Goal: Contribute content: Contribute content

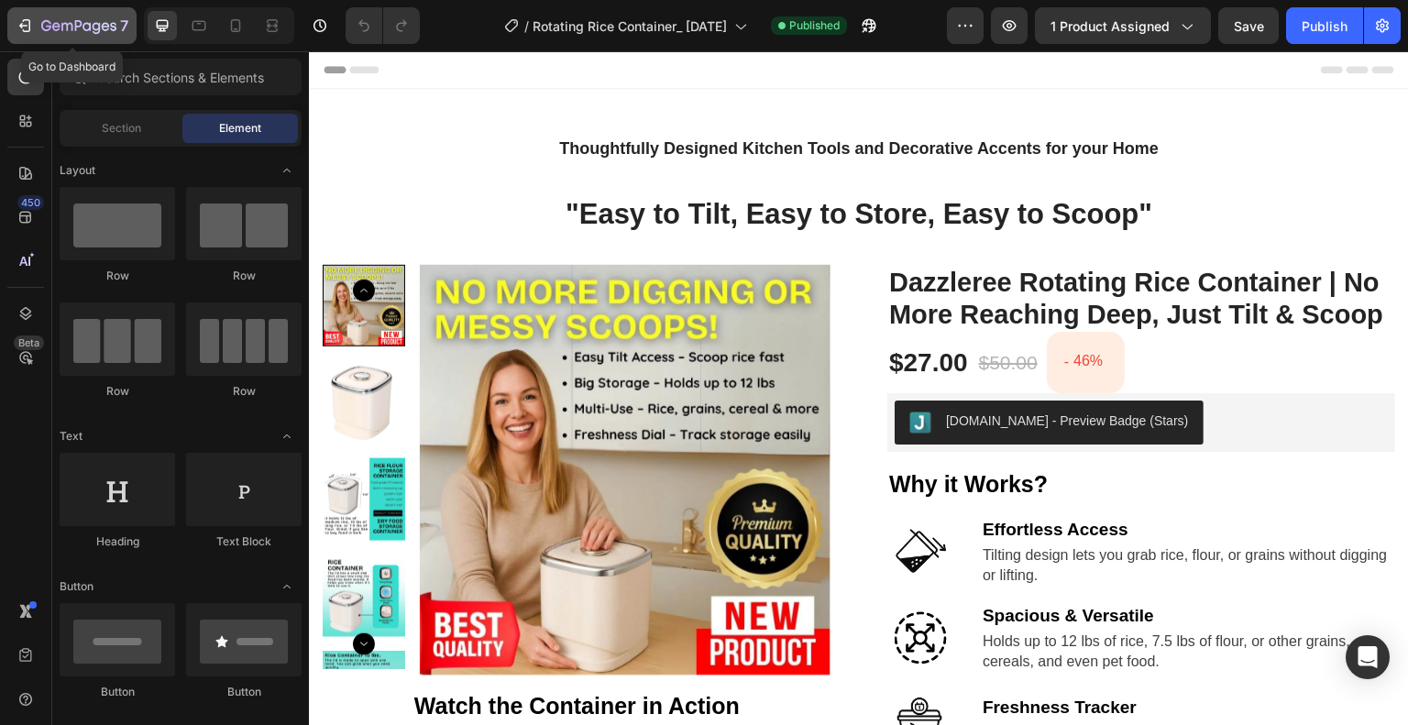
click at [18, 27] on icon "button" at bounding box center [25, 26] width 18 height 18
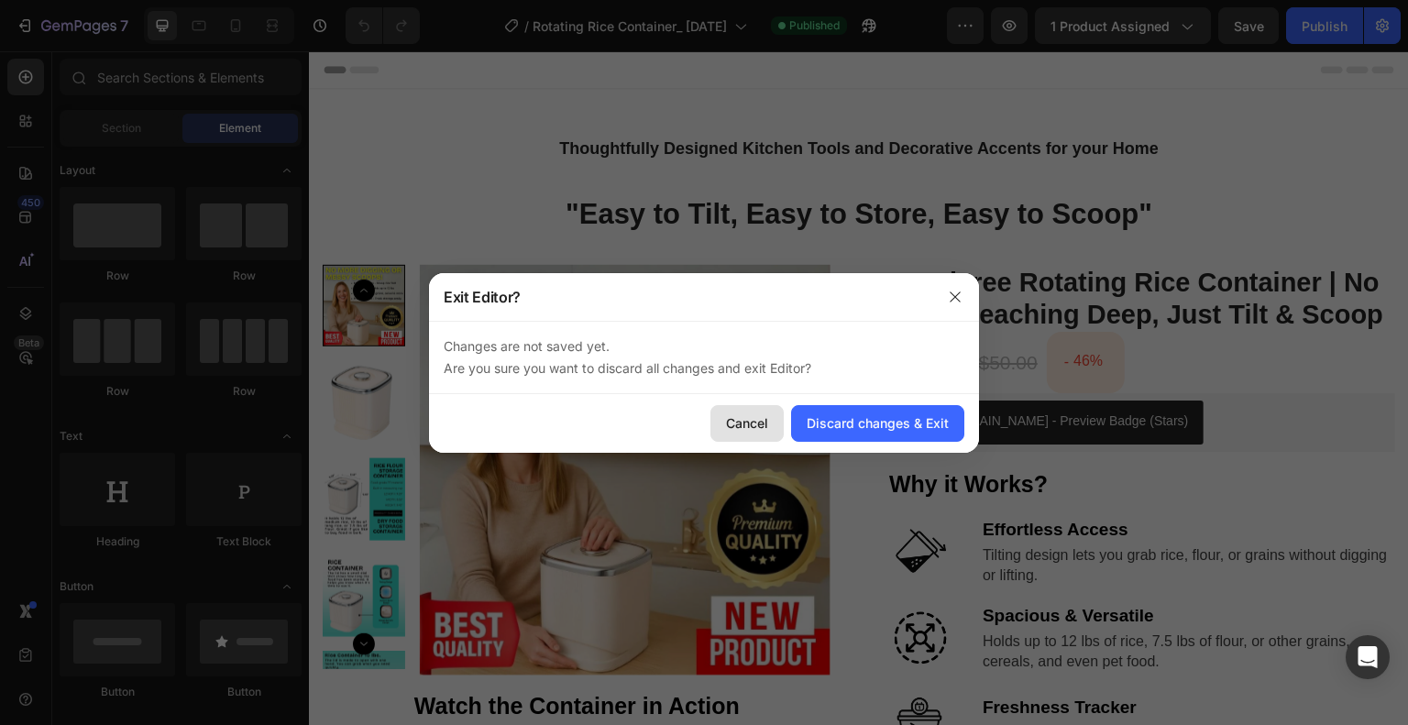
click at [756, 422] on div "Cancel" at bounding box center [747, 423] width 42 height 19
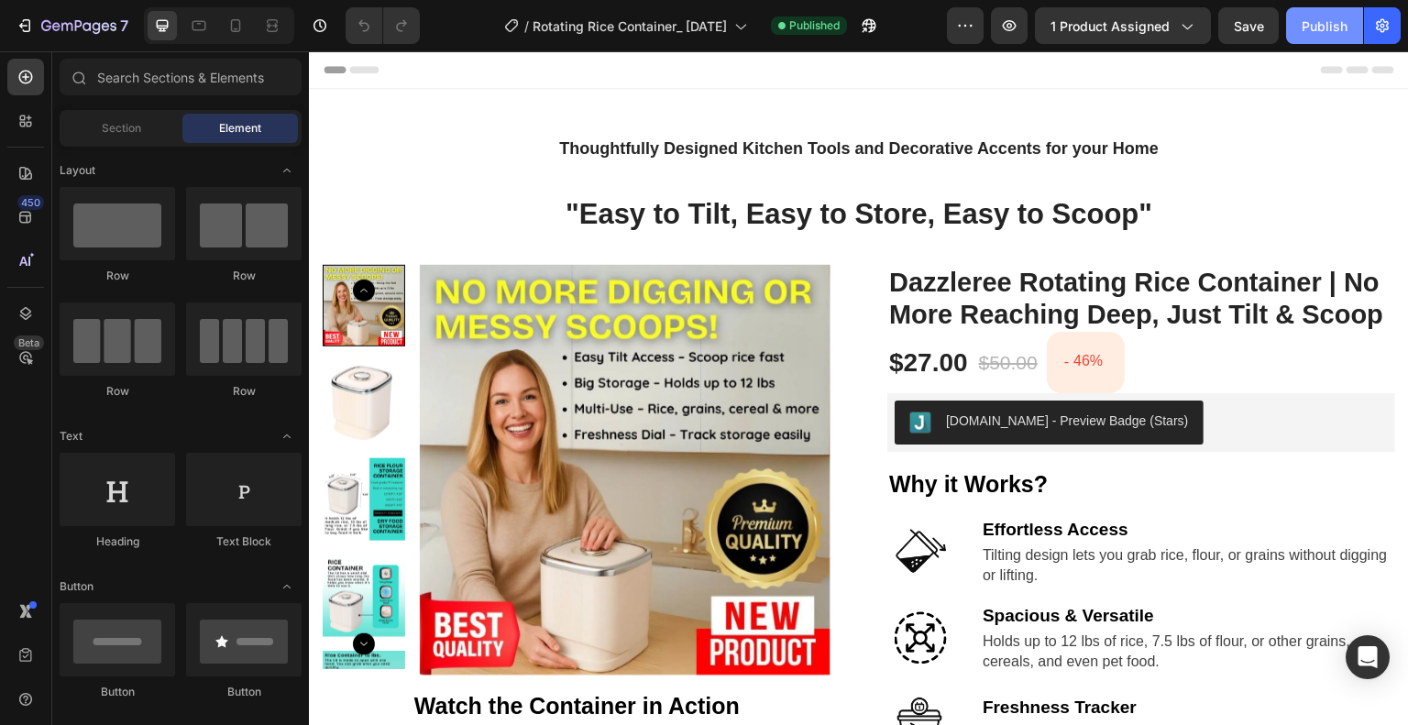
click at [1338, 21] on div "Publish" at bounding box center [1325, 26] width 46 height 19
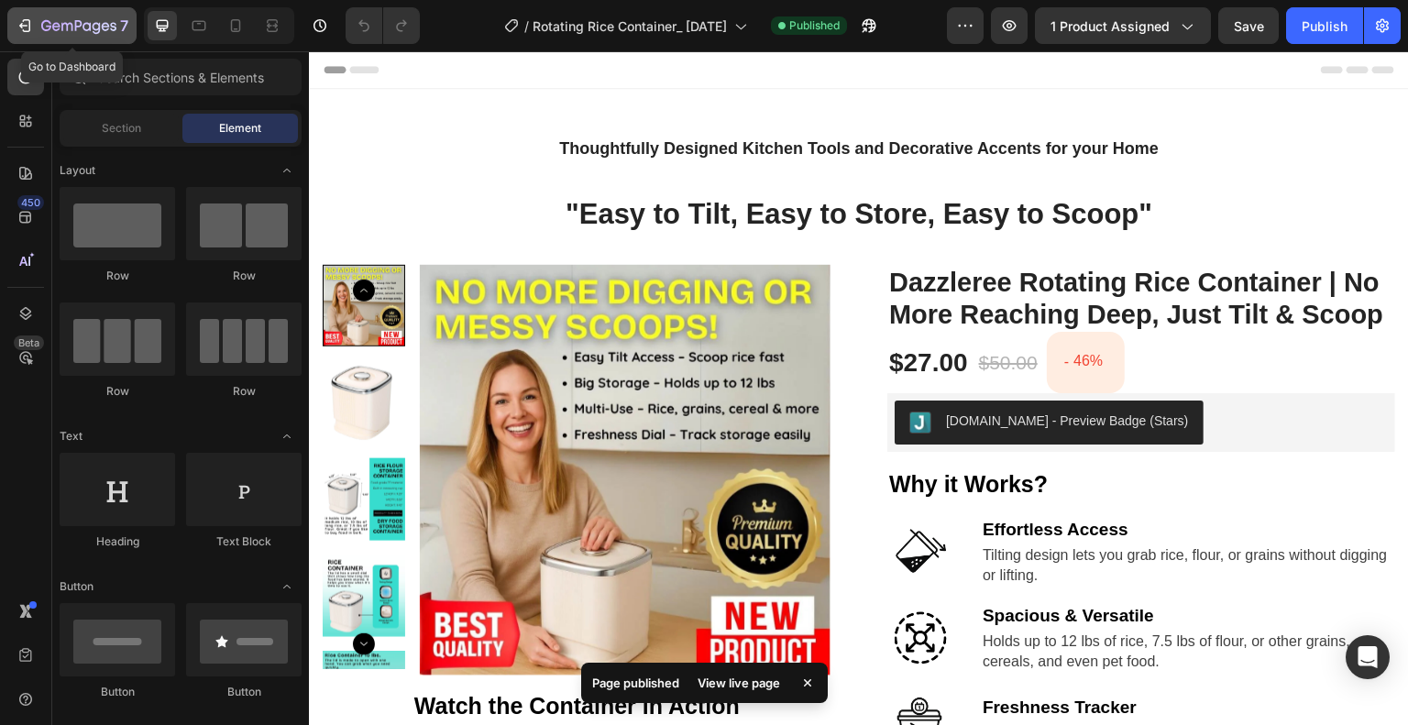
click at [61, 25] on icon "button" at bounding box center [66, 27] width 11 height 8
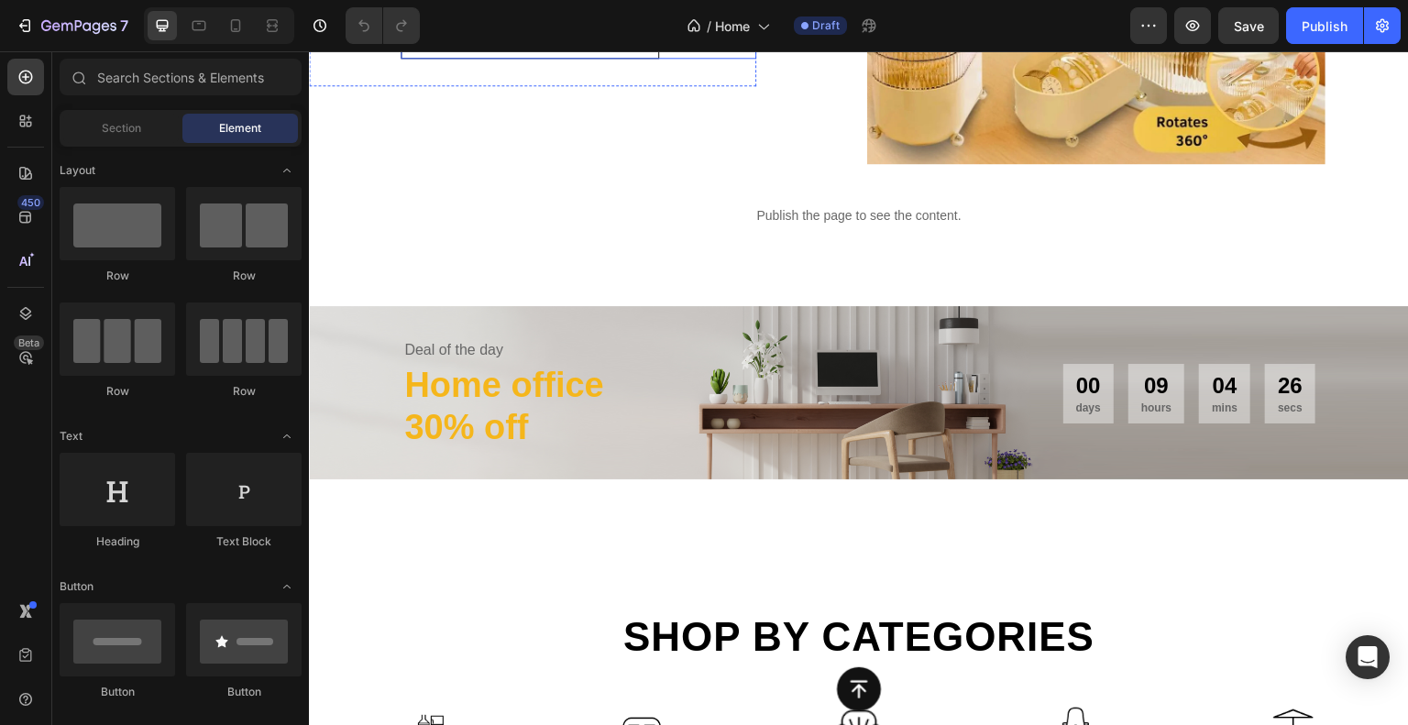
scroll to position [550, 0]
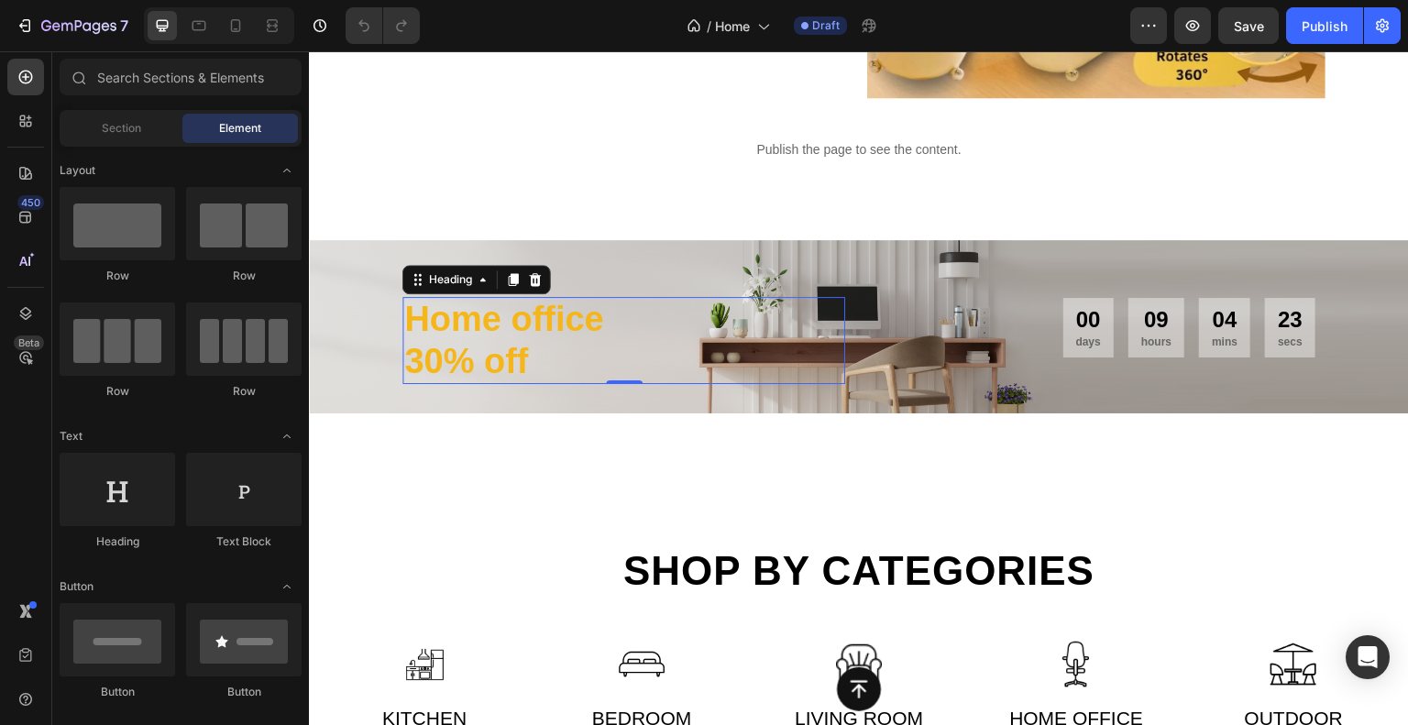
click at [485, 348] on p "30% off" at bounding box center [623, 362] width 439 height 42
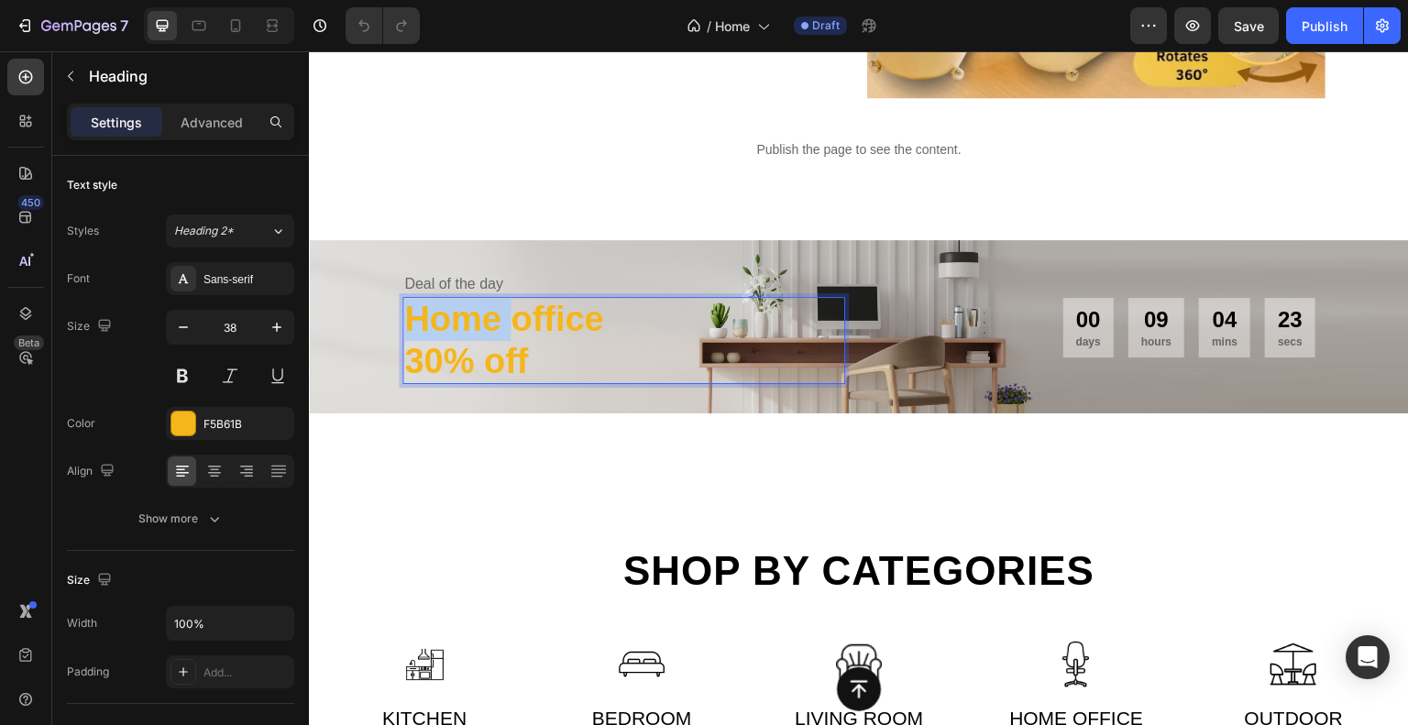
click at [485, 348] on h2 "Home office 30% off" at bounding box center [624, 340] width 443 height 87
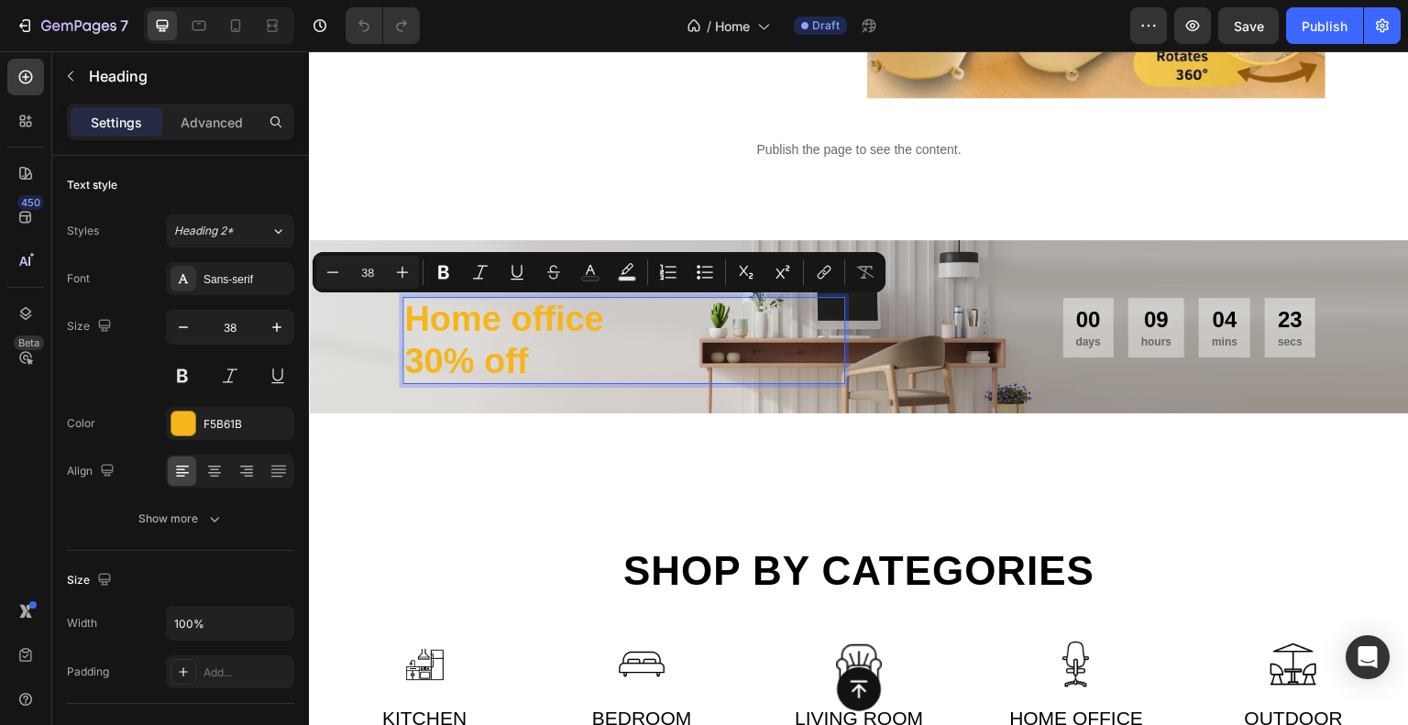
click at [471, 352] on p "30% off" at bounding box center [623, 362] width 439 height 42
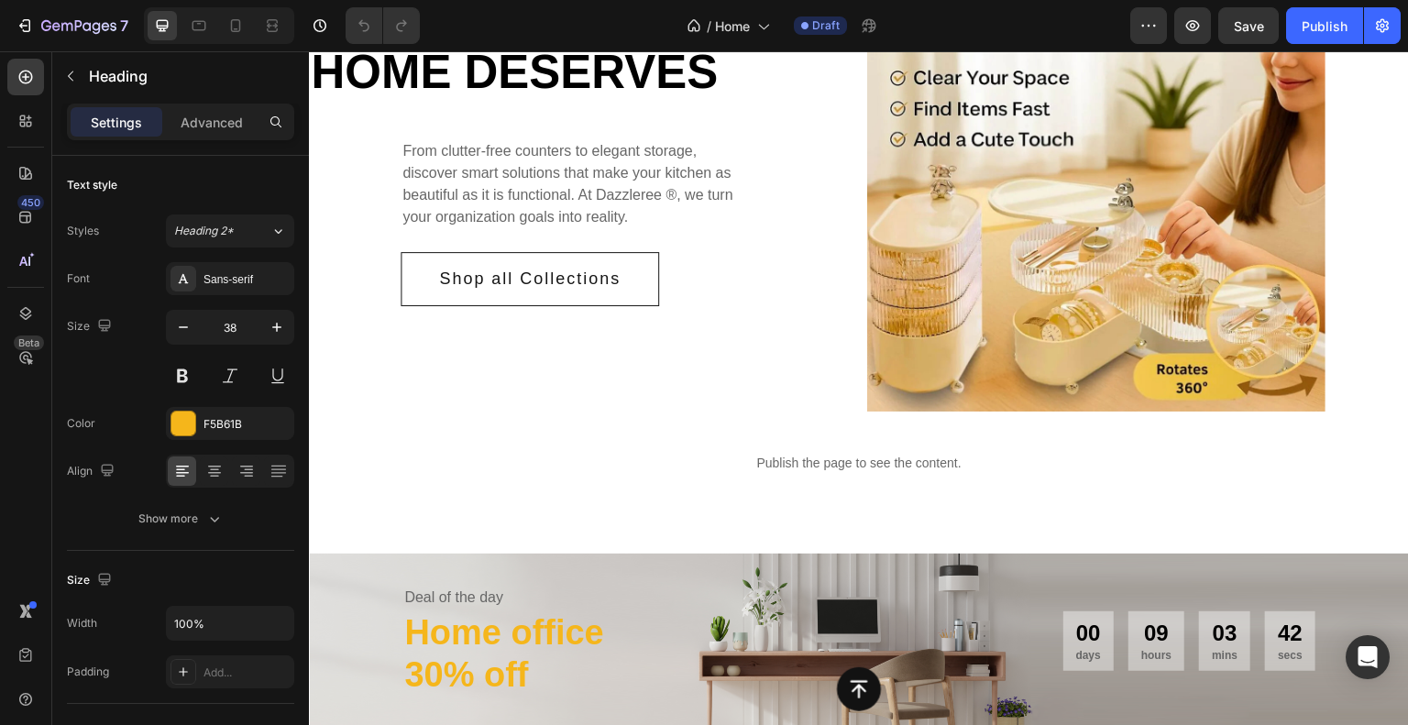
scroll to position [275, 0]
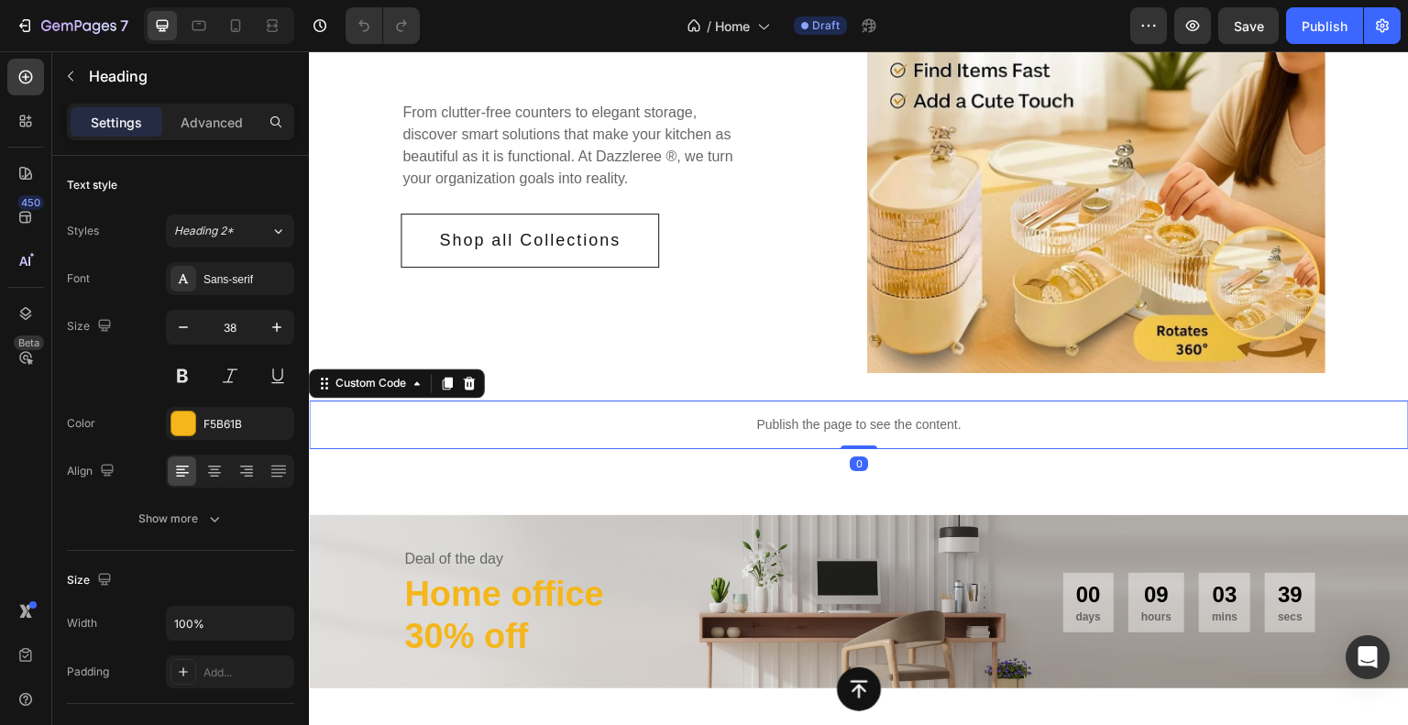
click at [861, 420] on p "Publish the page to see the content." at bounding box center [859, 424] width 1100 height 19
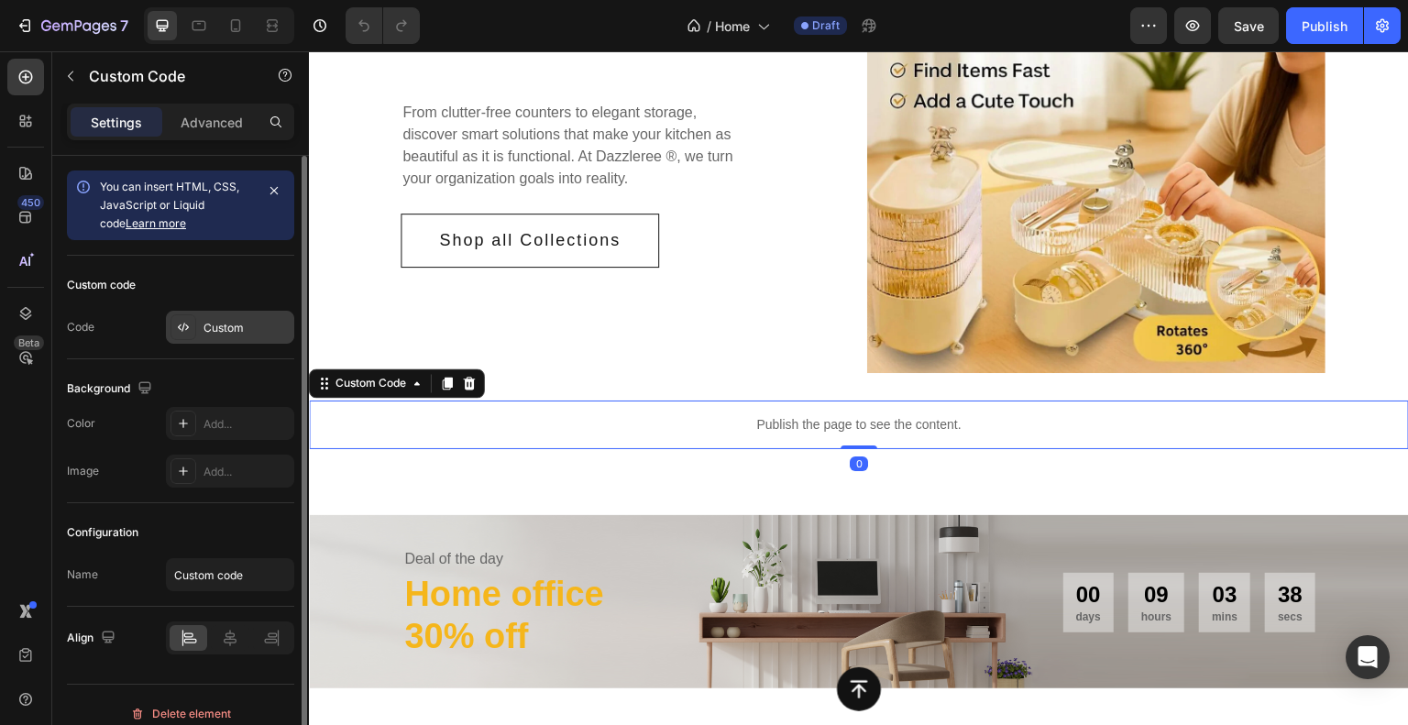
click at [236, 323] on div "Custom" at bounding box center [247, 328] width 86 height 17
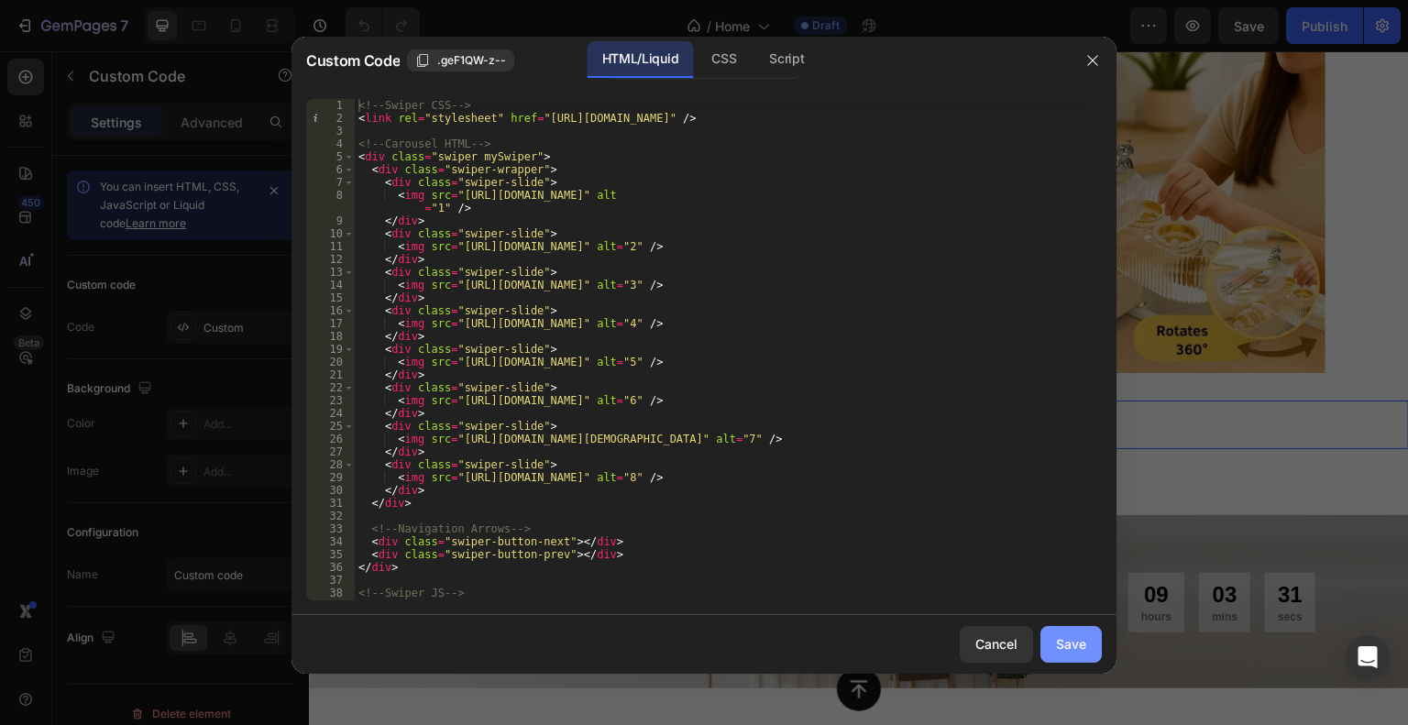
click at [1056, 637] on div "Save" at bounding box center [1071, 643] width 30 height 19
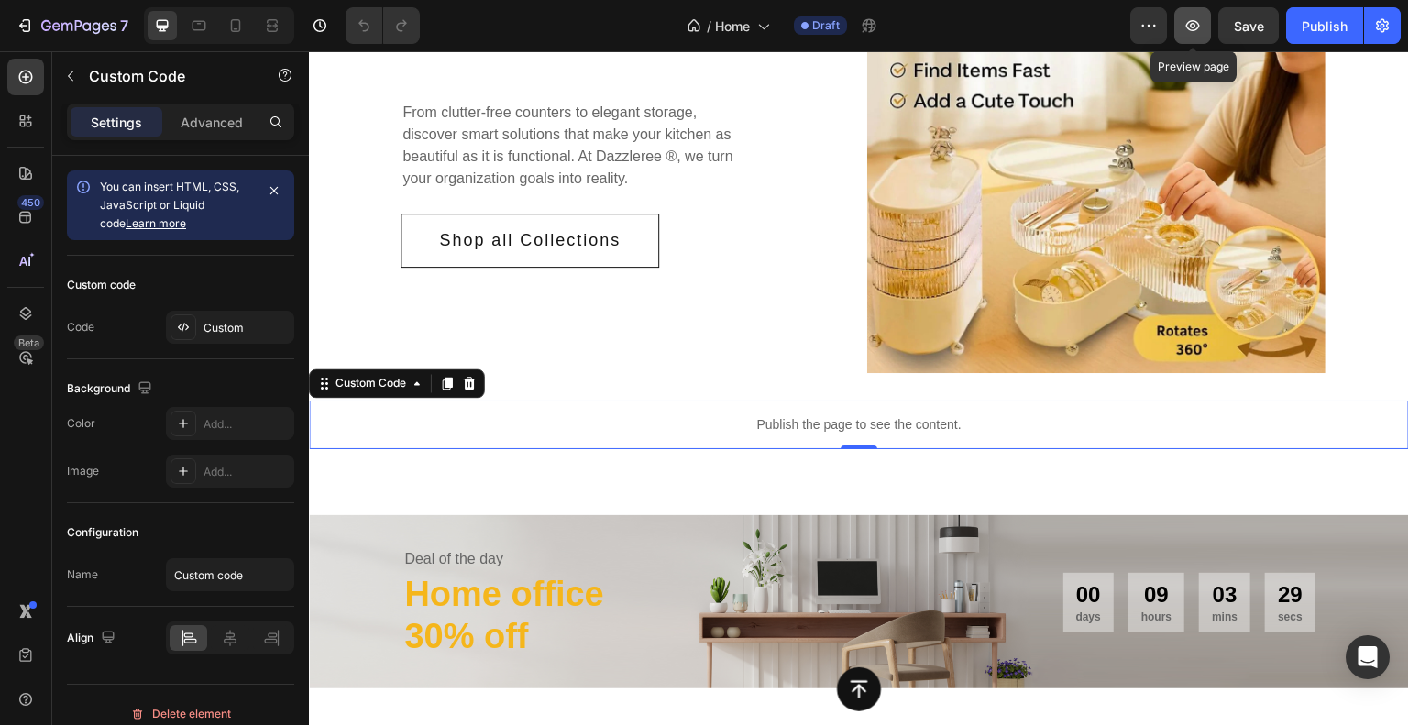
click at [1191, 26] on icon "button" at bounding box center [1193, 26] width 18 height 18
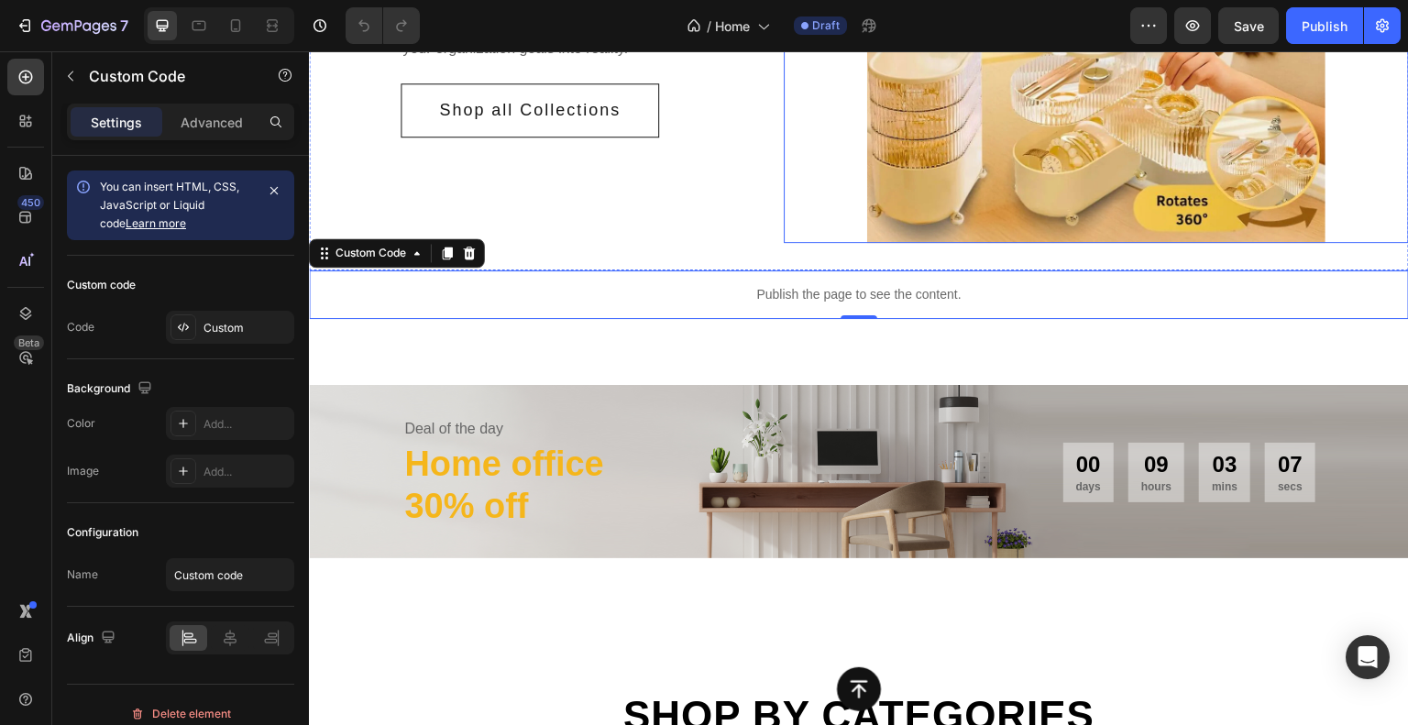
scroll to position [458, 0]
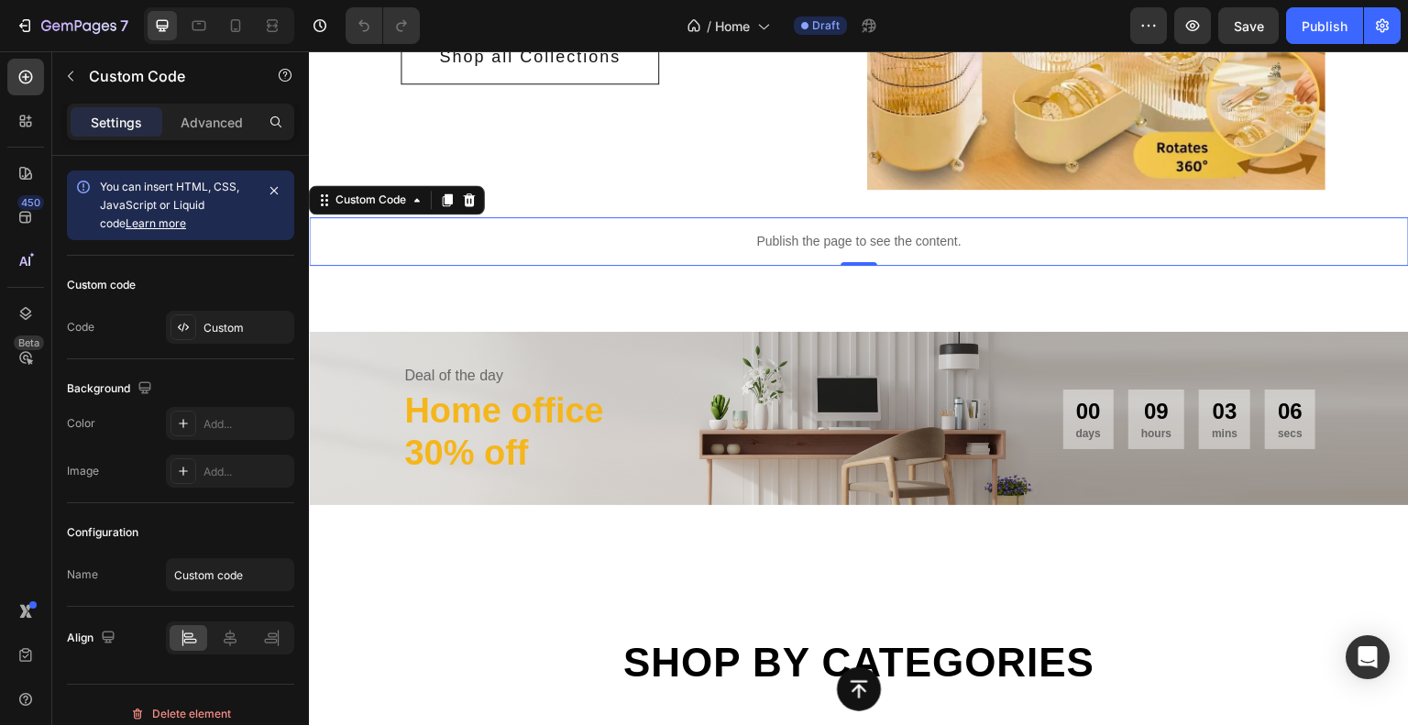
click at [730, 252] on div "Publish the page to see the content." at bounding box center [859, 241] width 1100 height 49
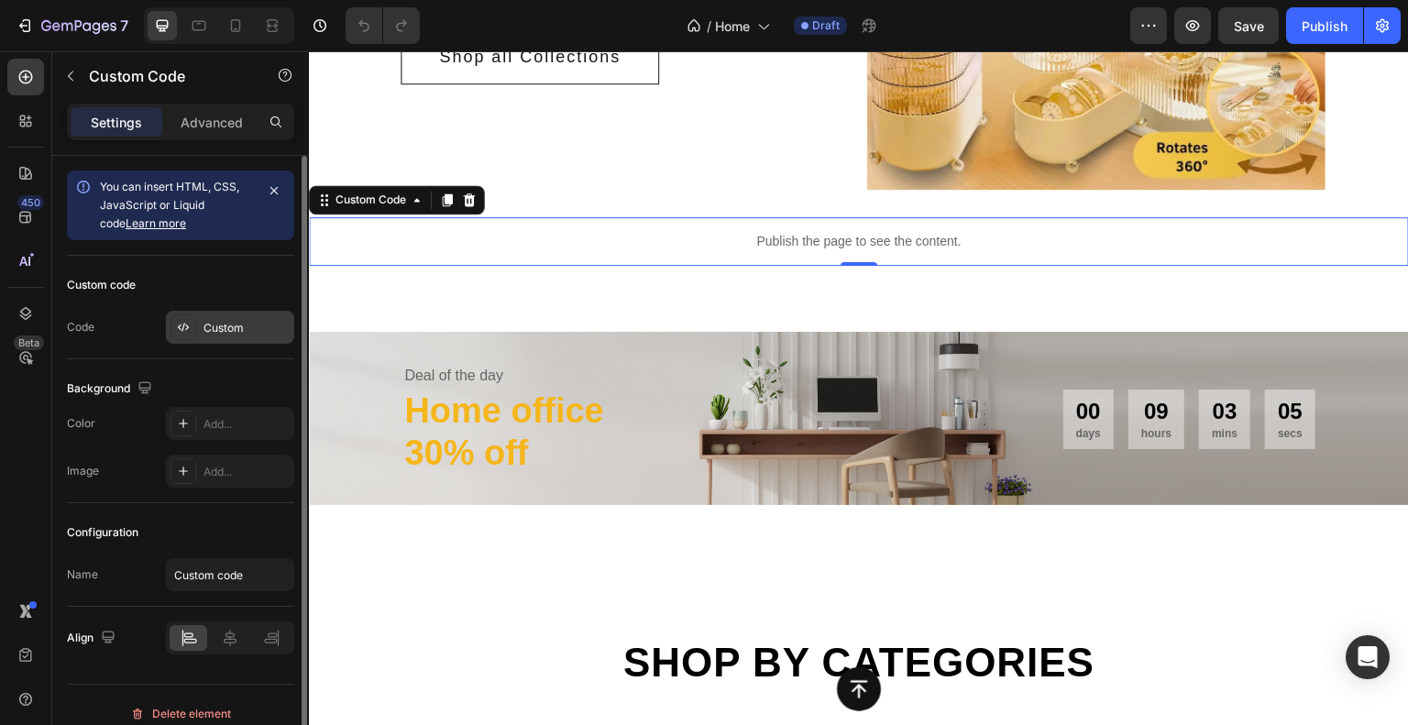
click at [252, 320] on div "Custom" at bounding box center [247, 328] width 86 height 17
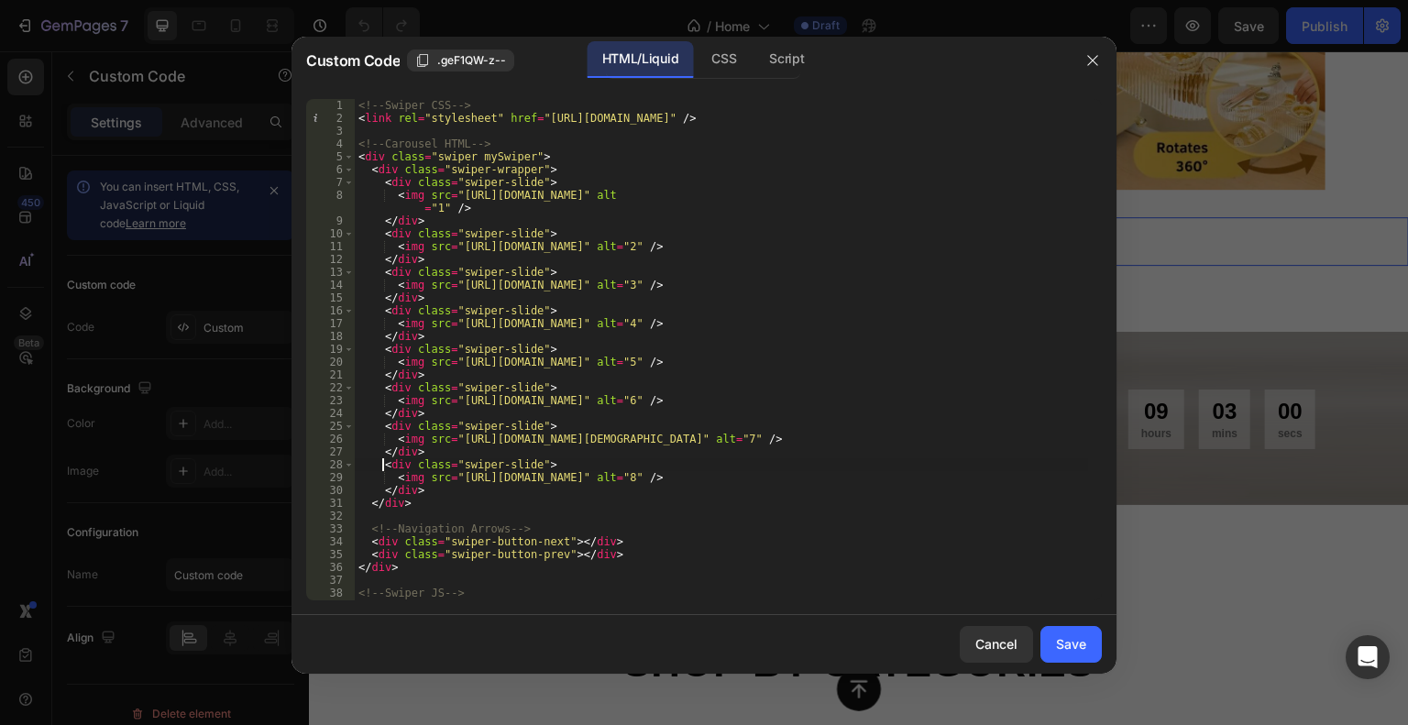
click at [385, 460] on div "<!-- Swiper CSS --> < link rel = "stylesheet" href = "[URL][DOMAIN_NAME]" /> <!…" at bounding box center [721, 362] width 733 height 527
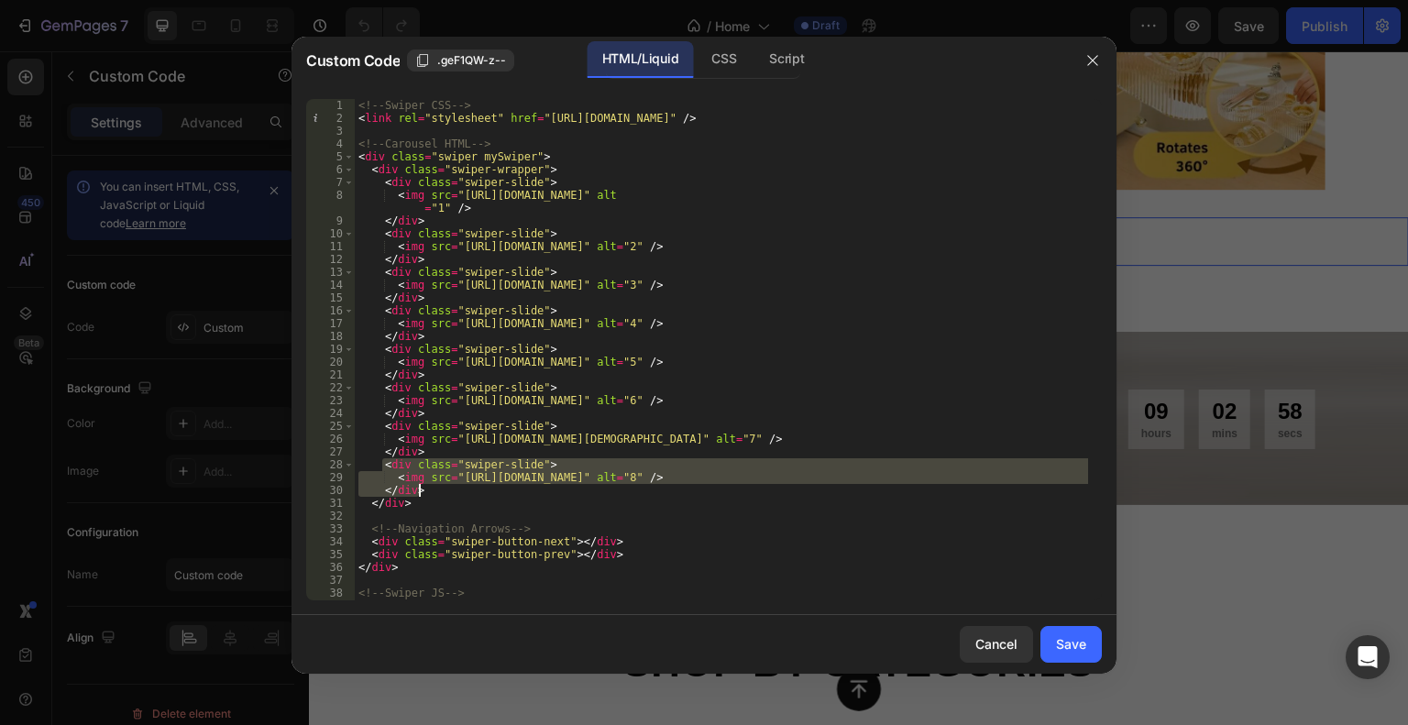
drag, startPoint x: 383, startPoint y: 461, endPoint x: 433, endPoint y: 486, distance: 55.4
click at [433, 486] on div "<!-- Swiper CSS --> < link rel = "stylesheet" href = "[URL][DOMAIN_NAME]" /> <!…" at bounding box center [721, 362] width 733 height 527
click at [435, 488] on div "<!-- Swiper CSS --> < link rel = "stylesheet" href = "[URL][DOMAIN_NAME]" /> <!…" at bounding box center [721, 350] width 733 height 502
type textarea "</div>"
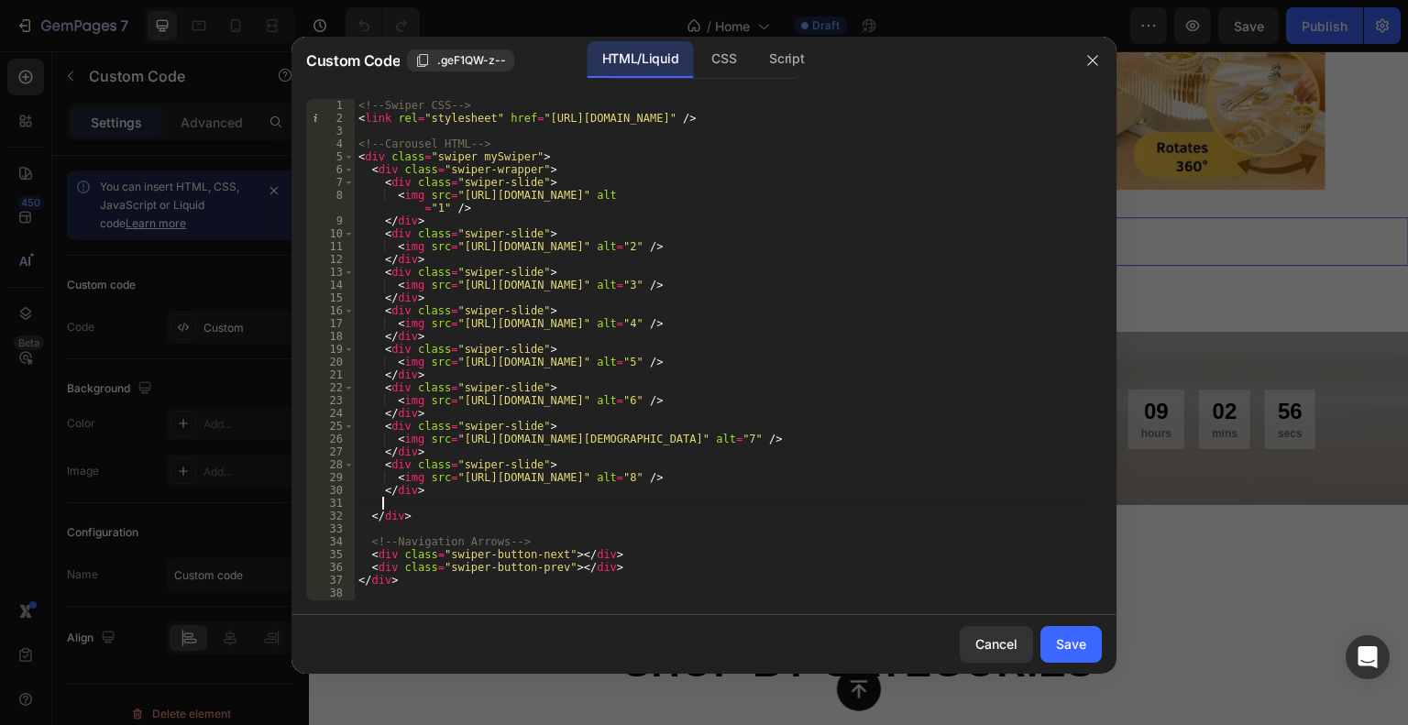
scroll to position [0, 0]
paste textarea "</div>"
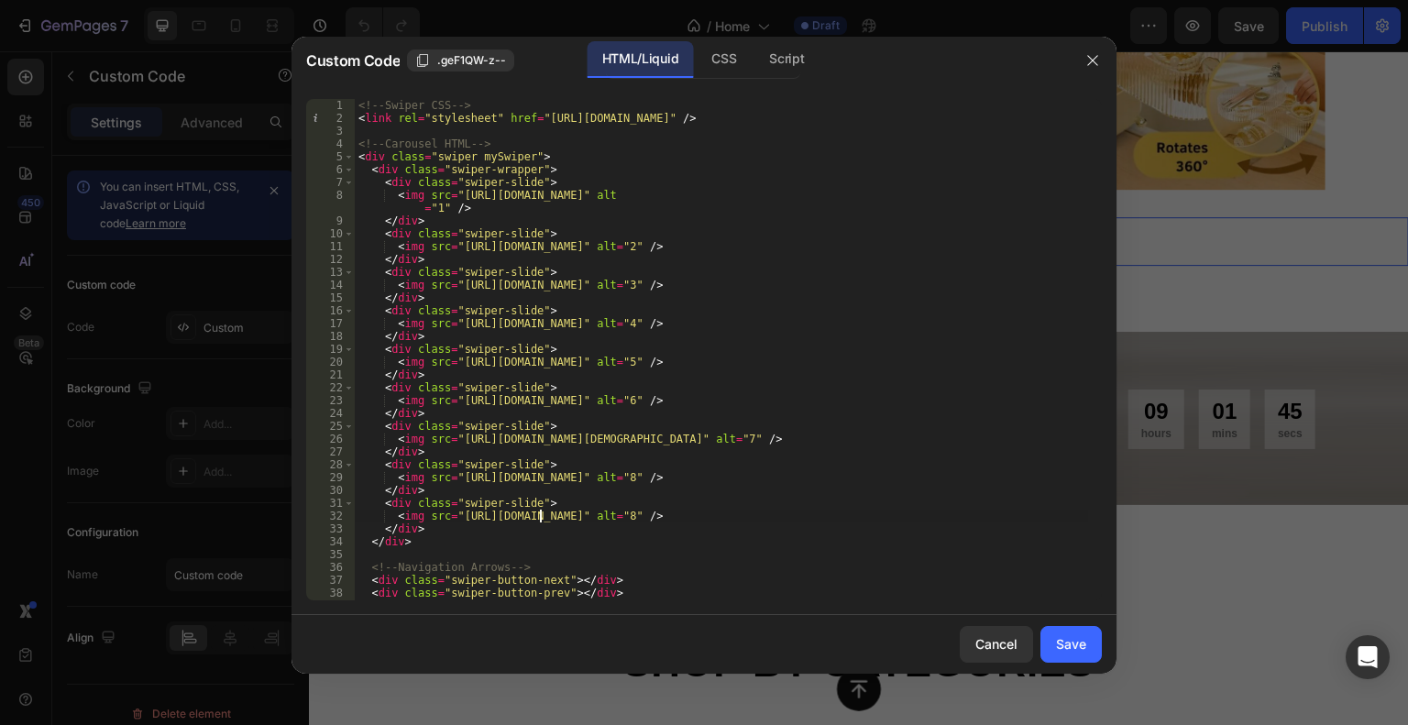
click at [541, 516] on div "<!-- Swiper CSS --> < link rel = "stylesheet" href = "[URL][DOMAIN_NAME]" /> <!…" at bounding box center [721, 362] width 733 height 527
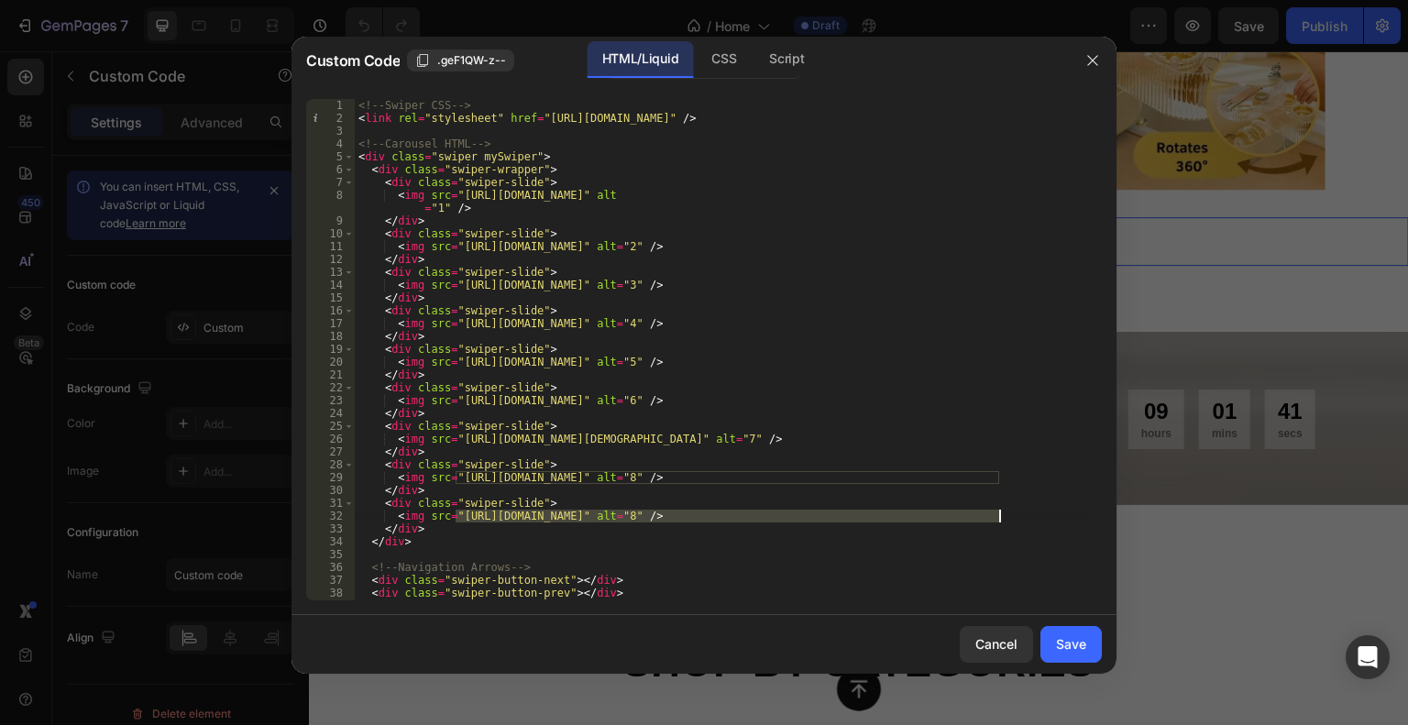
drag, startPoint x: 457, startPoint y: 514, endPoint x: 999, endPoint y: 514, distance: 542.8
click at [999, 514] on div "<!-- Swiper CSS --> < link rel = "stylesheet" href = "[URL][DOMAIN_NAME]" /> <!…" at bounding box center [721, 362] width 733 height 527
paste textarea "1._Hannah_Johnson_1_db524323-8690-4798-8798-5ccb58c59d39.jpg?v=1752732368"
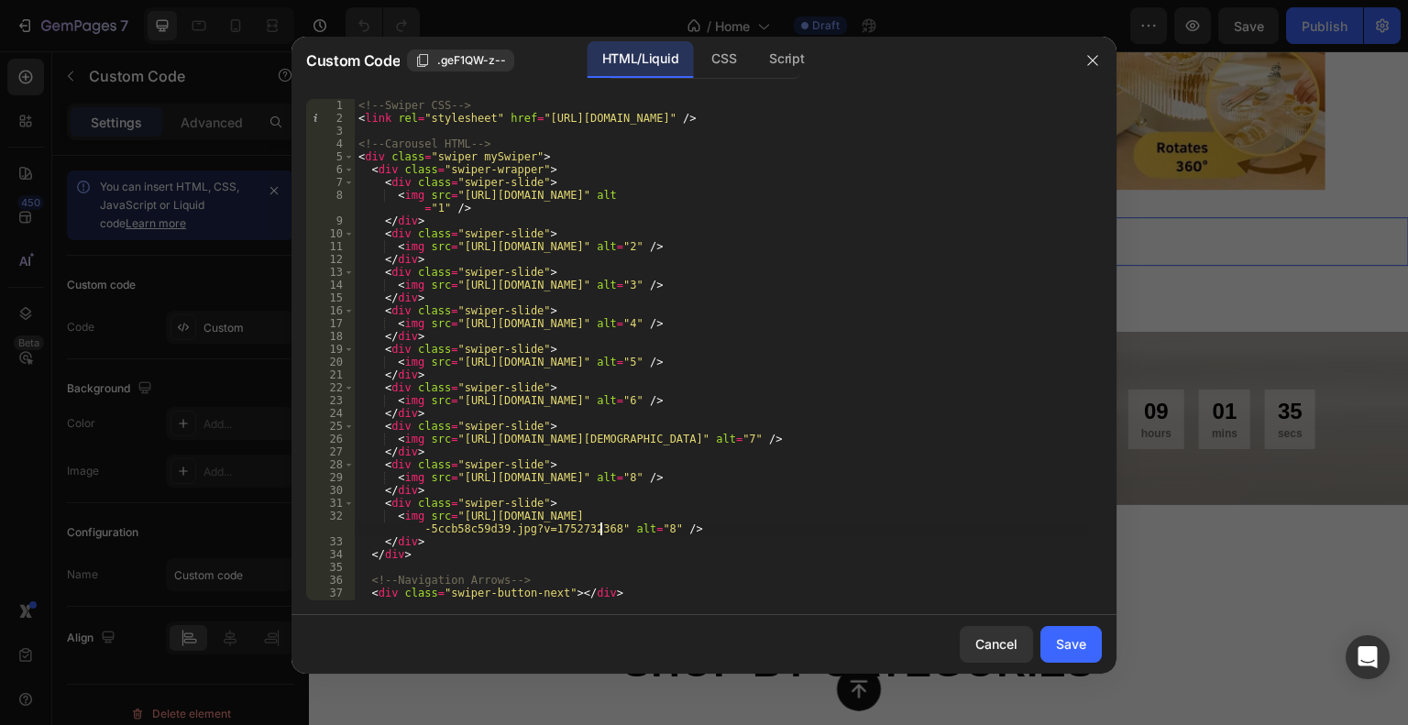
click at [584, 215] on div "<!-- Swiper CSS --> < link rel = "stylesheet" href = "[URL][DOMAIN_NAME]" /> <!…" at bounding box center [721, 362] width 733 height 527
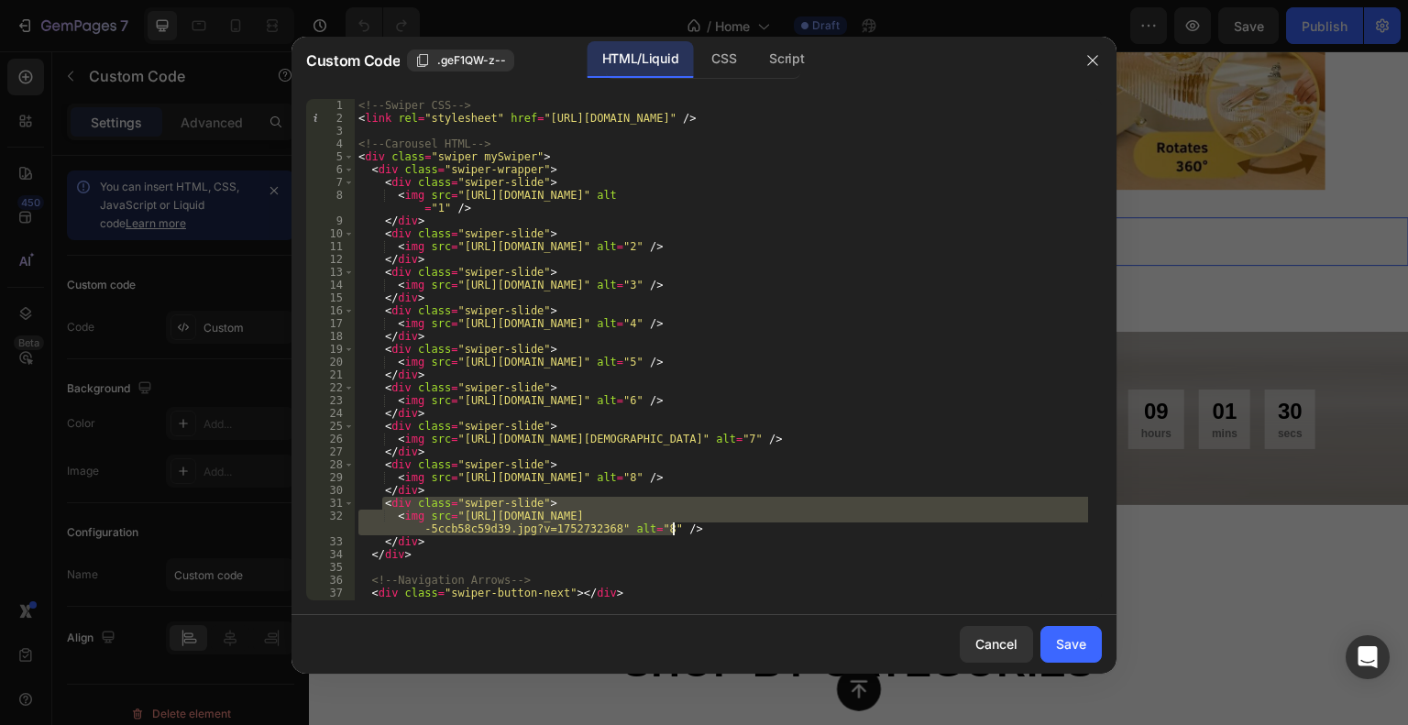
drag, startPoint x: 381, startPoint y: 504, endPoint x: 703, endPoint y: 532, distance: 323.0
click at [703, 532] on div "<!-- Swiper CSS --> < link rel = "stylesheet" href = "[URL][DOMAIN_NAME]" /> <!…" at bounding box center [721, 362] width 733 height 527
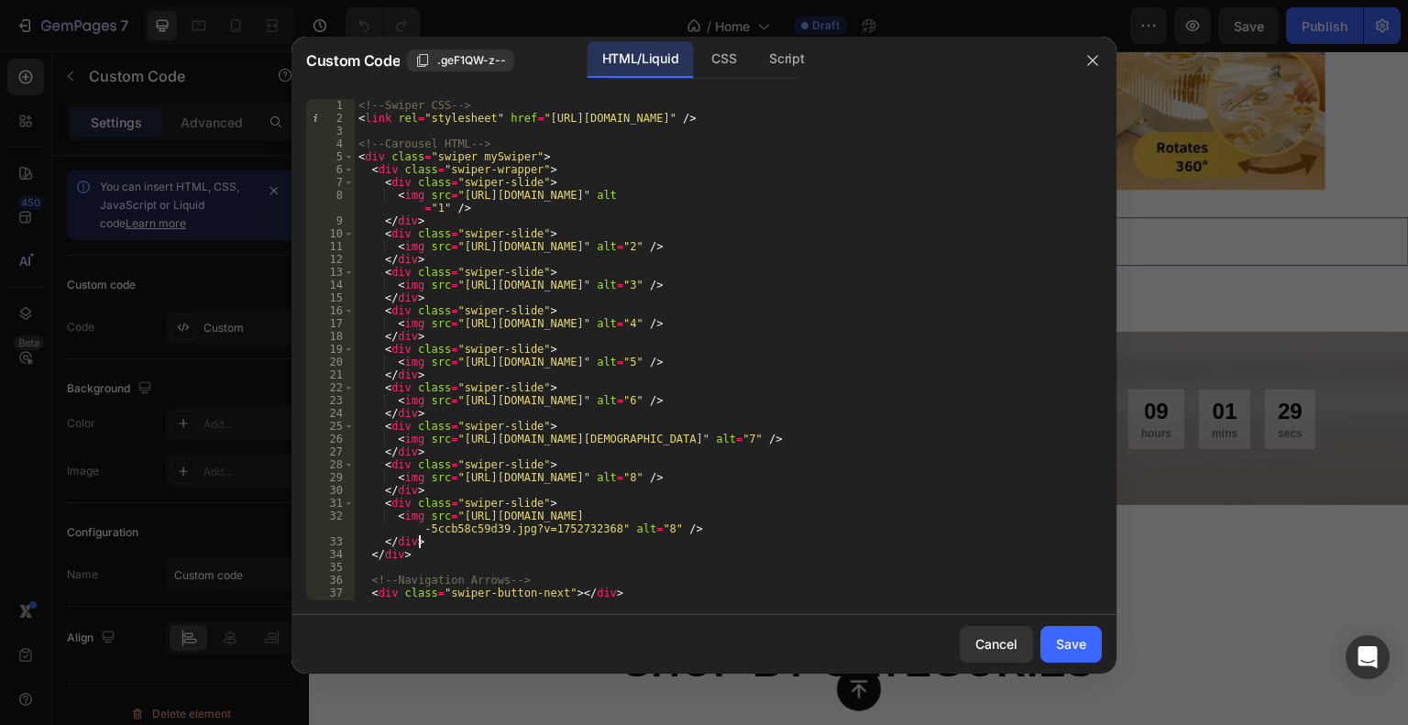
click at [604, 537] on div "<!-- Swiper CSS --> < link rel = "stylesheet" href = "[URL][DOMAIN_NAME]" /> <!…" at bounding box center [721, 362] width 733 height 527
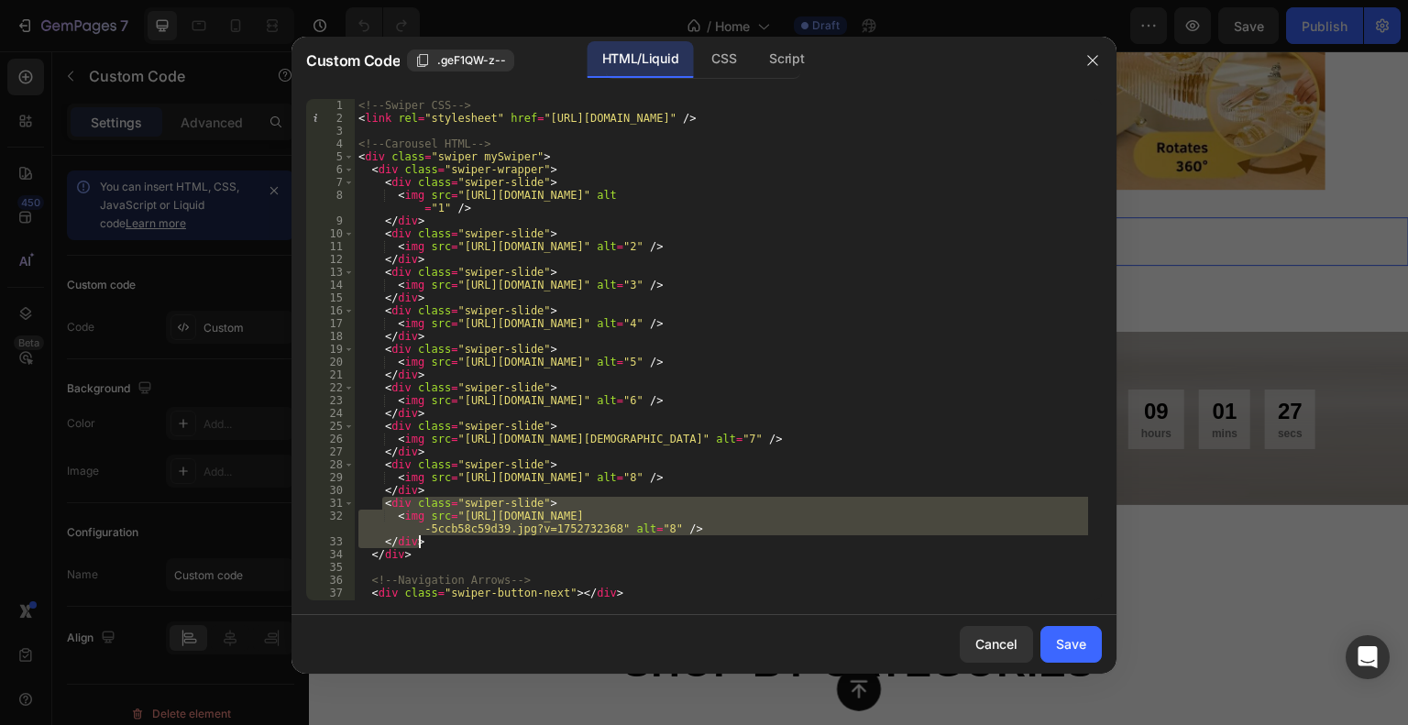
drag, startPoint x: 383, startPoint y: 502, endPoint x: 425, endPoint y: 537, distance: 55.3
click at [425, 537] on div "<!-- Swiper CSS --> < link rel = "stylesheet" href = "[URL][DOMAIN_NAME]" /> <!…" at bounding box center [721, 362] width 733 height 527
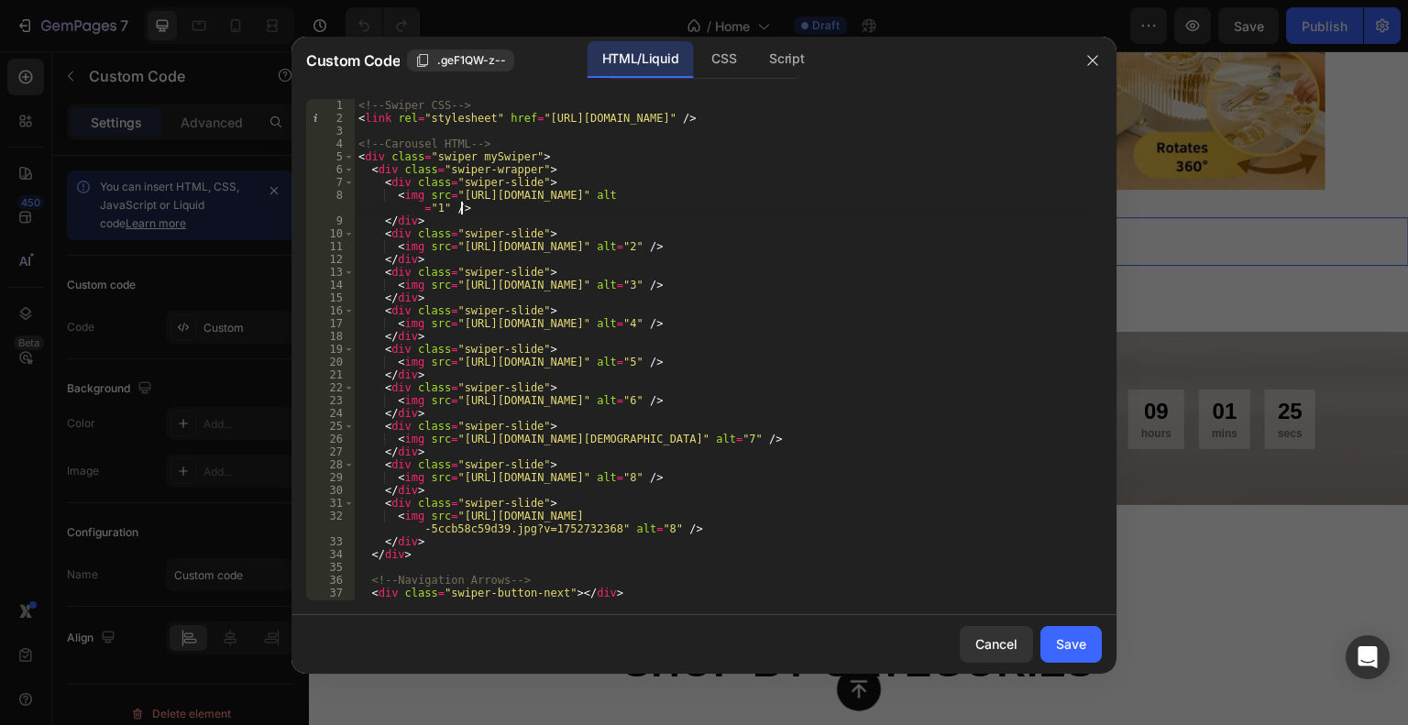
click at [479, 211] on div "<!-- Swiper CSS --> < link rel = "stylesheet" href = "[URL][DOMAIN_NAME]" /> <!…" at bounding box center [721, 362] width 733 height 527
click at [458, 226] on div "<!-- Swiper CSS --> < link rel = "stylesheet" href = "[URL][DOMAIN_NAME]" /> <!…" at bounding box center [721, 362] width 733 height 527
type textarea "</div>"
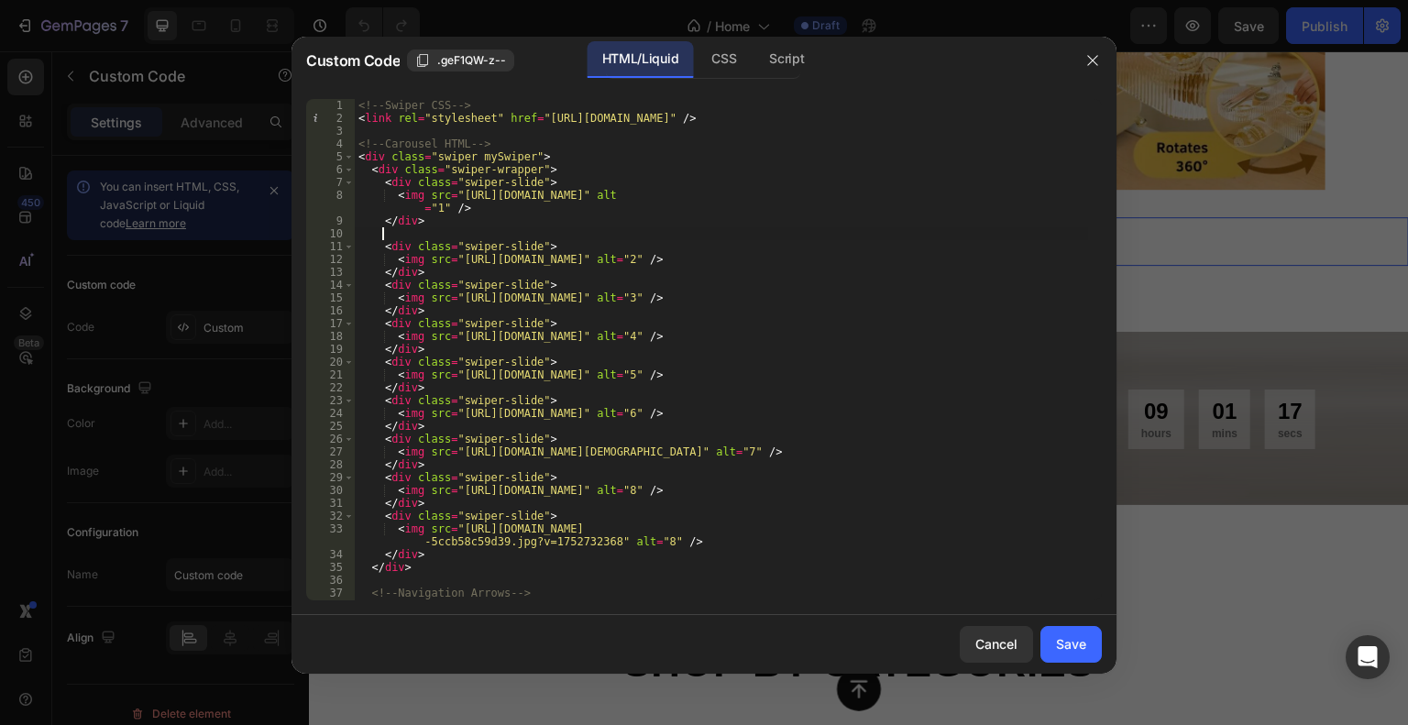
paste textarea "</div>"
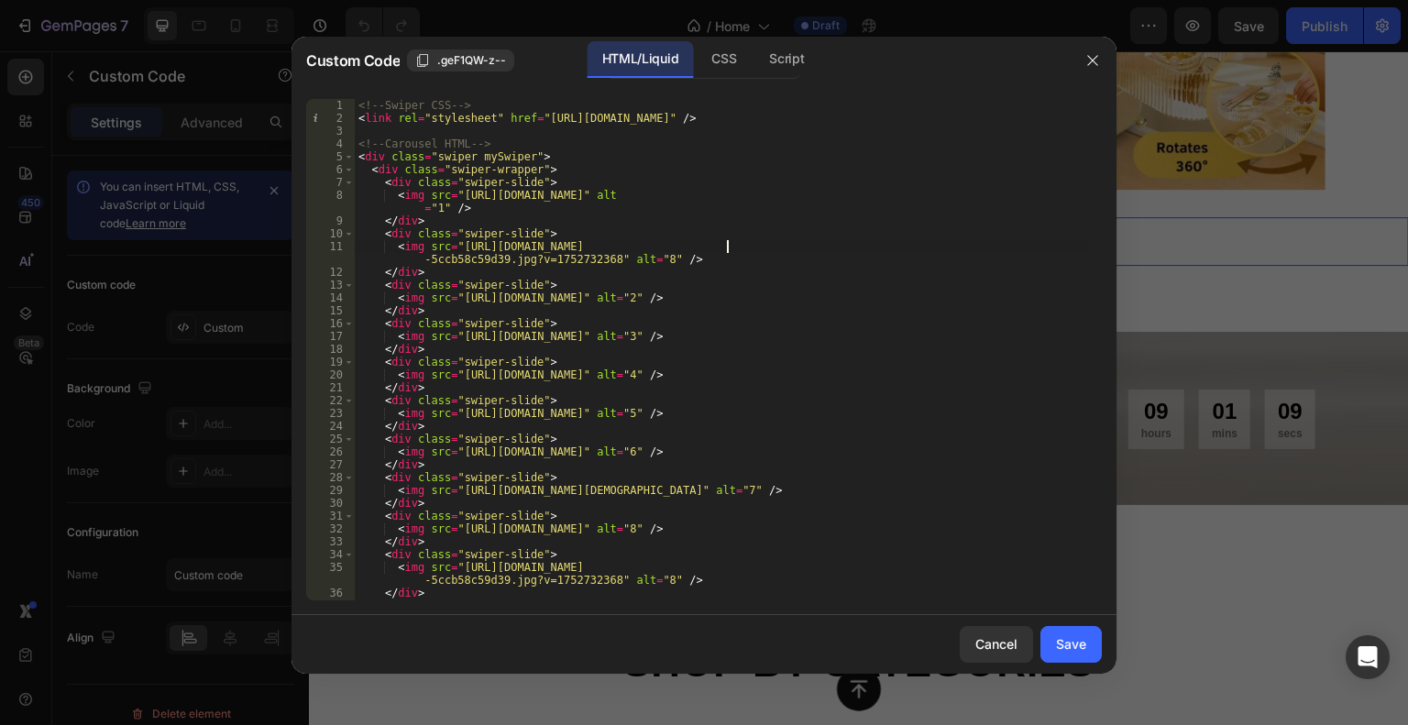
click at [728, 248] on div "<!-- Swiper CSS --> < link rel = "stylesheet" href = "[URL][DOMAIN_NAME]" /> <!…" at bounding box center [721, 362] width 733 height 527
drag, startPoint x: 552, startPoint y: 248, endPoint x: 539, endPoint y: 242, distance: 14.4
click at [551, 248] on div "<!-- Swiper CSS --> < link rel = "stylesheet" href = "[URL][DOMAIN_NAME]" /> <!…" at bounding box center [721, 362] width 733 height 527
drag, startPoint x: 455, startPoint y: 246, endPoint x: 598, endPoint y: 259, distance: 143.7
click at [598, 259] on div "<!-- Swiper CSS --> < link rel = "stylesheet" href = "[URL][DOMAIN_NAME]" /> <!…" at bounding box center [721, 362] width 733 height 527
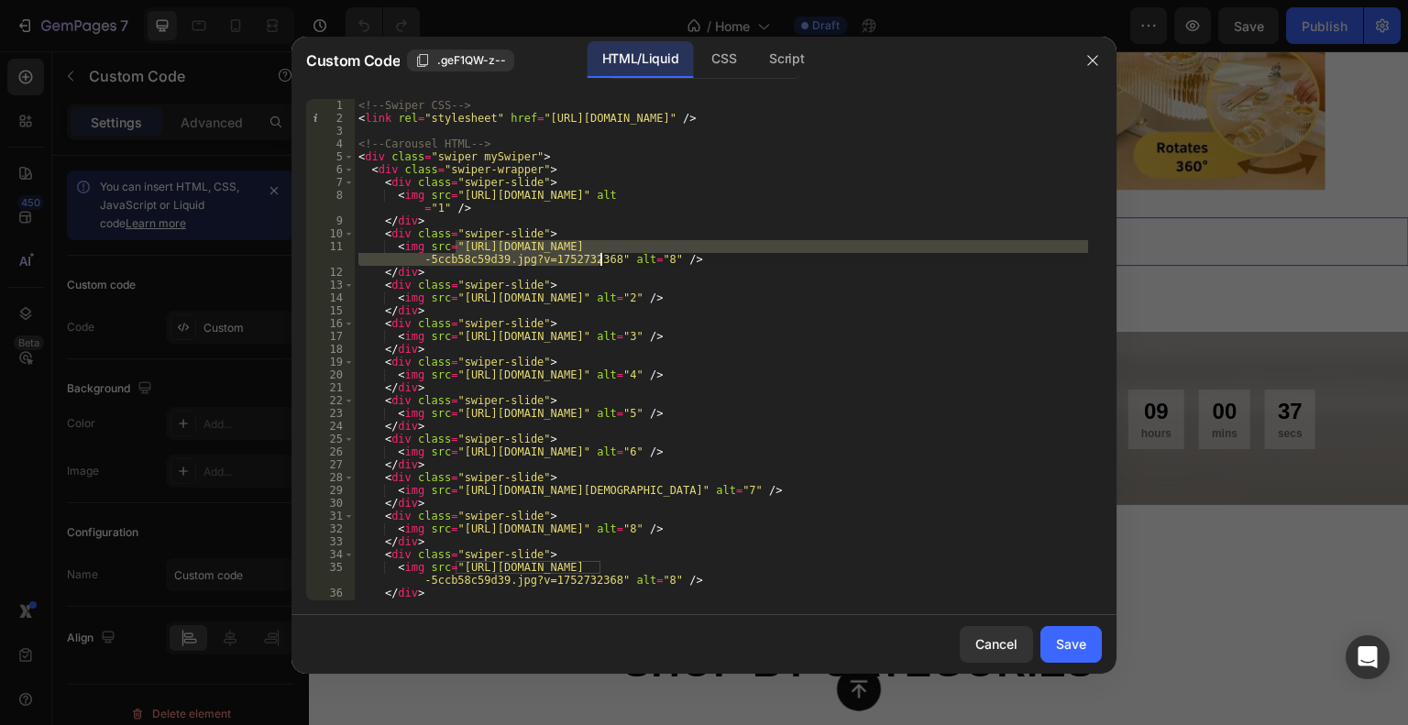
paste textarea "2._Ally_Mrozek_1_ae969fa5-707f-4454-b0e0-b869d9a4ea33.jpg?v=1752732401"
click at [425, 307] on div "<!-- Swiper CSS --> < link rel = "stylesheet" href = "[URL][DOMAIN_NAME]" /> <!…" at bounding box center [721, 362] width 733 height 527
type textarea "</div>"
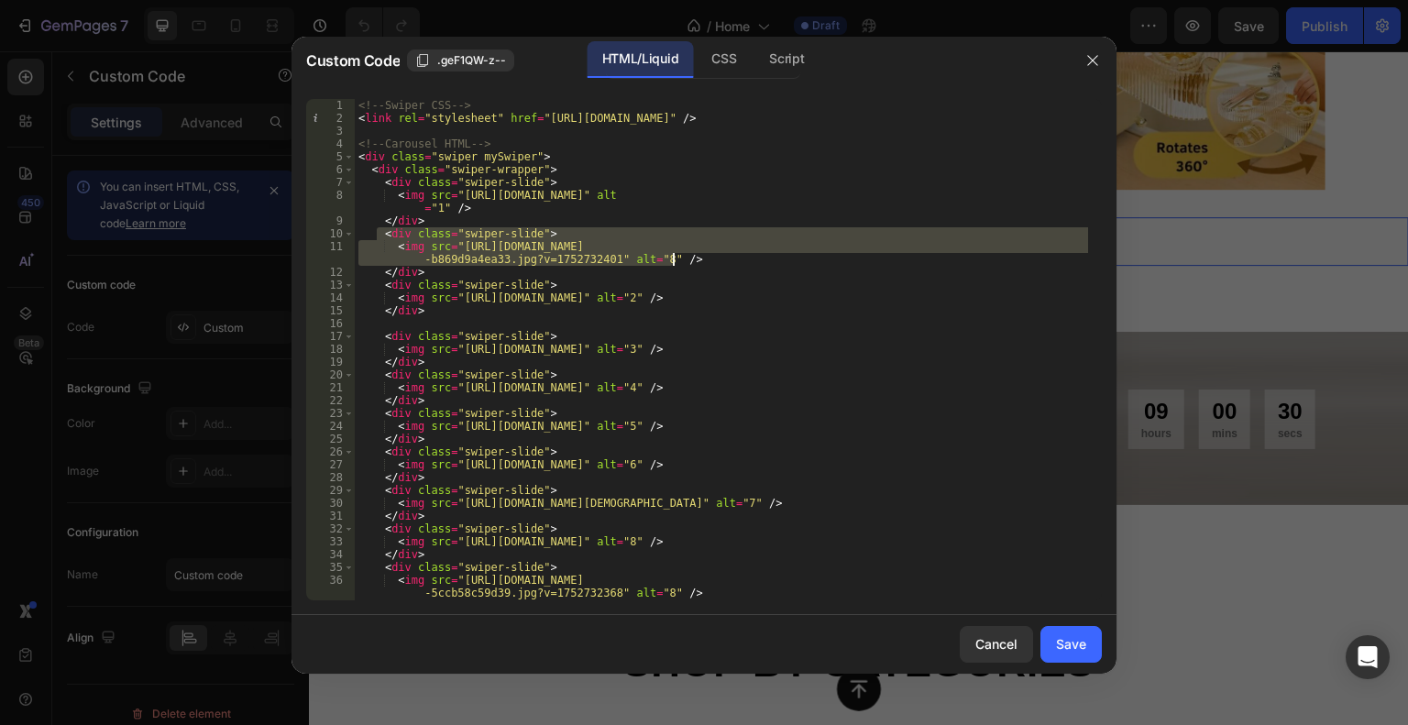
drag, startPoint x: 379, startPoint y: 231, endPoint x: 697, endPoint y: 264, distance: 319.9
click at [697, 264] on div "<!-- Swiper CSS --> < link rel = "stylesheet" href = "[URL][DOMAIN_NAME]" /> <!…" at bounding box center [721, 362] width 733 height 527
type textarea "<div class="swiper-slide"> <img src="[URL][DOMAIN_NAME]" alt="8" />"
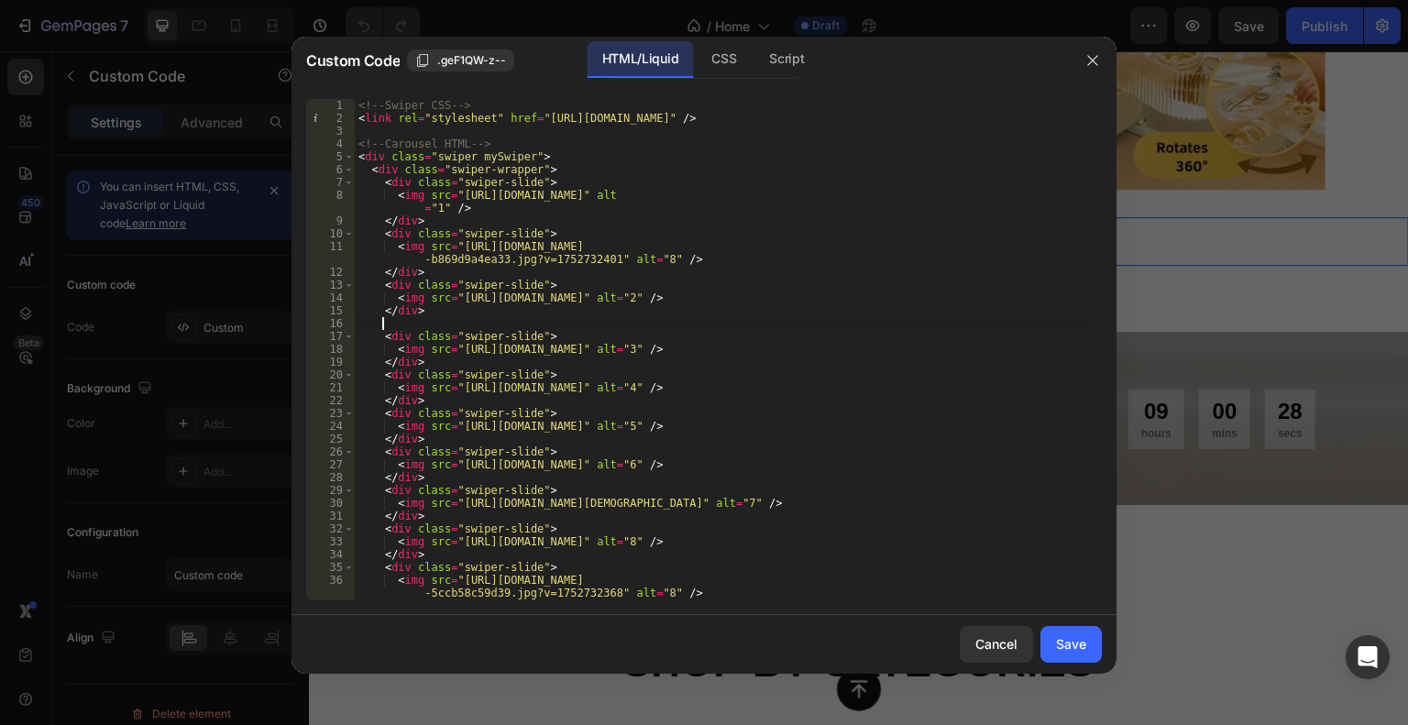
click at [414, 321] on div "<!-- Swiper CSS --> < link rel = "stylesheet" href = "[URL][DOMAIN_NAME]" /> <!…" at bounding box center [721, 362] width 733 height 527
paste textarea "<img src="[URL][DOMAIN_NAME]" alt="8" />"
type textarea "<img src="[URL][DOMAIN_NAME]" alt="8" />"
paste textarea "<img src="[URL][DOMAIN_NAME]" alt="8" />"
type textarea "<img src="[URL][DOMAIN_NAME]" alt="8" />"
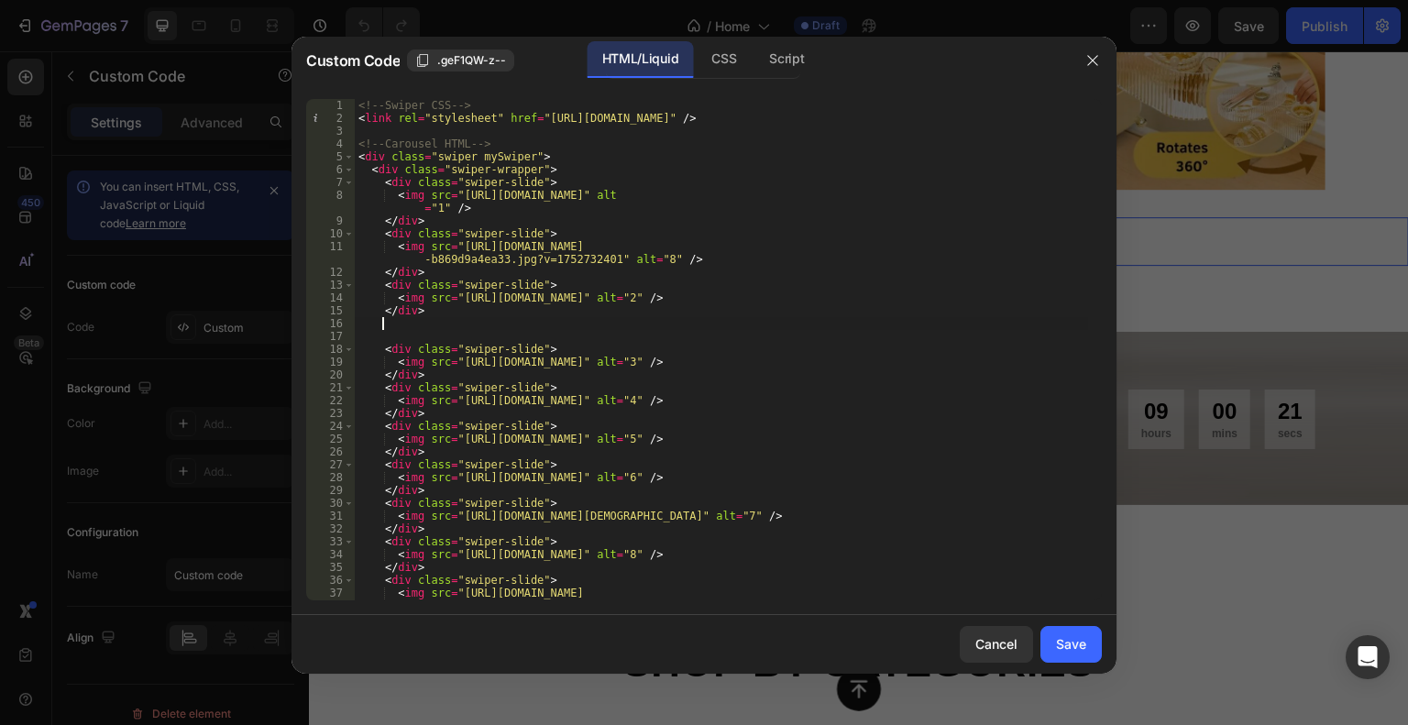
click at [411, 324] on div "<!-- Swiper CSS --> < link rel = "stylesheet" href = "[URL][DOMAIN_NAME]" /> <!…" at bounding box center [721, 362] width 733 height 527
paste textarea "<img src="[URL][DOMAIN_NAME]" alt="8" />"
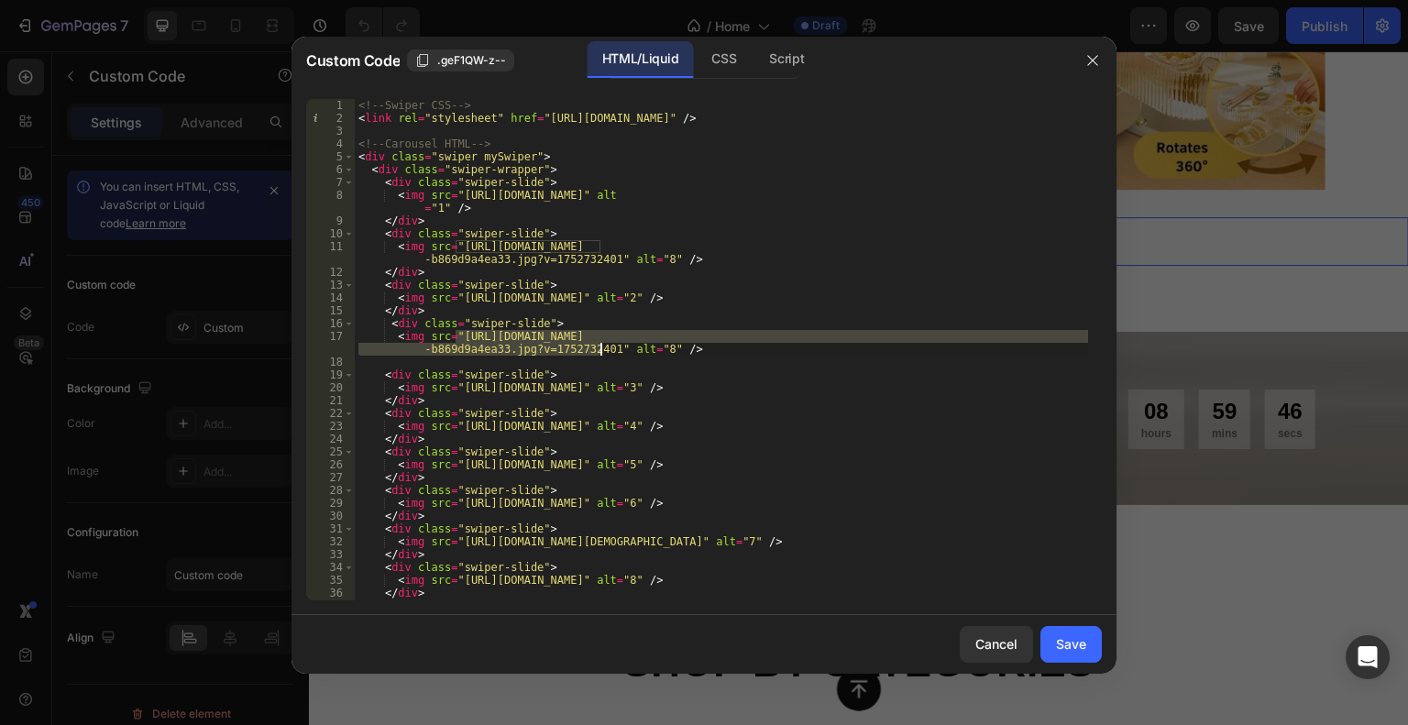
drag, startPoint x: 453, startPoint y: 335, endPoint x: 601, endPoint y: 347, distance: 149.1
click at [601, 347] on div "<!-- Swiper CSS --> < link rel = "stylesheet" href = "[URL][DOMAIN_NAME]" /> <!…" at bounding box center [721, 369] width 733 height 540
paste textarea "3._Emily_Crumb_1_766ee703-b1d9-434b-b0d5-4d0ca2223883.jpg?v=1752732400"
type textarea "<img src="[URL][DOMAIN_NAME]" alt="8" />"
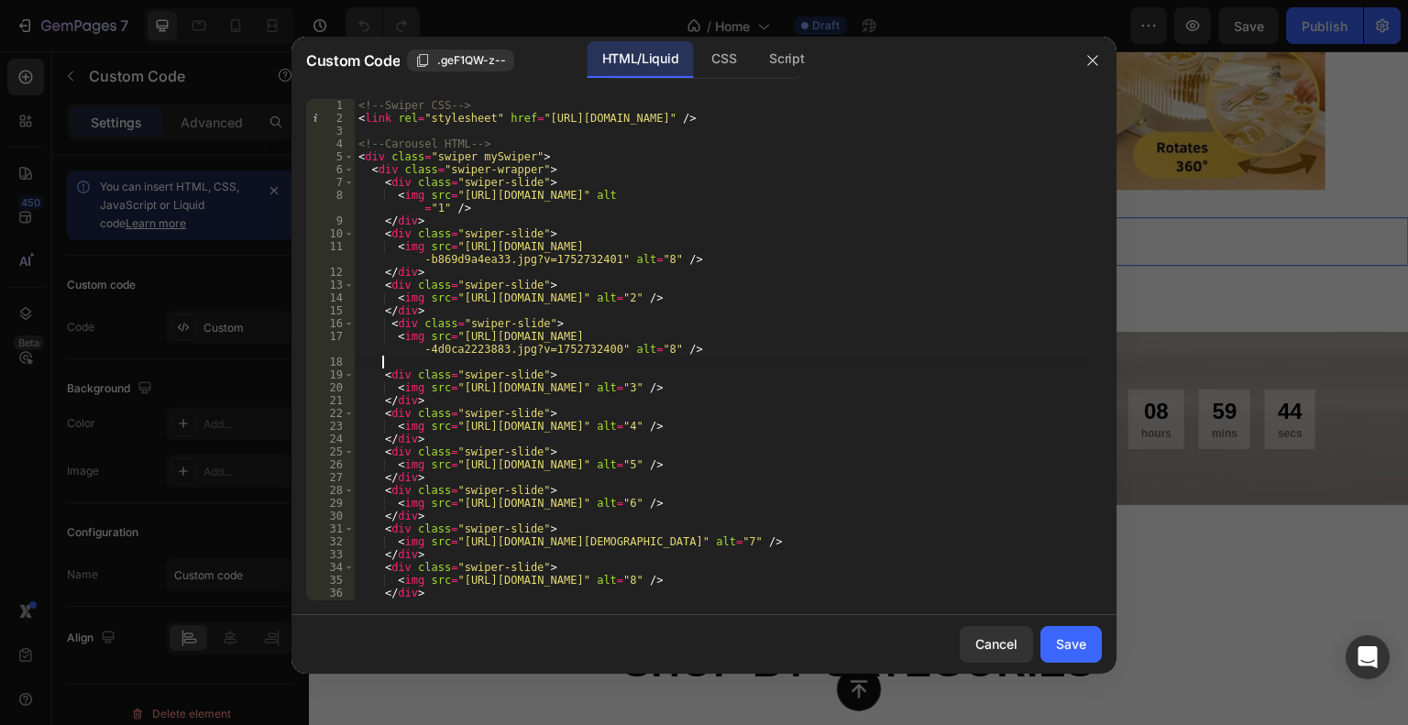
click at [697, 362] on div "<!-- Swiper CSS --> < link rel = "stylesheet" href = "[URL][DOMAIN_NAME]" /> <!…" at bounding box center [721, 369] width 733 height 540
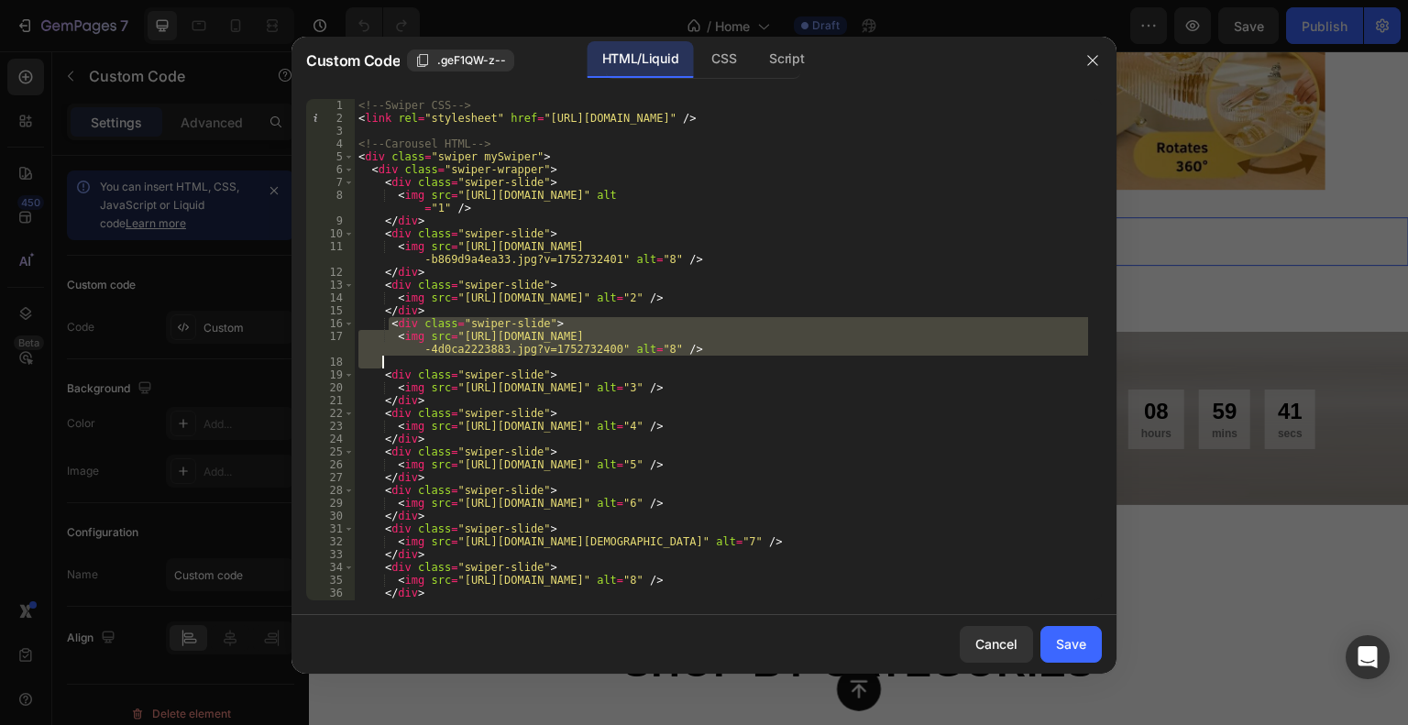
drag, startPoint x: 389, startPoint y: 323, endPoint x: 676, endPoint y: 357, distance: 289.0
click at [676, 357] on div "<!-- Swiper CSS --> < link rel = "stylesheet" href = "[URL][DOMAIN_NAME]" /> <!…" at bounding box center [721, 369] width 733 height 540
click at [430, 396] on div "<!-- Swiper CSS --> < link rel = "stylesheet" href = "[URL][DOMAIN_NAME]" /> <!…" at bounding box center [721, 369] width 733 height 540
type textarea "</div>"
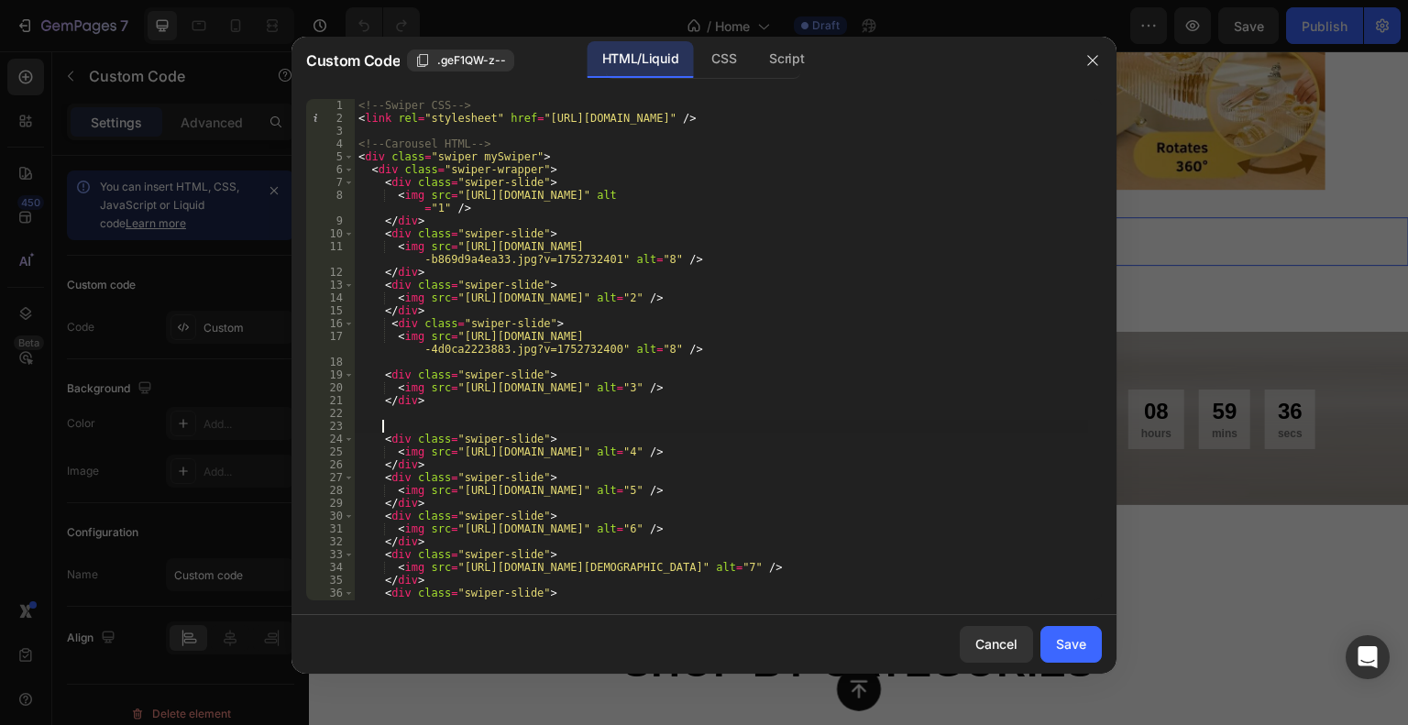
click at [407, 414] on div "<!-- Swiper CSS --> < link rel = "stylesheet" href = "[URL][DOMAIN_NAME]" /> <!…" at bounding box center [721, 362] width 733 height 527
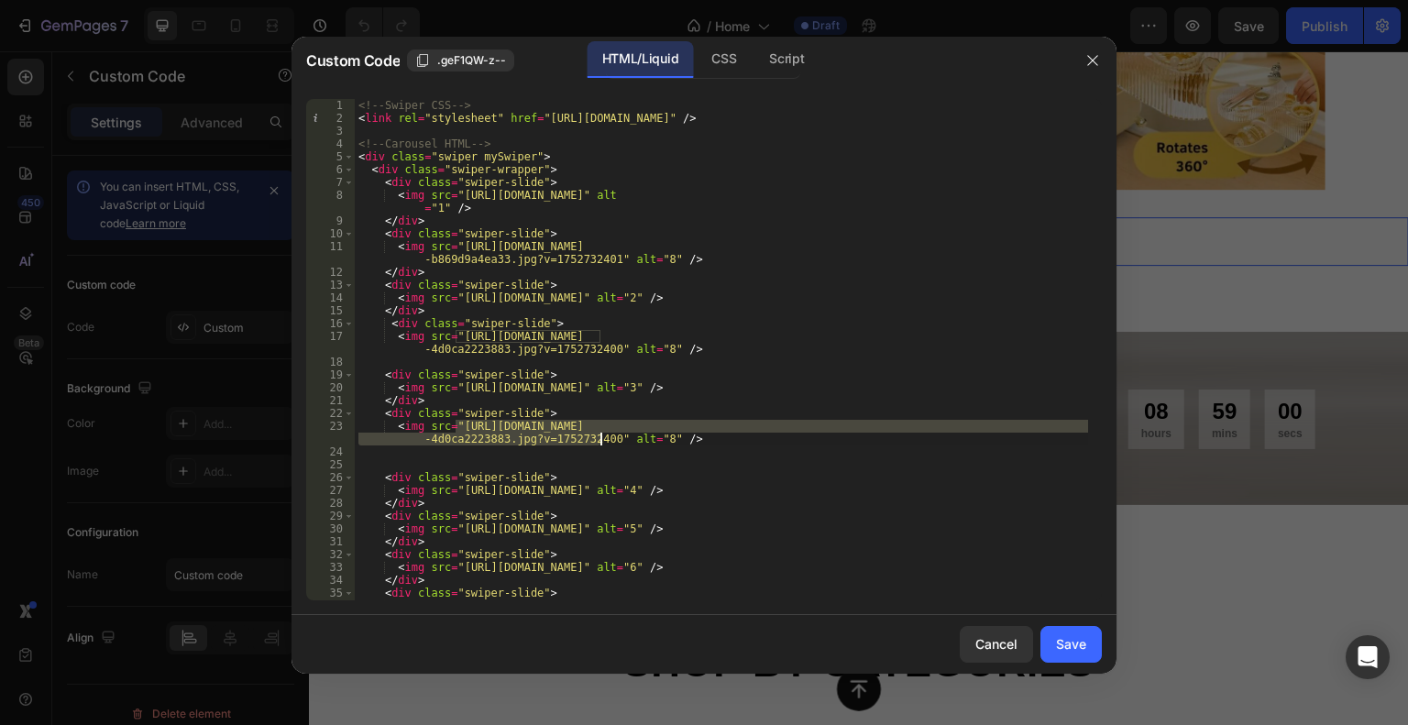
drag, startPoint x: 457, startPoint y: 422, endPoint x: 598, endPoint y: 443, distance: 142.8
click at [598, 443] on div "<!-- Swiper CSS --> < link rel = "stylesheet" href = "[URL][DOMAIN_NAME]" /> <!…" at bounding box center [721, 362] width 733 height 527
paste textarea "4._Jennie_Mathews_1_9d5d41f0-46a9-422a-8e18-c518ad8904be.jpg?v=1752732401"
type textarea "<img src="[URL][DOMAIN_NAME]" alt="8" />"
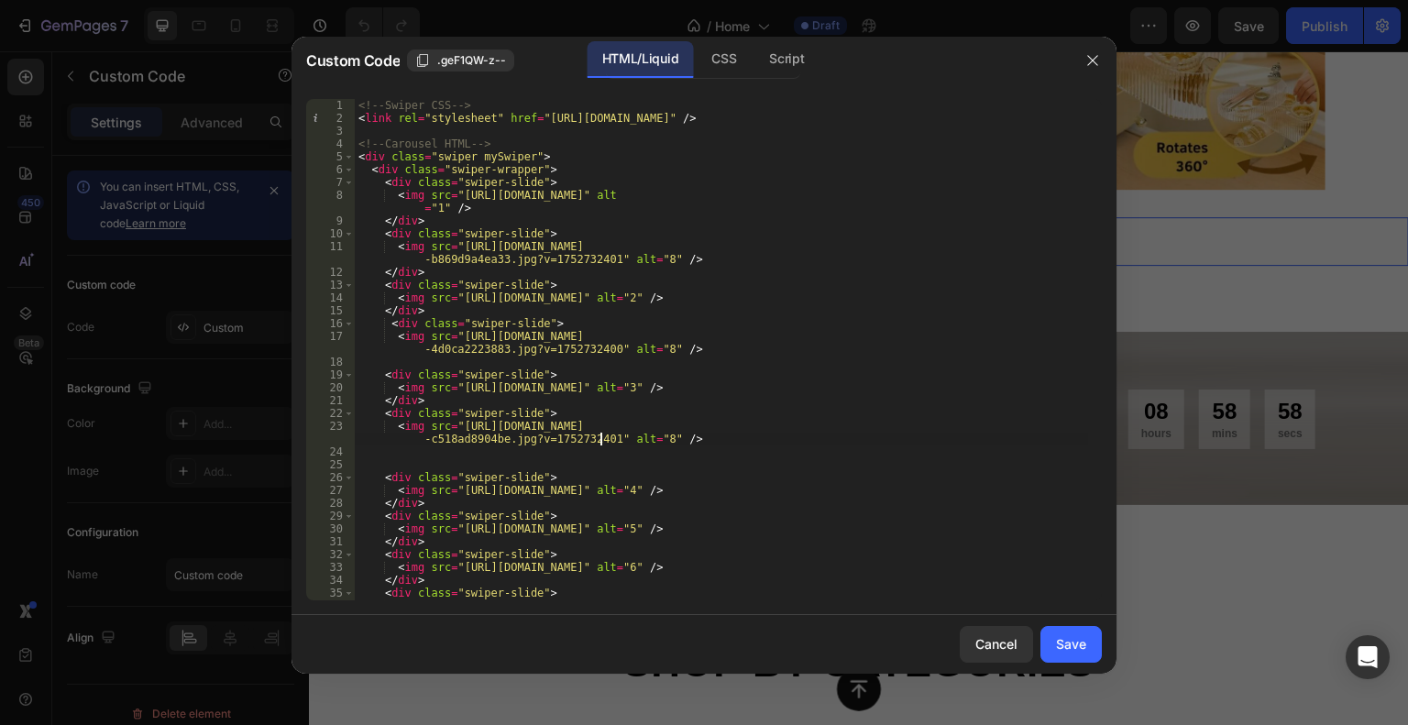
click at [705, 449] on div "<!-- Swiper CSS --> < link rel = "stylesheet" href = "[URL][DOMAIN_NAME]" /> <!…" at bounding box center [721, 362] width 733 height 527
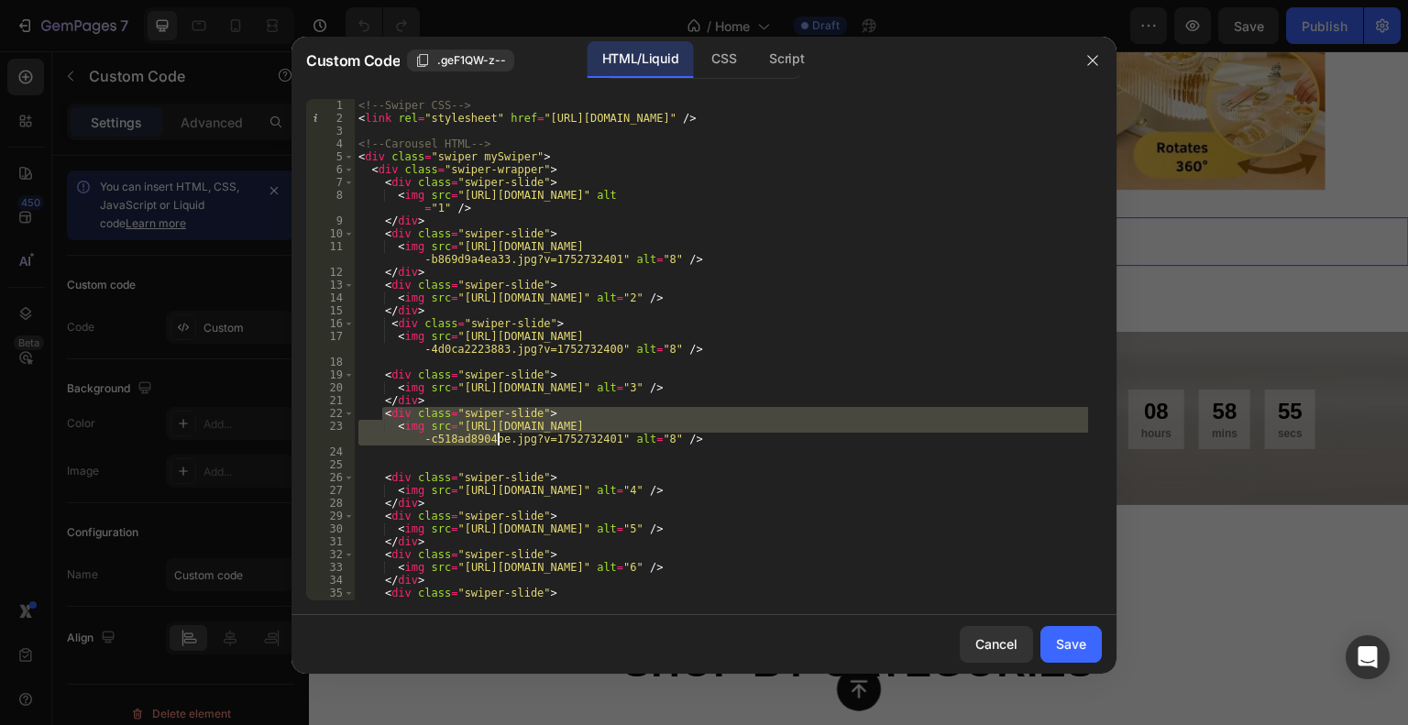
drag, startPoint x: 385, startPoint y: 414, endPoint x: 496, endPoint y: 434, distance: 112.8
click at [496, 434] on div "<!-- Swiper CSS --> < link rel = "stylesheet" href = "[URL][DOMAIN_NAME]" /> <!…" at bounding box center [721, 362] width 733 height 527
click at [500, 436] on div "<!-- Swiper CSS --> < link rel = "stylesheet" href = "[URL][DOMAIN_NAME]" /> <!…" at bounding box center [721, 350] width 733 height 502
drag, startPoint x: 381, startPoint y: 414, endPoint x: 682, endPoint y: 448, distance: 302.7
click at [682, 448] on div "<!-- Swiper CSS --> < link rel = "stylesheet" href = "[URL][DOMAIN_NAME]" /> <!…" at bounding box center [721, 362] width 733 height 527
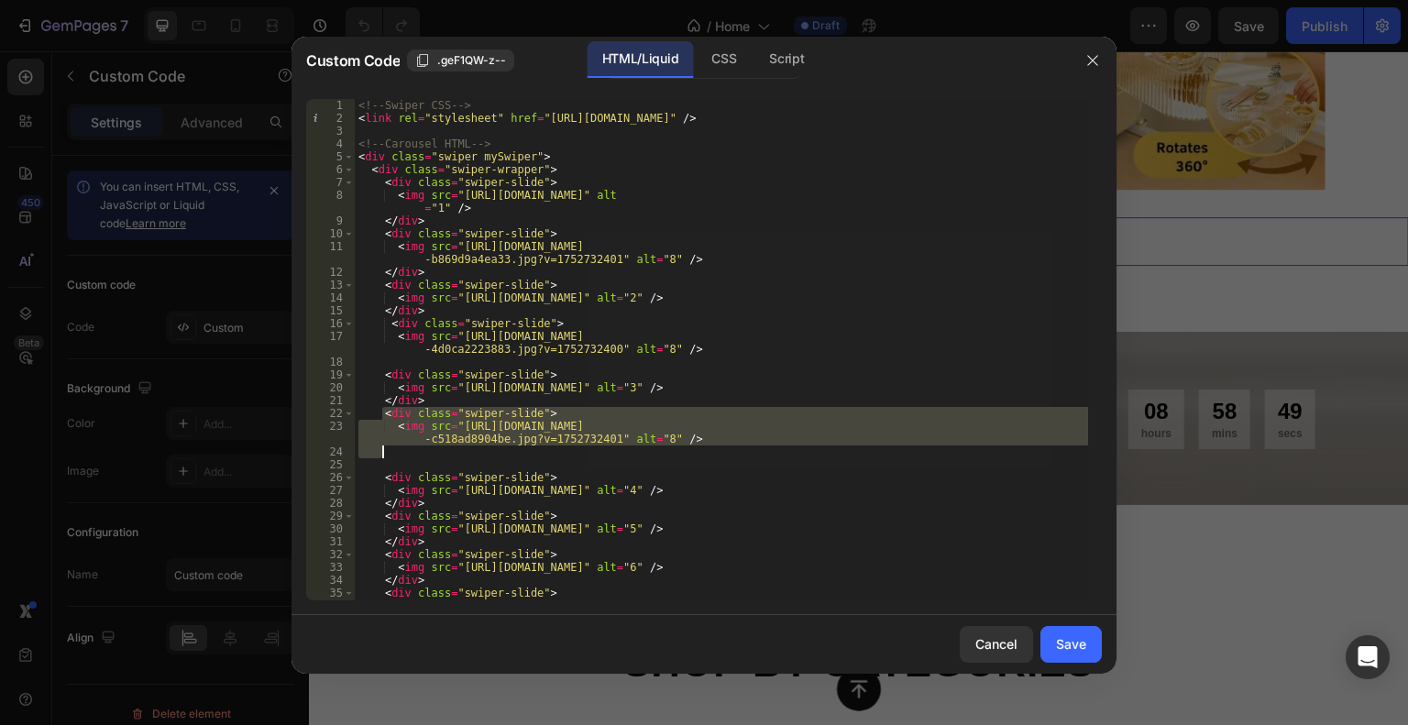
click at [536, 420] on div "<!-- Swiper CSS --> < link rel = "stylesheet" href = "[URL][DOMAIN_NAME]" /> <!…" at bounding box center [721, 350] width 733 height 502
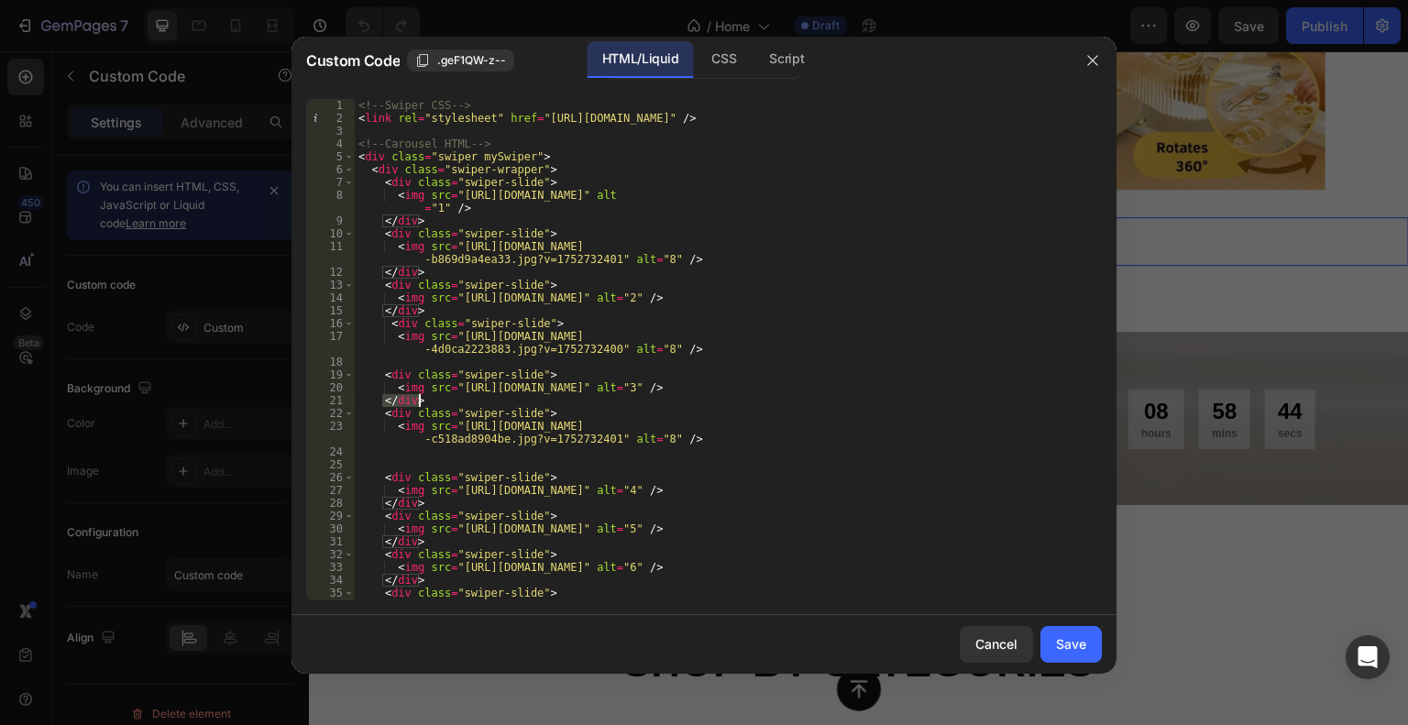
drag, startPoint x: 381, startPoint y: 403, endPoint x: 423, endPoint y: 403, distance: 41.3
click at [423, 403] on div "<!-- Swiper CSS --> < link rel = "stylesheet" href = "[URL][DOMAIN_NAME]" /> <!…" at bounding box center [721, 362] width 733 height 527
type textarea "</div>"
click at [414, 362] on div "<!-- Swiper CSS --> < link rel = "stylesheet" href = "[URL][DOMAIN_NAME]" /> <!…" at bounding box center [721, 362] width 733 height 527
paste textarea "</div>"
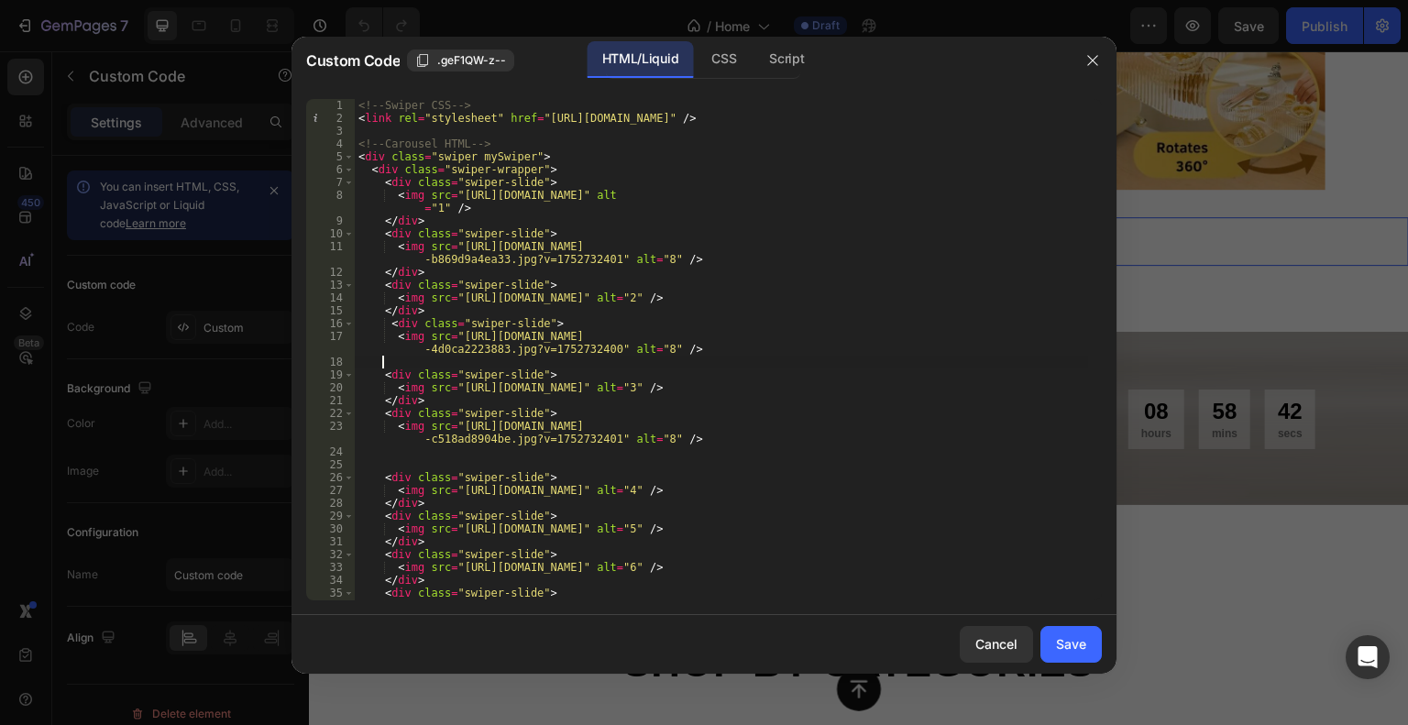
type textarea "</div>"
click at [403, 455] on div "<!-- Swiper CSS --> < link rel = "stylesheet" href = "[URL][DOMAIN_NAME]" /> <!…" at bounding box center [721, 362] width 733 height 527
paste textarea "</div>"
type textarea "</div>"
click at [1067, 651] on div "Save" at bounding box center [1071, 643] width 30 height 19
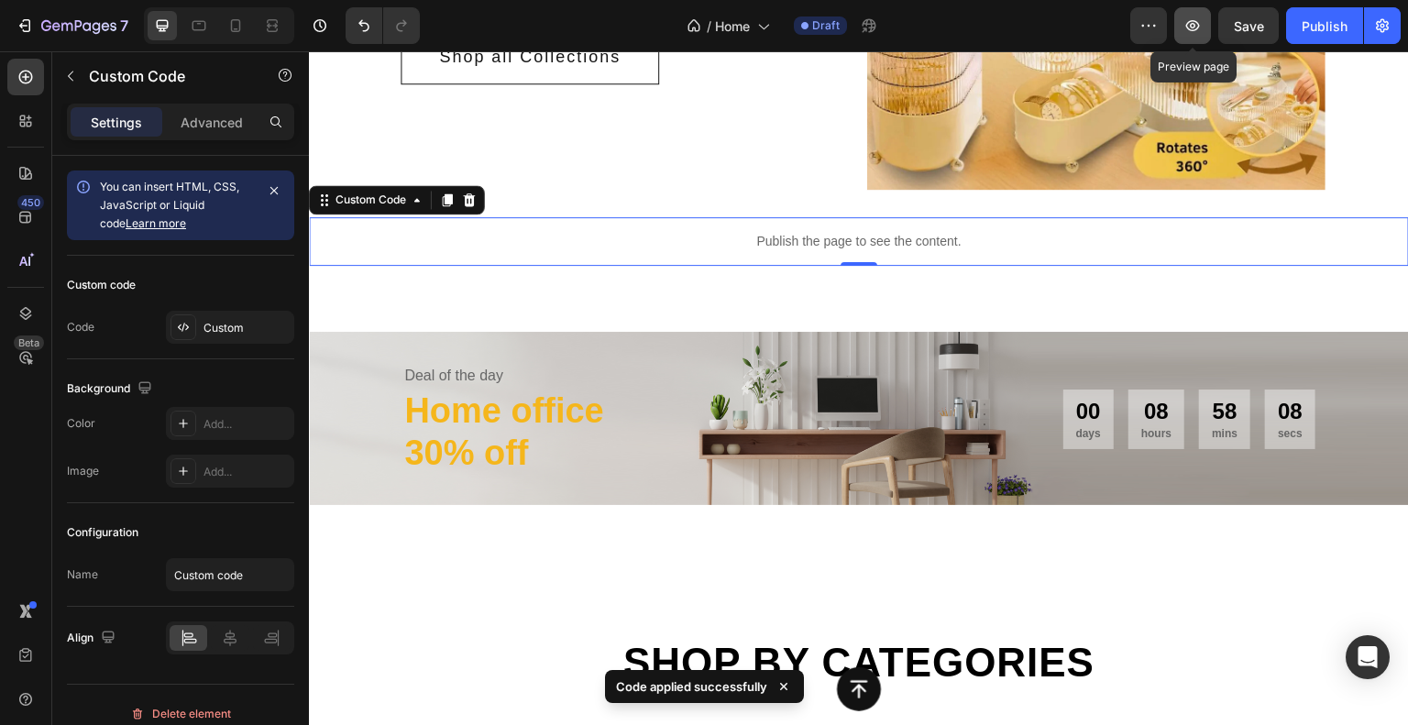
click at [1188, 27] on icon "button" at bounding box center [1193, 25] width 14 height 11
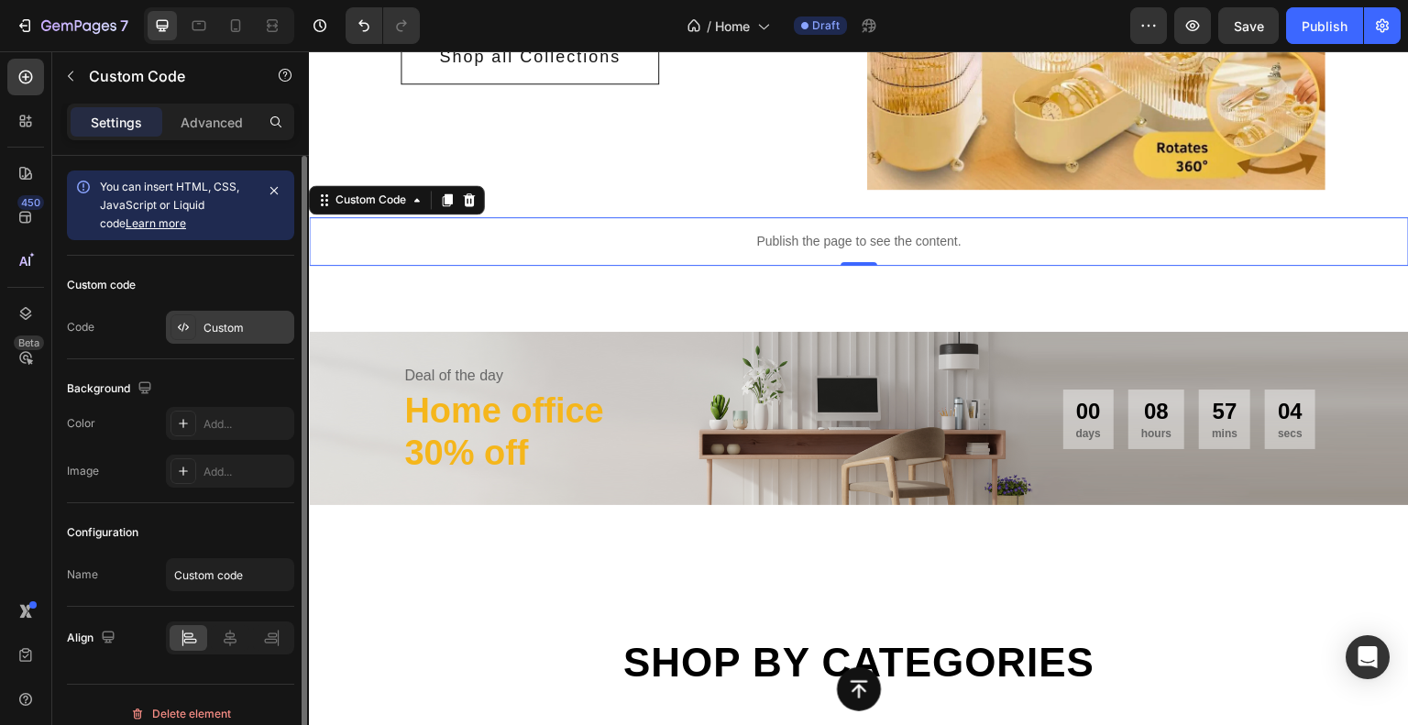
click at [237, 329] on div "Custom" at bounding box center [247, 328] width 86 height 17
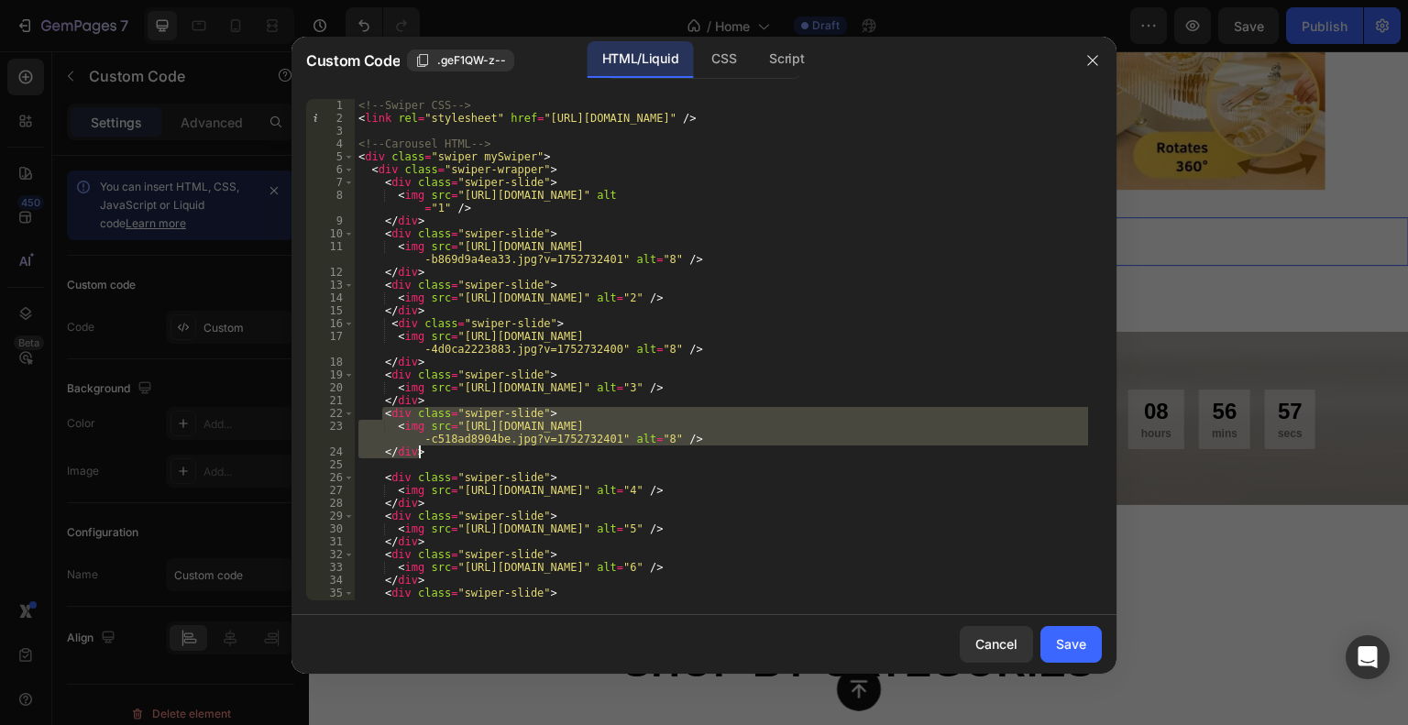
drag, startPoint x: 385, startPoint y: 417, endPoint x: 444, endPoint y: 451, distance: 67.8
click at [444, 451] on div "<!-- Swiper CSS --> < link rel = "stylesheet" href = "[URL][DOMAIN_NAME]" /> <!…" at bounding box center [721, 362] width 733 height 527
click at [434, 498] on div "<!-- Swiper CSS --> < link rel = "stylesheet" href = "[URL][DOMAIN_NAME]" /> <!…" at bounding box center [721, 362] width 733 height 527
type textarea "</div>"
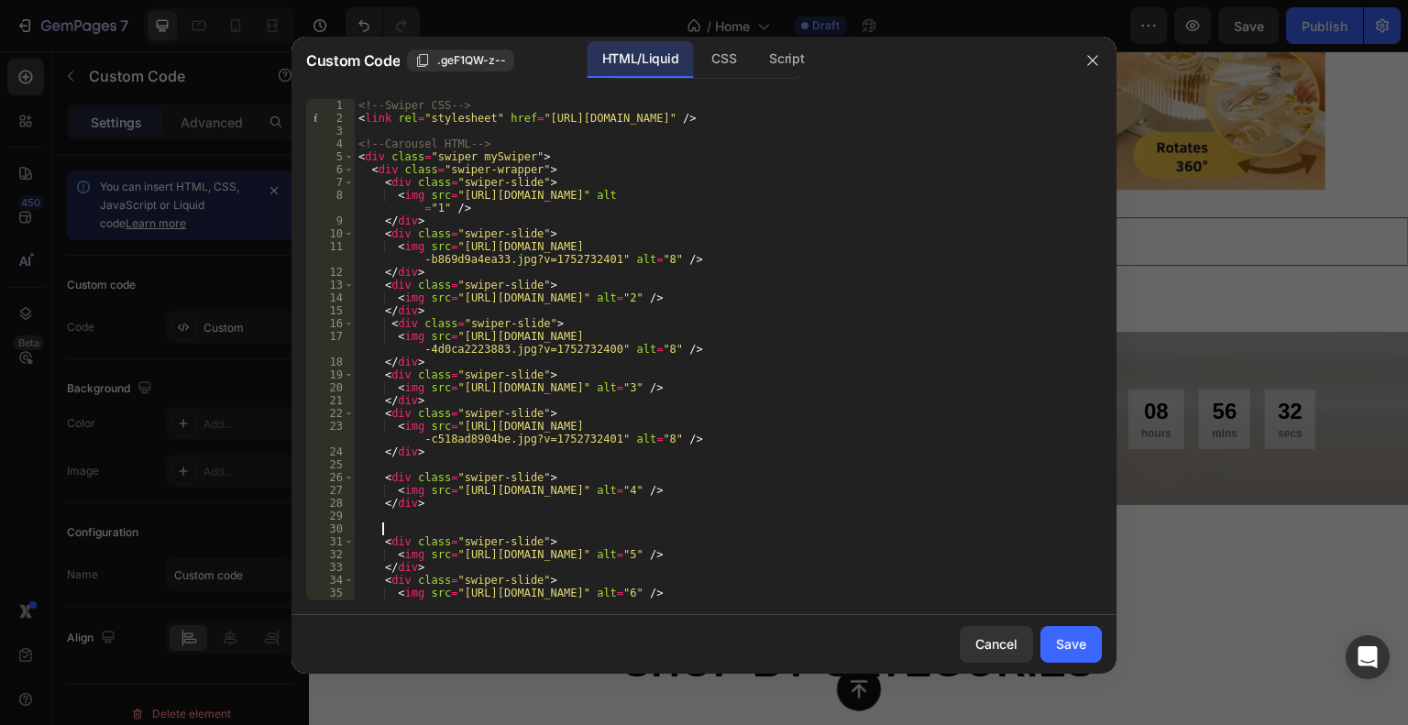
paste textarea "</div>"
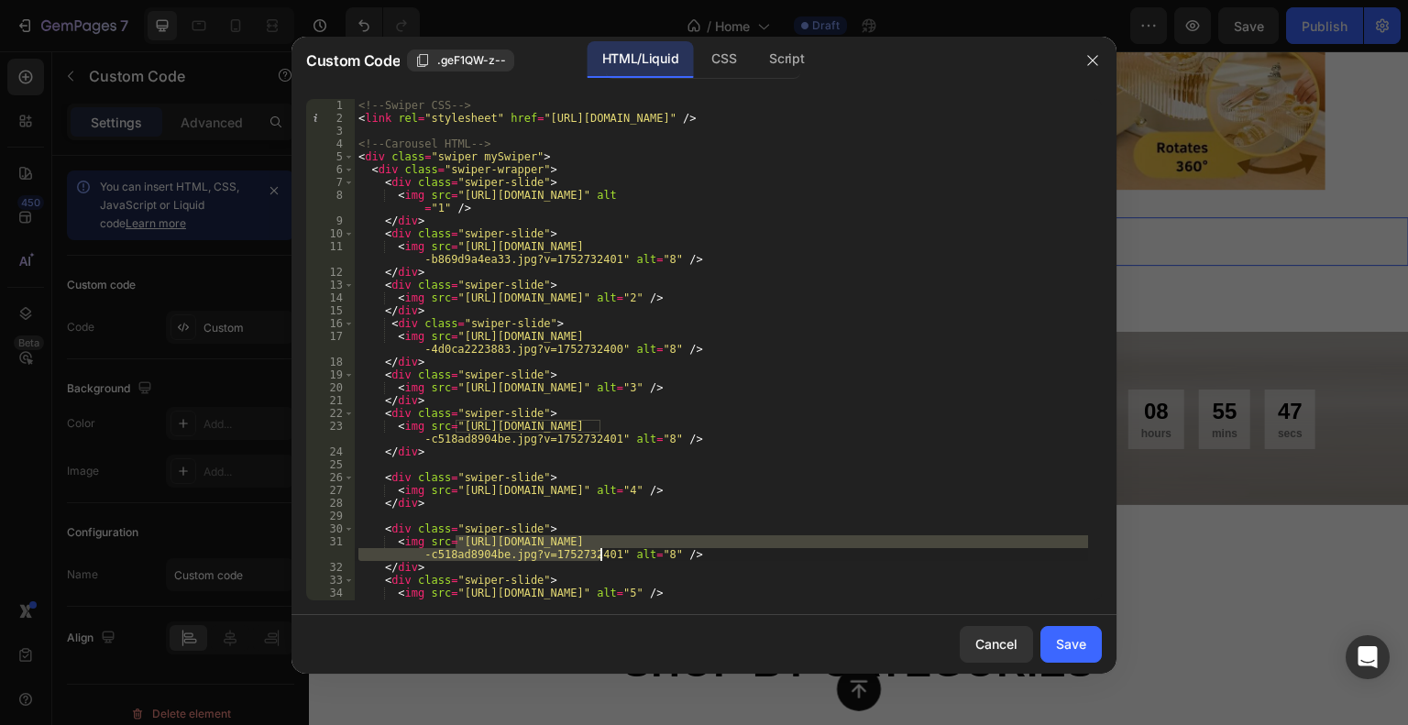
drag, startPoint x: 453, startPoint y: 542, endPoint x: 599, endPoint y: 558, distance: 146.7
click at [599, 558] on div "<!-- Swiper CSS --> < link rel = "stylesheet" href = "[URL][DOMAIN_NAME]" /> <!…" at bounding box center [721, 362] width 733 height 527
paste textarea "5._Abigail_Powell_1_44a2d256-2e94-494b-a9d9-94b4913c7bf8"
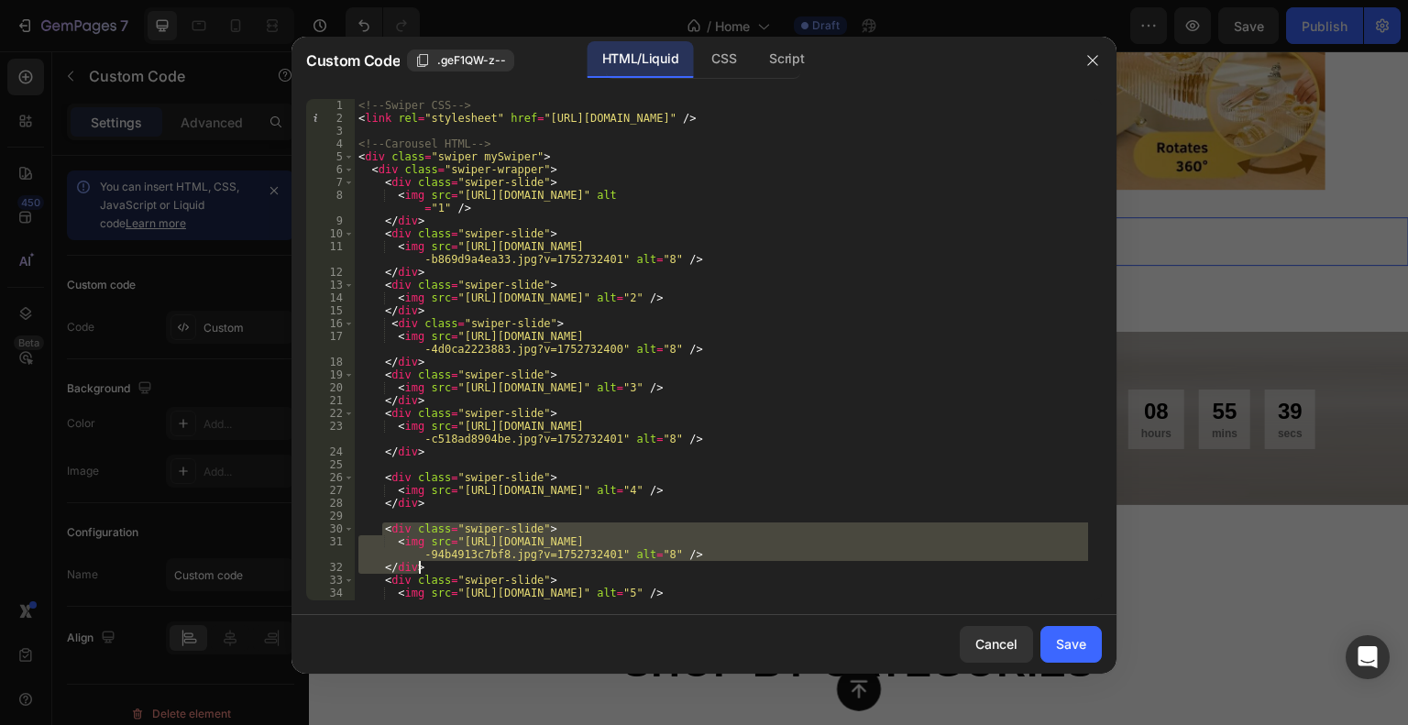
drag, startPoint x: 380, startPoint y: 527, endPoint x: 439, endPoint y: 567, distance: 70.7
click at [439, 567] on div "<!-- Swiper CSS --> < link rel = "stylesheet" href = "[URL][DOMAIN_NAME]" /> <!…" at bounding box center [721, 362] width 733 height 527
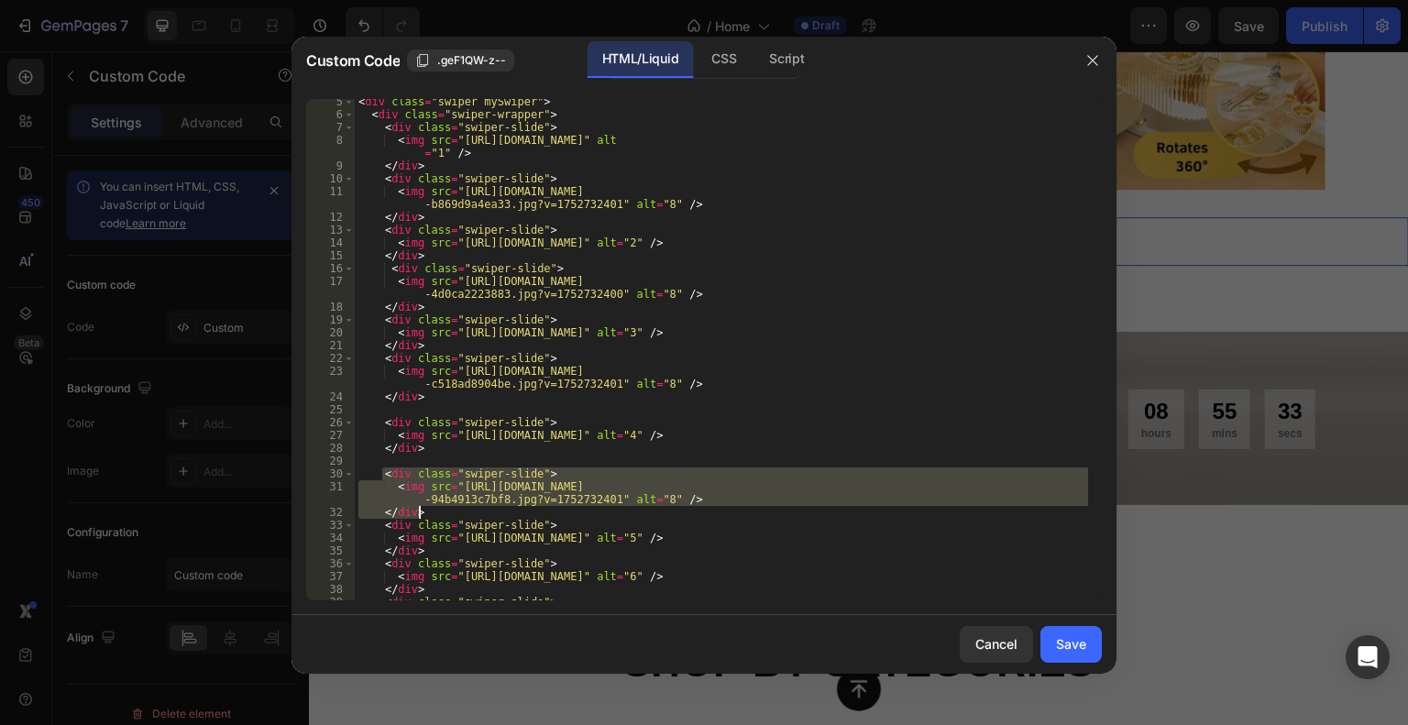
click at [447, 546] on div "< div class = "swiper mySwiper" > < div class = "swiper-wrapper" > < div class …" at bounding box center [721, 358] width 733 height 527
type textarea "</div>"
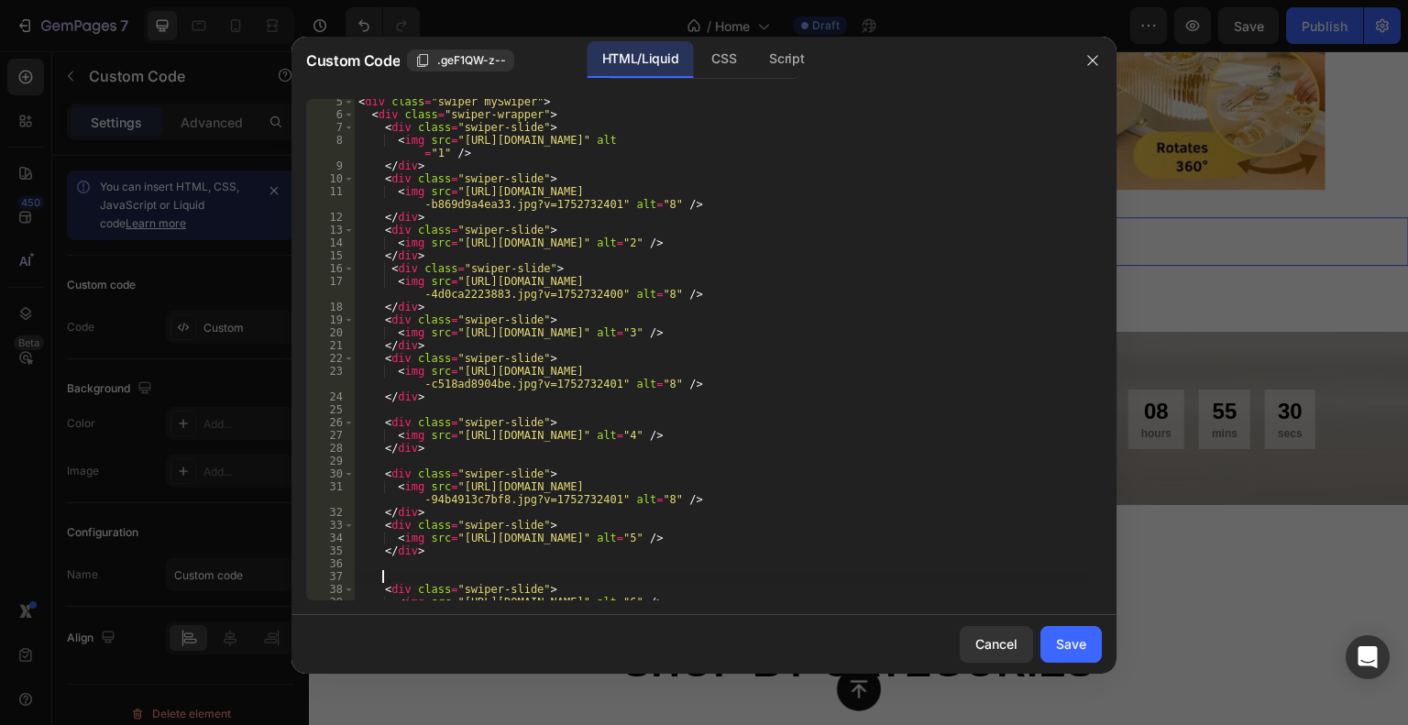
paste textarea "</div>"
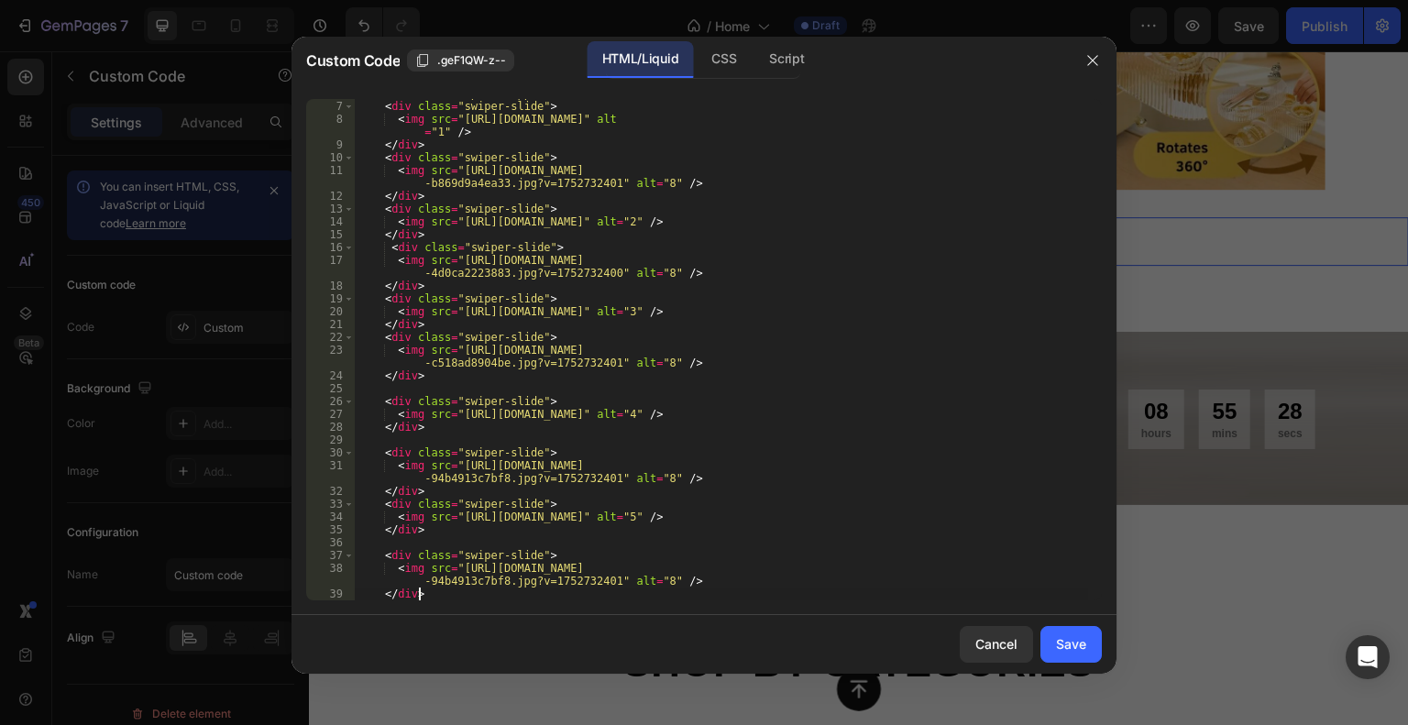
scroll to position [131, 0]
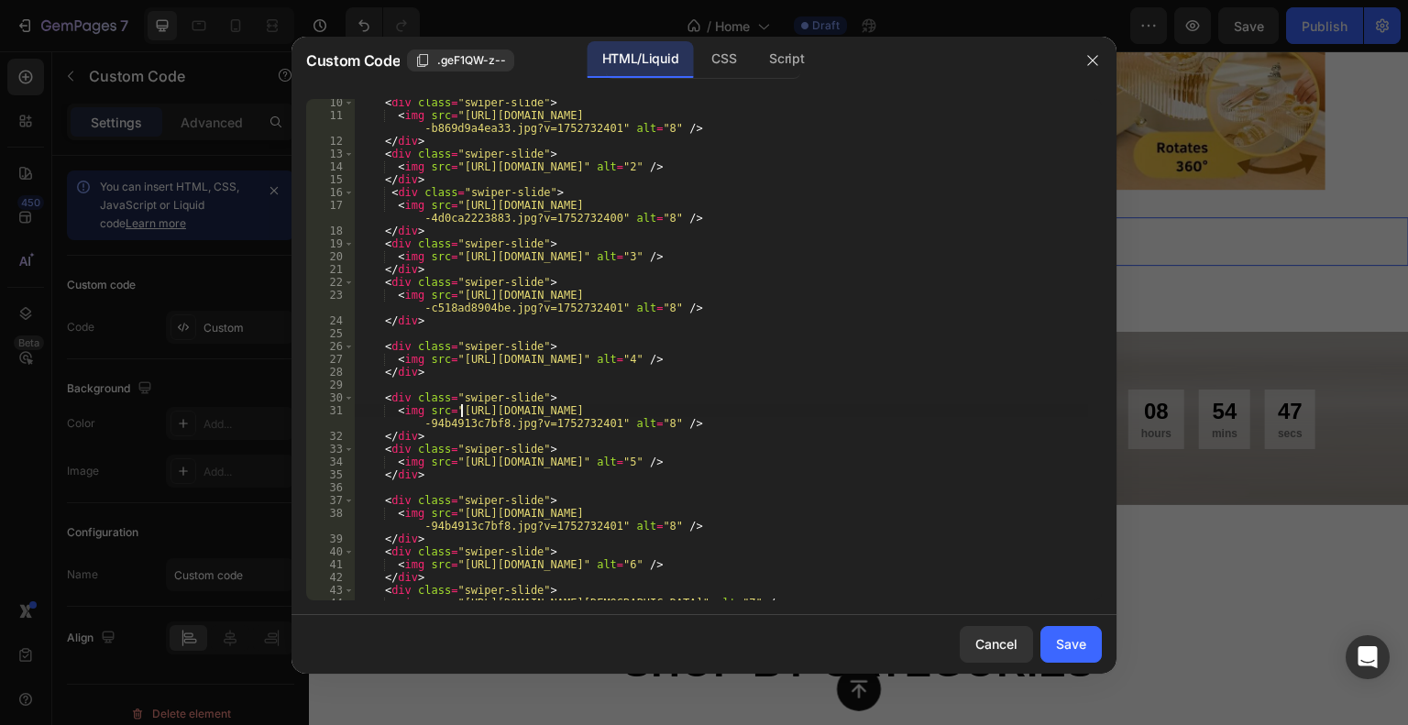
click at [458, 411] on div "< div class = "swiper-slide" > < img src = "[URL][DOMAIN_NAME] -b869d9a4ea33.jp…" at bounding box center [721, 359] width 733 height 527
drag, startPoint x: 454, startPoint y: 409, endPoint x: 601, endPoint y: 425, distance: 148.5
click at [601, 425] on div "< div class = "swiper-slide" > < img src = "[URL][DOMAIN_NAME] -b869d9a4ea33.jp…" at bounding box center [721, 359] width 733 height 527
paste textarea "7._Kylie_Landis_1_1_f72e94a9-c26c-47c2-a169-c3f10cbd56df"
drag, startPoint x: 455, startPoint y: 513, endPoint x: 598, endPoint y: 529, distance: 144.0
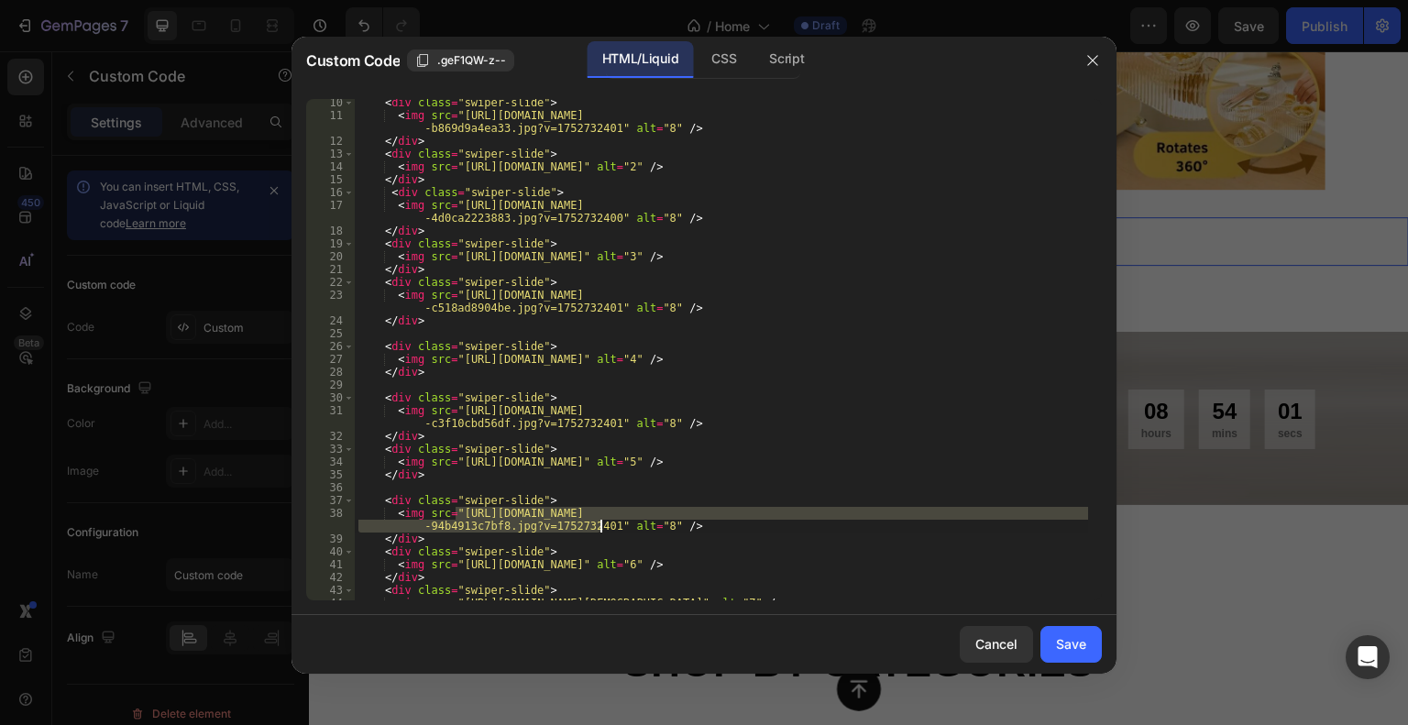
click at [598, 529] on div "< div class = "swiper-slide" > < img src = "[URL][DOMAIN_NAME] -b869d9a4ea33.jp…" at bounding box center [721, 359] width 733 height 527
paste textarea "10._Kira_Walls_1_9a4a580c-7e80-4155-8b64-86ce2e3c0de9"
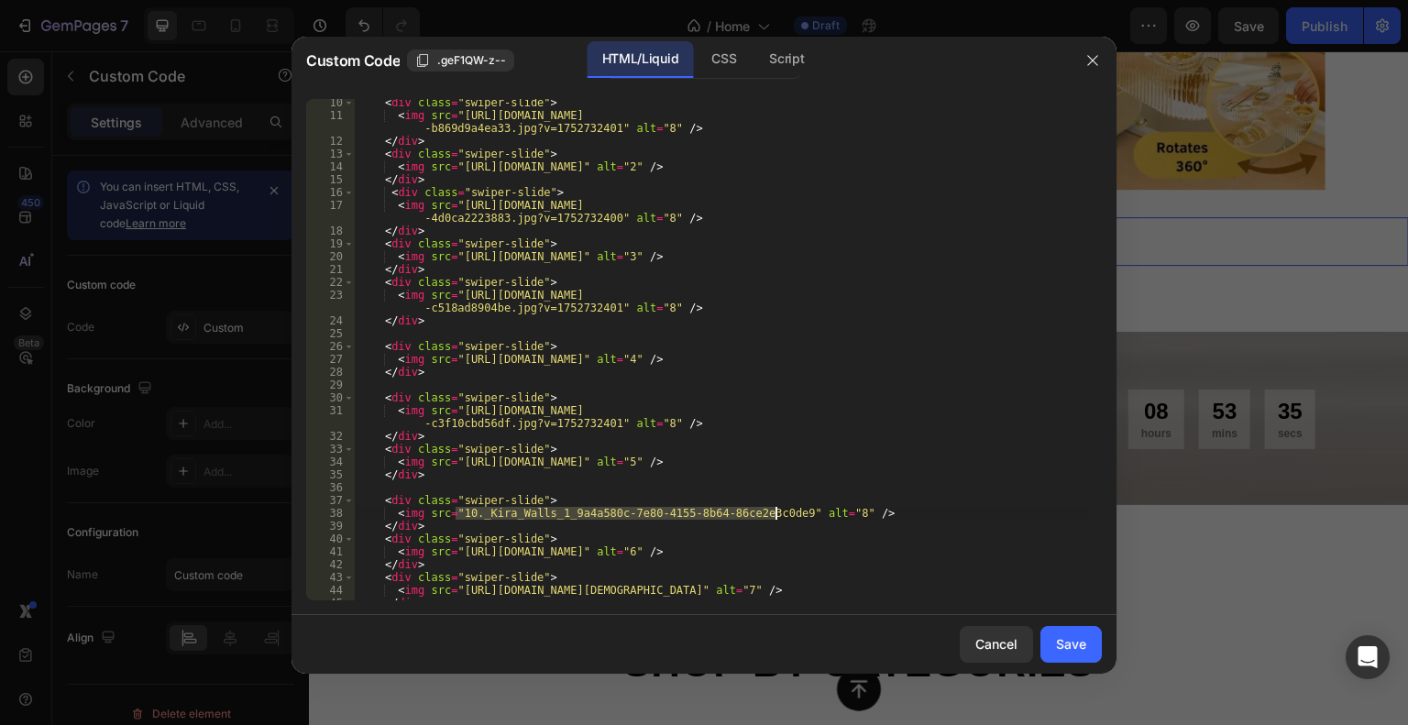
drag, startPoint x: 456, startPoint y: 514, endPoint x: 776, endPoint y: 513, distance: 320.0
click at [776, 513] on div "< div class = "swiper-slide" > < img src = "[URL][DOMAIN_NAME] -b869d9a4ea33.jp…" at bounding box center [721, 359] width 733 height 527
paste textarea "[URL][DOMAIN_NAME]"
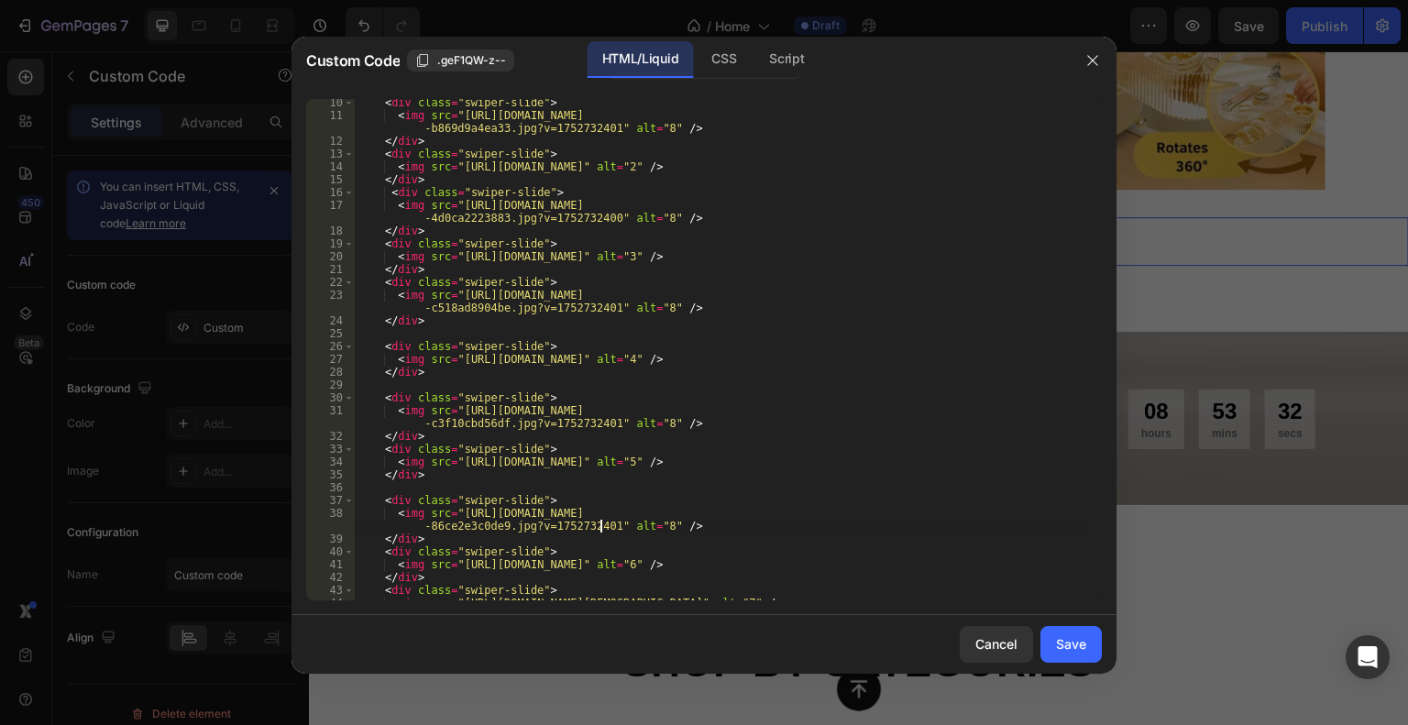
scroll to position [186, 0]
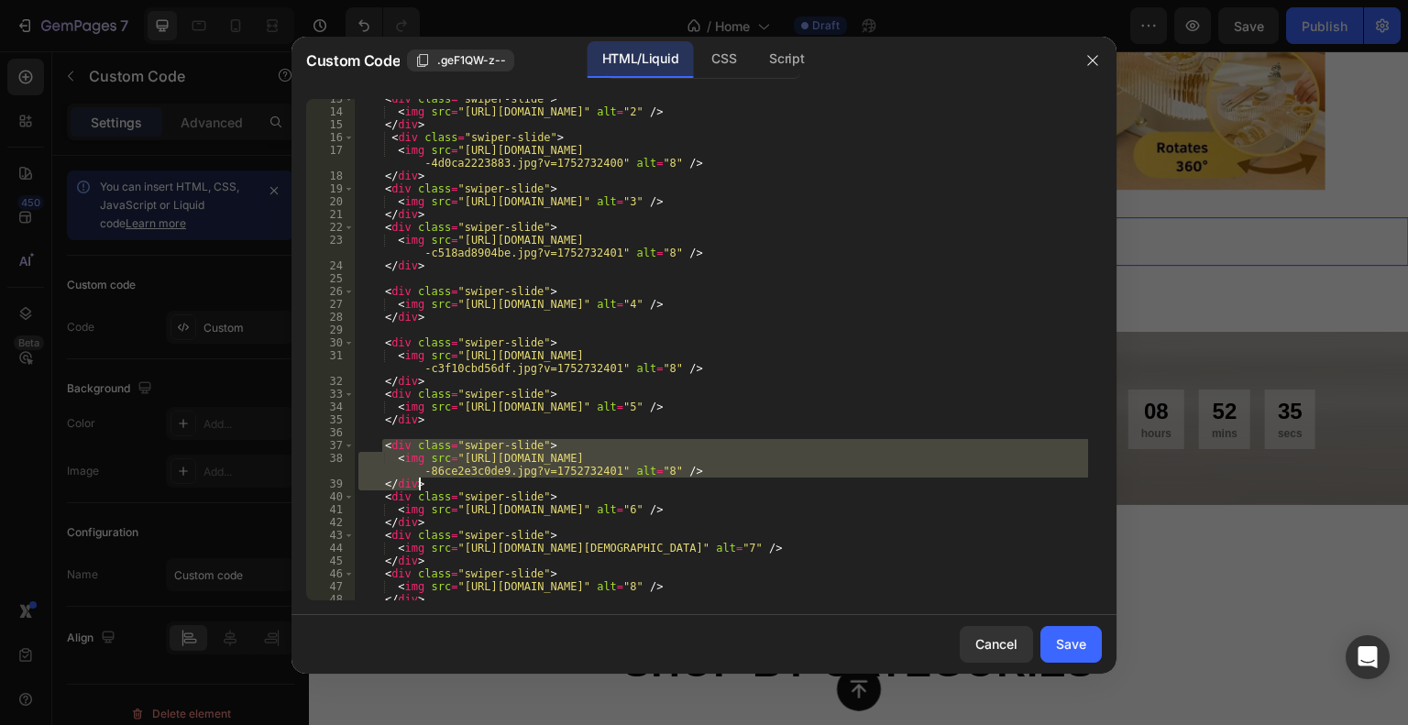
drag, startPoint x: 384, startPoint y: 442, endPoint x: 433, endPoint y: 480, distance: 61.4
click at [433, 480] on div "< div class = "swiper-slide" > < img src = "[URL][DOMAIN_NAME]" alt = "2" /> </…" at bounding box center [721, 356] width 733 height 527
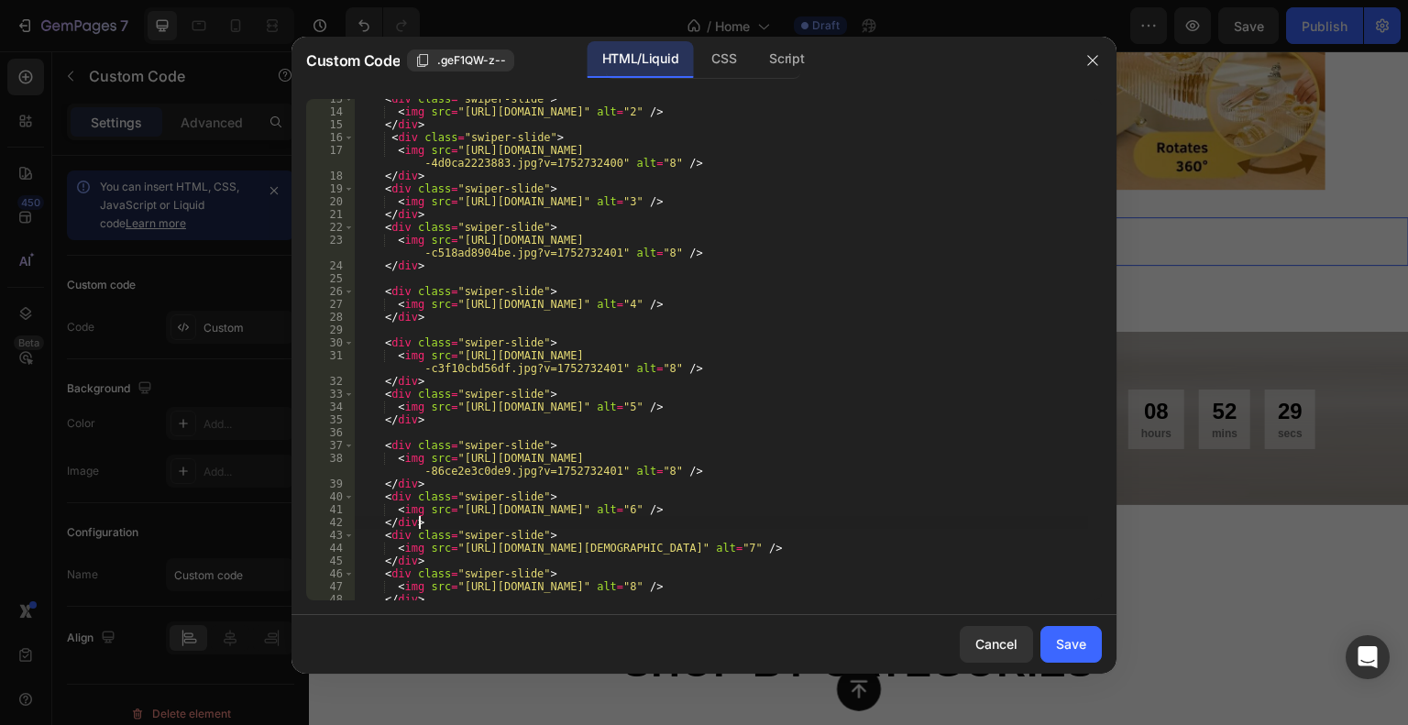
click at [436, 520] on div "< div class = "swiper-slide" > < img src = "[URL][DOMAIN_NAME]" alt = "2" /> </…" at bounding box center [721, 356] width 733 height 527
type textarea "</div>"
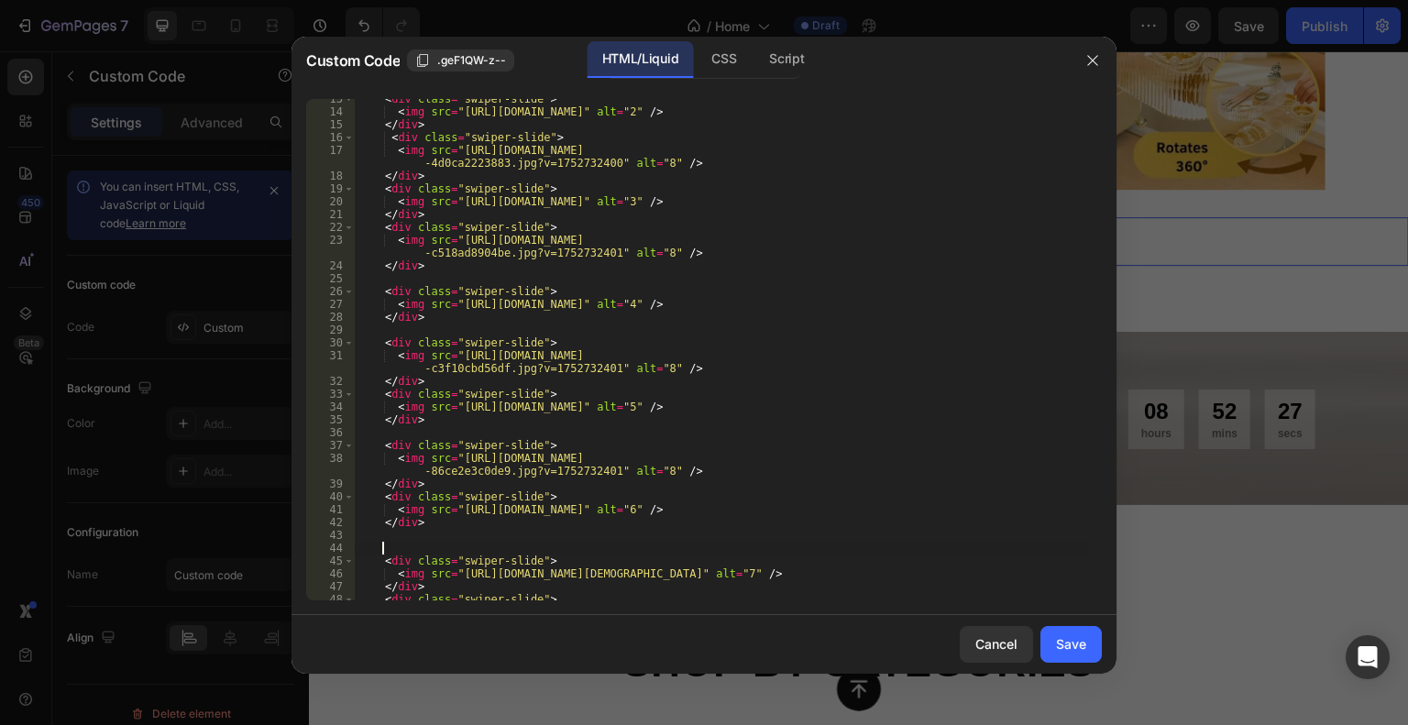
paste textarea "</div>"
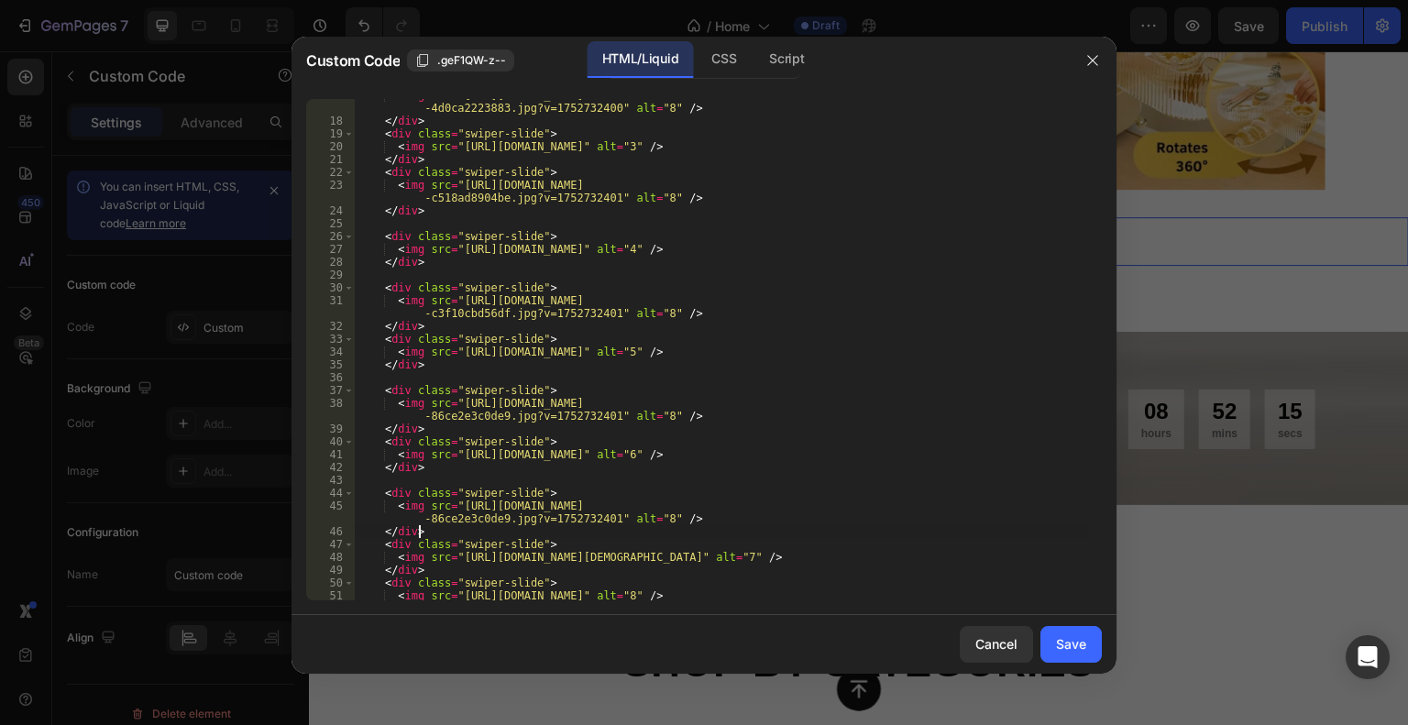
scroll to position [241, 0]
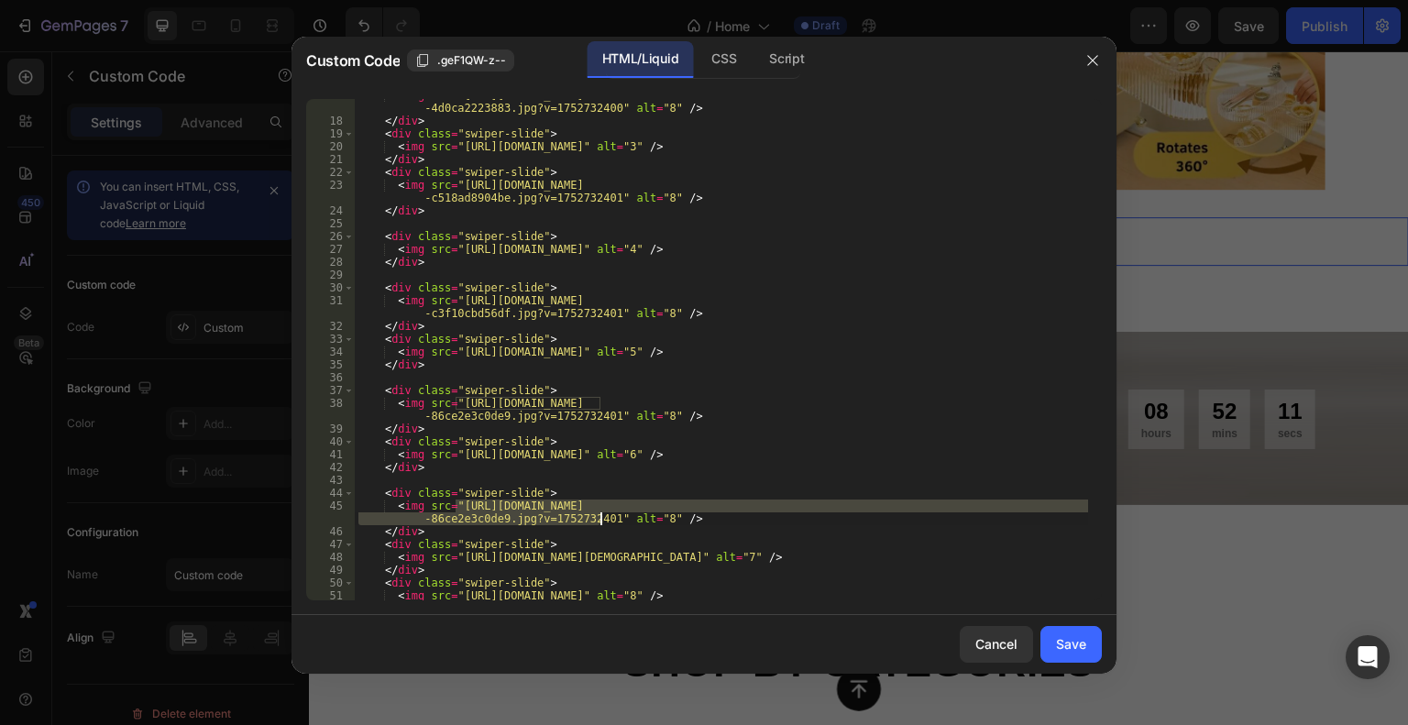
drag, startPoint x: 458, startPoint y: 505, endPoint x: 599, endPoint y: 520, distance: 142.0
click at [599, 520] on div "< img src = "[URL][DOMAIN_NAME] -4d0ca2223883.jpg?v=1752732400" alt = "8" /> </…" at bounding box center [721, 359] width 733 height 540
paste textarea "1._Heather_Hudson_1_7cb561e9-7715-4864-922b-d19d9b7f35c5.jpg?v=1752732400"
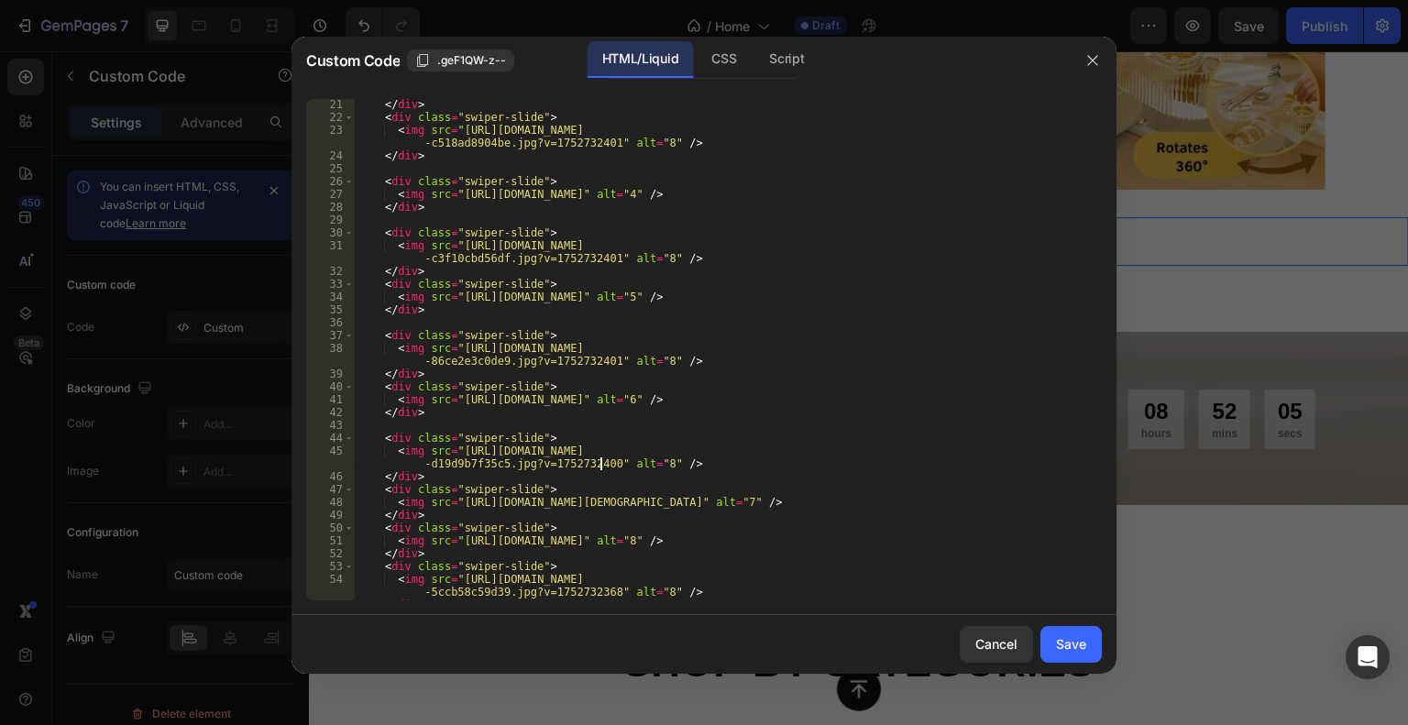
scroll to position [296, 0]
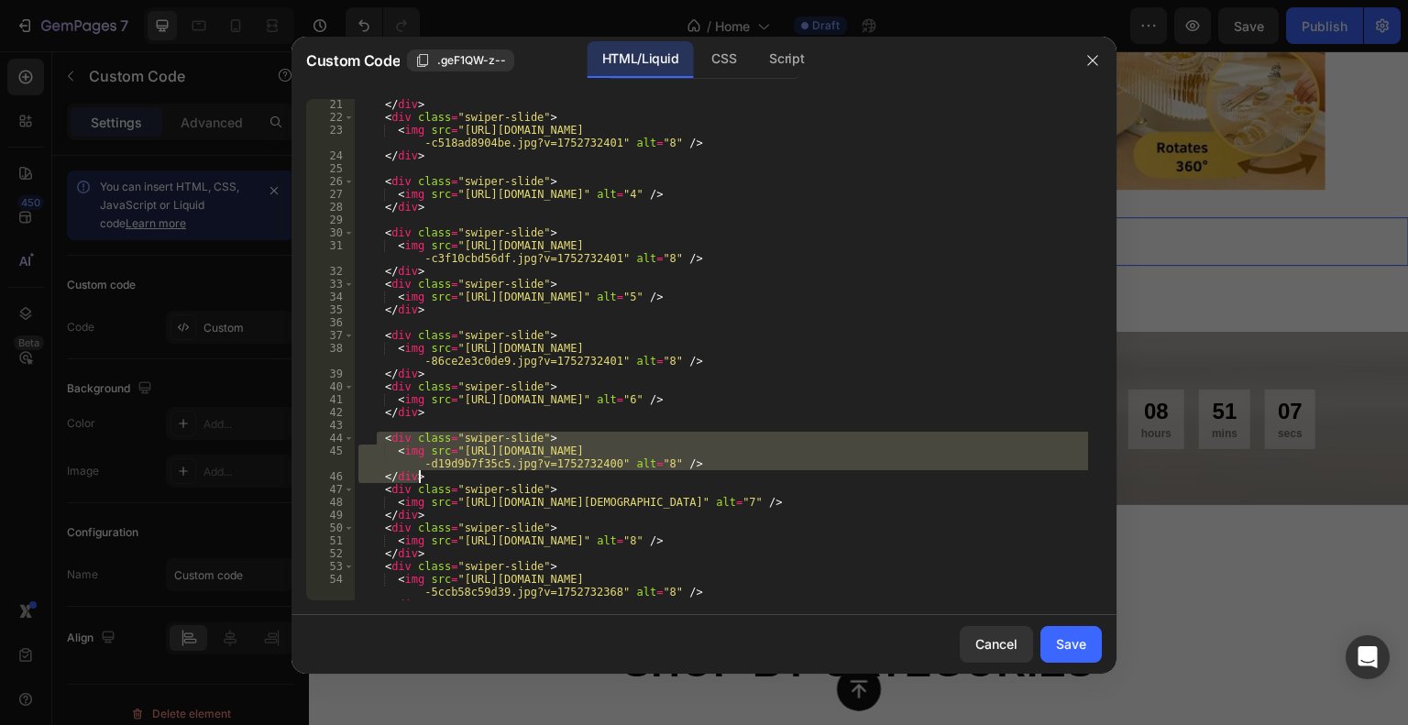
drag, startPoint x: 386, startPoint y: 439, endPoint x: 440, endPoint y: 473, distance: 63.9
click at [440, 473] on div "</ div > < div class = "swiper-slide" > < img src = "[URL][DOMAIN_NAME] -c518ad…" at bounding box center [721, 361] width 733 height 527
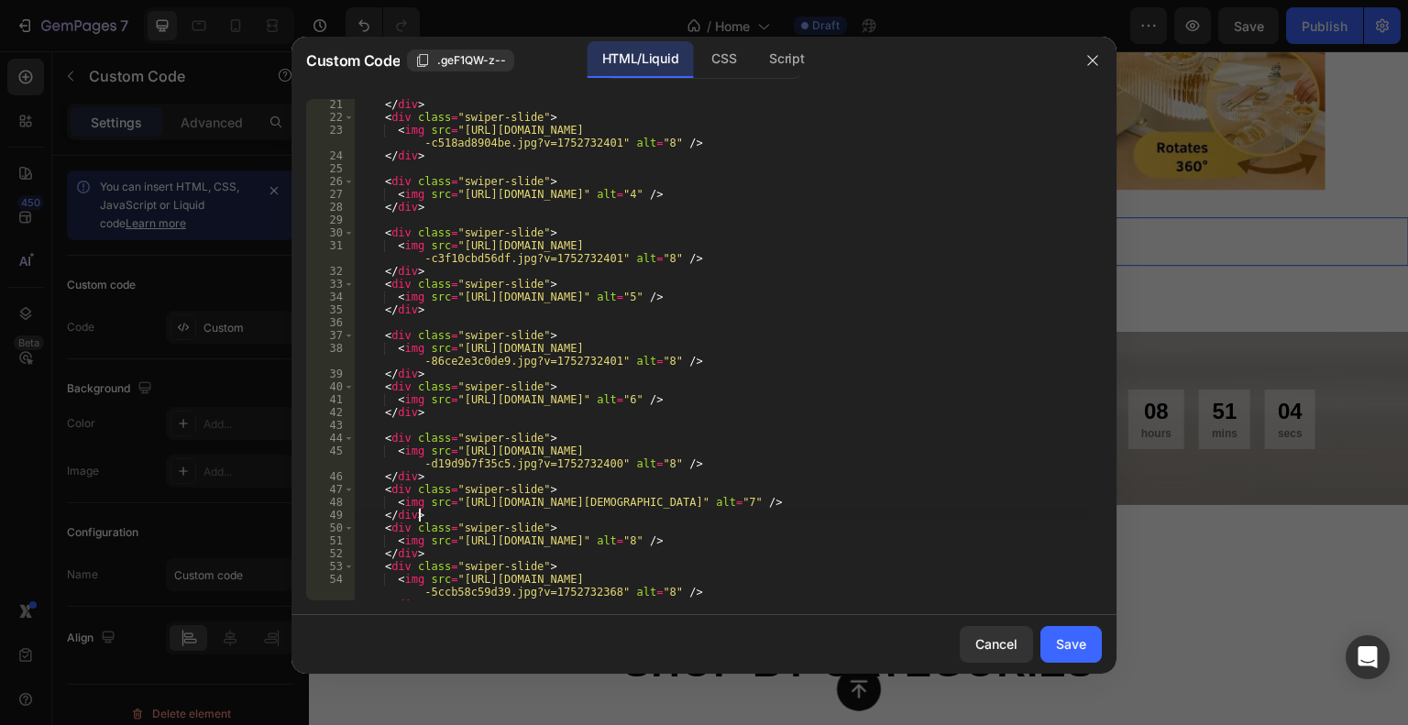
click at [429, 516] on div "</ div > < div class = "swiper-slide" > < img src = "[URL][DOMAIN_NAME] -c518ad…" at bounding box center [721, 361] width 733 height 527
type textarea "</div>"
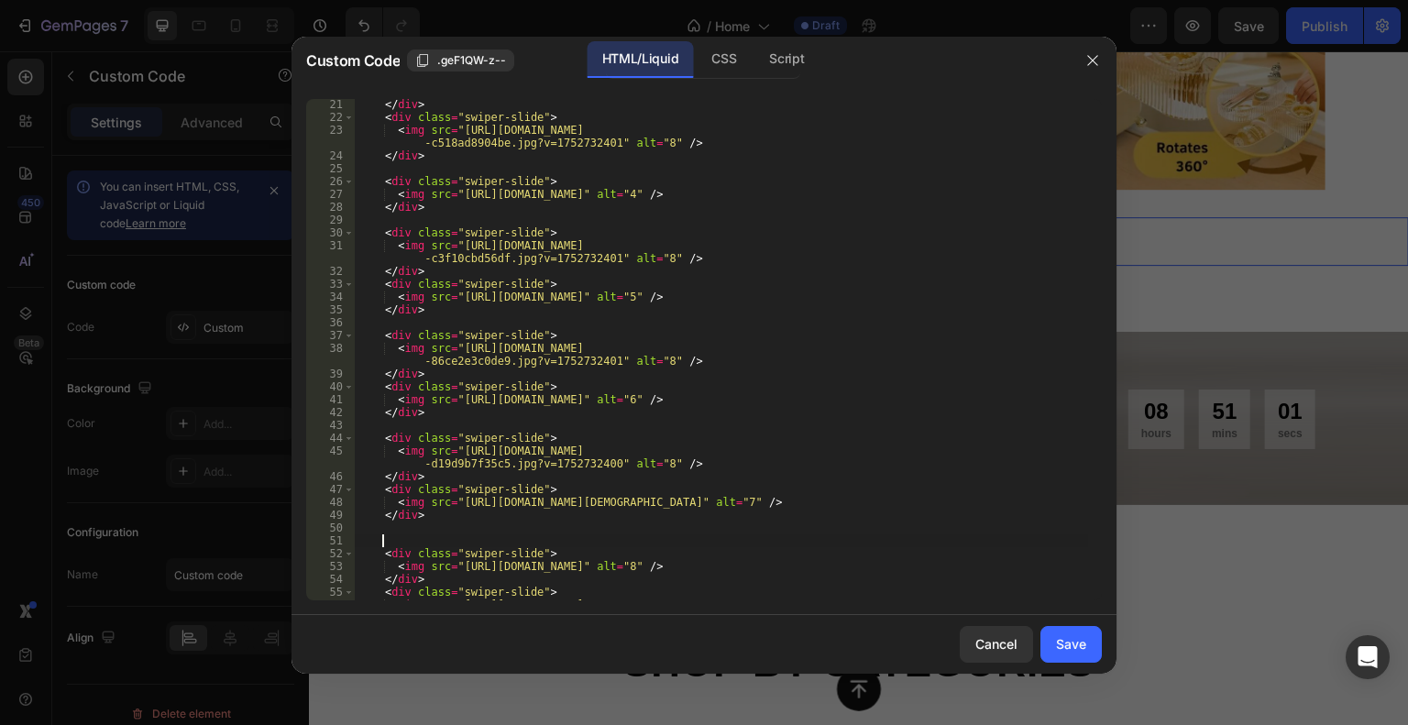
paste textarea "</div>"
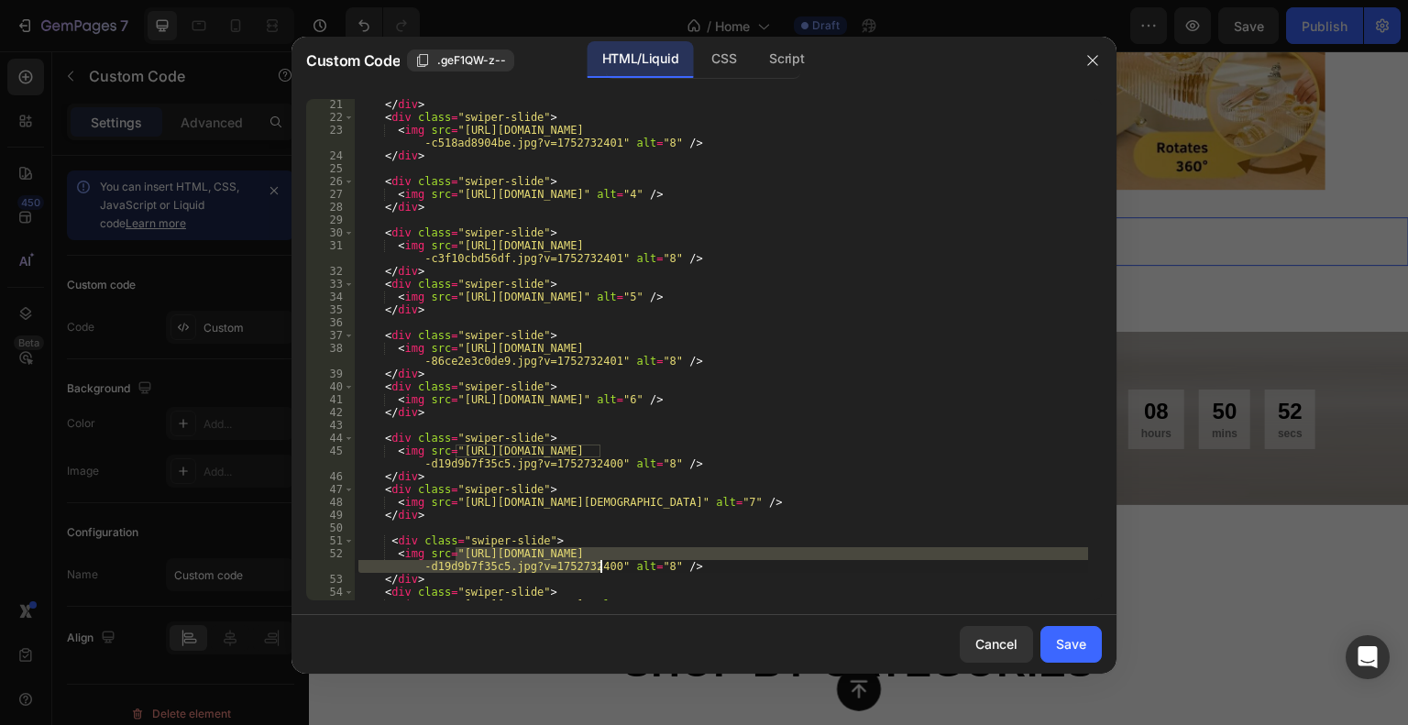
drag, startPoint x: 455, startPoint y: 553, endPoint x: 615, endPoint y: 574, distance: 161.8
click at [601, 563] on div "</ div > < div class = "swiper-slide" > < img src = "[URL][DOMAIN_NAME] -c518ad…" at bounding box center [721, 361] width 733 height 527
paste textarea "5._Kaydence_Lynn_1_85b0c530-aabc-443d-a4da-5b5f5dde0e4f.jpg?v=1752732401"
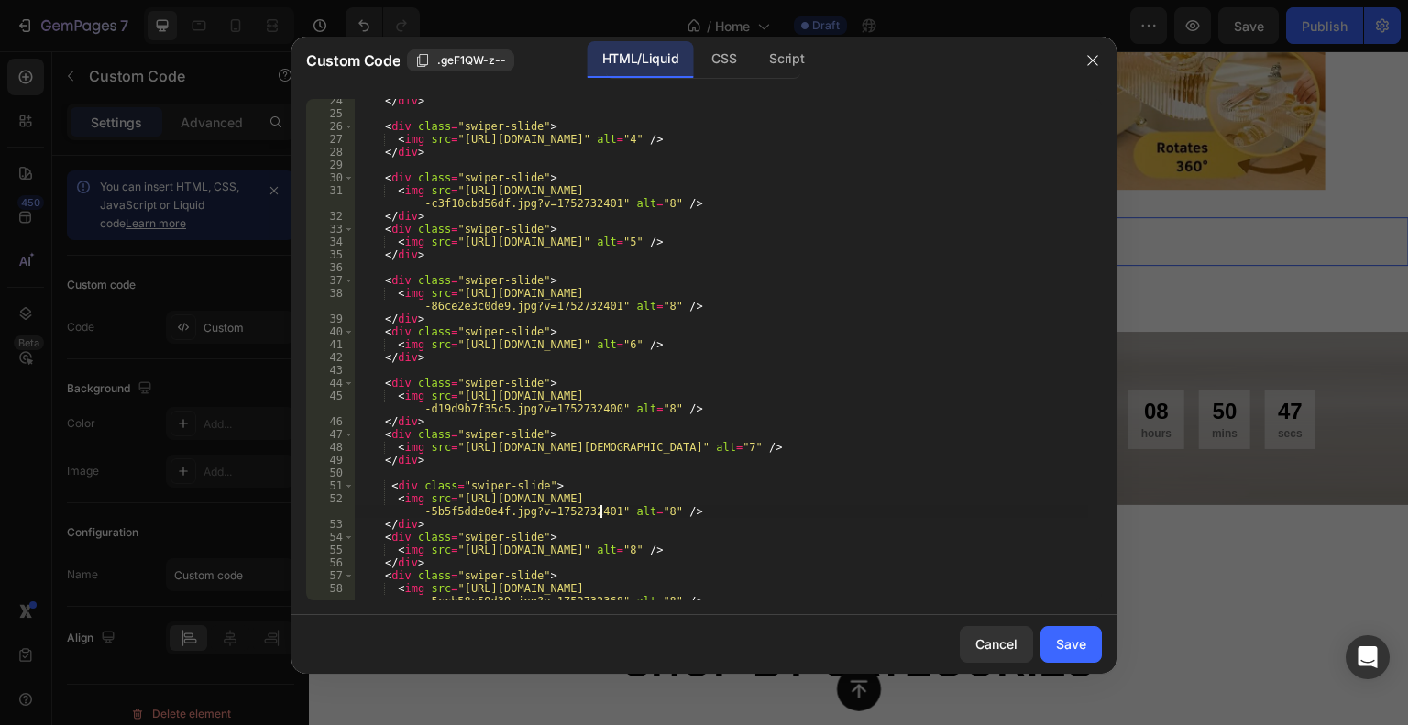
scroll to position [406, 0]
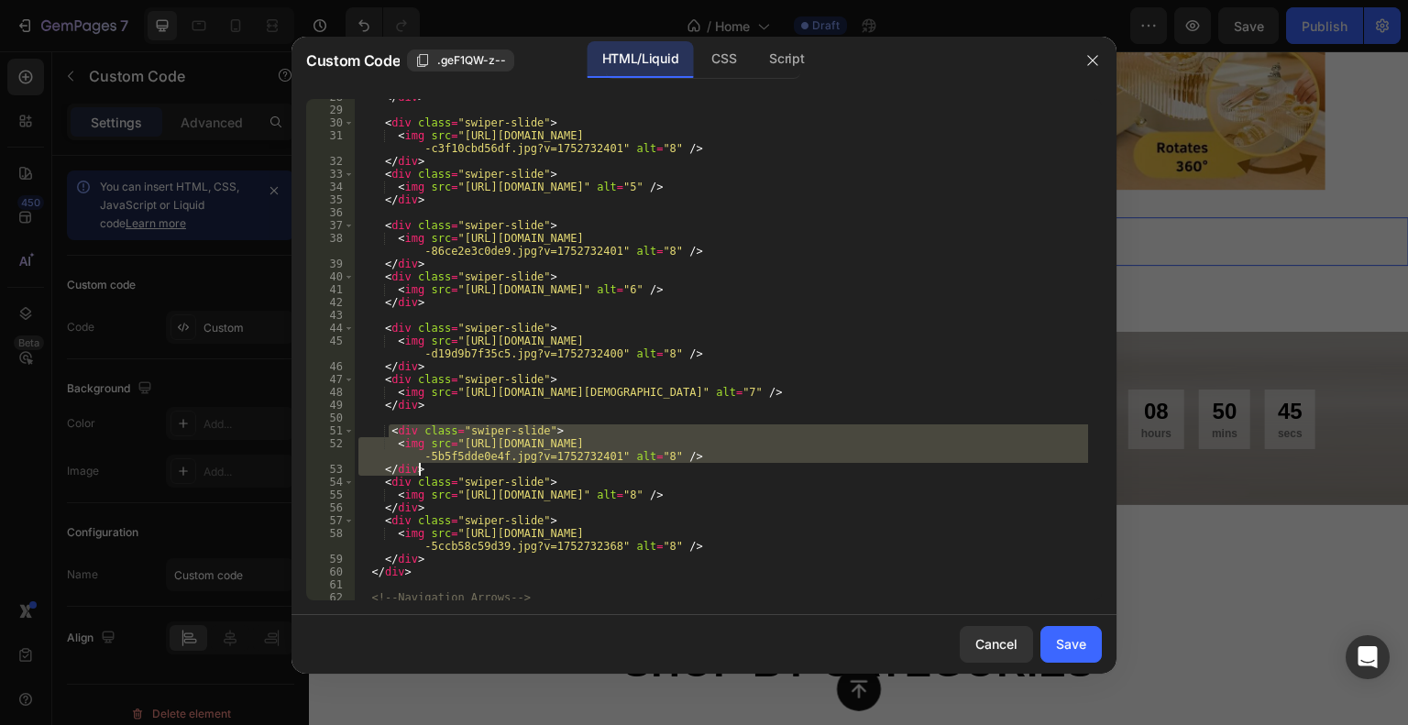
drag, startPoint x: 386, startPoint y: 434, endPoint x: 443, endPoint y: 464, distance: 64.4
click at [443, 464] on div "</ div > < div class = "swiper-slide" > < img src = "[URL][DOMAIN_NAME] -c3f10c…" at bounding box center [721, 354] width 733 height 527
click at [428, 502] on div "</ div > < div class = "swiper-slide" > < img src = "[URL][DOMAIN_NAME] -c3f10c…" at bounding box center [721, 354] width 733 height 527
type textarea "</div>"
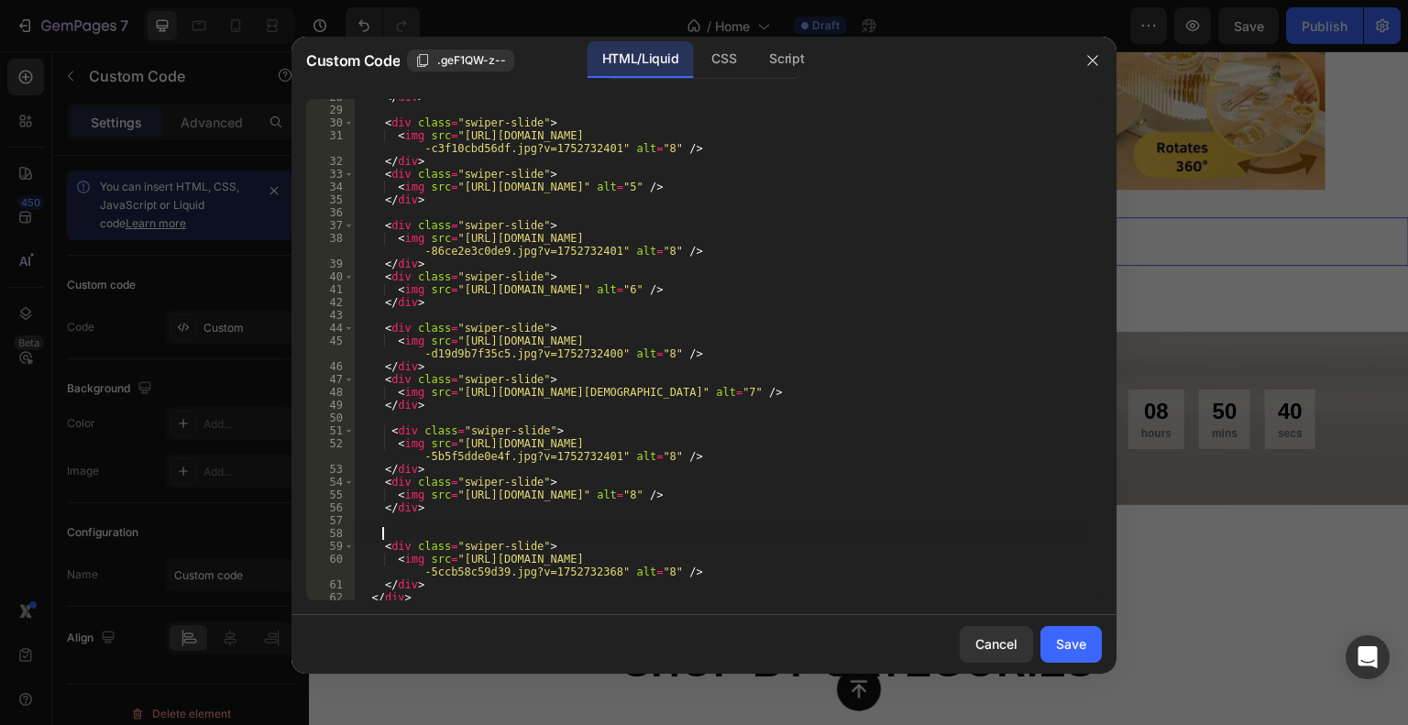
paste textarea "</div>"
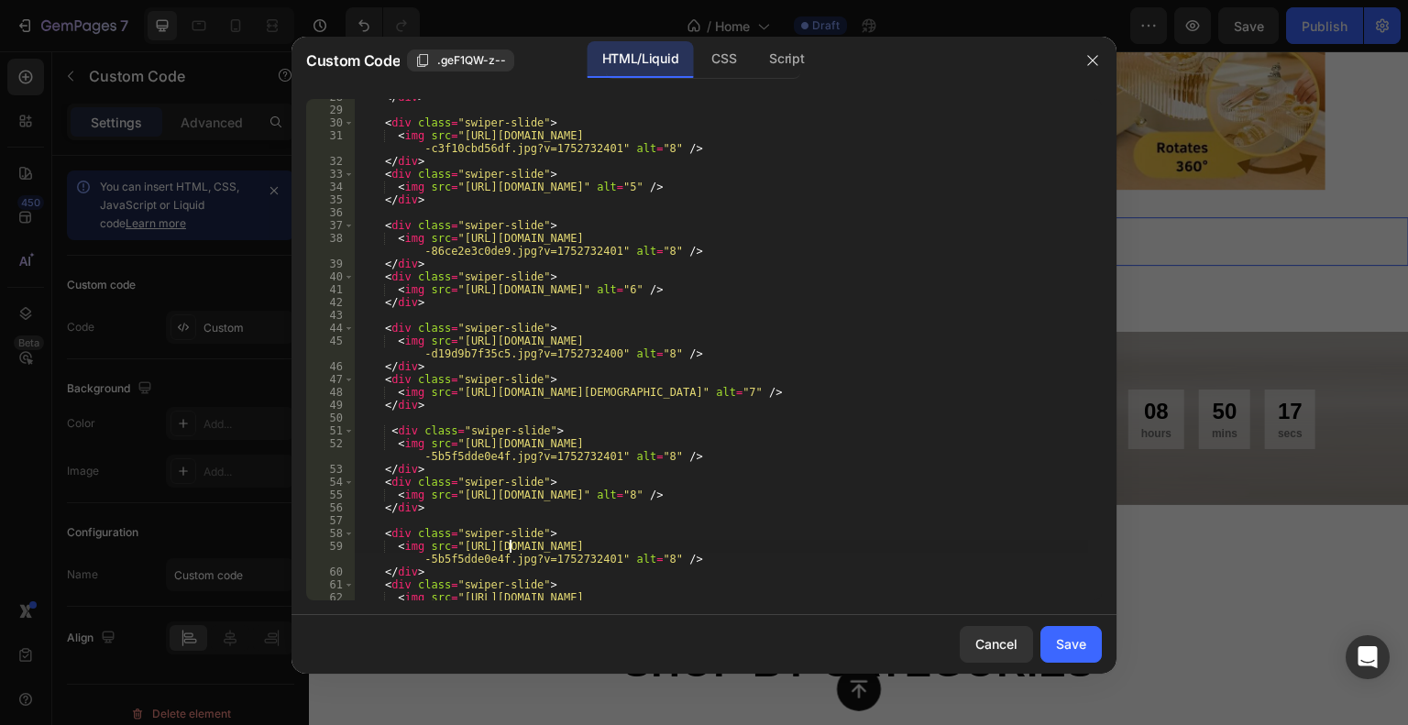
click at [511, 546] on div "</ div > < div class = "swiper-slide" > < img src = "[URL][DOMAIN_NAME] -c3f10c…" at bounding box center [721, 361] width 733 height 540
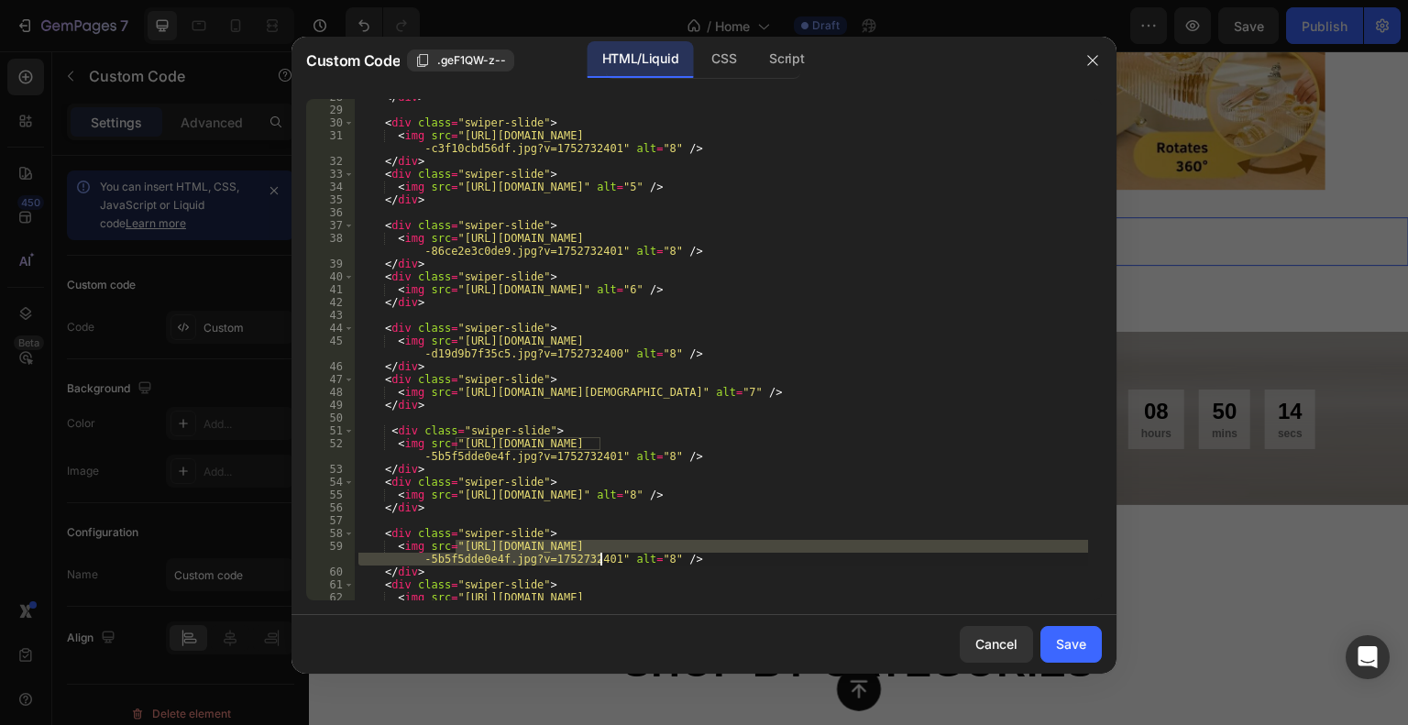
drag, startPoint x: 456, startPoint y: 546, endPoint x: 602, endPoint y: 558, distance: 147.3
click at [602, 558] on div "</ div > < div class = "swiper-slide" > < img src = "[URL][DOMAIN_NAME] -c3f10c…" at bounding box center [721, 361] width 733 height 540
paste textarea "16._Linnae_Houle_1_3add2f41-0f19-4364-80b7-72bc90e50e5"
click at [480, 547] on div "</ div > < div class = "swiper-slide" > < img src = "[URL][DOMAIN_NAME] -c3f10c…" at bounding box center [721, 350] width 733 height 502
drag, startPoint x: 455, startPoint y: 546, endPoint x: 601, endPoint y: 560, distance: 147.4
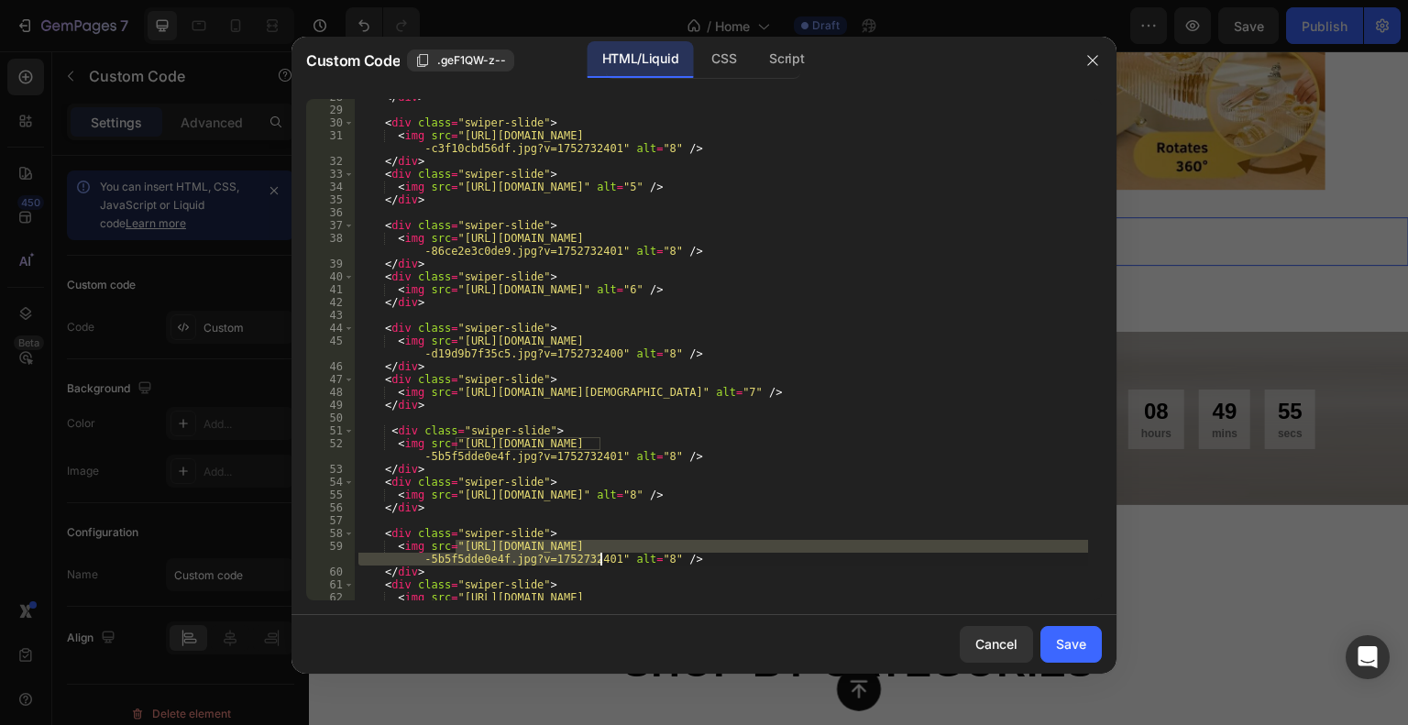
click at [601, 560] on div "</ div > < div class = "swiper-slide" > < img src = "[URL][DOMAIN_NAME] -c3f10c…" at bounding box center [721, 361] width 733 height 540
paste textarea "6._Linnae_Houle_1_3add2f41-0f19-4364-80b7-72bc90e50e51"
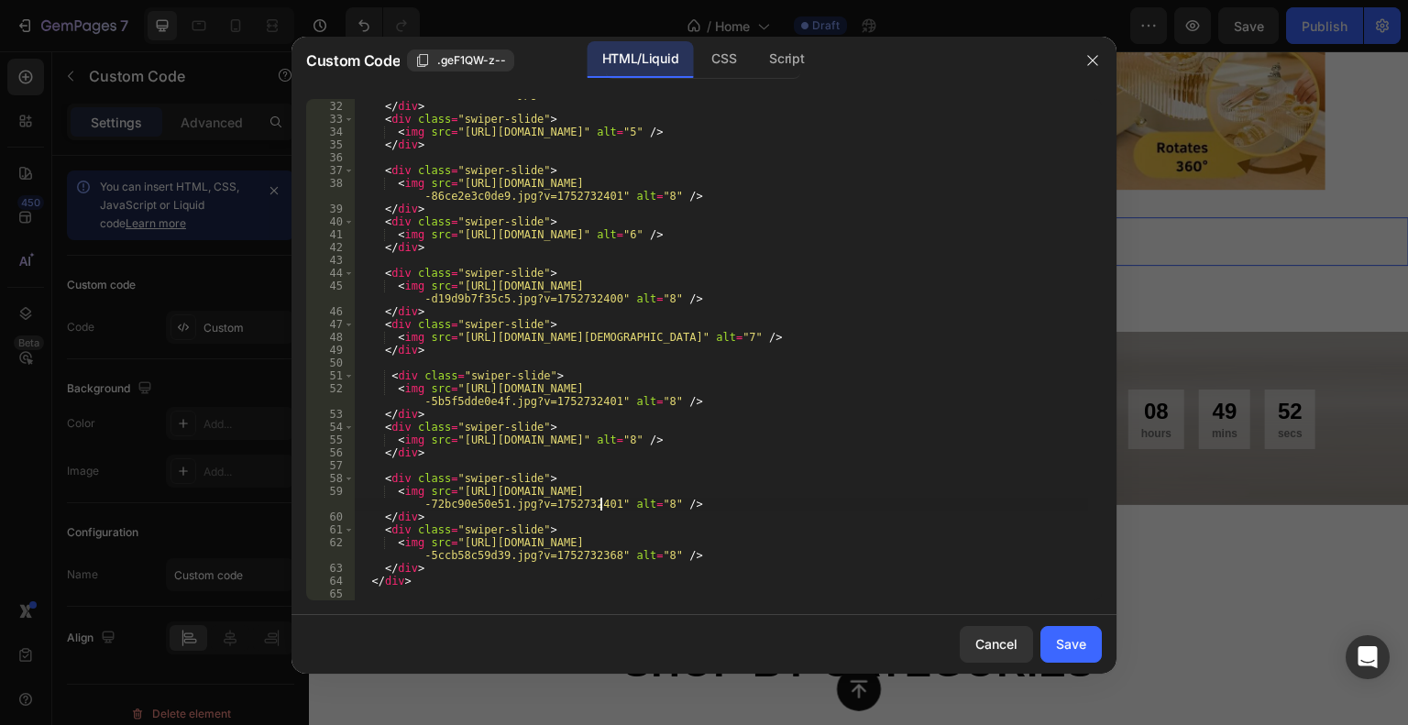
scroll to position [461, 0]
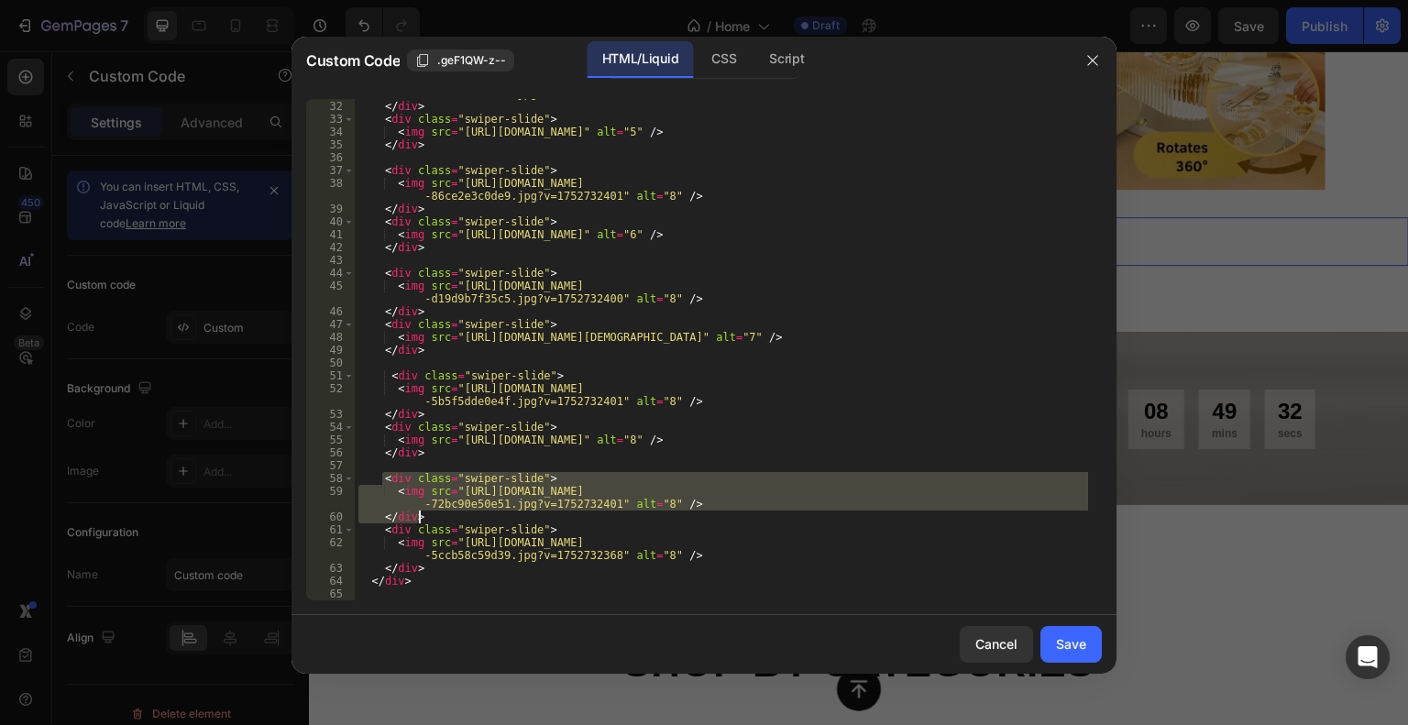
drag, startPoint x: 382, startPoint y: 479, endPoint x: 446, endPoint y: 513, distance: 71.8
click at [446, 513] on div "< img src = "[URL][DOMAIN_NAME] -c3f10cbd56df.jpg?v=1752732401" alt = "8" /> </…" at bounding box center [721, 344] width 733 height 540
click at [440, 514] on div "< img src = "[URL][DOMAIN_NAME] -c3f10cbd56df.jpg?v=1752732401" alt = "8" /> </…" at bounding box center [721, 350] width 733 height 502
type textarea "</div>"
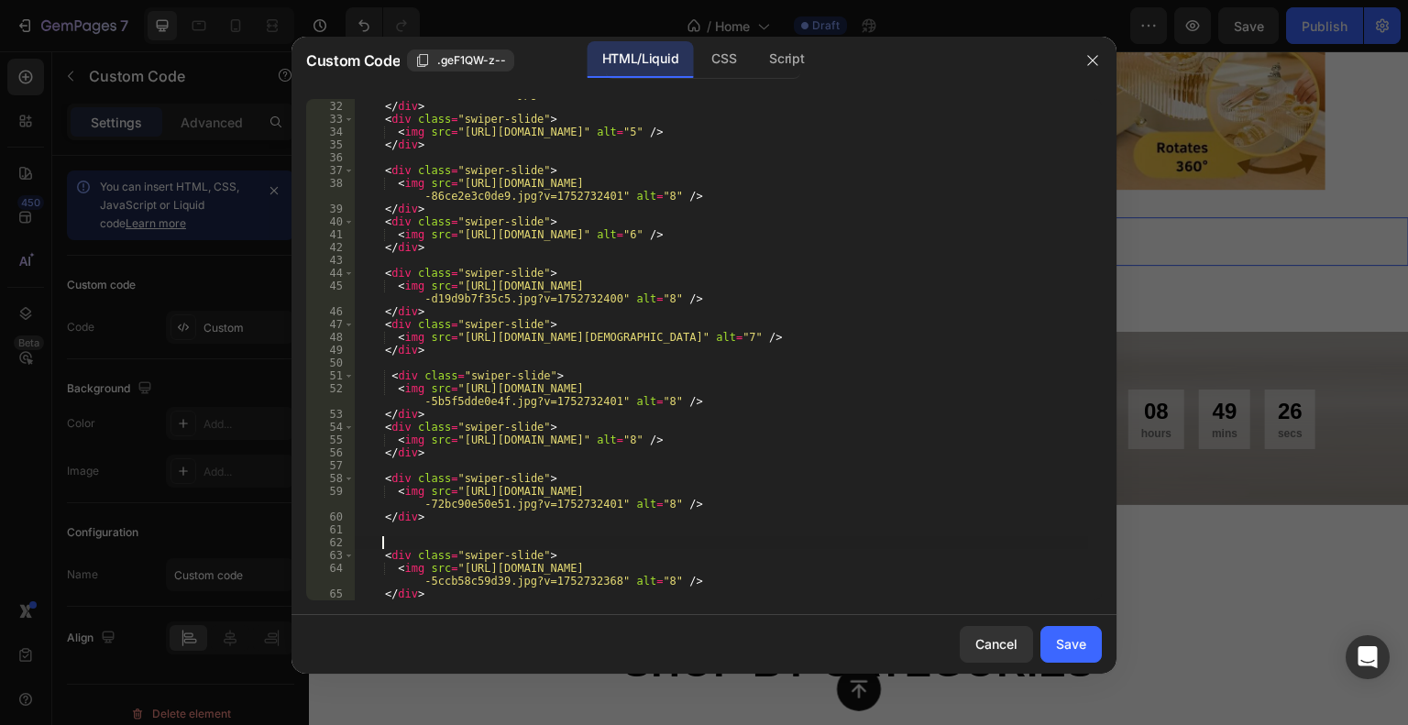
paste textarea "</div>"
type textarea "</div>"
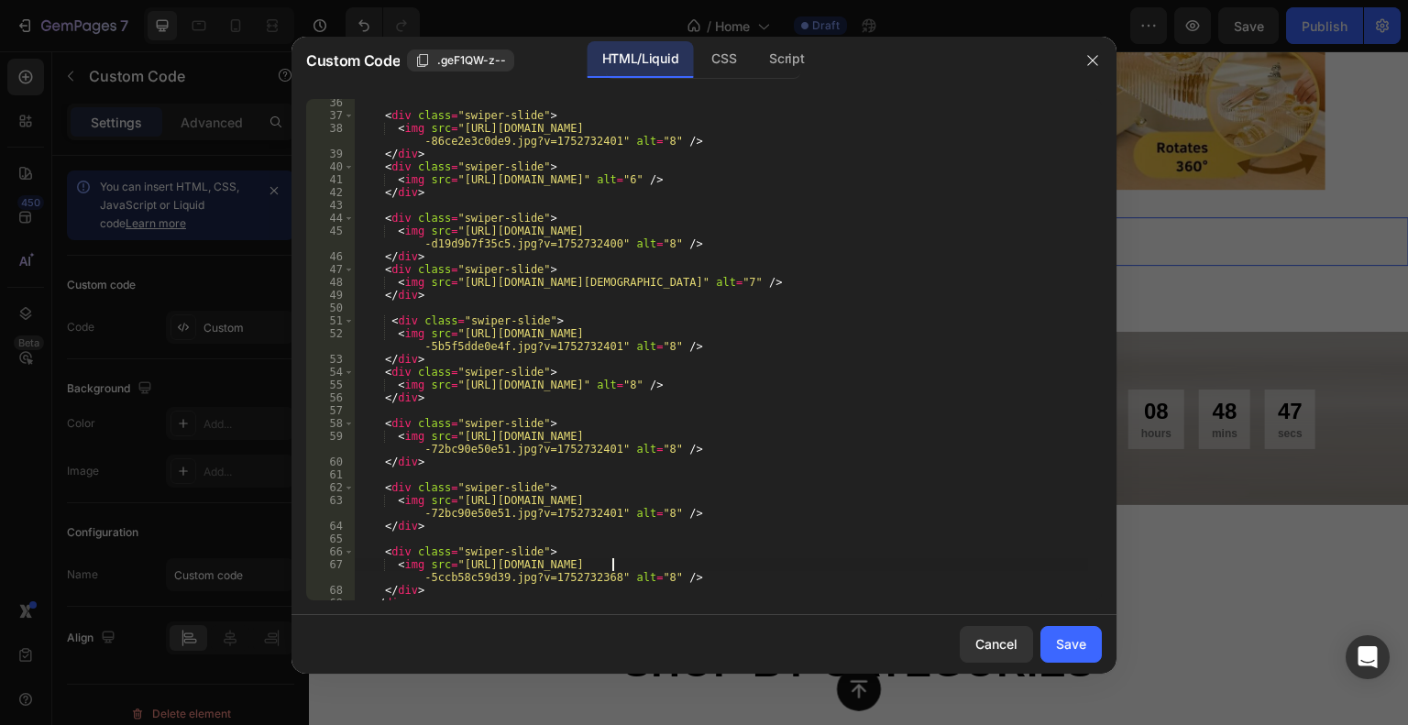
click at [612, 560] on div "< div class = "swiper-slide" > < img src = "[URL][DOMAIN_NAME] -86ce2e3c0de9.jp…" at bounding box center [721, 359] width 733 height 527
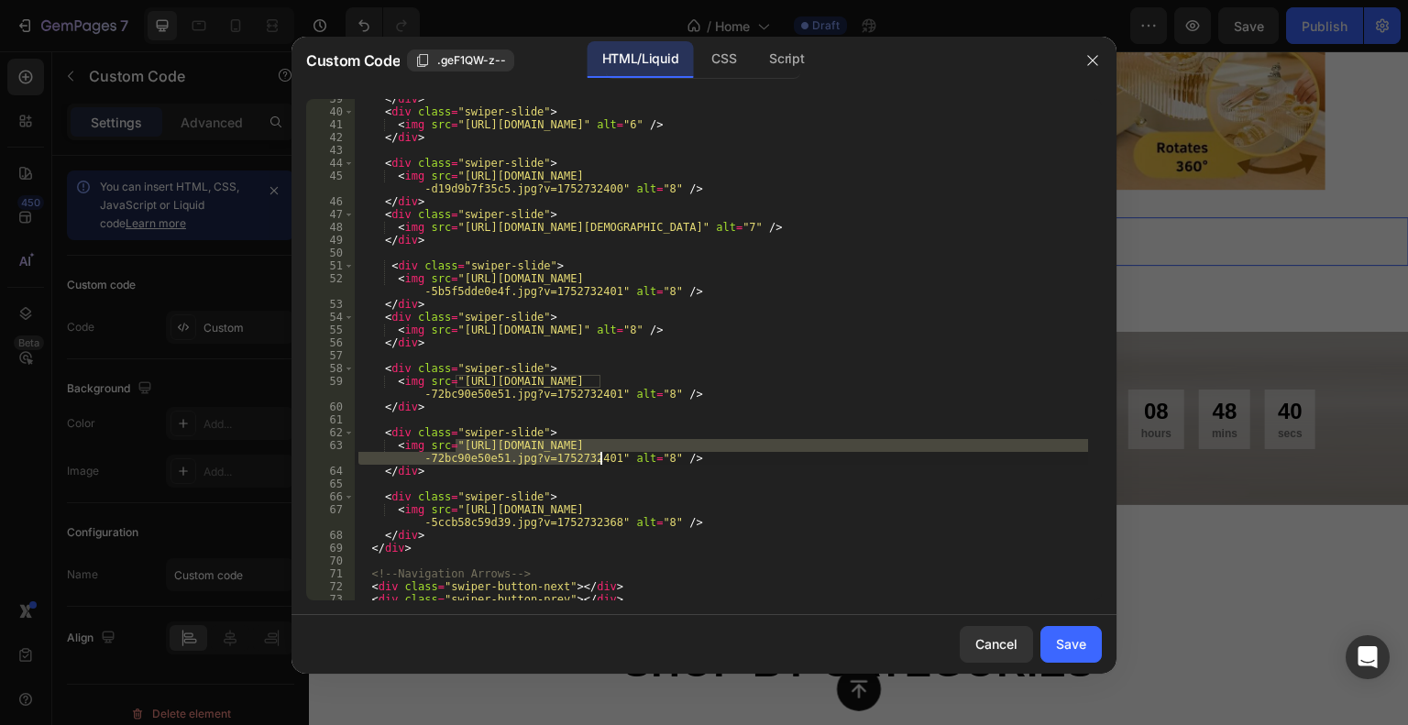
drag, startPoint x: 455, startPoint y: 447, endPoint x: 598, endPoint y: 457, distance: 143.3
click at [598, 457] on div "</ div > < div class = "swiper-slide" > < img src = "[URL][DOMAIN_NAME]" alt = …" at bounding box center [721, 356] width 733 height 527
paste textarea "7._Carmen_O_Quinn_1_9945986e-f0a9-4bfb-b888-e29ac3f75cf9"
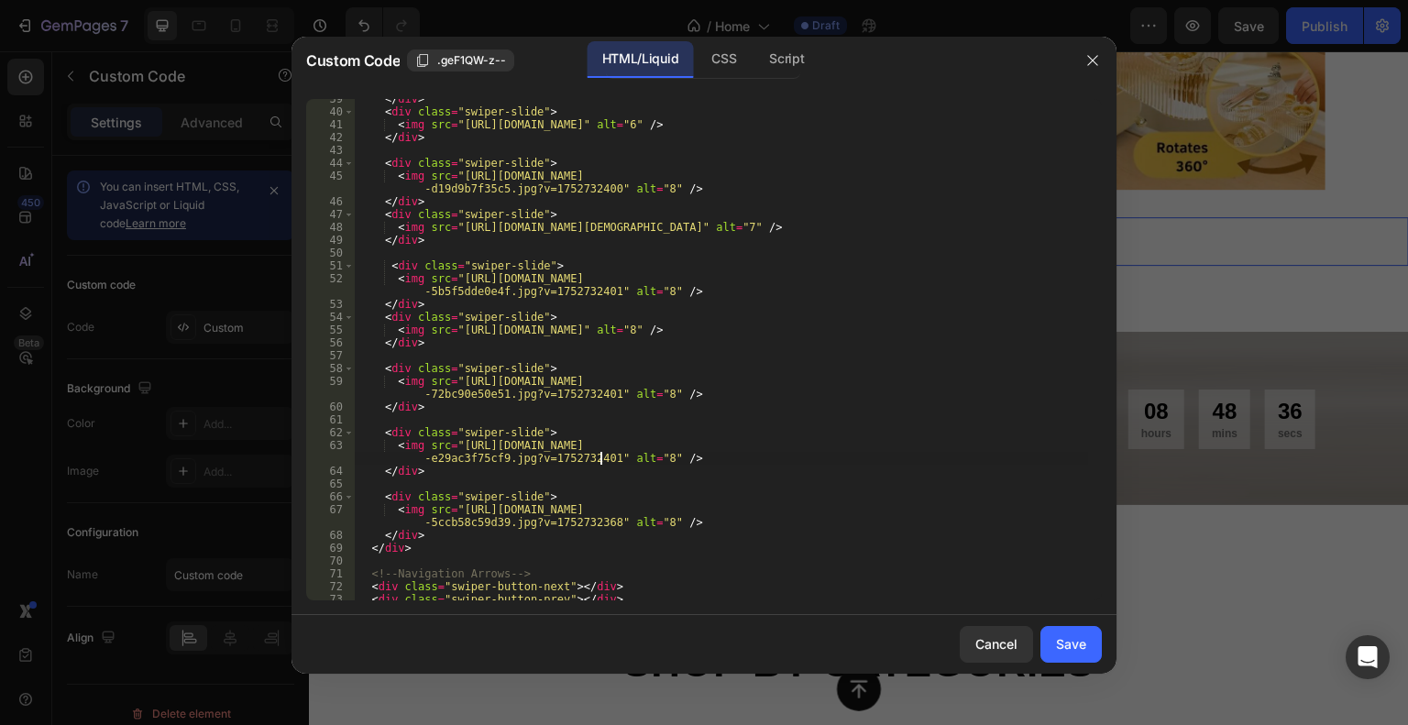
click at [734, 508] on div "</ div > < div class = "swiper-slide" > < img src = "[URL][DOMAIN_NAME]" alt = …" at bounding box center [721, 356] width 733 height 527
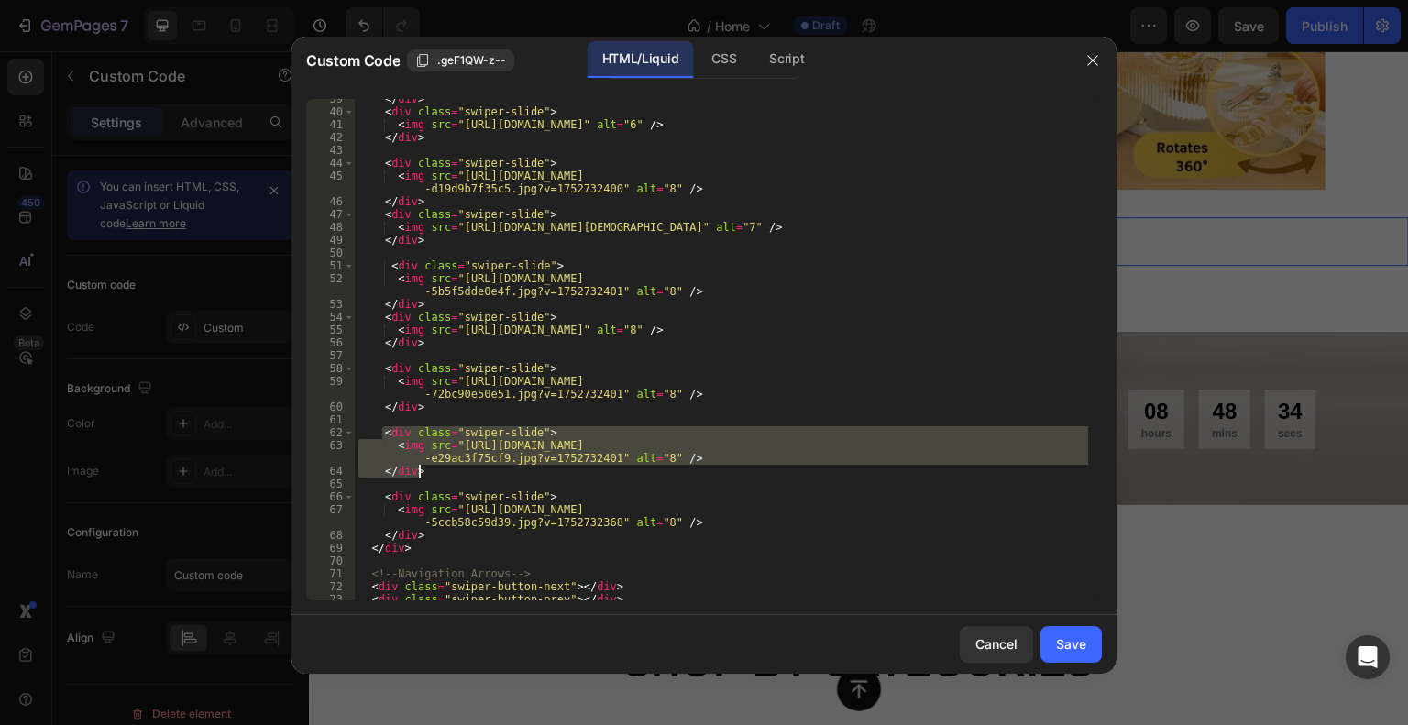
drag, startPoint x: 382, startPoint y: 435, endPoint x: 418, endPoint y: 469, distance: 49.9
click at [418, 469] on div "</ div > < div class = "swiper-slide" > < img src = "[URL][DOMAIN_NAME]" alt = …" at bounding box center [721, 356] width 733 height 527
click at [447, 473] on div "</ div > < div class = "swiper-slide" > < img src = "[URL][DOMAIN_NAME]" alt = …" at bounding box center [721, 350] width 733 height 502
type textarea "</div>"
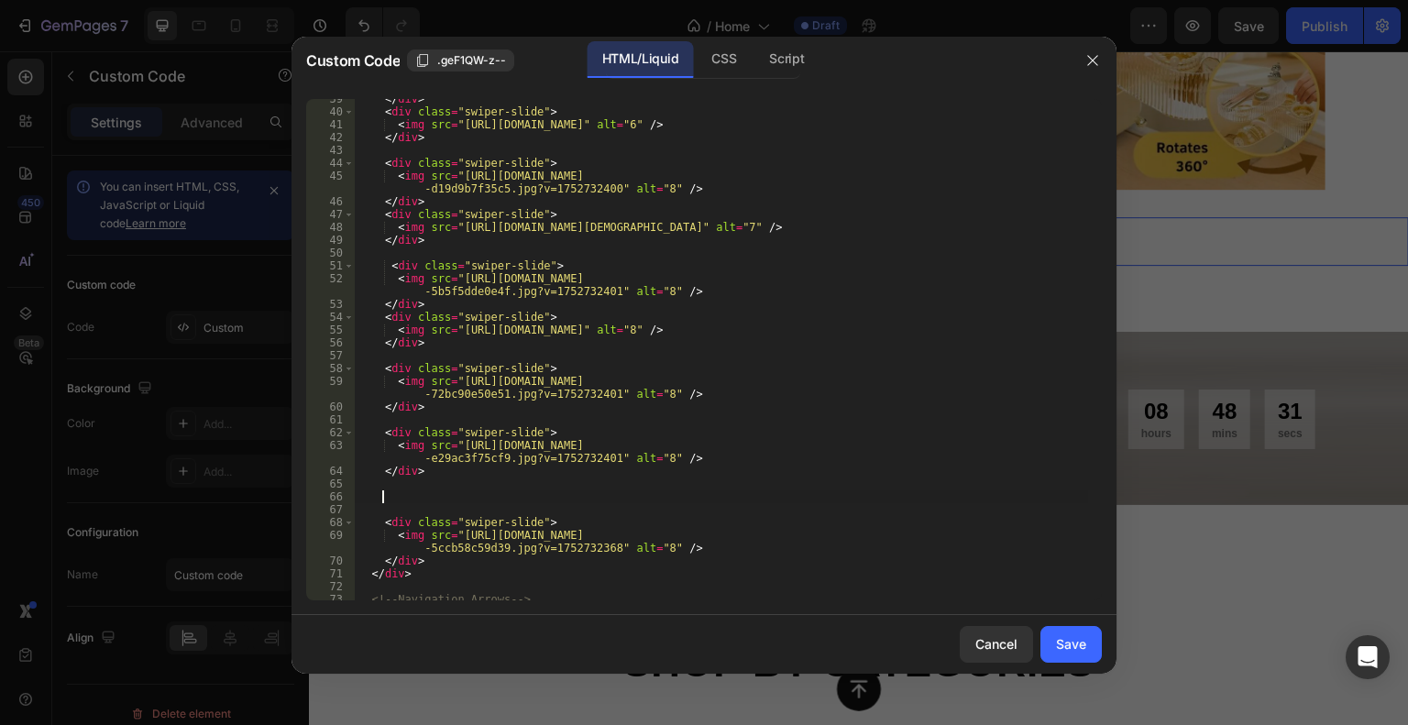
paste textarea "</div>"
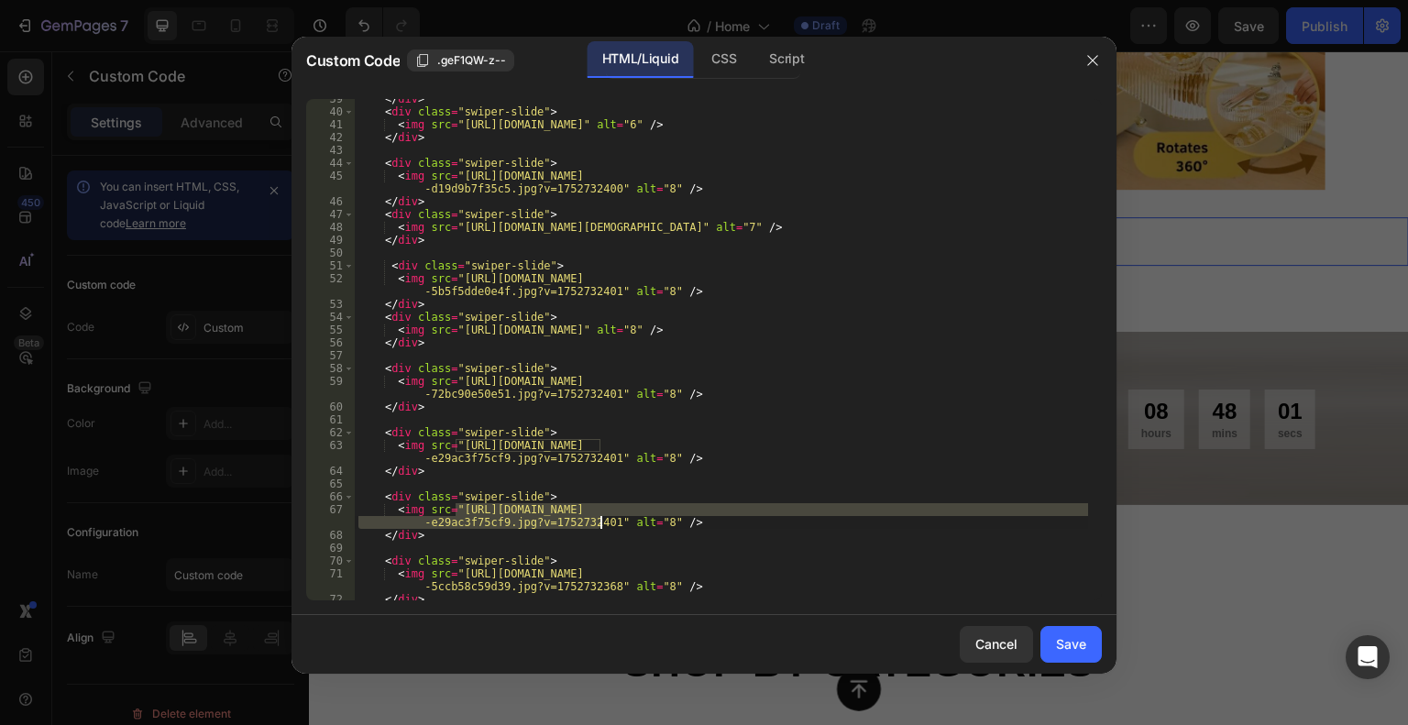
drag, startPoint x: 455, startPoint y: 511, endPoint x: 598, endPoint y: 524, distance: 143.6
click at [598, 524] on div "</ div > < div class = "swiper-slide" > < img src = "[URL][DOMAIN_NAME]" alt = …" at bounding box center [721, 356] width 733 height 527
paste textarea "8._Angela_Twombly_1_24f04256-3258-41cd-9e78-4092ee013687.jpg?v=1752732400"
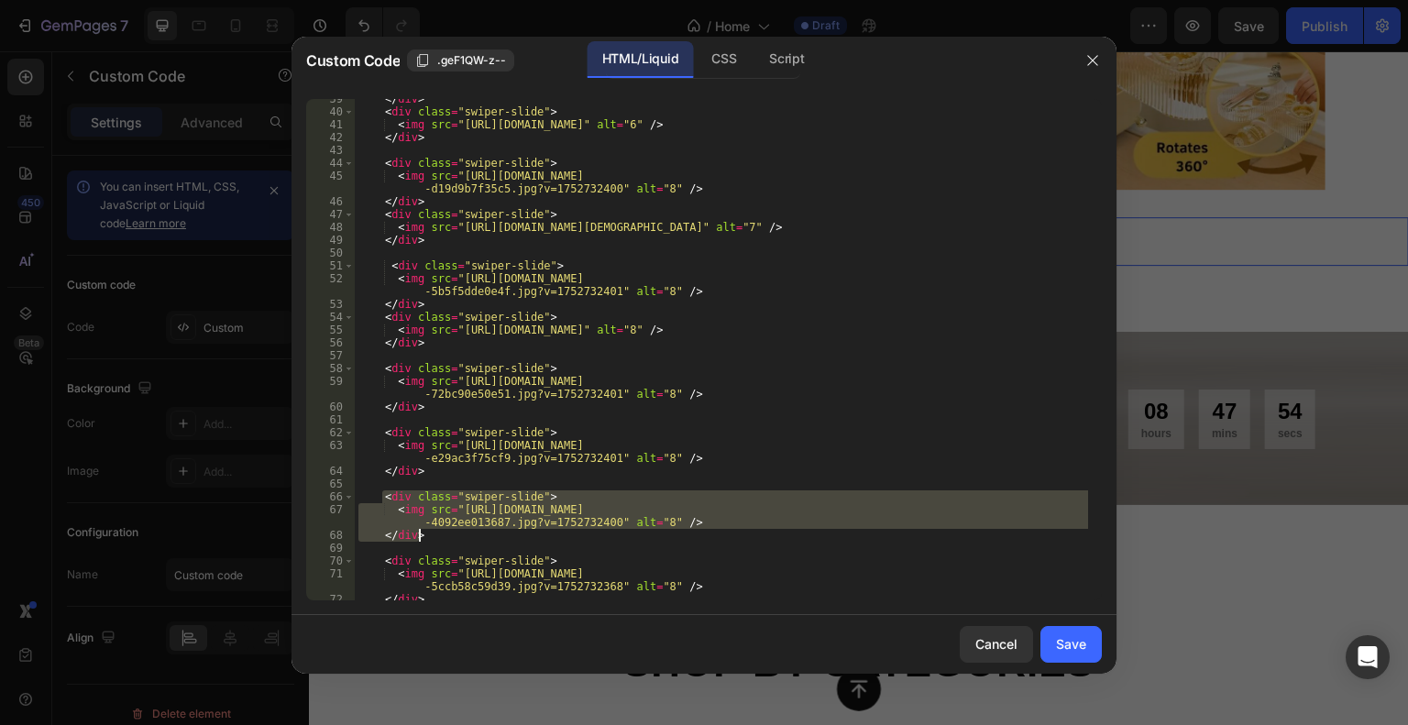
drag, startPoint x: 381, startPoint y: 497, endPoint x: 425, endPoint y: 532, distance: 55.4
click at [425, 532] on div "</ div > < div class = "swiper-slide" > < img src = "[URL][DOMAIN_NAME]" alt = …" at bounding box center [721, 356] width 733 height 527
click at [432, 528] on div "</ div > < div class = "swiper-slide" > < img src = "[URL][DOMAIN_NAME]" alt = …" at bounding box center [721, 350] width 733 height 502
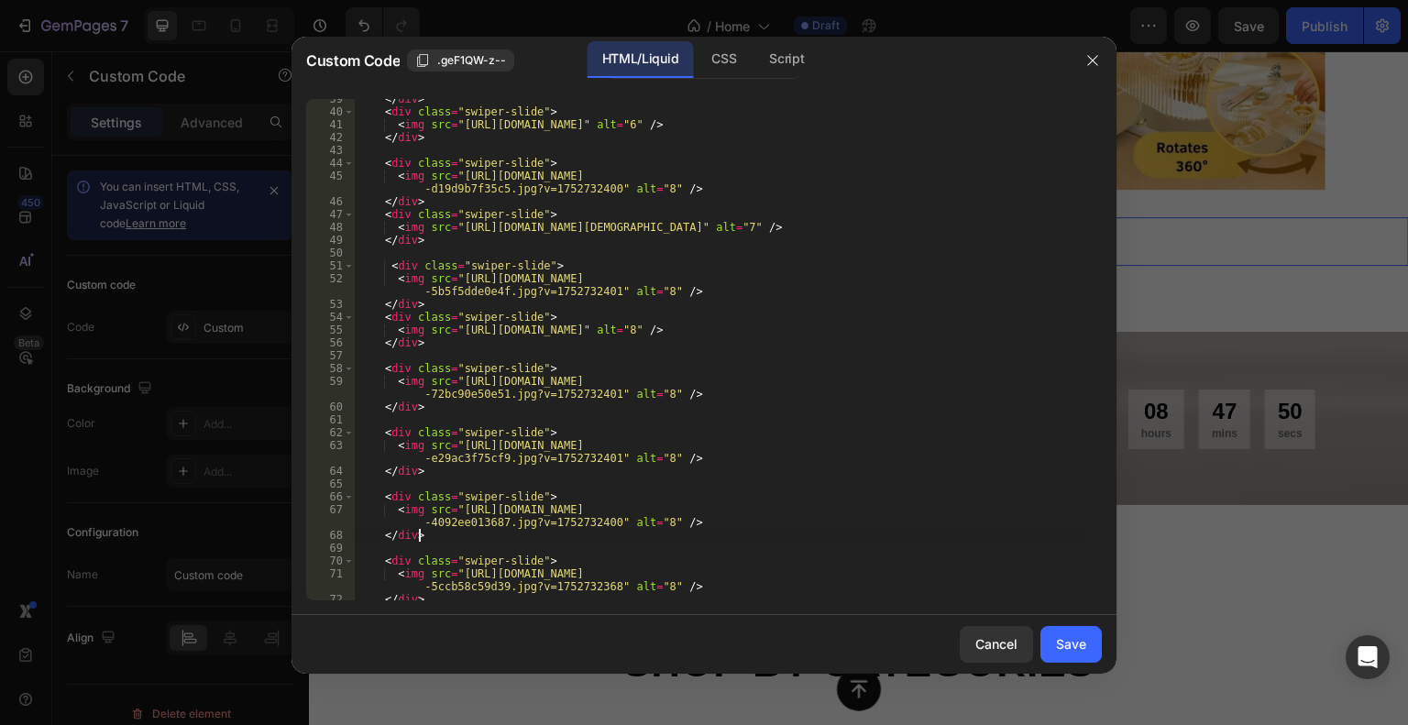
click at [431, 533] on div "</ div > < div class = "swiper-slide" > < img src = "[URL][DOMAIN_NAME]" alt = …" at bounding box center [721, 356] width 733 height 527
type textarea "</div>"
paste textarea "</div>"
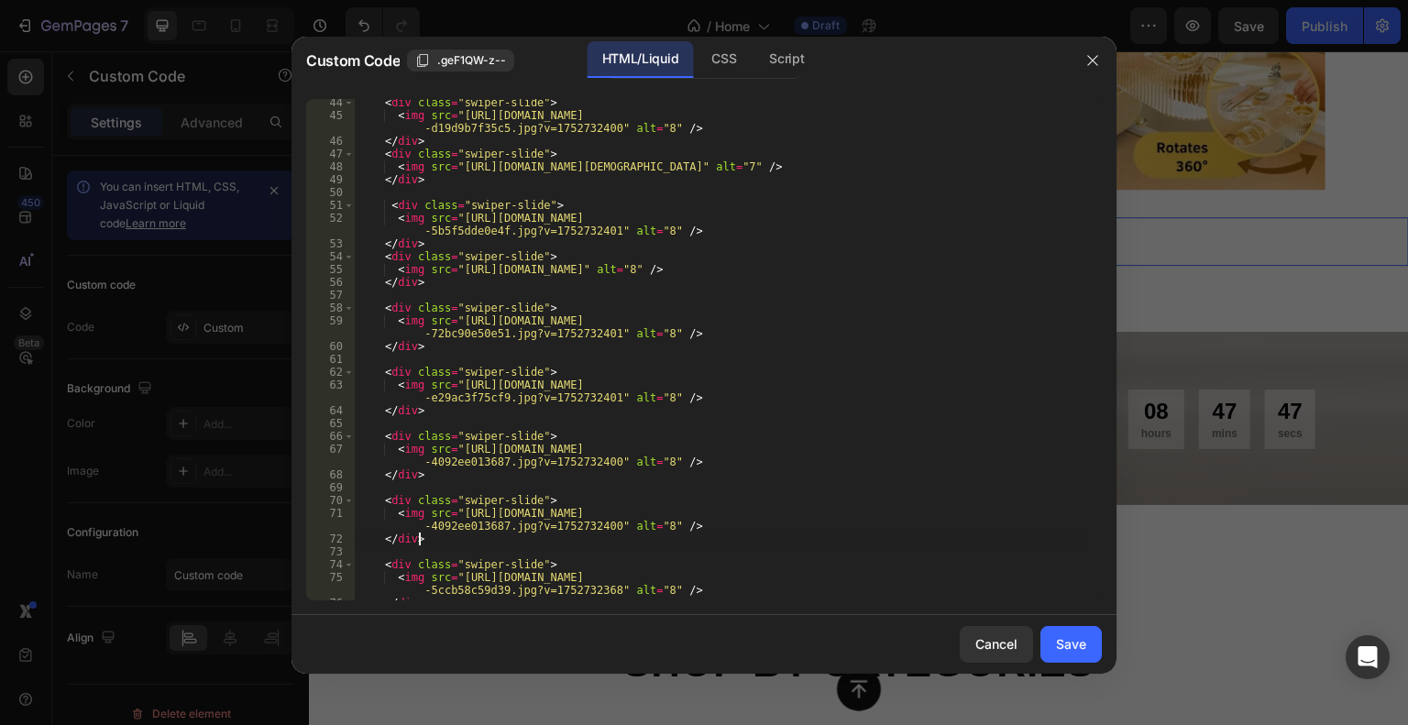
scroll to position [631, 0]
drag, startPoint x: 453, startPoint y: 514, endPoint x: 600, endPoint y: 531, distance: 147.6
click at [600, 531] on div "< div class = "swiper-slide" > < img src = "[URL][DOMAIN_NAME] -d19d9b7f35c5.jp…" at bounding box center [721, 359] width 733 height 527
paste textarea "20._Carmen_O_Quinn_Cat_1_8c086472-abf1-45a1-9c52-5a3826689e07.jpg?v=1752732401"
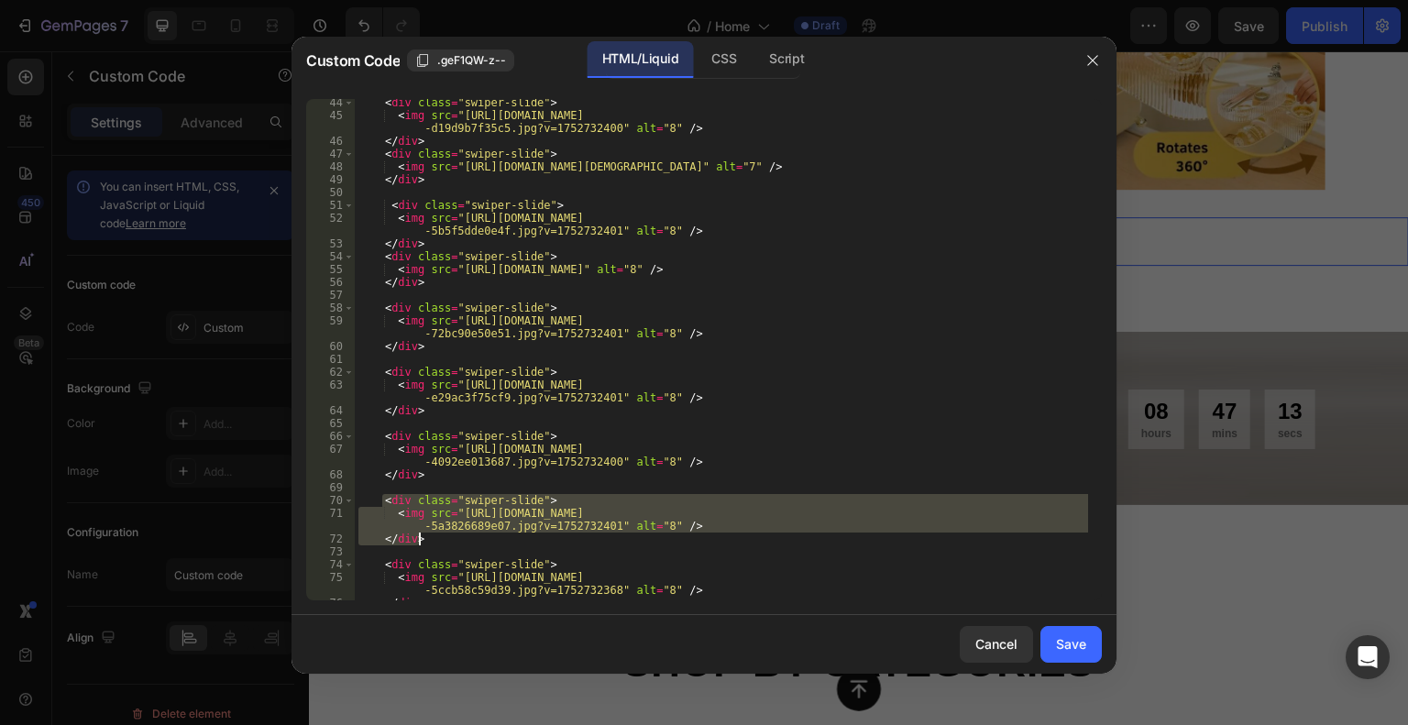
drag, startPoint x: 382, startPoint y: 502, endPoint x: 447, endPoint y: 537, distance: 73.0
click at [447, 537] on div "< div class = "swiper-slide" > < img src = "[URL][DOMAIN_NAME] -d19d9b7f35c5.jp…" at bounding box center [721, 359] width 733 height 527
click at [448, 536] on div "< div class = "swiper-slide" > < img src = "[URL][DOMAIN_NAME] -d19d9b7f35c5.jp…" at bounding box center [721, 350] width 733 height 502
type textarea "</div>"
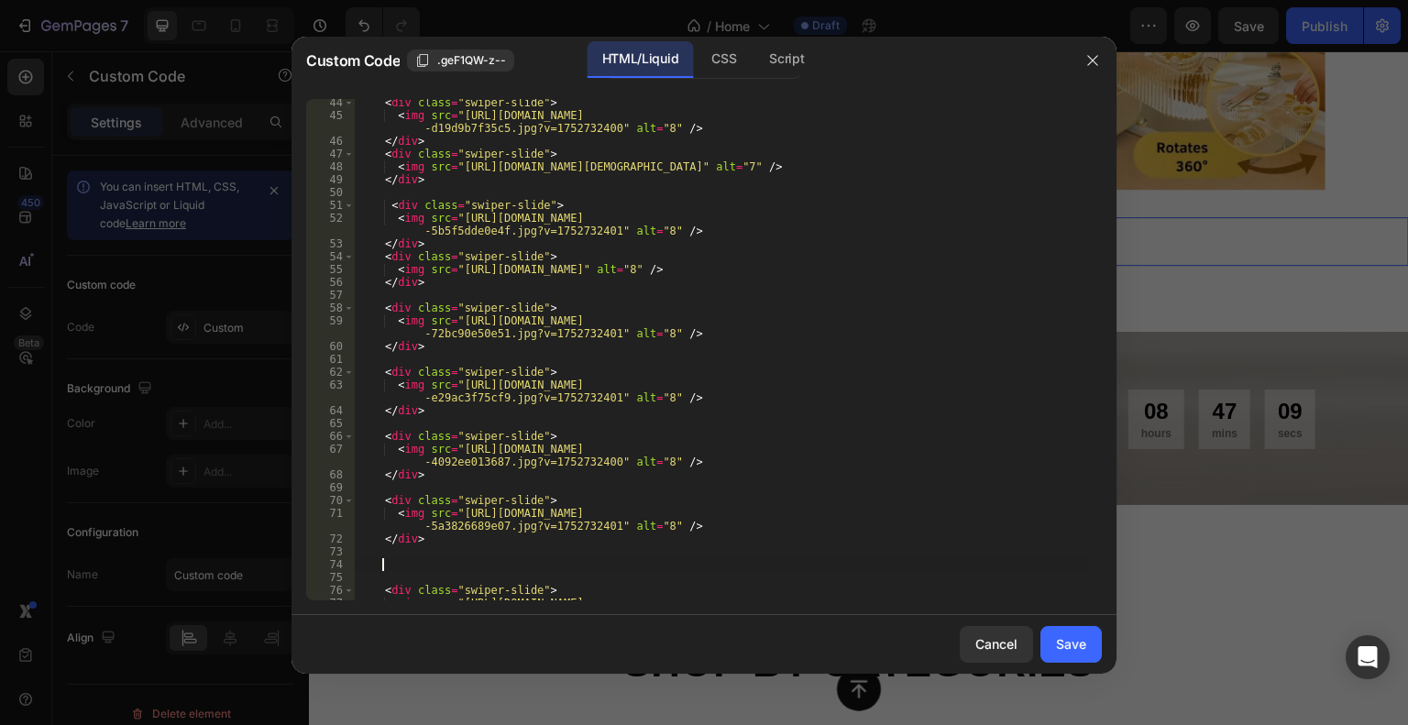
paste textarea "</div>"
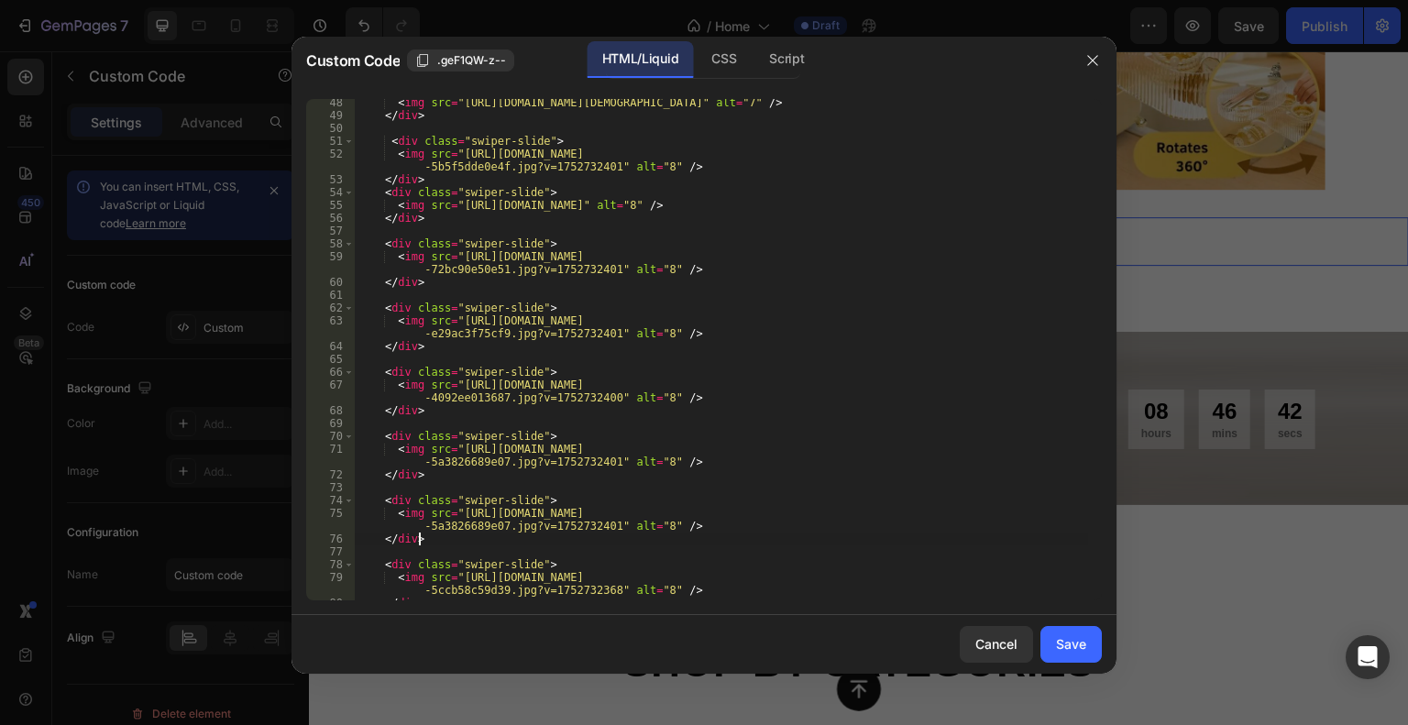
scroll to position [696, 0]
drag, startPoint x: 454, startPoint y: 513, endPoint x: 598, endPoint y: 529, distance: 144.9
click at [598, 529] on div "< img src = "[URL][DOMAIN_NAME][DEMOGRAPHIC_DATA]" alt = "7" /> </ div > < div …" at bounding box center [721, 359] width 733 height 527
paste textarea "1._Lori_Hatton_1_e138588a-007f-4eee-9ea8-89b3f5a77aee"
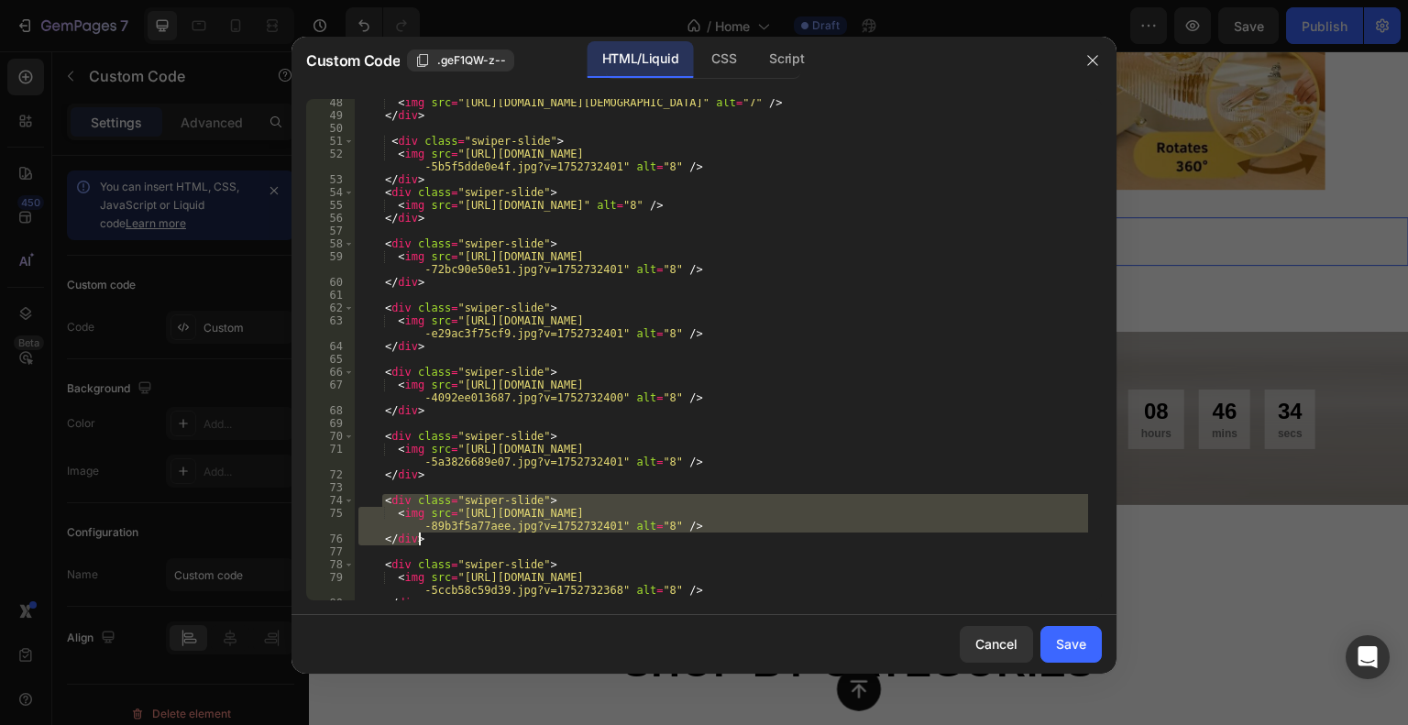
drag, startPoint x: 383, startPoint y: 499, endPoint x: 440, endPoint y: 537, distance: 68.7
click at [440, 537] on div "< img src = "[URL][DOMAIN_NAME][DEMOGRAPHIC_DATA]" alt = "7" /> </ div > < div …" at bounding box center [721, 359] width 733 height 527
click at [450, 534] on div "< img src = "[URL][DOMAIN_NAME][DEMOGRAPHIC_DATA]" alt = "7" /> </ div > < div …" at bounding box center [721, 350] width 733 height 502
type textarea "</div>"
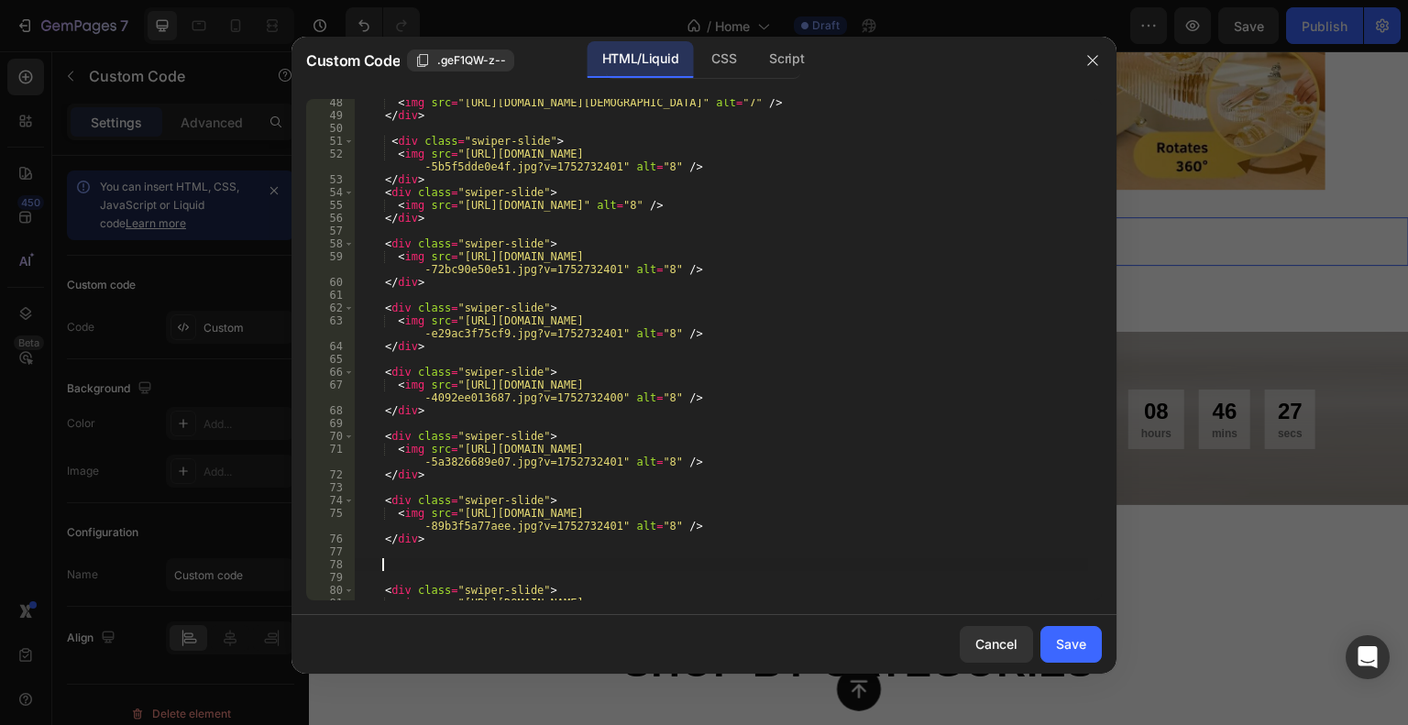
scroll to position [751, 0]
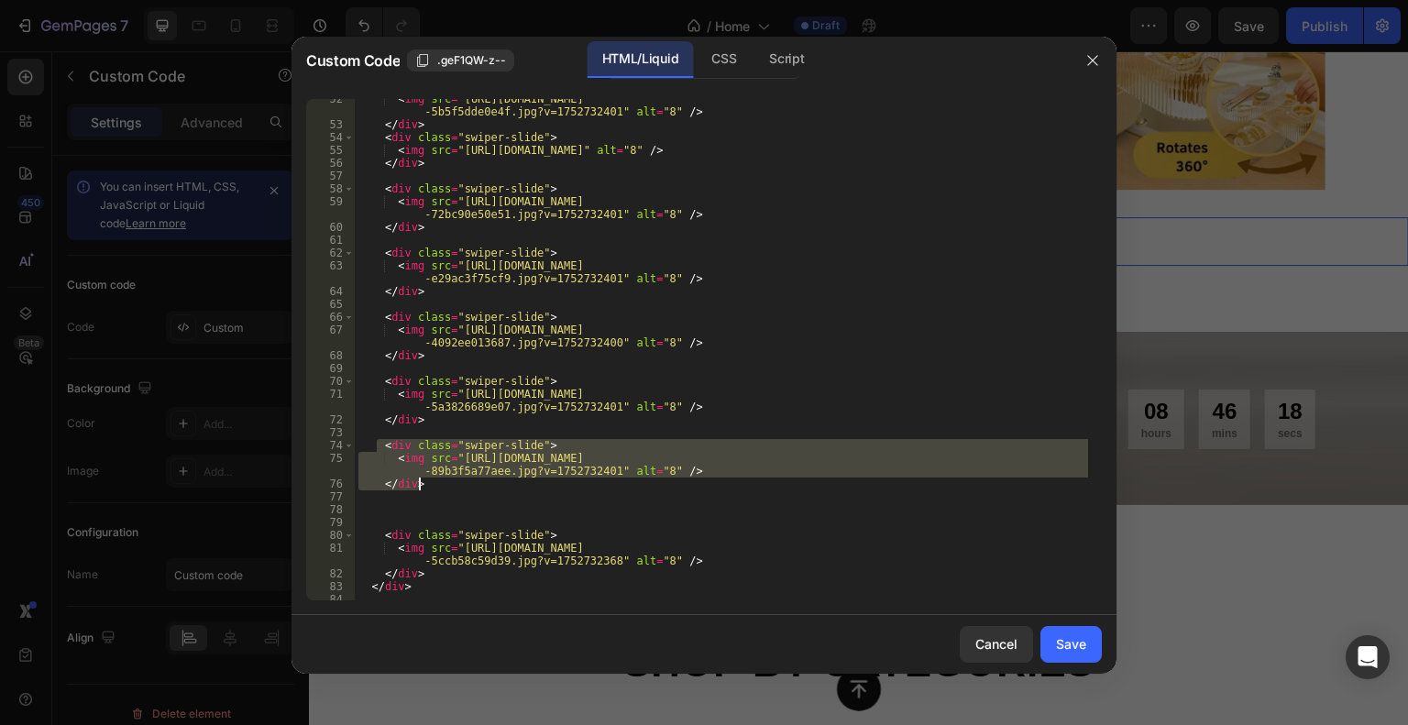
drag, startPoint x: 379, startPoint y: 447, endPoint x: 433, endPoint y: 481, distance: 64.3
click at [433, 481] on div "< img src = "[URL][DOMAIN_NAME] -5b5f5dde0e4f.jpg?v=1752732401" alt = "8" /> </…" at bounding box center [721, 363] width 733 height 540
type textarea "<img src="[URL][DOMAIN_NAME]" alt="8" /> </div>"
click at [411, 506] on div "< img src = "[URL][DOMAIN_NAME] -5b5f5dde0e4f.jpg?v=1752732401" alt = "8" /> </…" at bounding box center [721, 363] width 733 height 540
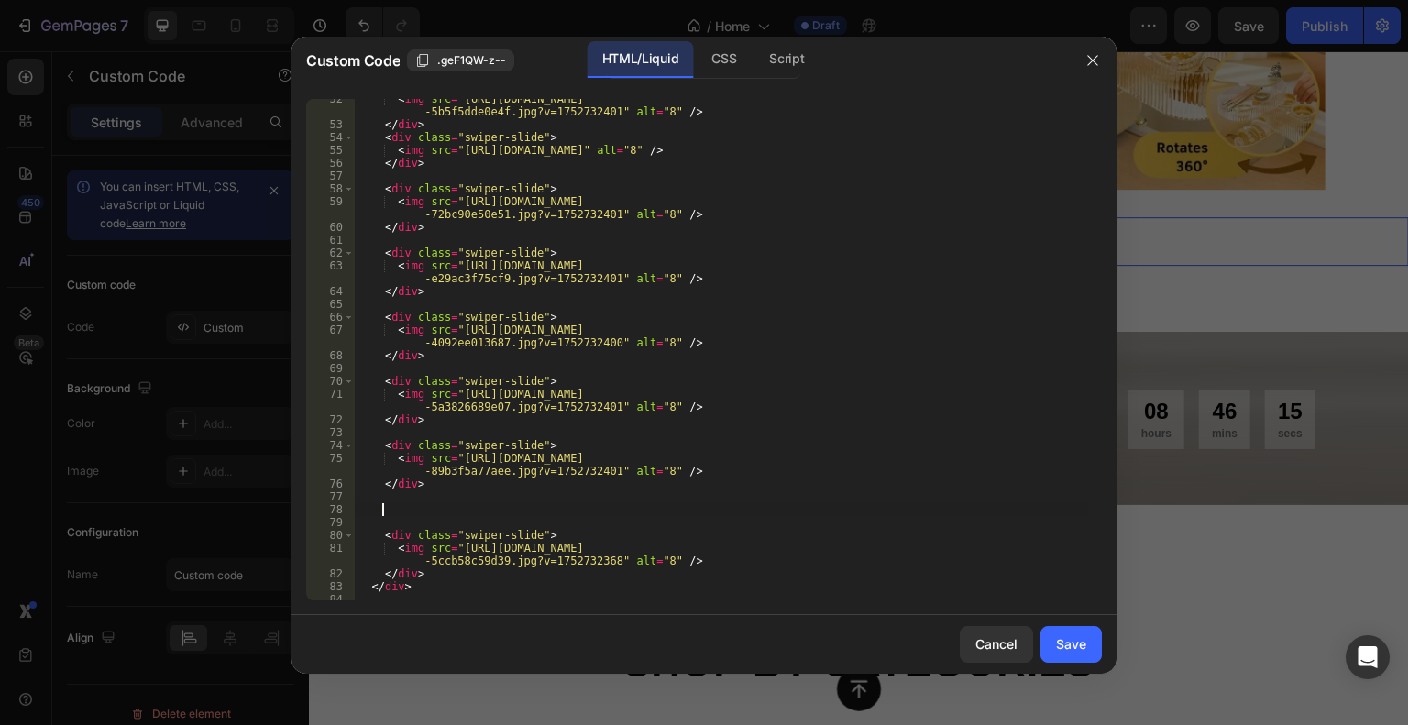
paste textarea "</div>"
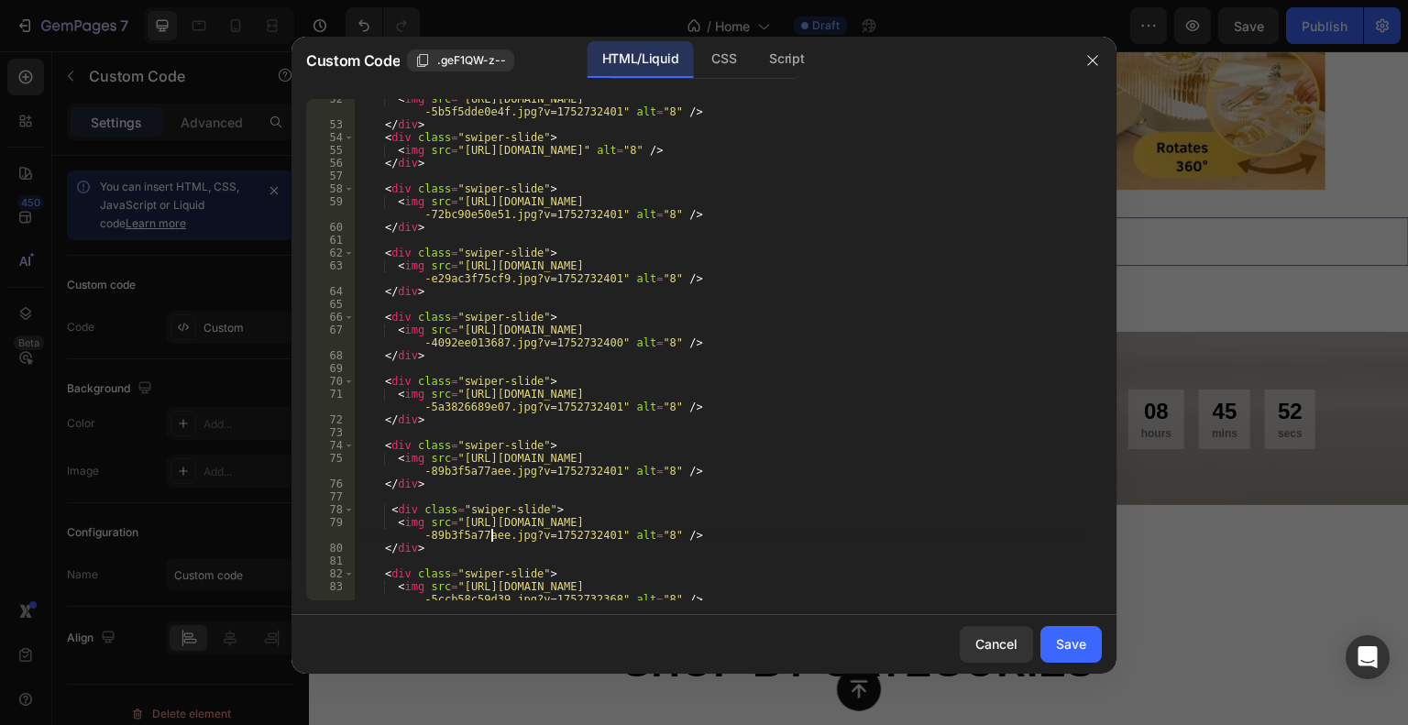
click at [489, 532] on div "< img src = "[URL][DOMAIN_NAME] -5b5f5dde0e4f.jpg?v=1752732401" alt = "8" /> </…" at bounding box center [721, 363] width 733 height 540
drag, startPoint x: 455, startPoint y: 523, endPoint x: 600, endPoint y: 535, distance: 145.4
click at [600, 535] on div "< img src = "[URL][DOMAIN_NAME] -5b5f5dde0e4f.jpg?v=1752732401" alt = "8" /> </…" at bounding box center [721, 363] width 733 height 540
paste textarea "2._Ann_Watts_1_4cfb1da9-7815-4be9-ba7a-61527be97eb3"
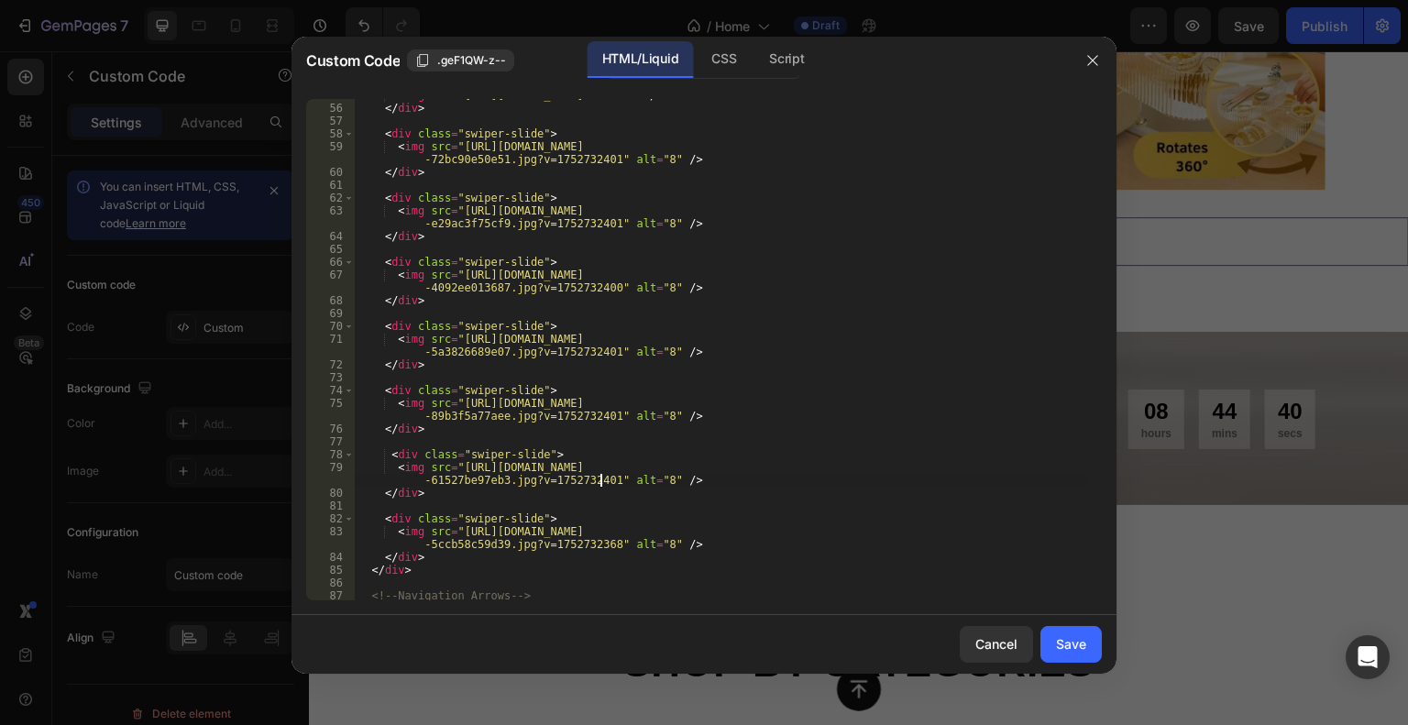
scroll to position [806, 0]
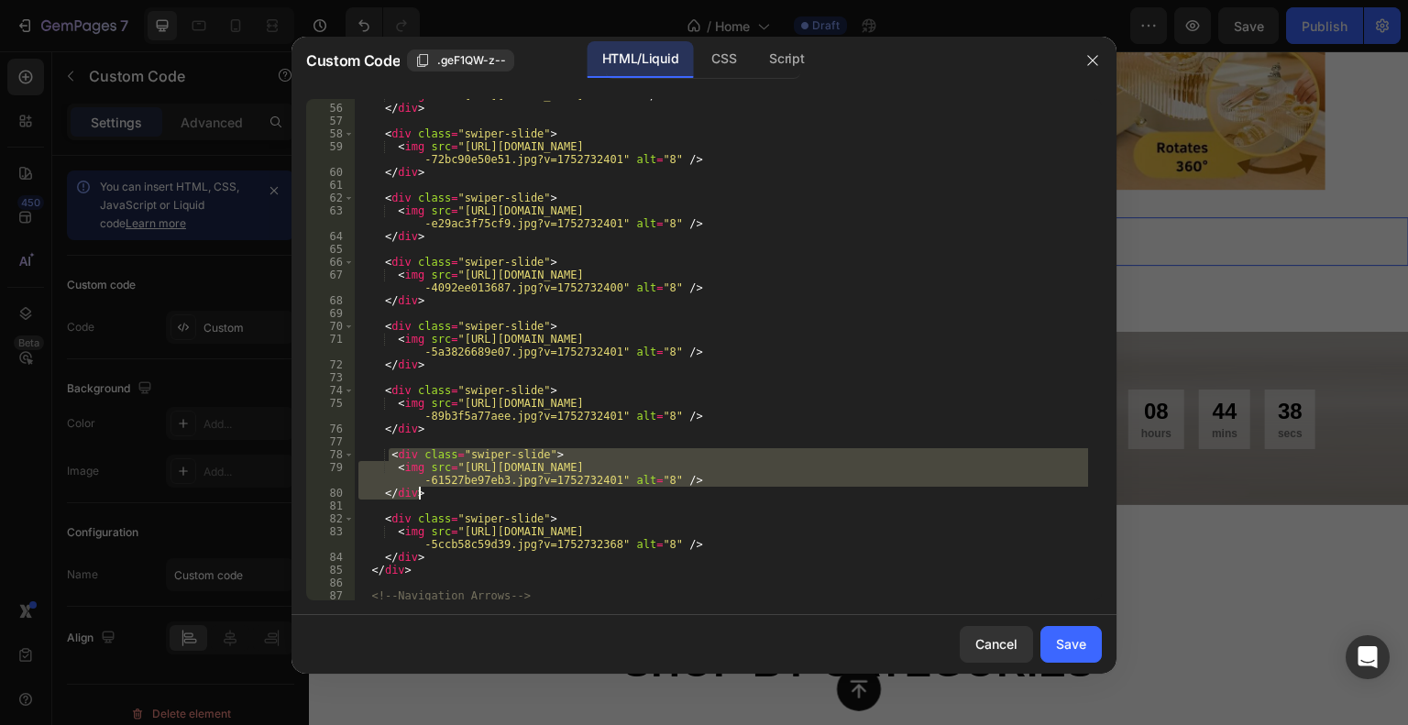
drag, startPoint x: 386, startPoint y: 456, endPoint x: 436, endPoint y: 493, distance: 62.9
click at [436, 493] on div "< img src = "[URL][DOMAIN_NAME]" alt = "8" /> </ div > < div class = "swiper-sl…" at bounding box center [721, 352] width 733 height 527
click at [441, 492] on div "< img src = "[URL][DOMAIN_NAME]" alt = "8" /> </ div > < div class = "swiper-sl…" at bounding box center [721, 350] width 733 height 502
type textarea "</div>"
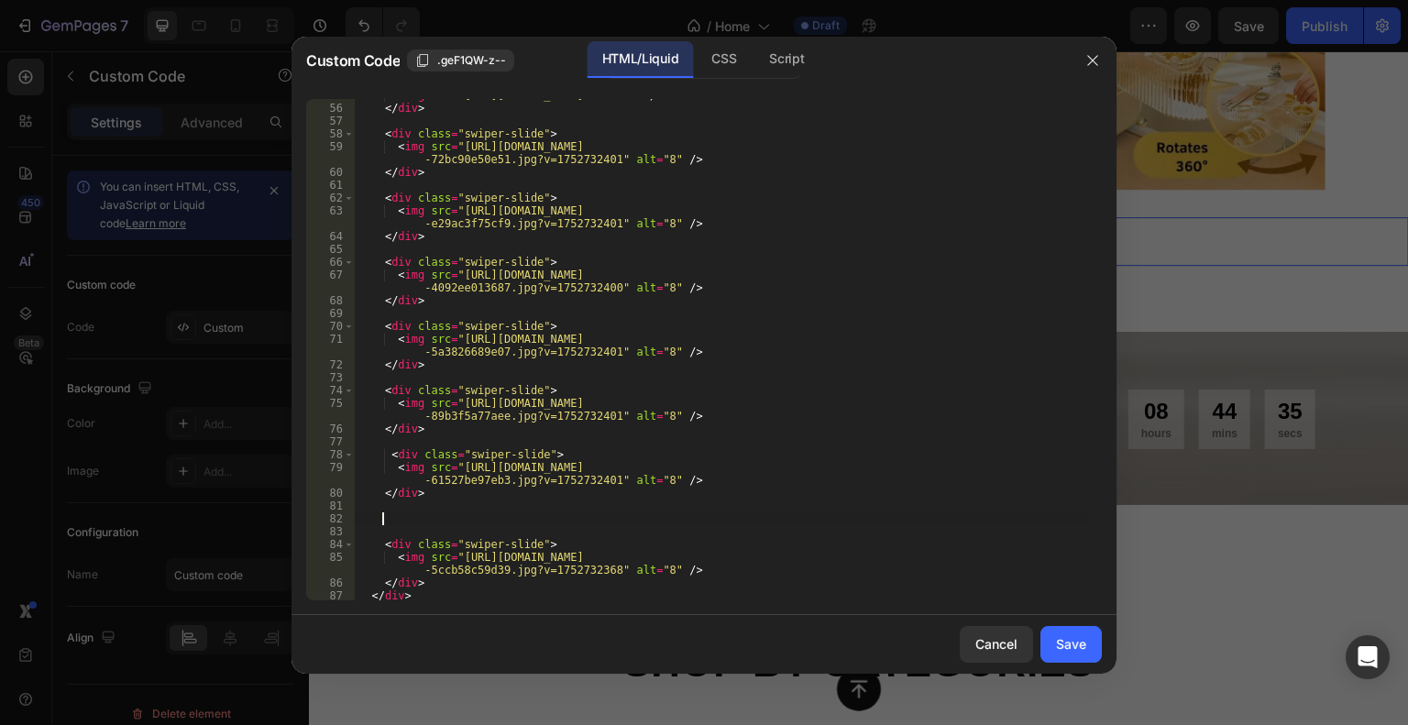
paste textarea "</div>"
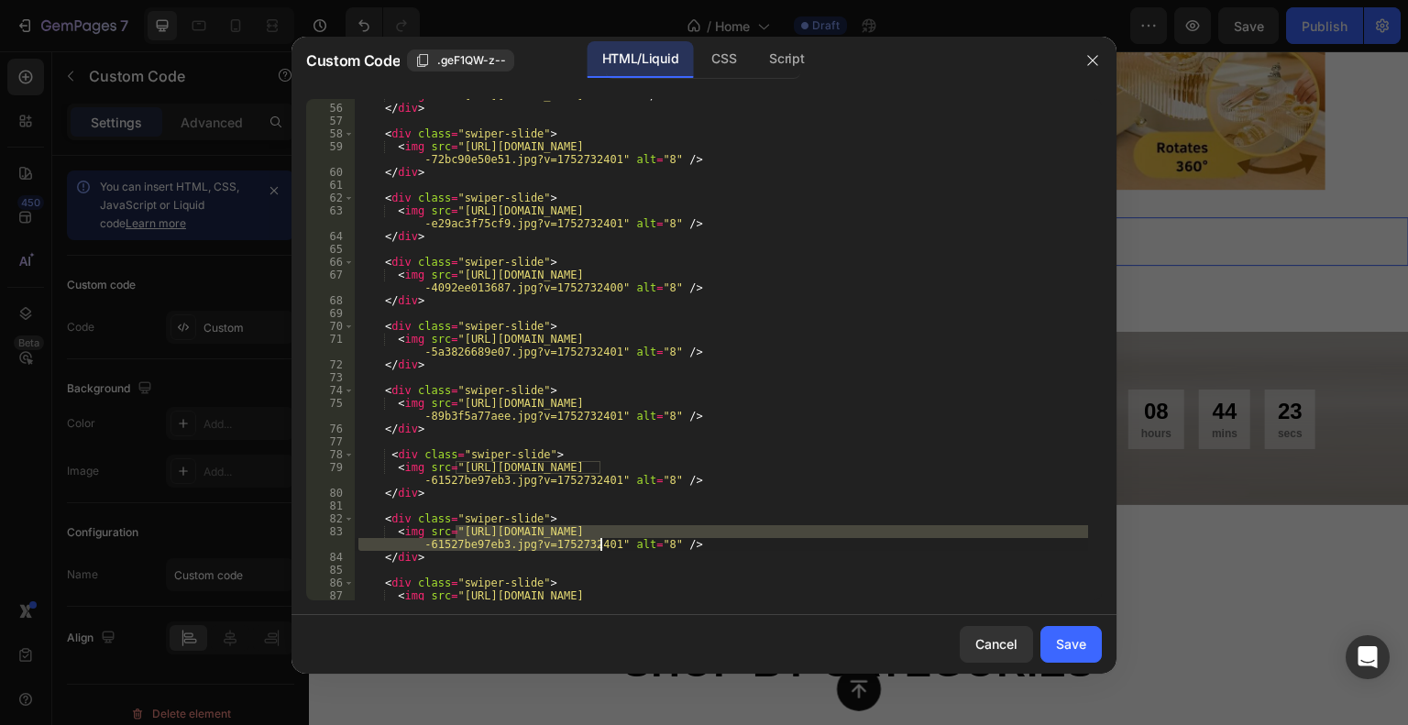
drag, startPoint x: 457, startPoint y: 531, endPoint x: 598, endPoint y: 545, distance: 141.9
click at [598, 545] on div "< img src = "[URL][DOMAIN_NAME]" alt = "8" /> </ div > < div class = "swiper-sl…" at bounding box center [721, 359] width 733 height 540
paste textarea "1754702546__img_2627__original.avif?v=1756359949"
type textarea "<img src="[URL][DOMAIN_NAME]" alt="8" />"
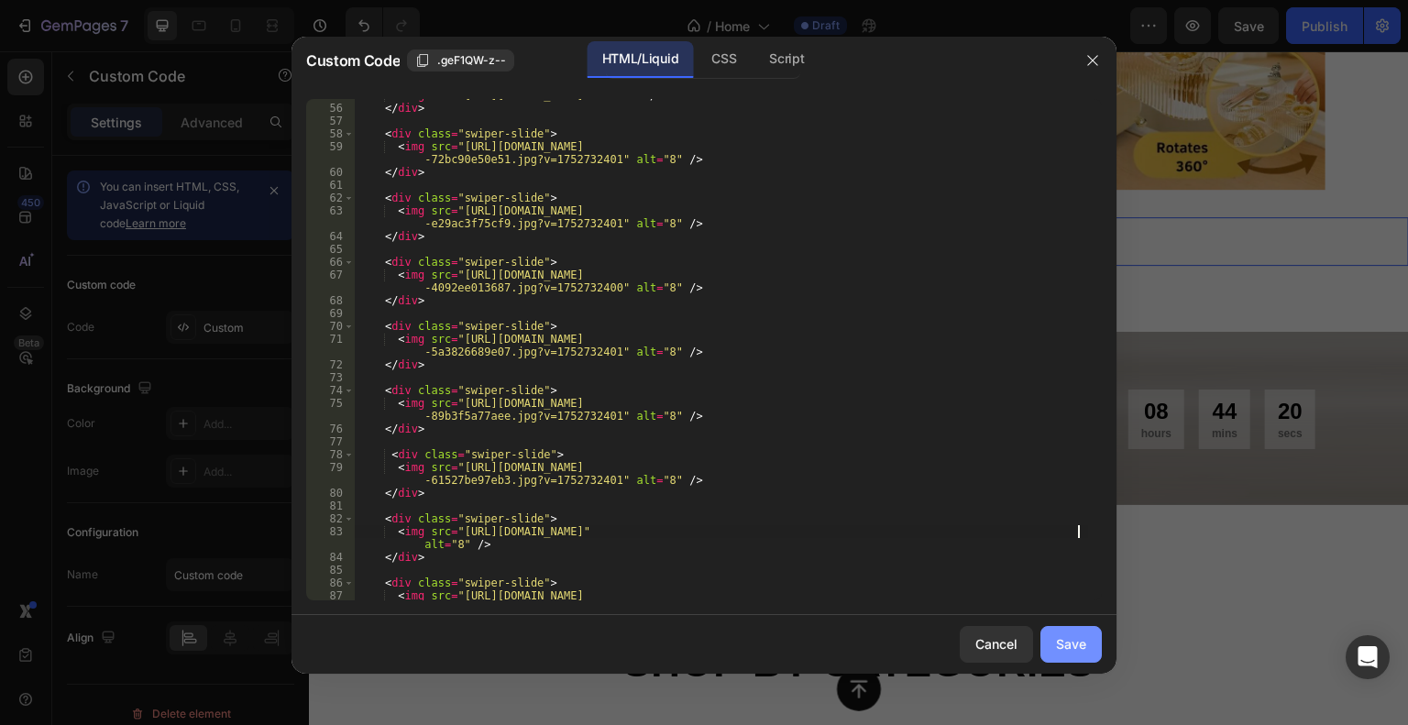
click at [1068, 638] on div "Save" at bounding box center [1071, 643] width 30 height 19
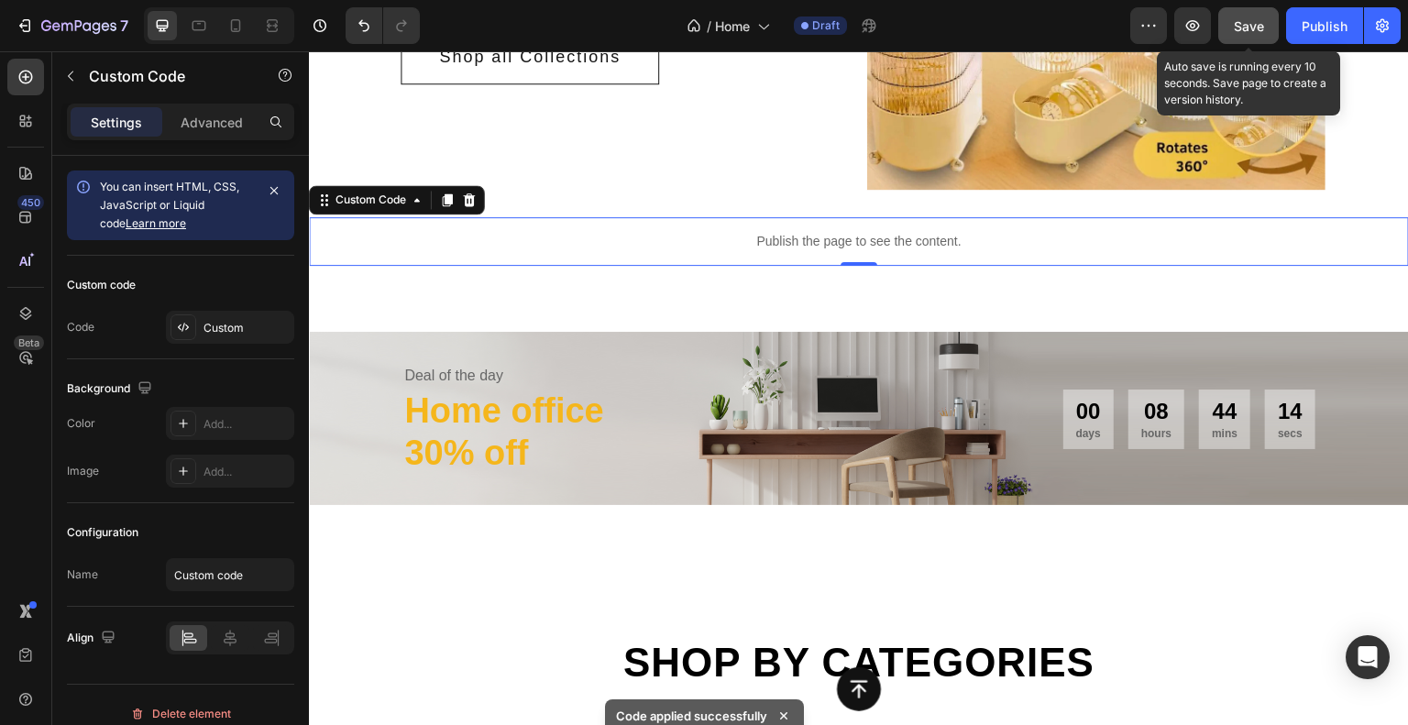
click at [1243, 28] on span "Save" at bounding box center [1249, 26] width 30 height 16
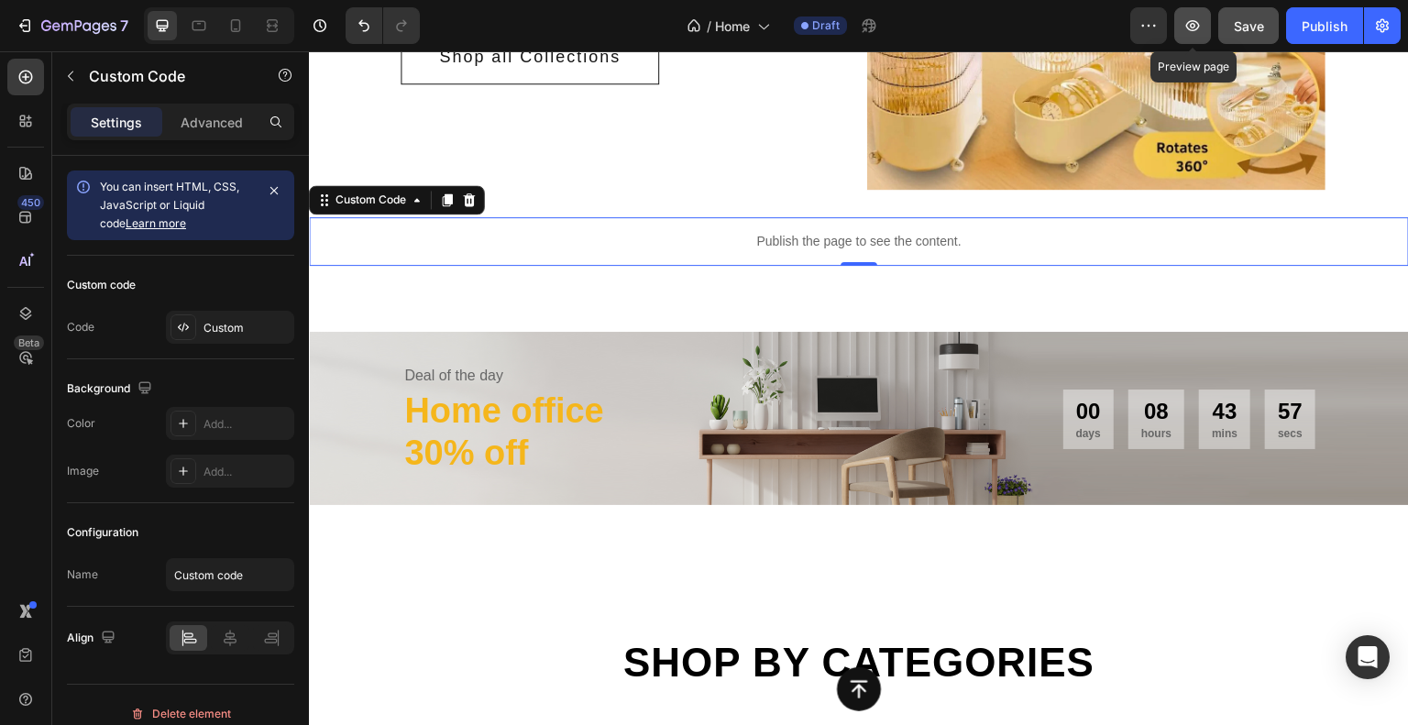
click at [1187, 23] on icon "button" at bounding box center [1193, 26] width 18 height 18
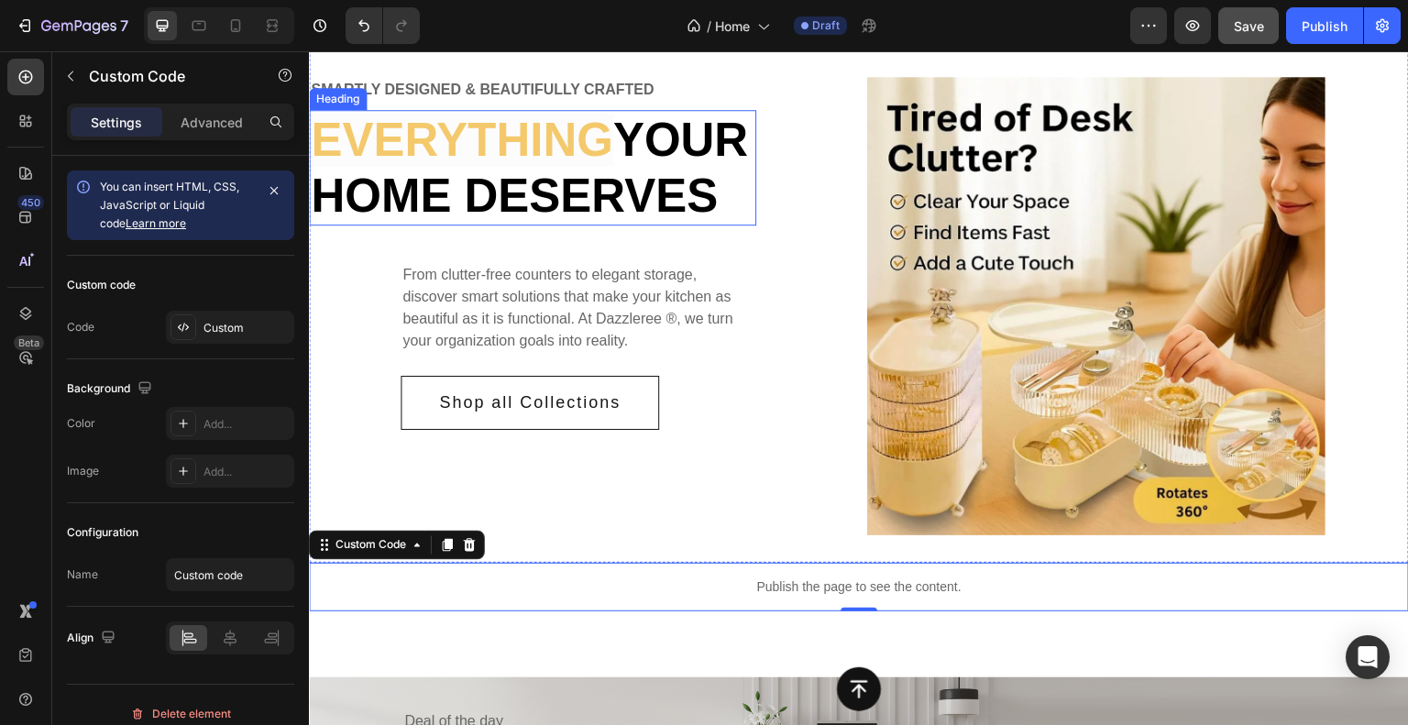
scroll to position [92, 0]
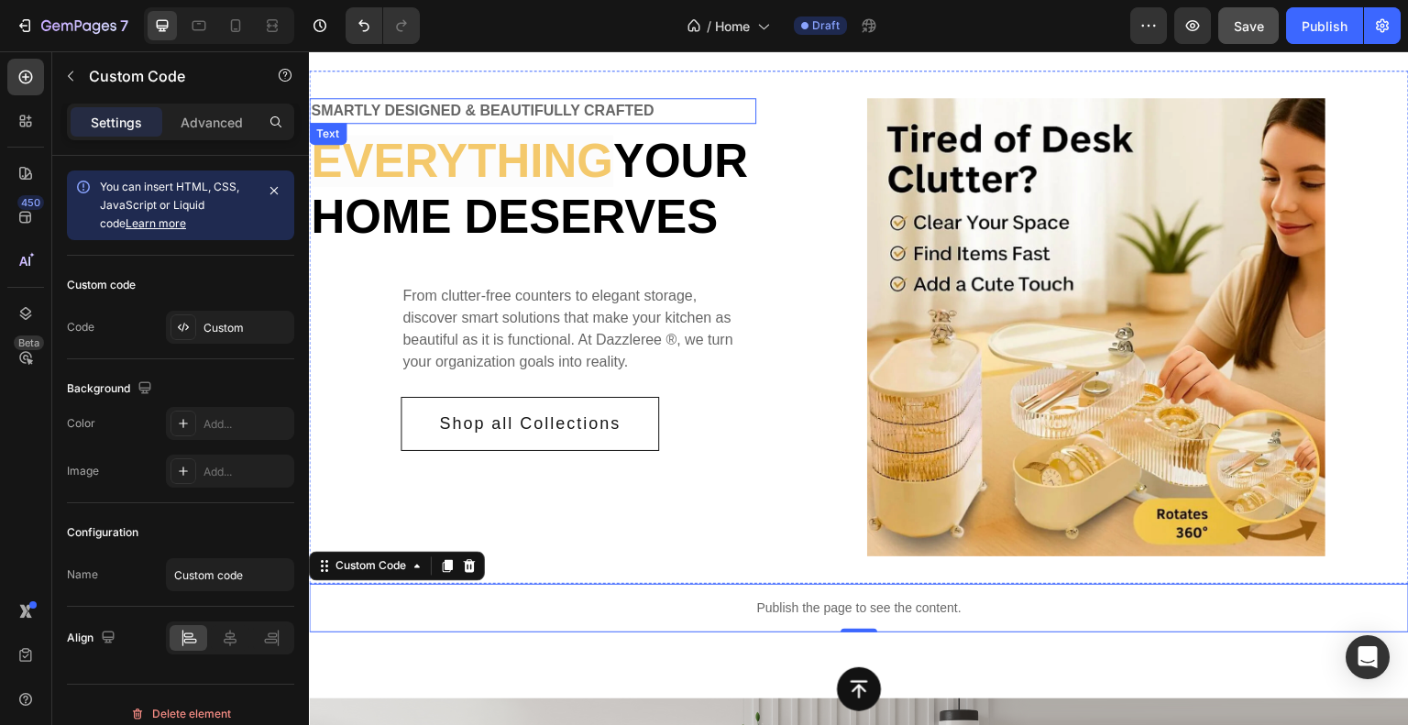
click at [568, 109] on p "SMARTLY DESIGNED & BEAUTIFULLY CRAFTED" at bounding box center [533, 111] width 444 height 22
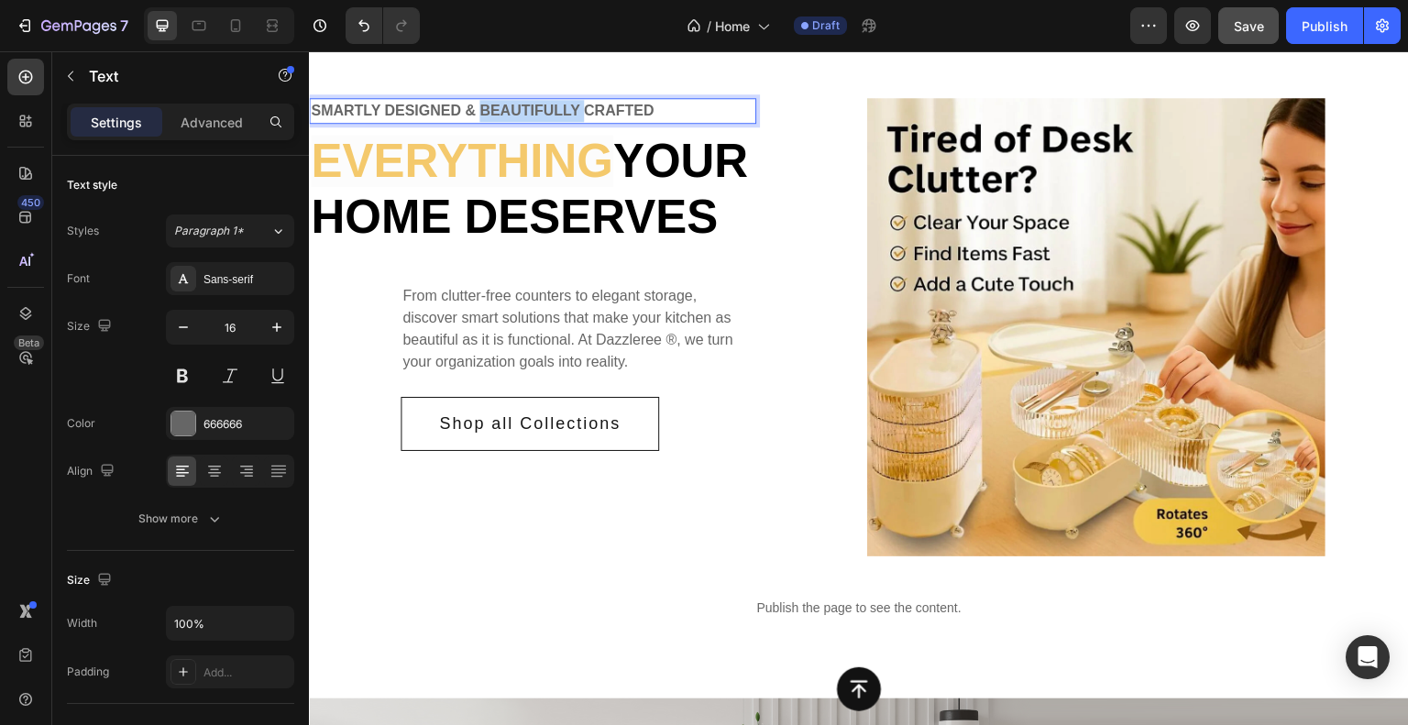
click at [568, 109] on p "SMARTLY DESIGNED & BEAUTIFULLY CRAFTED" at bounding box center [533, 111] width 444 height 22
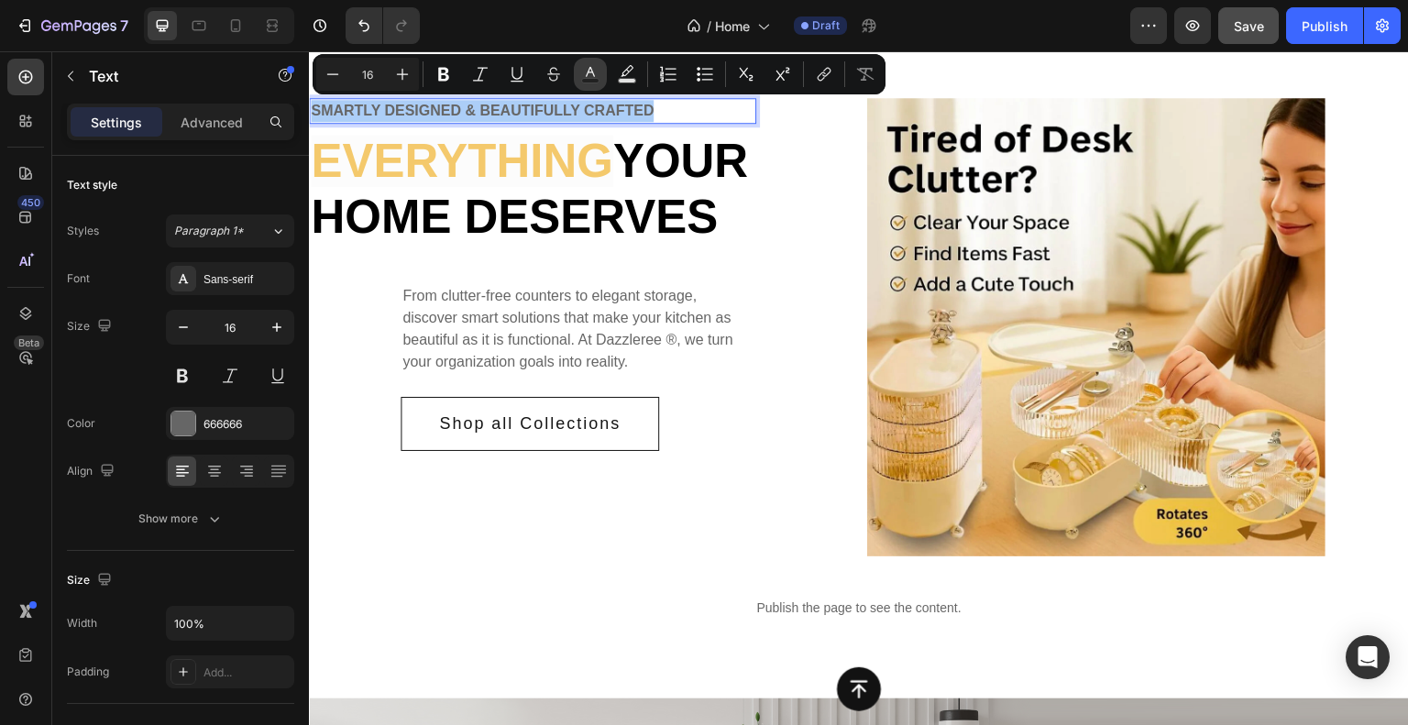
click at [590, 75] on icon "Editor contextual toolbar" at bounding box center [590, 74] width 18 height 18
type input "666666"
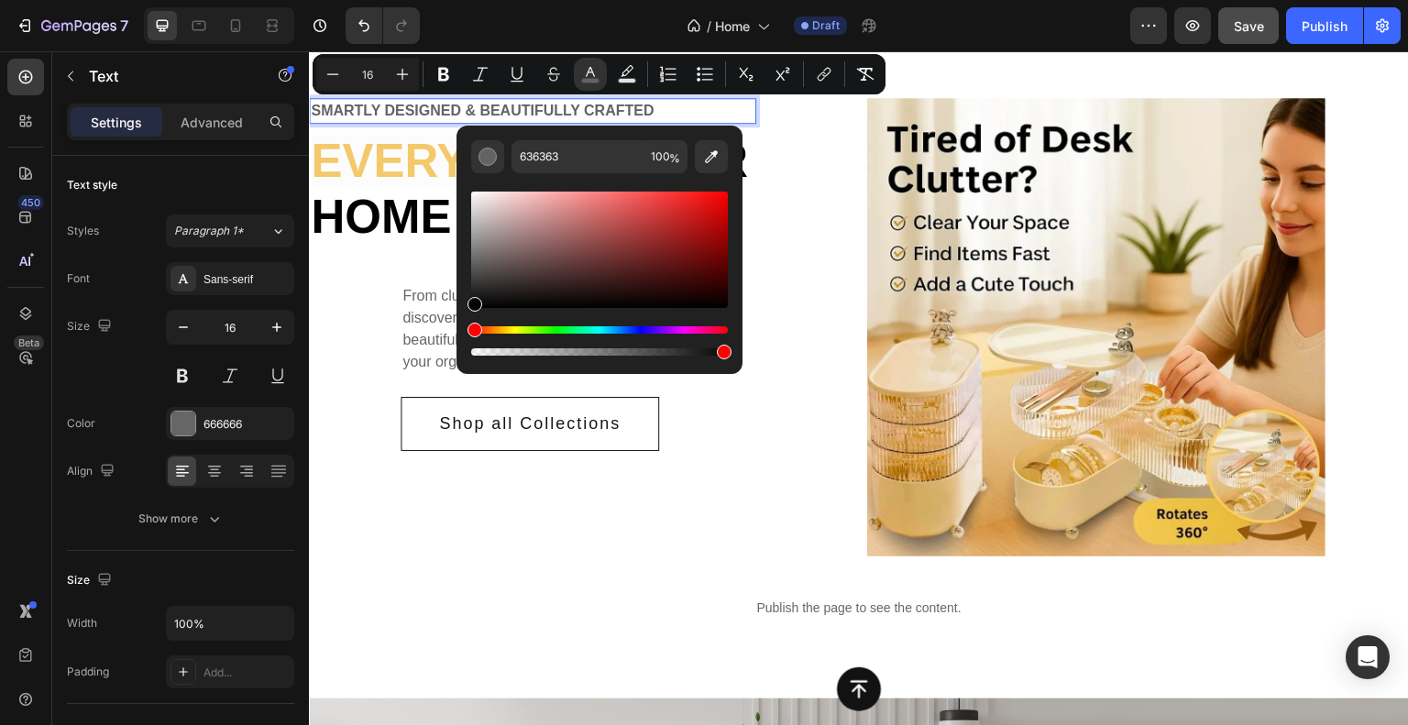
type input "050505"
drag, startPoint x: 470, startPoint y: 262, endPoint x: 465, endPoint y: 304, distance: 42.5
click at [465, 304] on div "050505 100 %" at bounding box center [600, 243] width 286 height 234
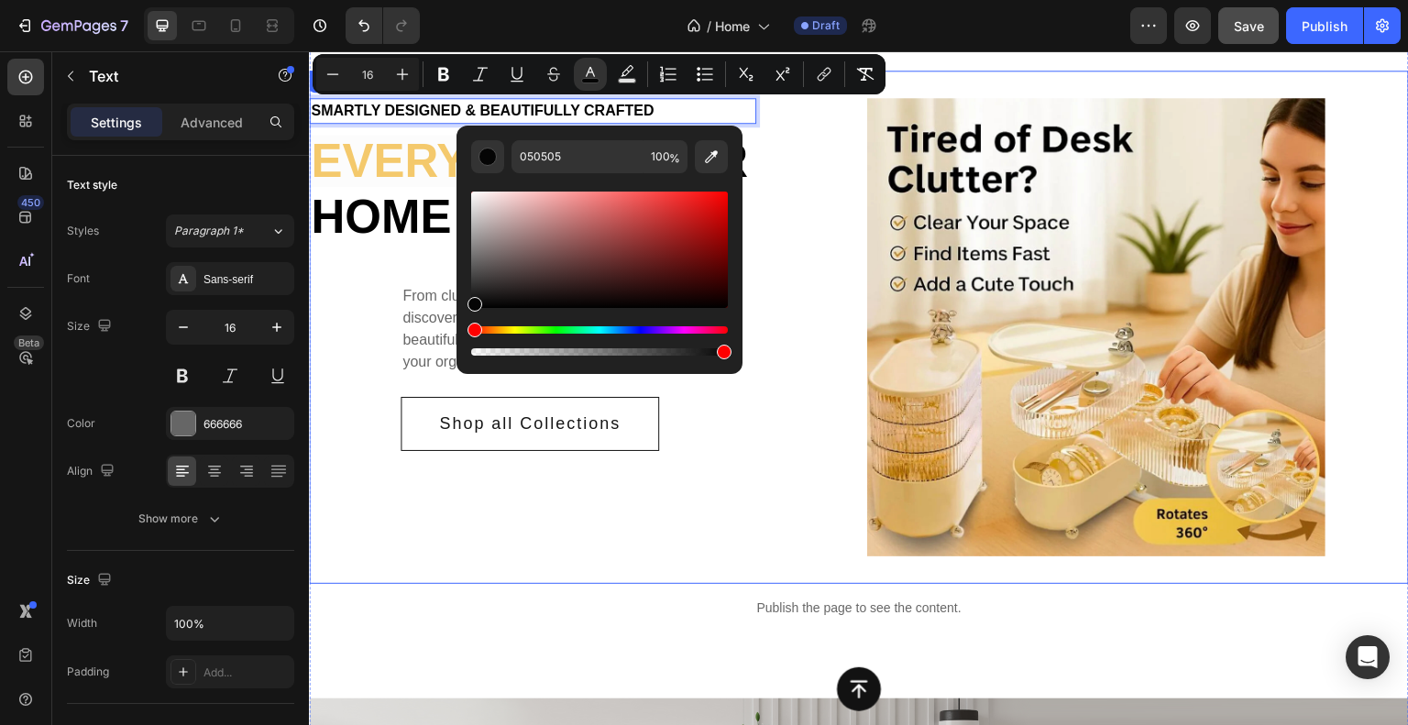
click at [784, 195] on div at bounding box center [1097, 327] width 626 height 458
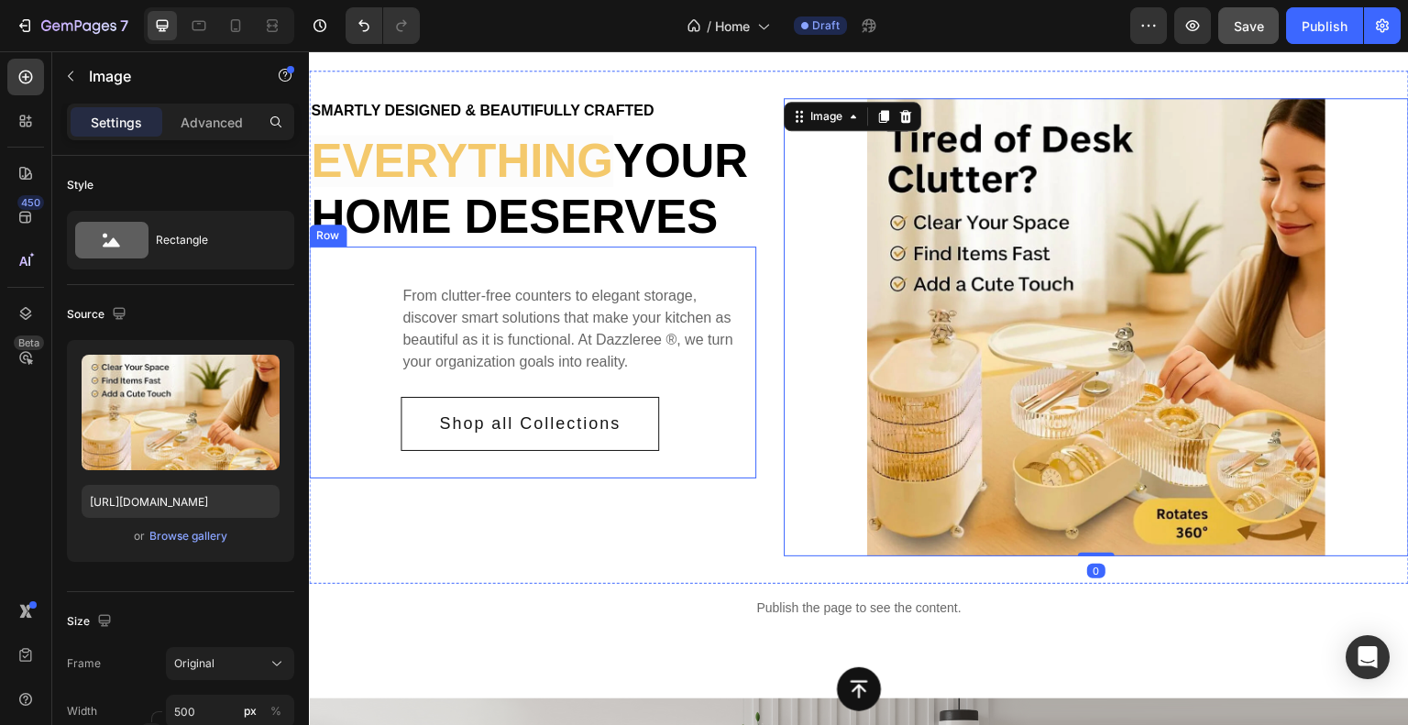
click at [595, 369] on p "From clutter-free counters to elegant storage, discover smart solutions that ma…" at bounding box center [579, 329] width 352 height 88
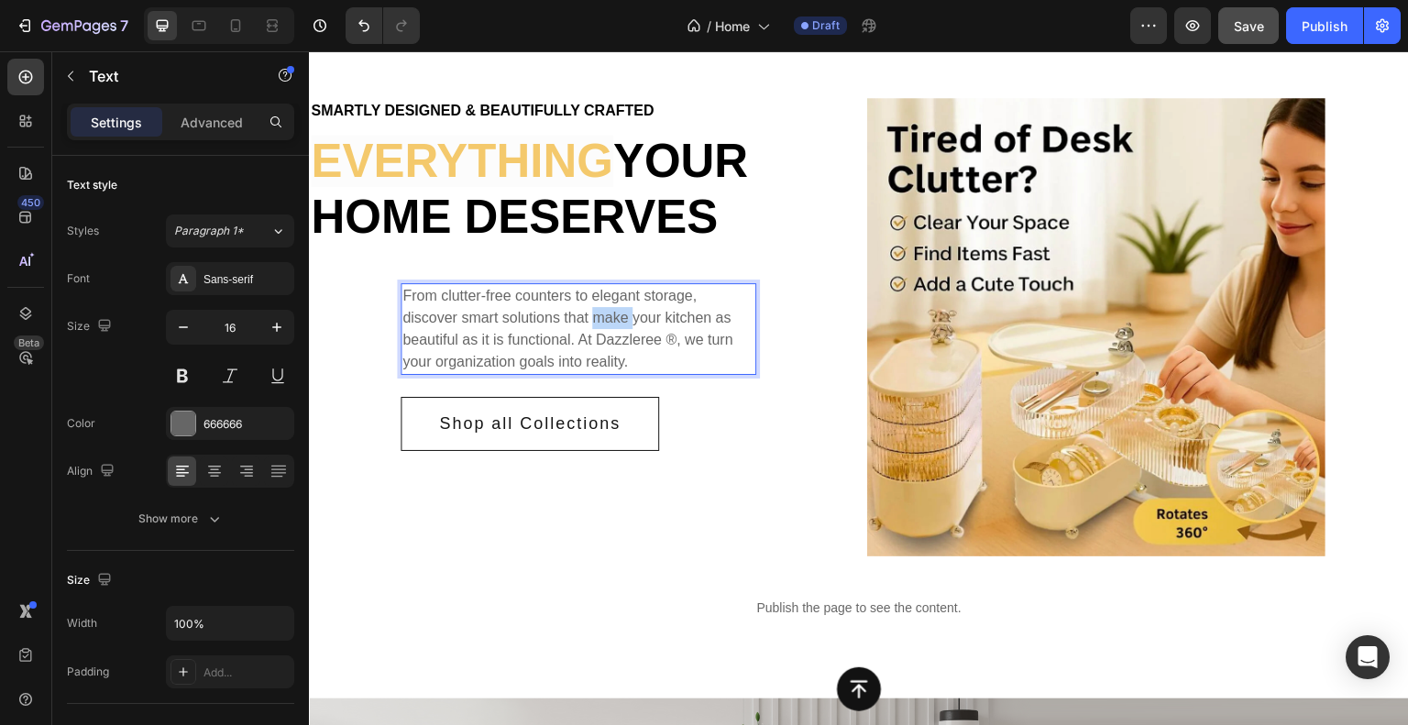
click at [595, 369] on p "From clutter-free counters to elegant storage, discover smart solutions that ma…" at bounding box center [579, 329] width 352 height 88
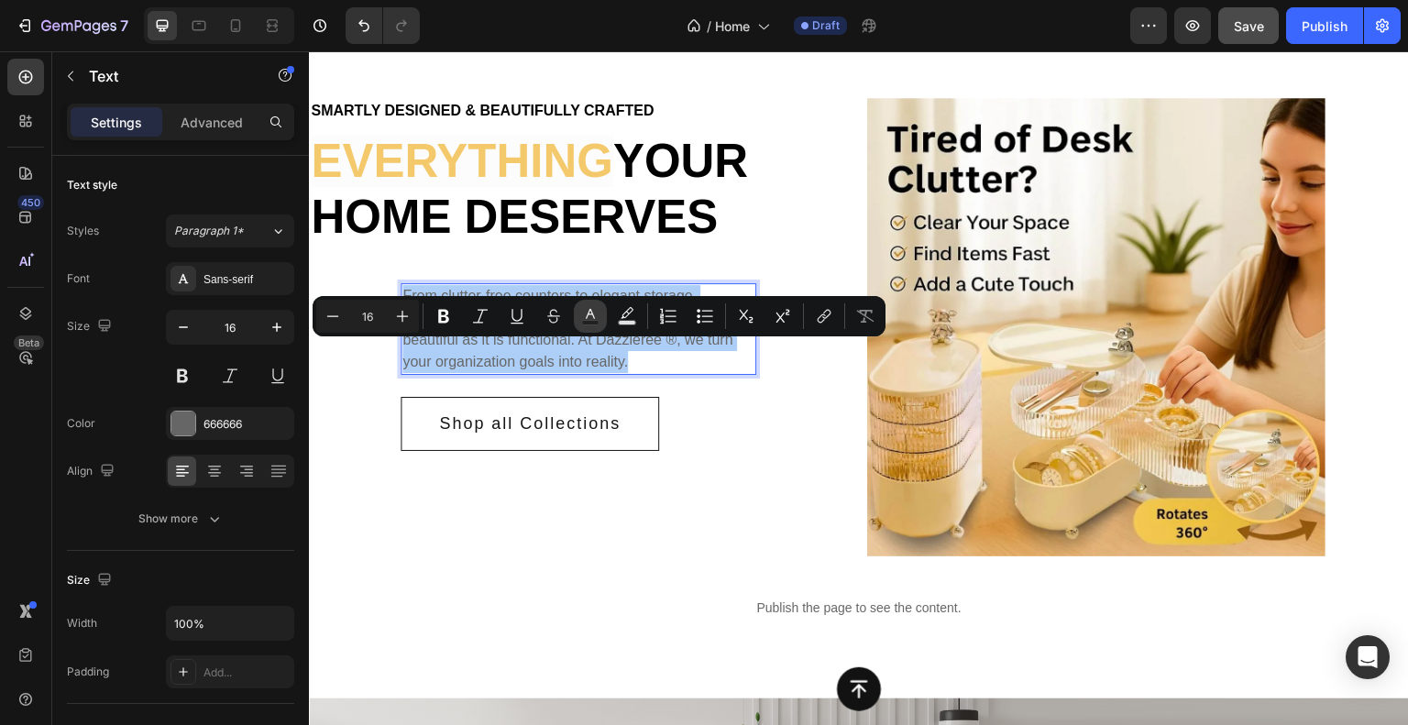
click at [591, 311] on icon "Editor contextual toolbar" at bounding box center [590, 314] width 9 height 10
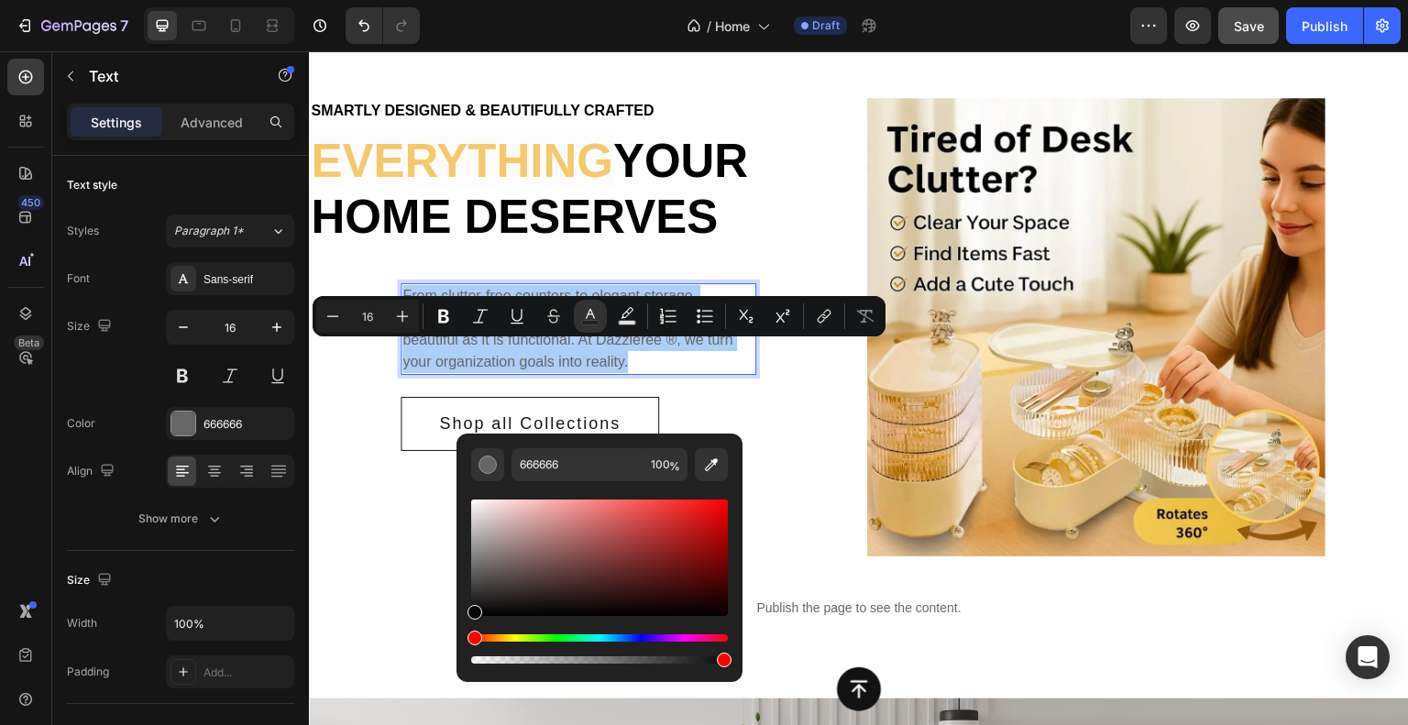
drag, startPoint x: 474, startPoint y: 571, endPoint x: 469, endPoint y: 612, distance: 40.7
click at [469, 612] on div "Editor contextual toolbar" at bounding box center [475, 612] width 15 height 15
type input "070707"
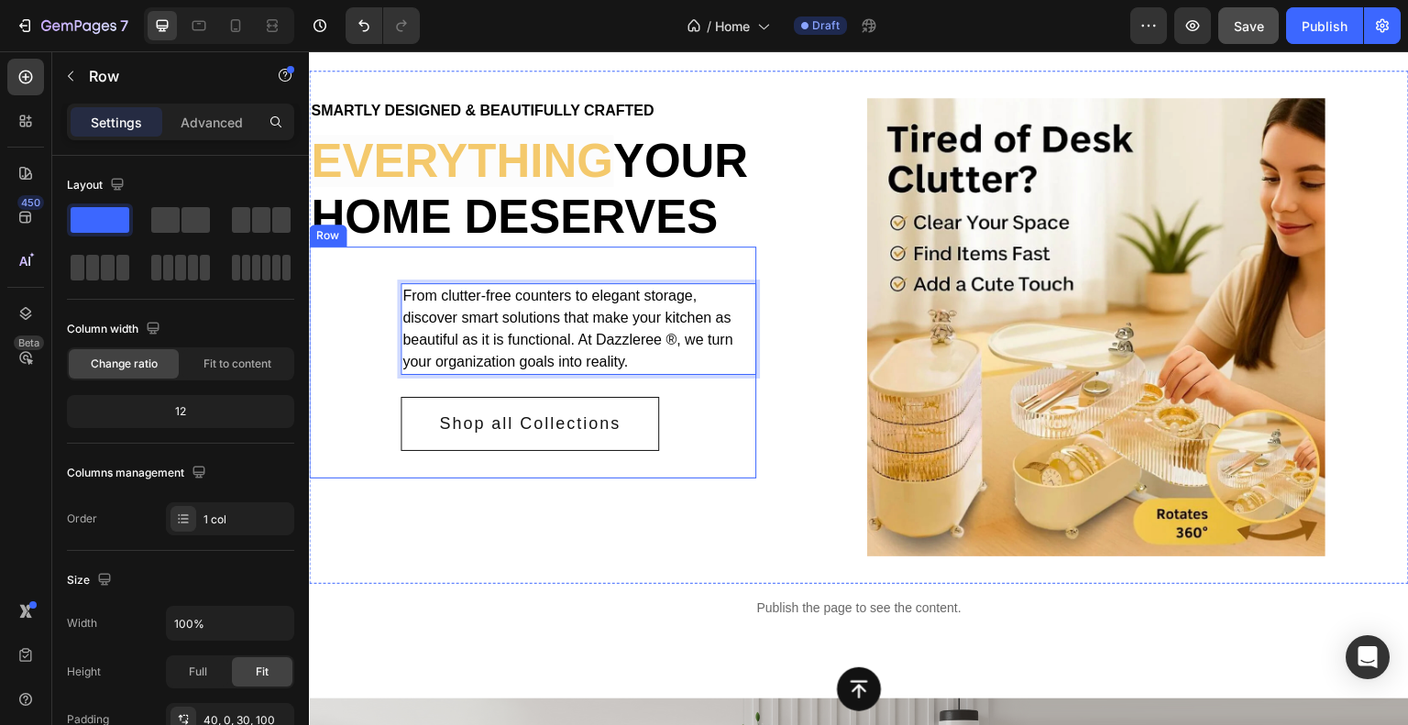
click at [352, 411] on div "From clutter-free counters to elegant storage, discover smart solutions that ma…" at bounding box center [532, 363] width 447 height 232
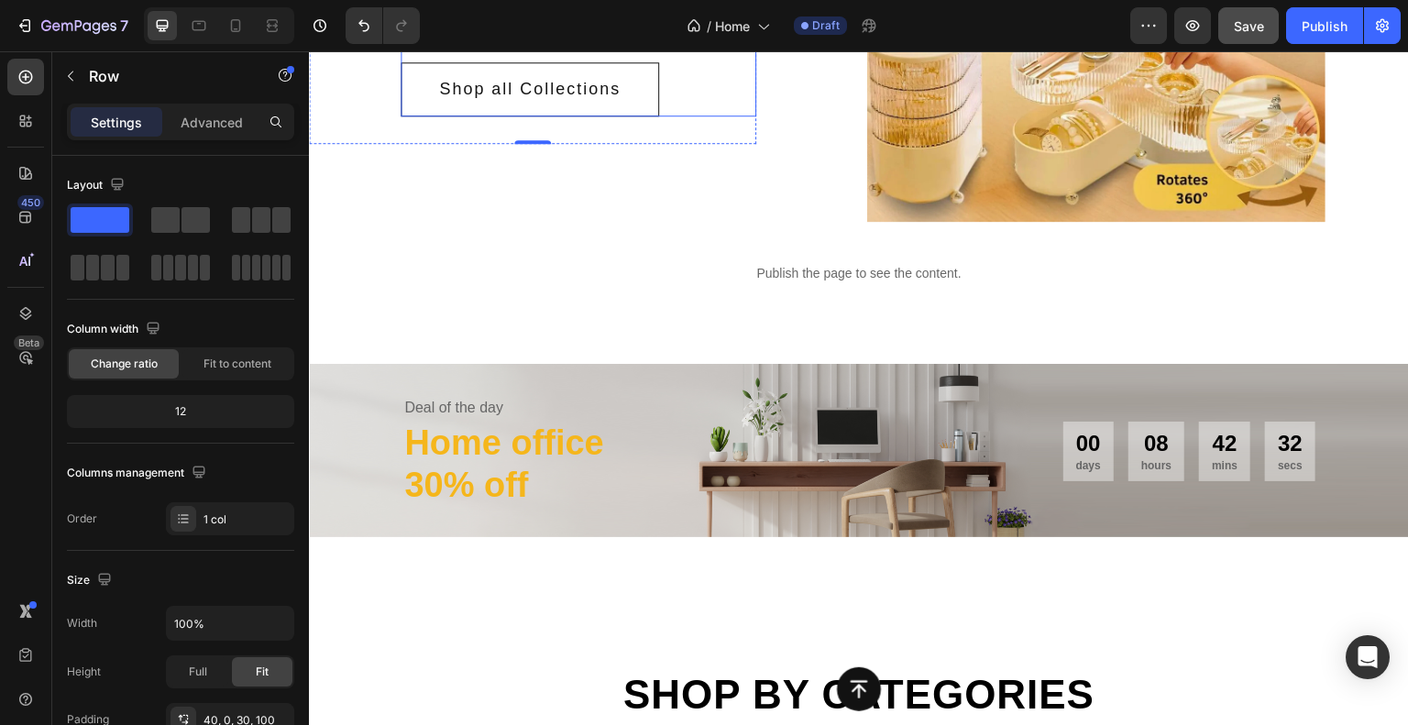
scroll to position [458, 0]
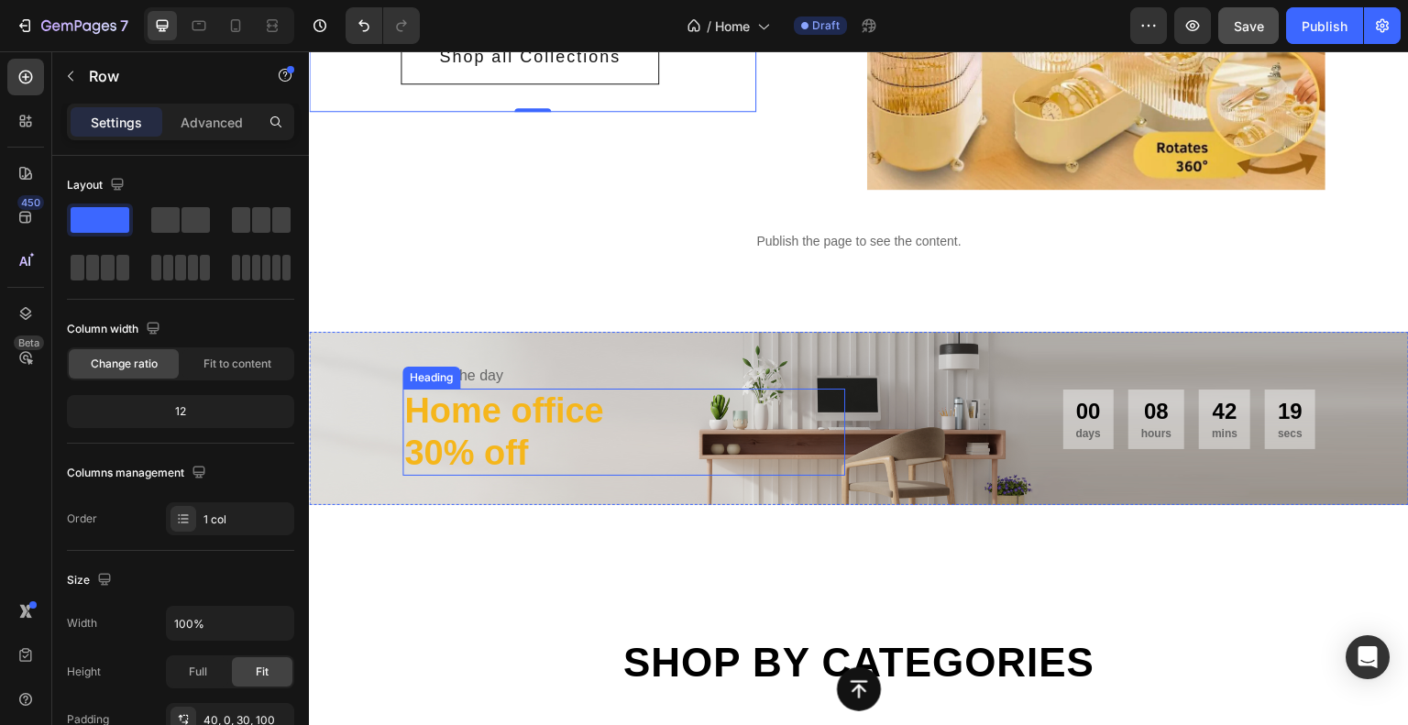
click at [491, 450] on p "30% off" at bounding box center [623, 454] width 439 height 42
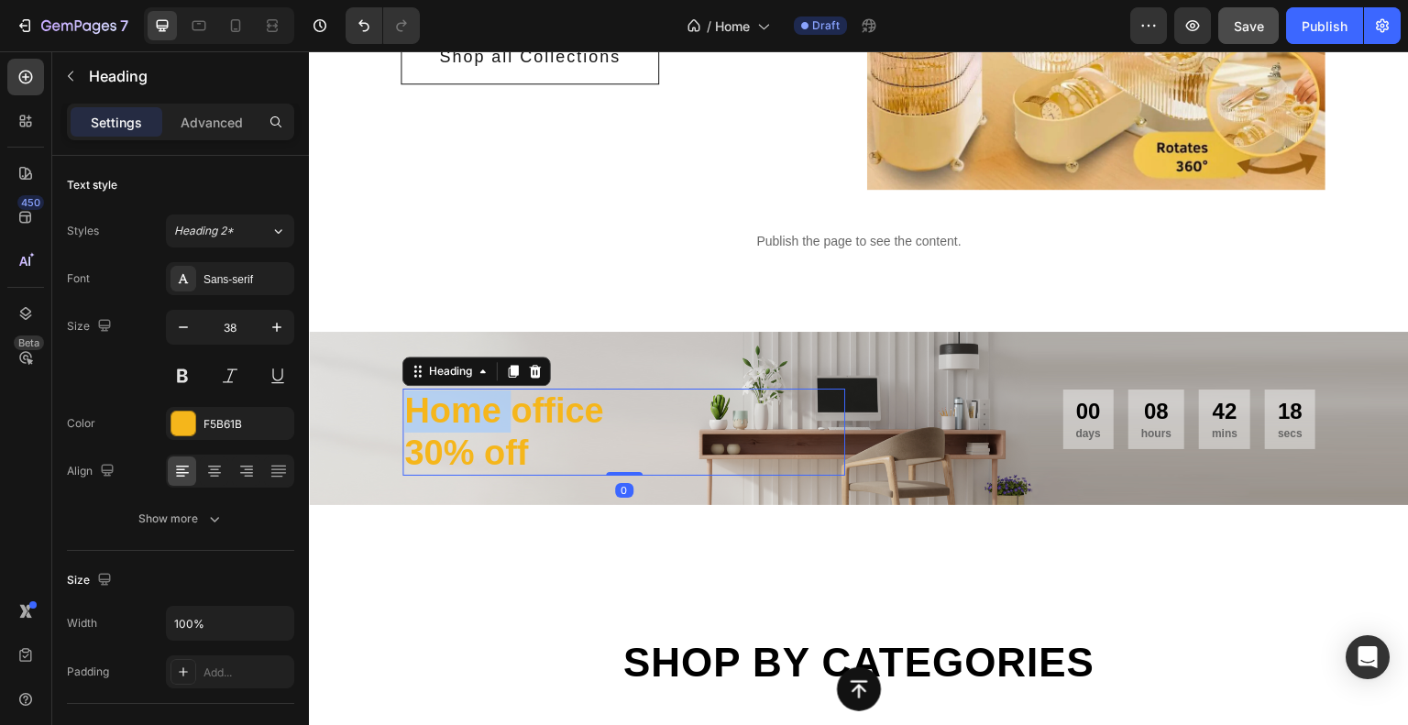
click at [491, 449] on h2 "Home office 30% off" at bounding box center [624, 432] width 443 height 87
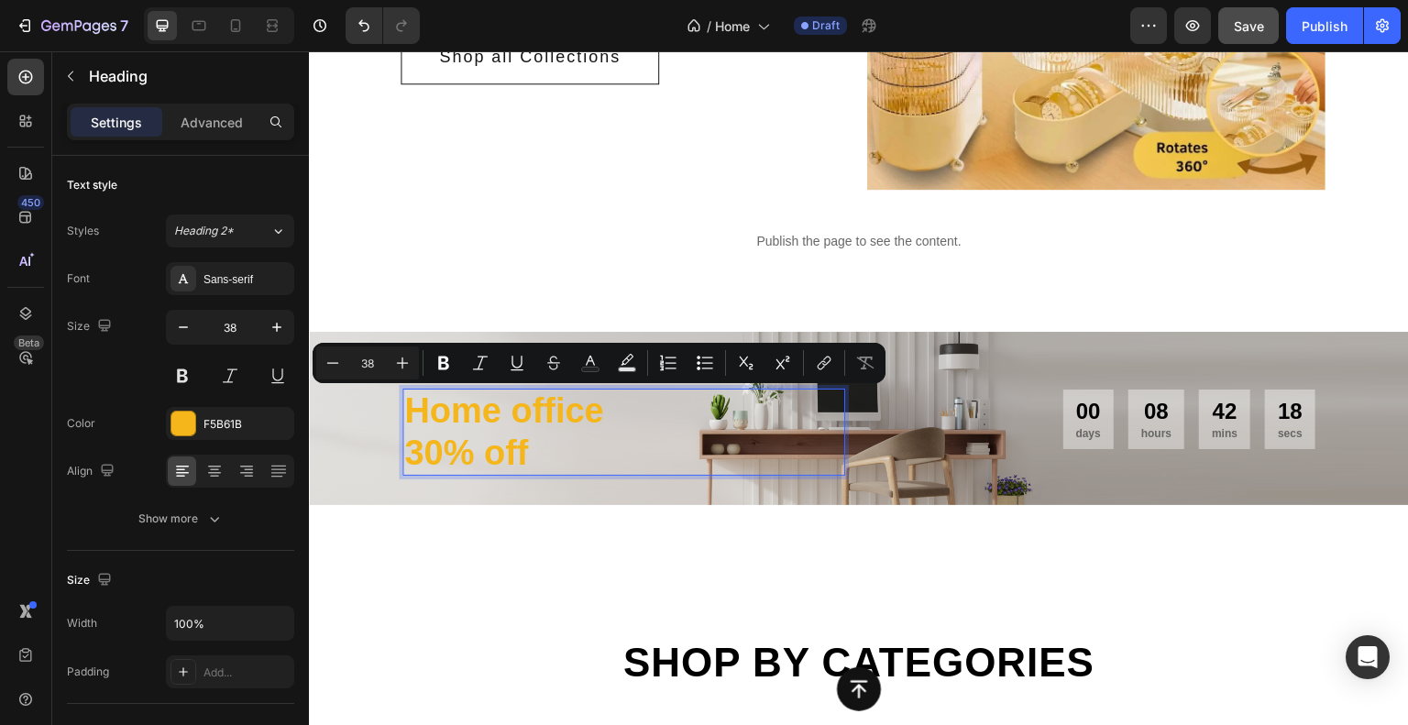
click at [450, 447] on p "30% off" at bounding box center [623, 454] width 439 height 42
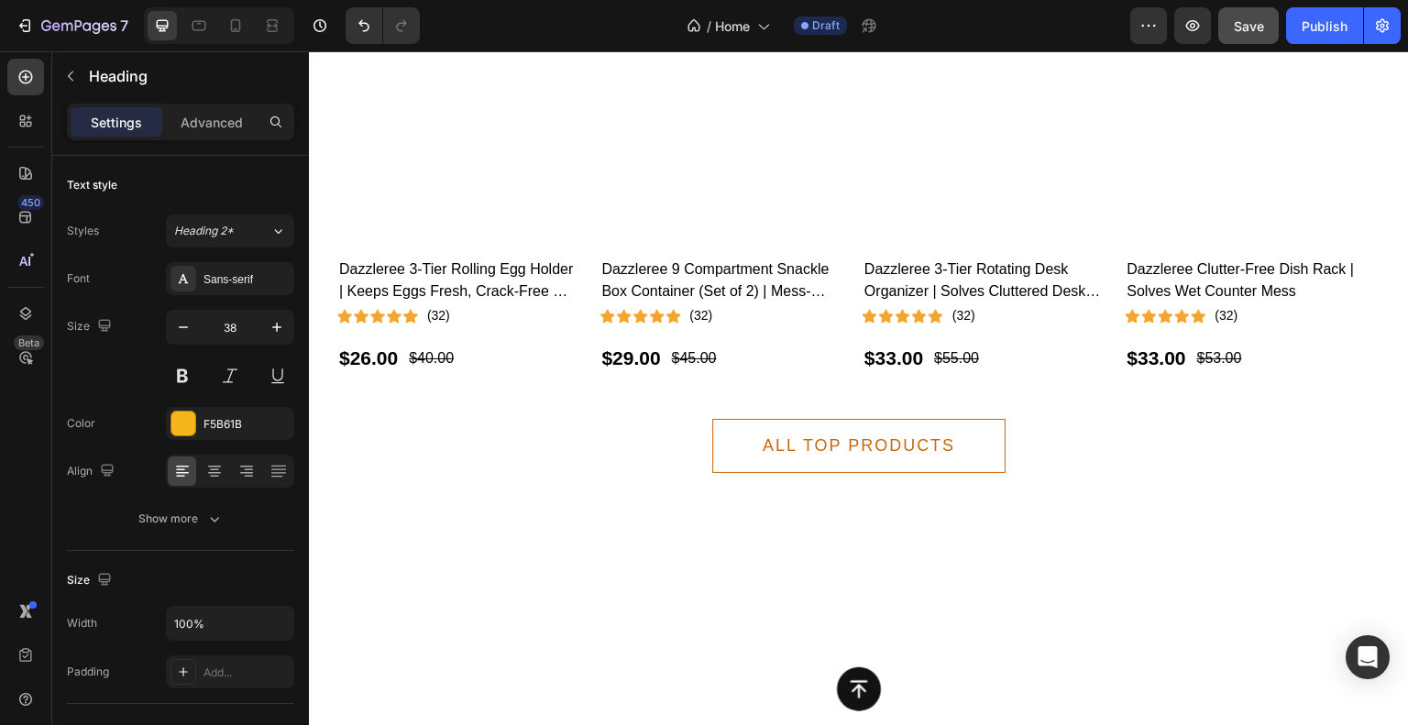
scroll to position [2017, 0]
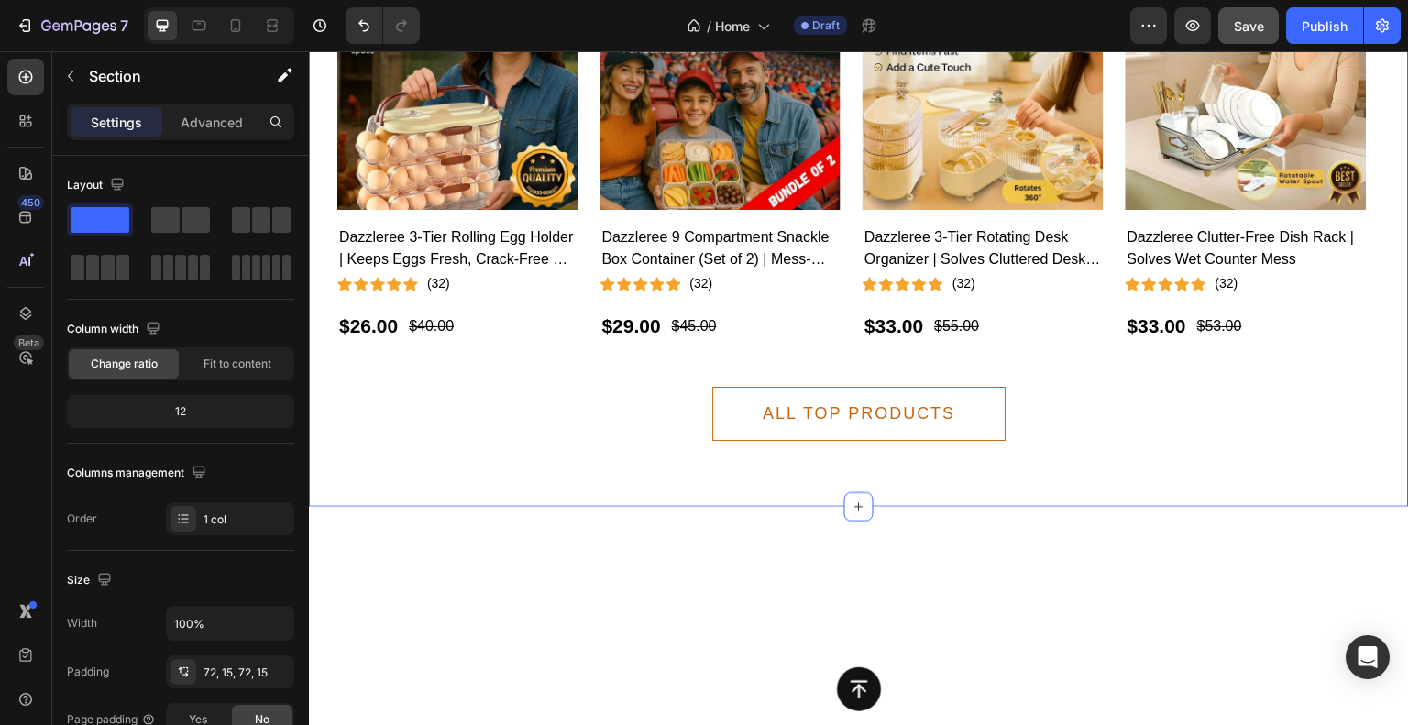
click at [315, 325] on div "people are buying Text Featured products Heading BESTSELLING TOP-RATED UNDER $3…" at bounding box center [859, 101] width 1100 height 811
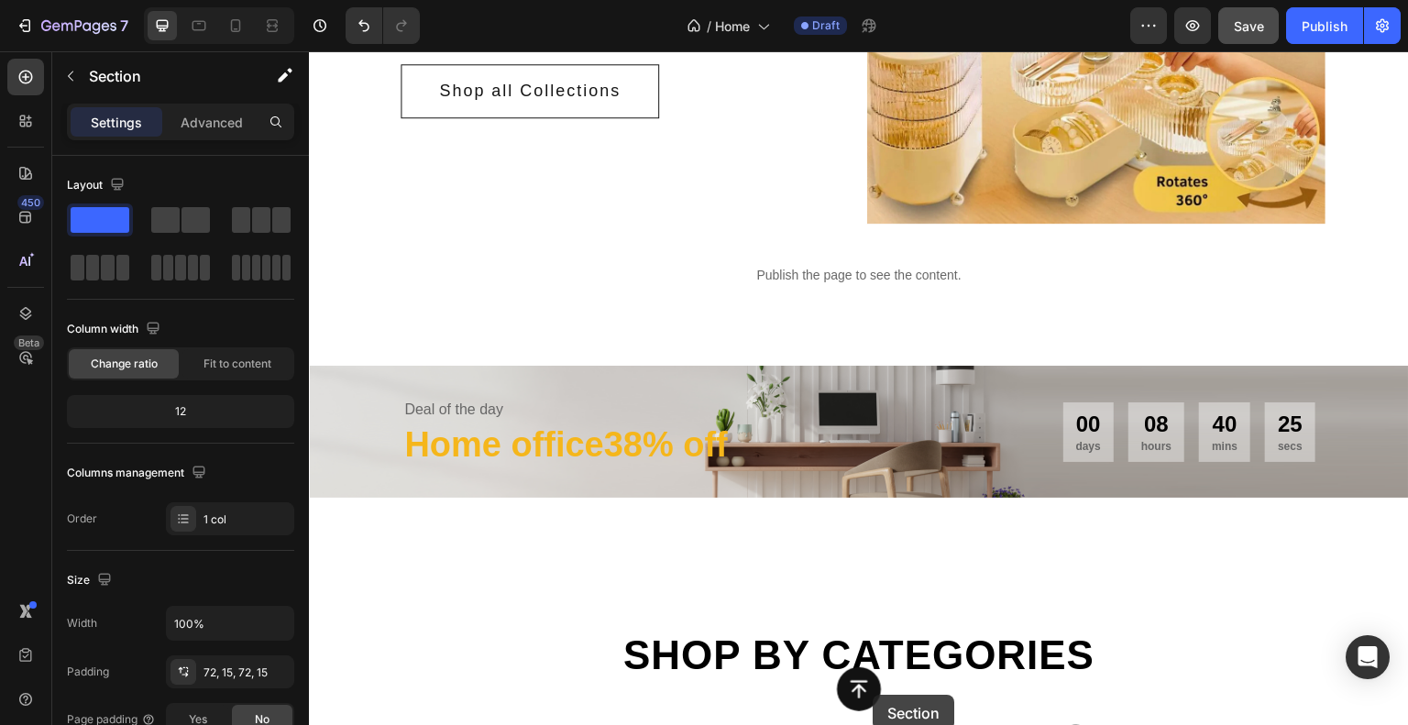
scroll to position [464, 0]
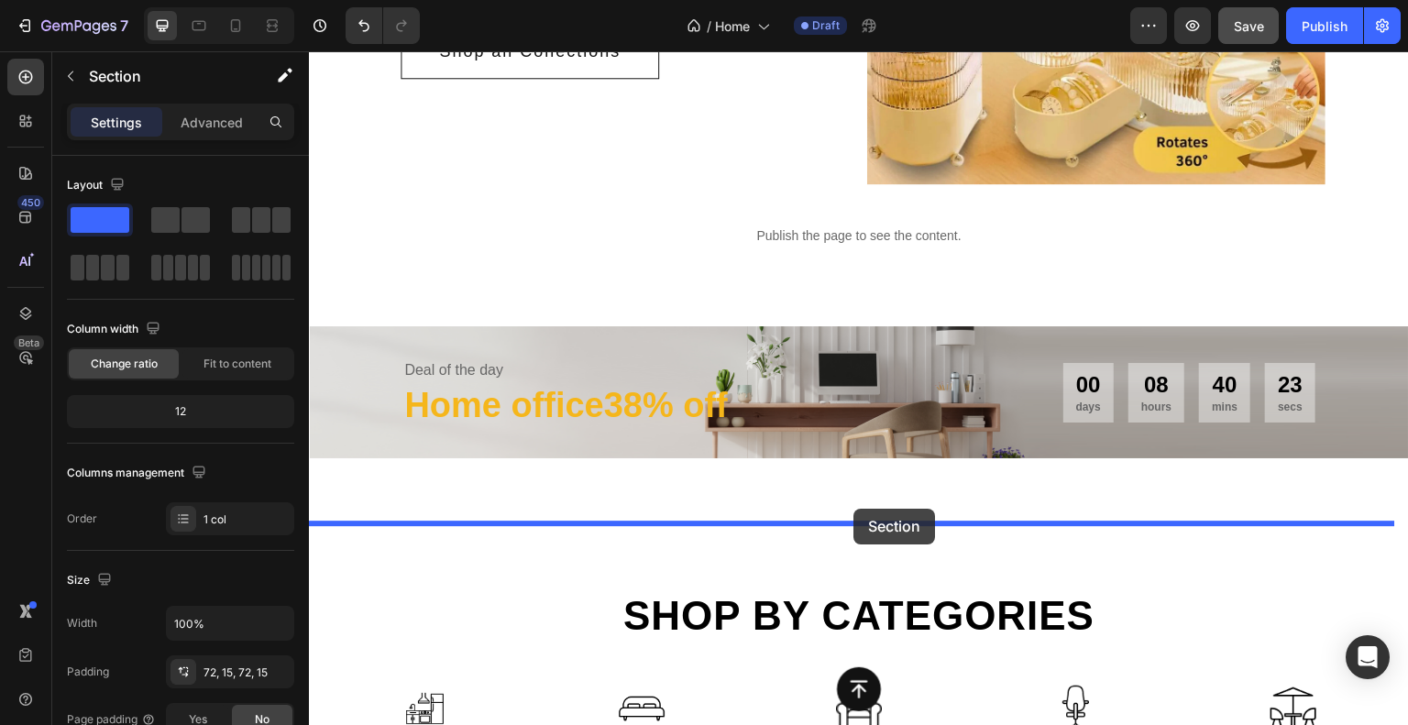
drag, startPoint x: 1033, startPoint y: 105, endPoint x: 854, endPoint y: 509, distance: 442.5
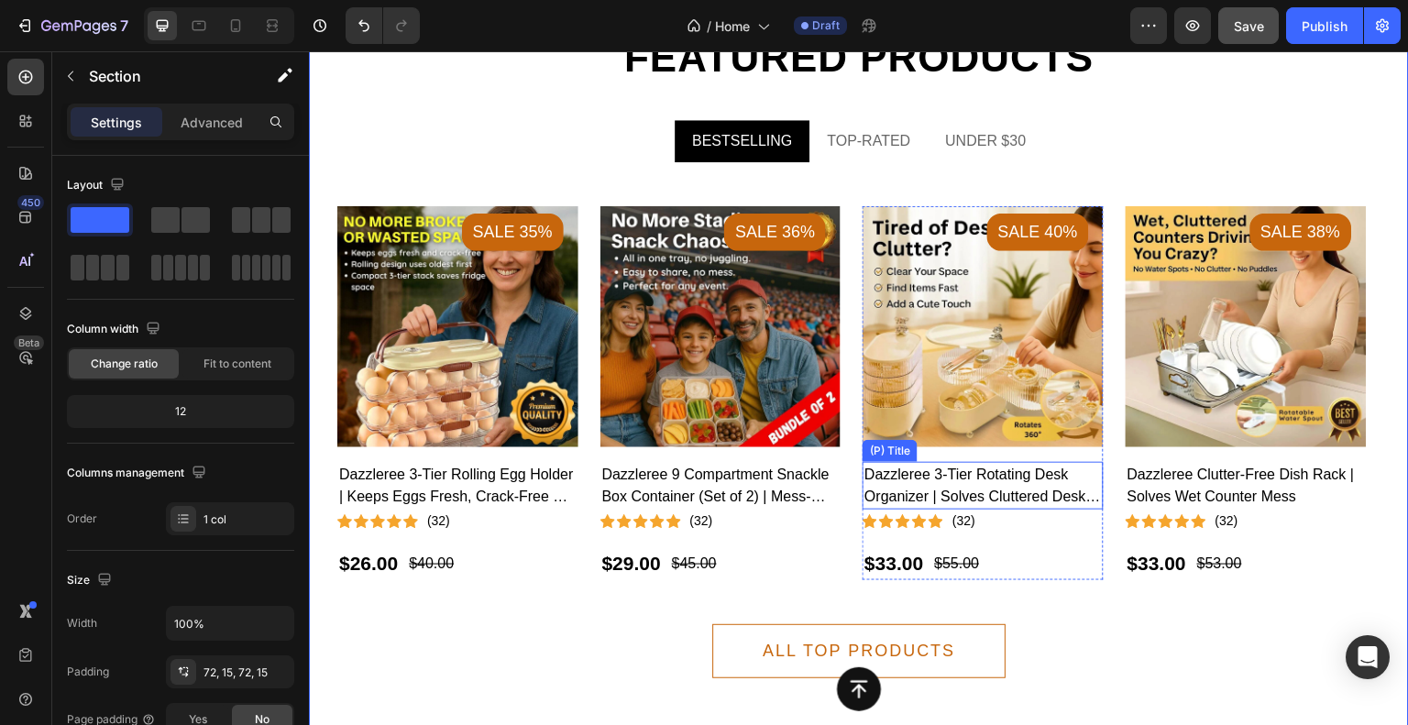
scroll to position [1014, 0]
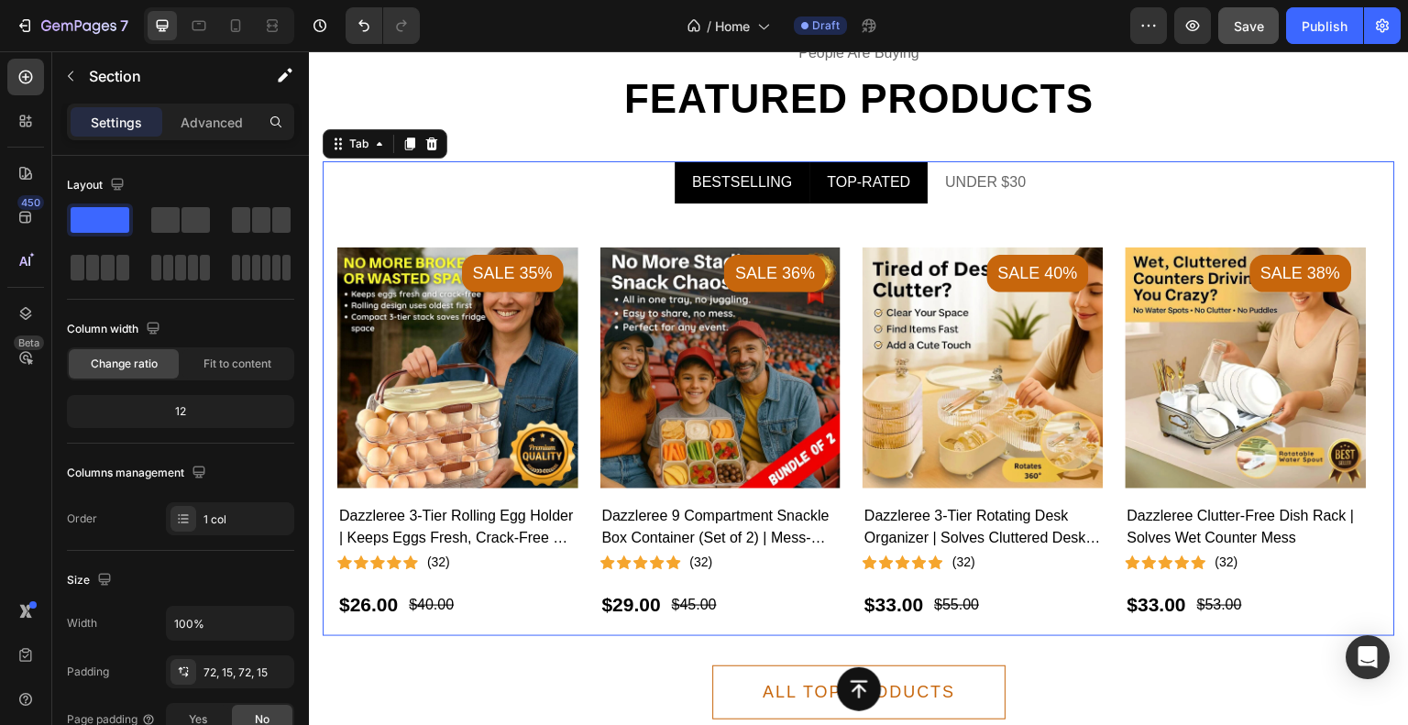
click at [882, 184] on div "TOP-RATED" at bounding box center [868, 183] width 89 height 28
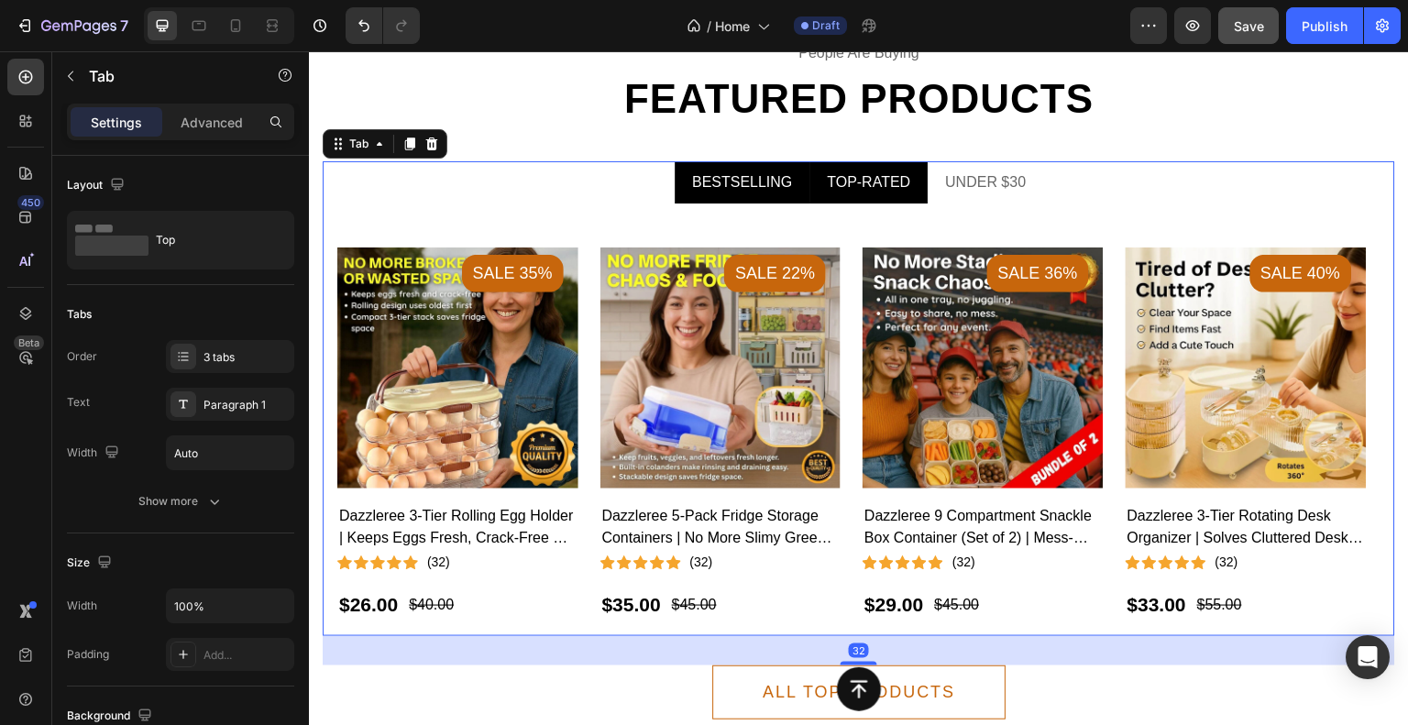
click at [754, 190] on div "BESTSELLING" at bounding box center [741, 183] width 105 height 28
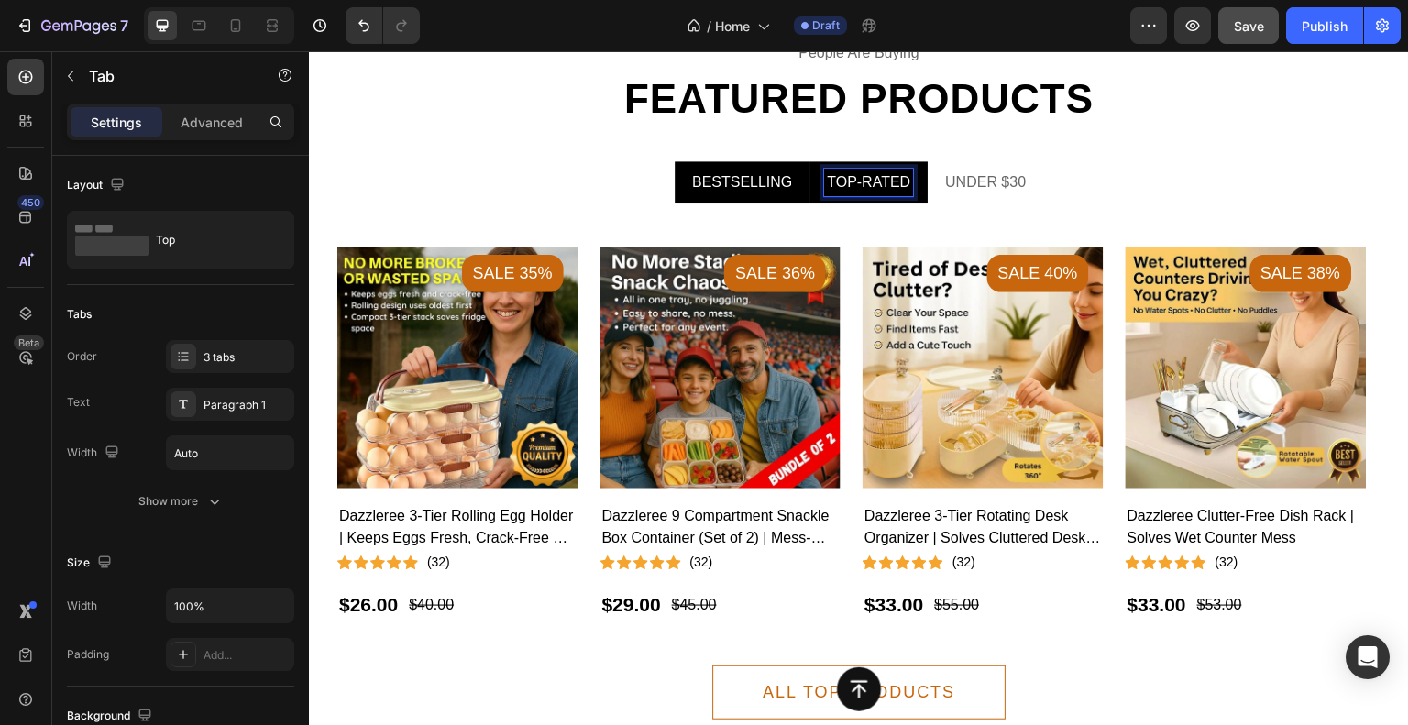
click at [835, 191] on p "TOP-RATED" at bounding box center [868, 182] width 83 height 22
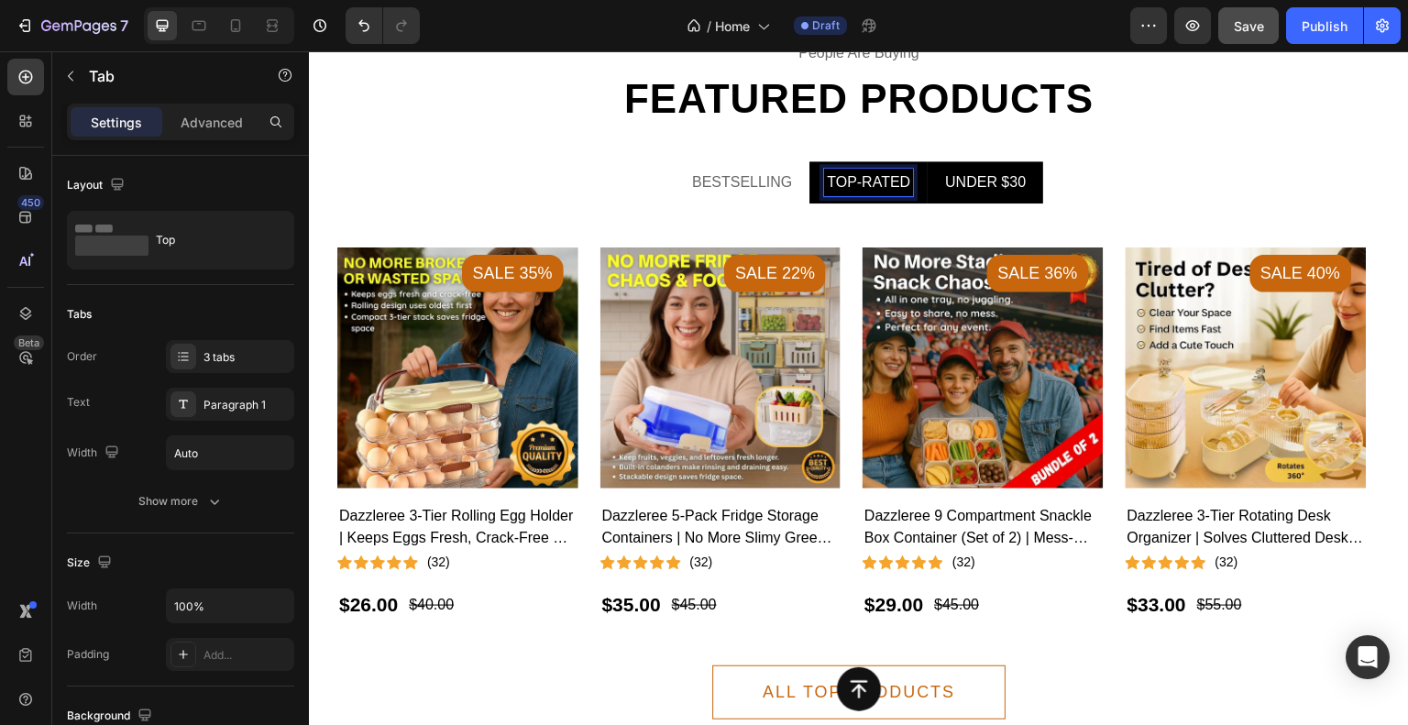
click at [966, 181] on p "UNDER $30" at bounding box center [985, 182] width 81 height 22
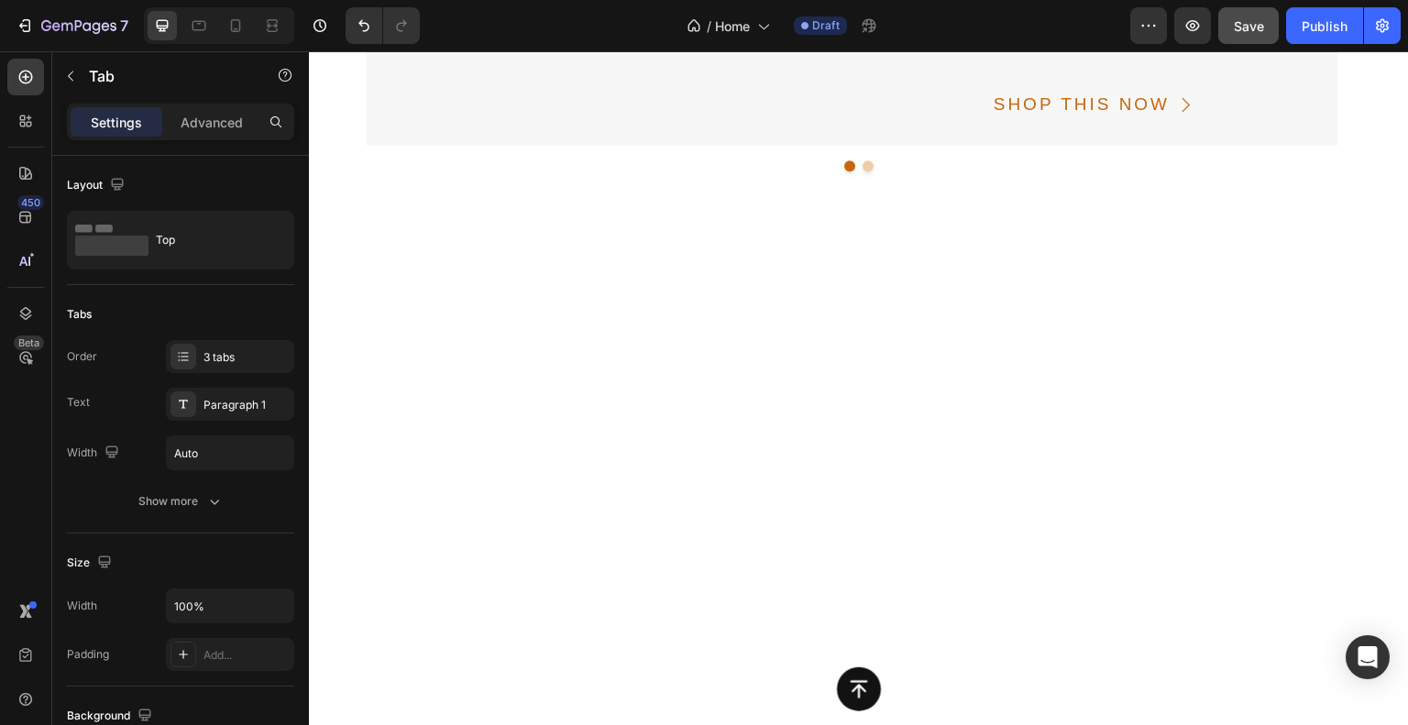
scroll to position [4406, 0]
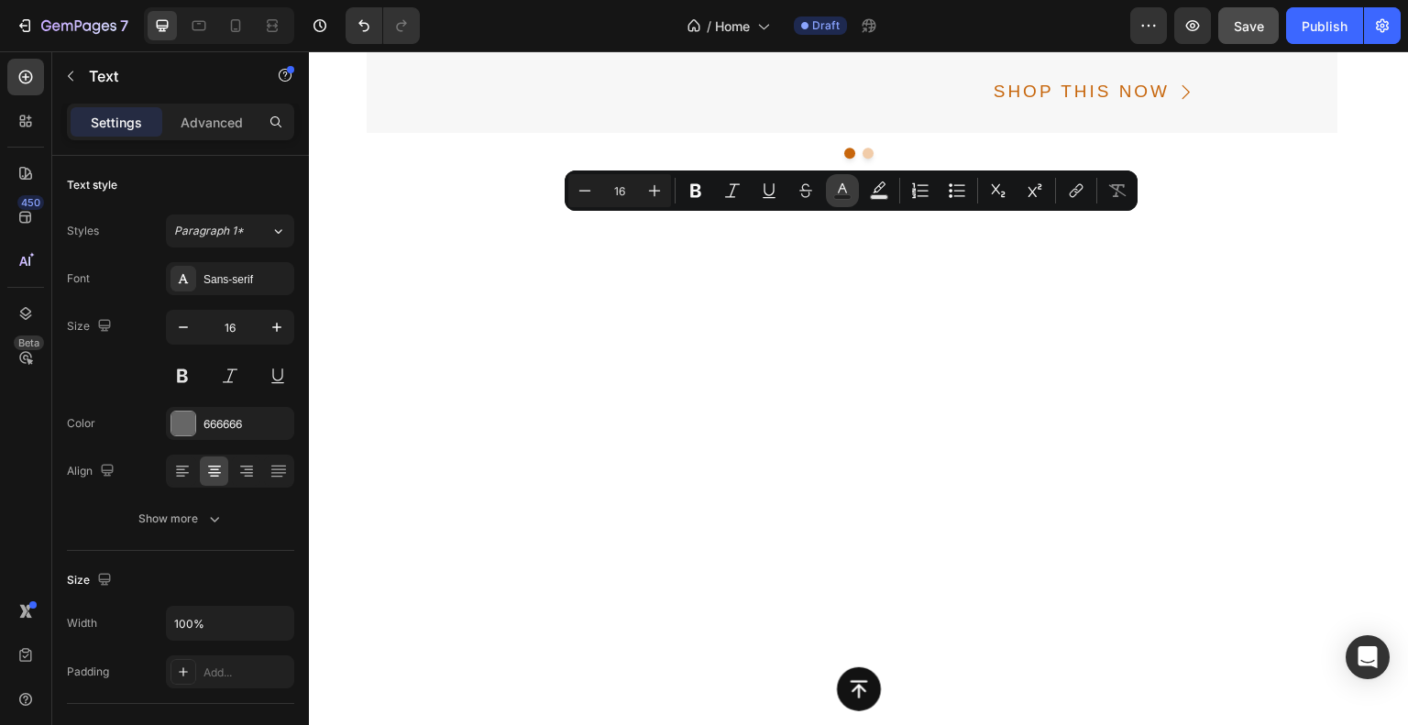
click at [847, 184] on icon "Editor contextual toolbar" at bounding box center [842, 191] width 18 height 18
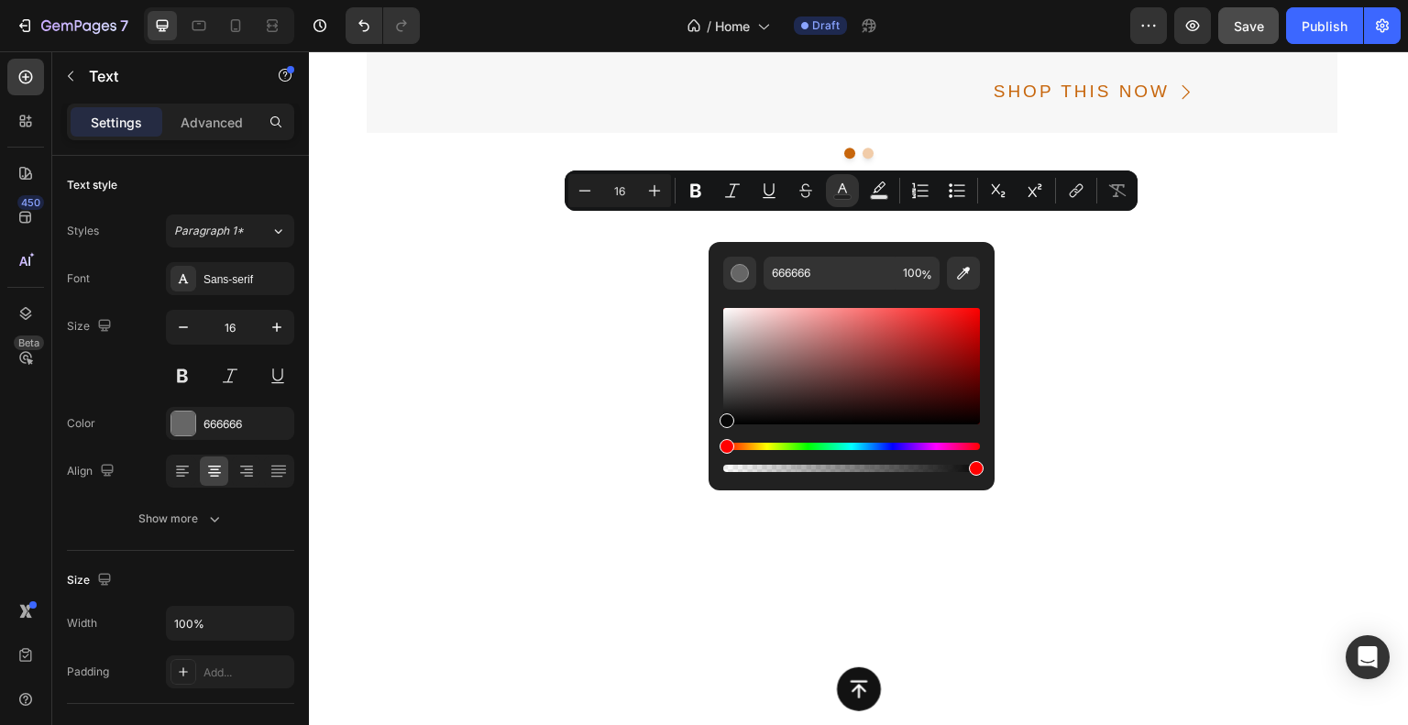
drag, startPoint x: 726, startPoint y: 384, endPoint x: 722, endPoint y: 420, distance: 36.1
click at [722, 420] on div "Editor contextual toolbar" at bounding box center [727, 421] width 15 height 15
type input "070707"
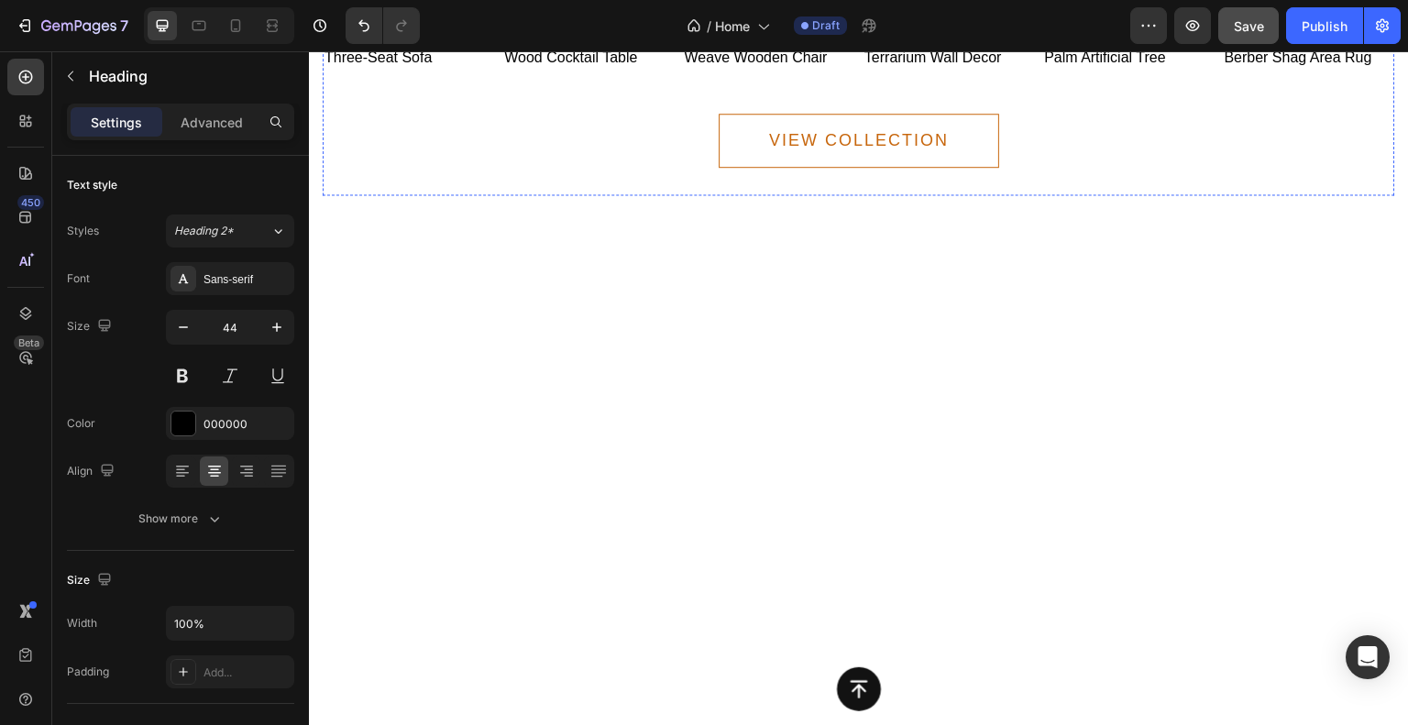
scroll to position [3765, 0]
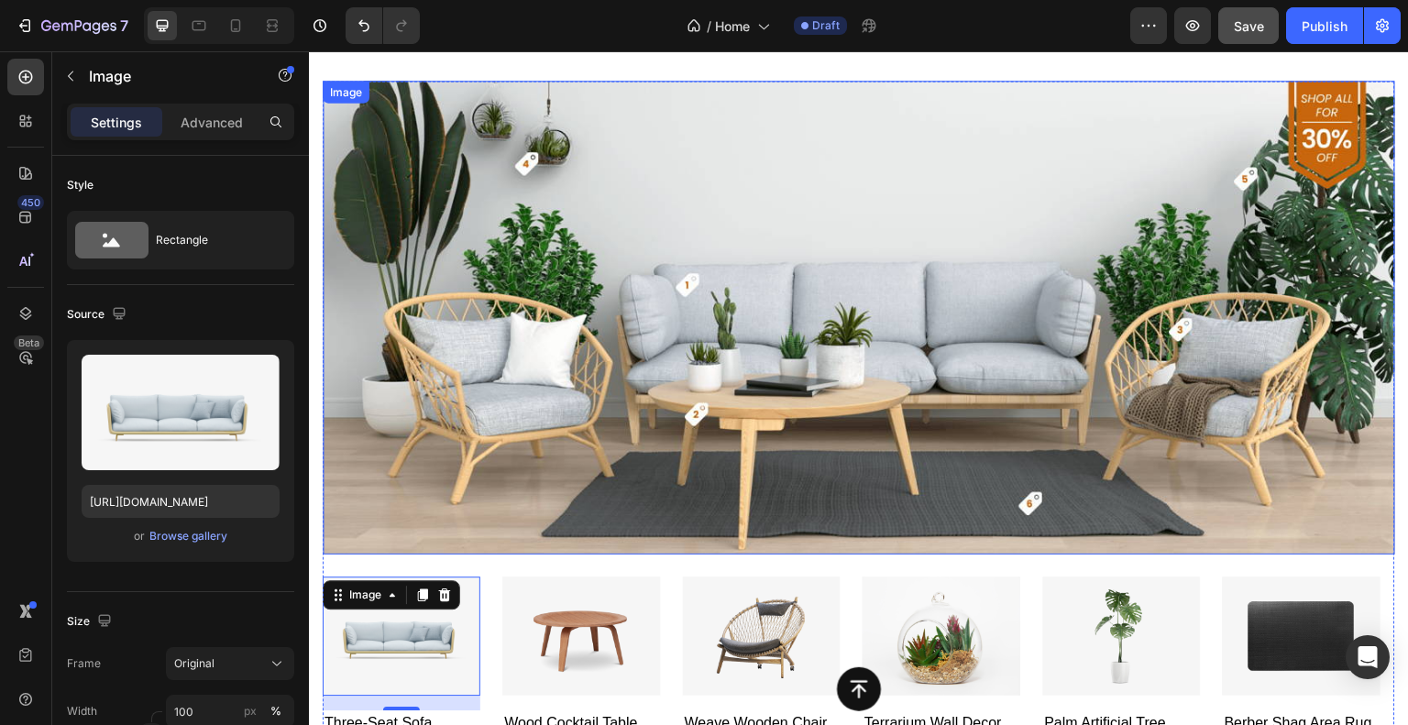
scroll to position [3581, 0]
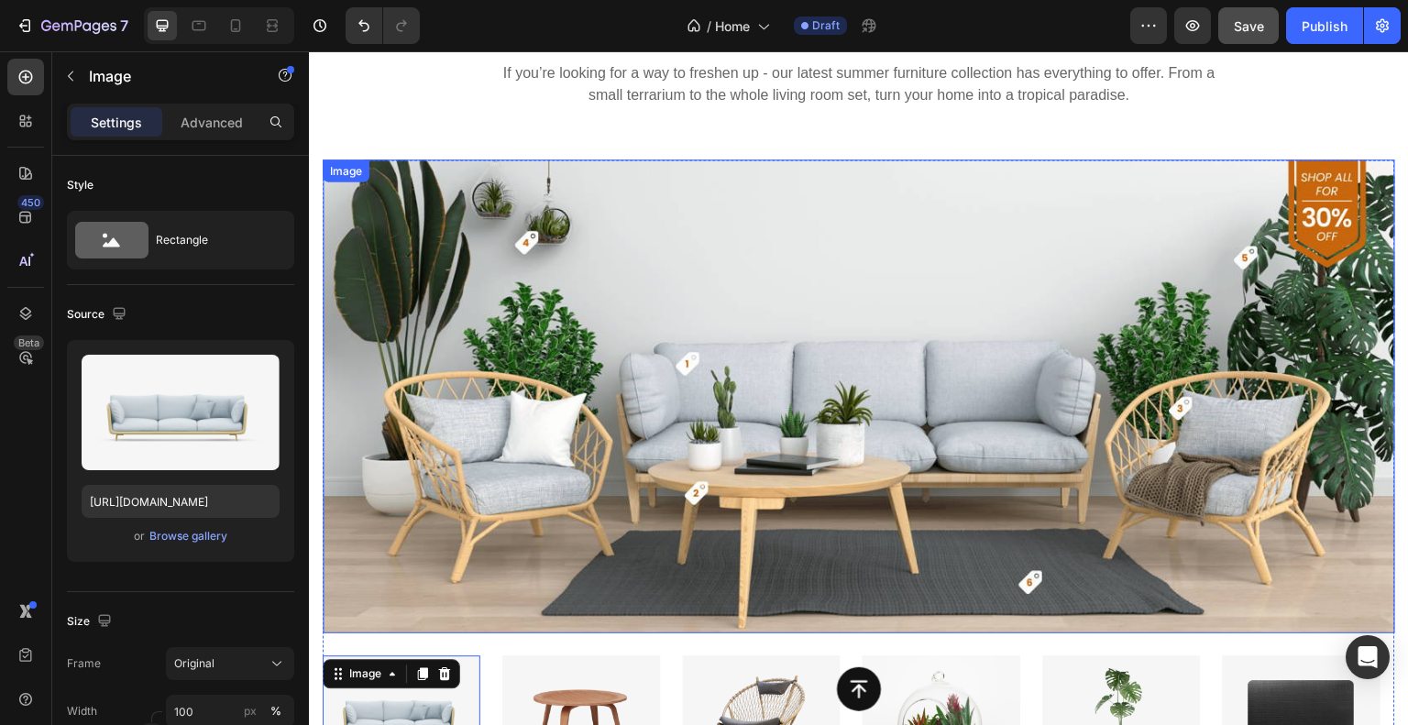
click at [1011, 328] on img at bounding box center [859, 397] width 1073 height 474
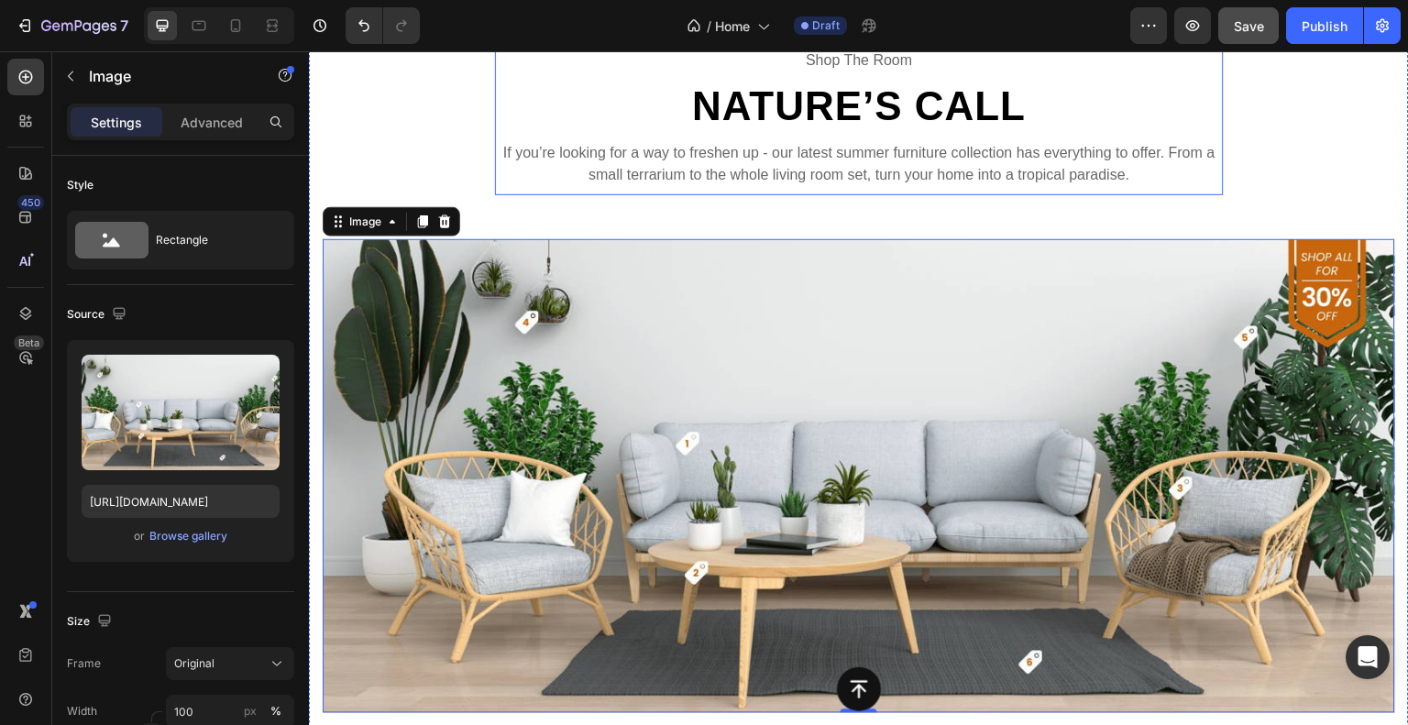
scroll to position [3398, 0]
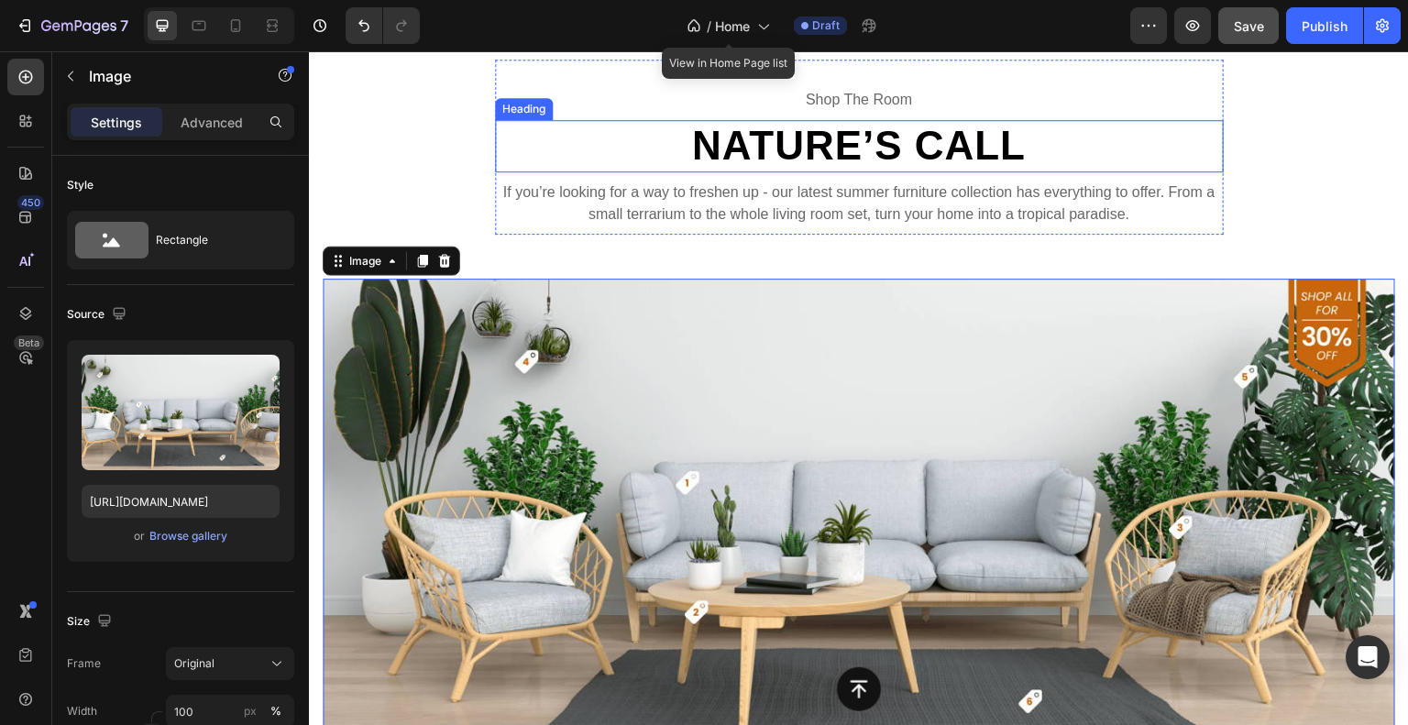
click at [819, 171] on p "Nature’s Call" at bounding box center [859, 146] width 725 height 49
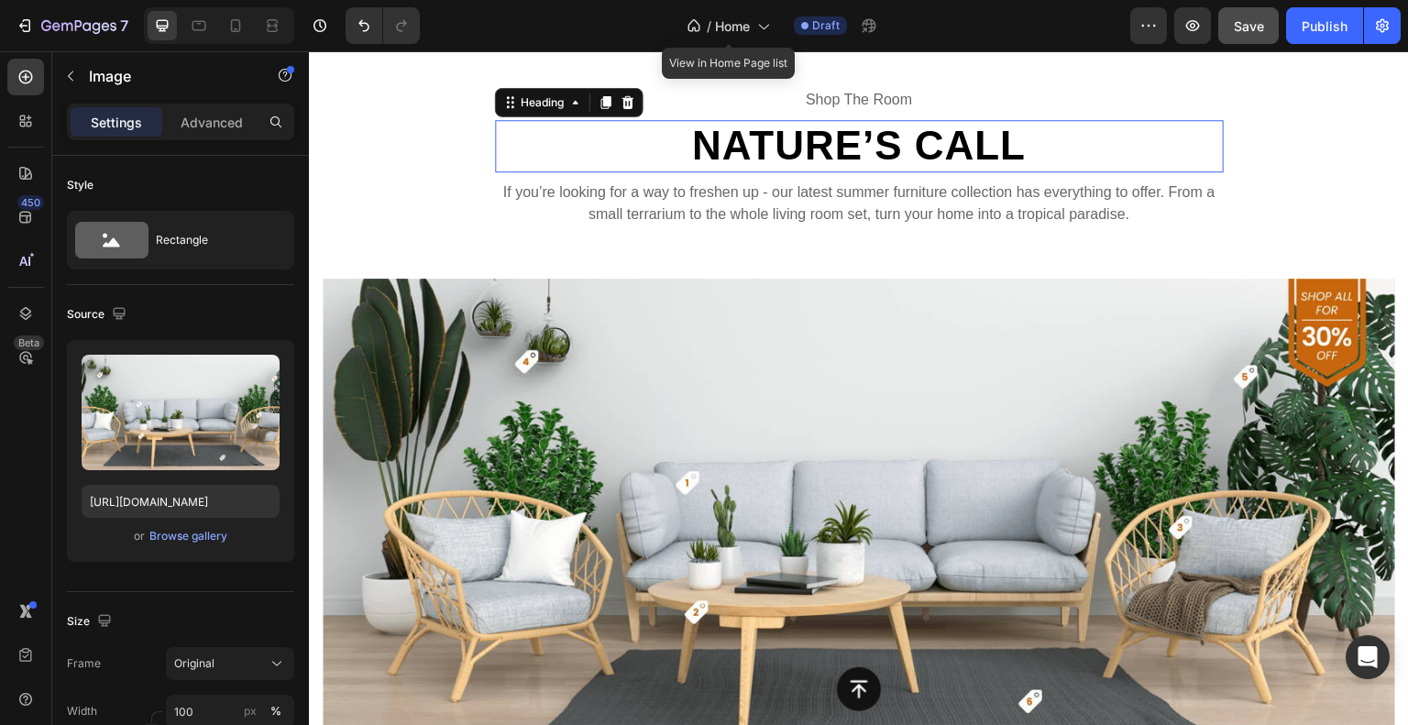
click at [819, 171] on p "Nature’s Call" at bounding box center [859, 146] width 725 height 49
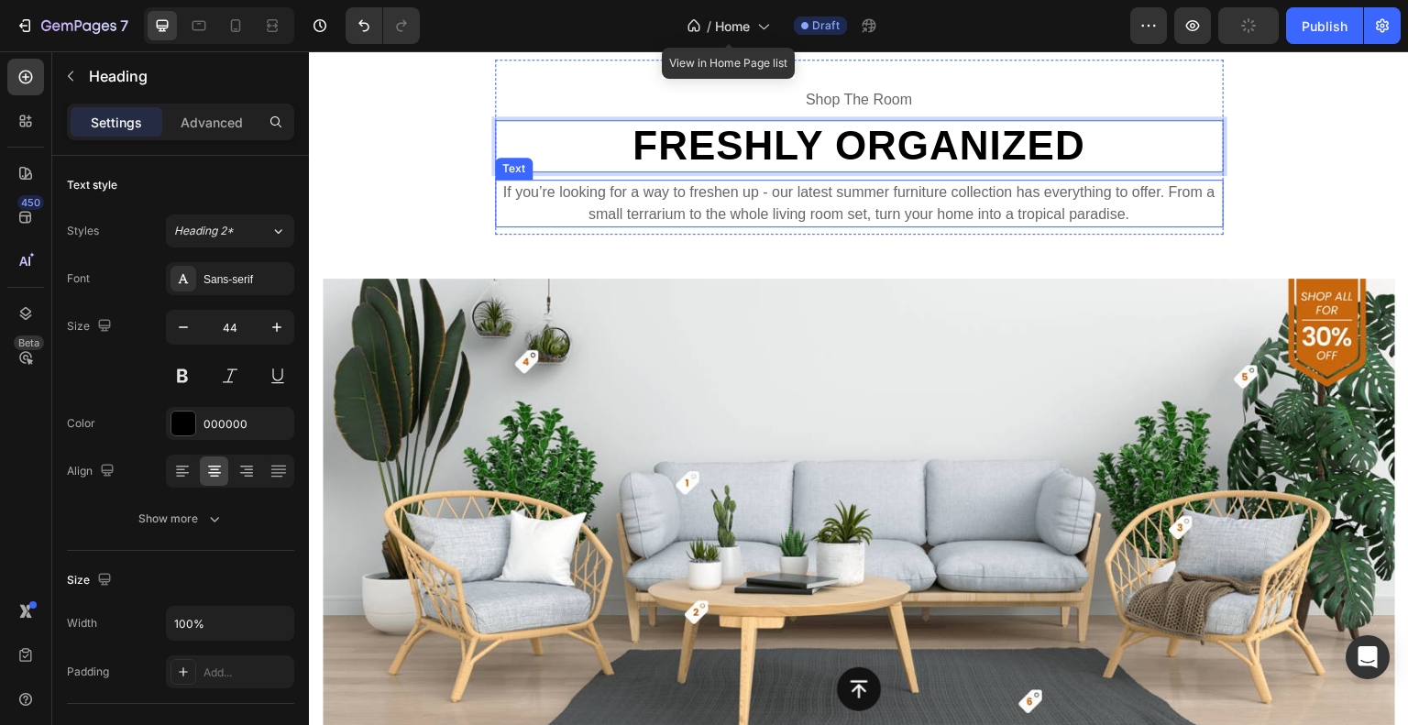
click at [750, 226] on p "If you’re looking for a way to freshen up - our latest summer furniture collect…" at bounding box center [859, 204] width 725 height 44
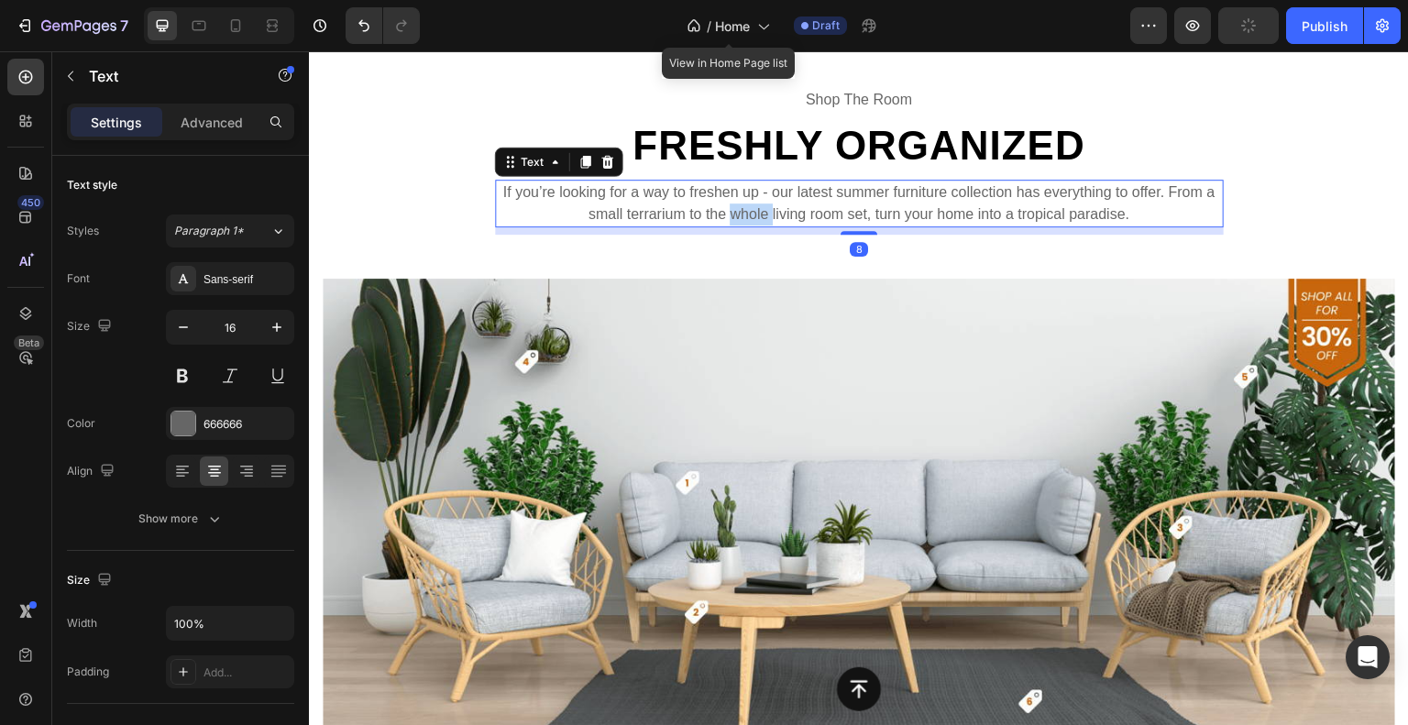
click at [750, 226] on p "If you’re looking for a way to freshen up - our latest summer furniture collect…" at bounding box center [859, 204] width 725 height 44
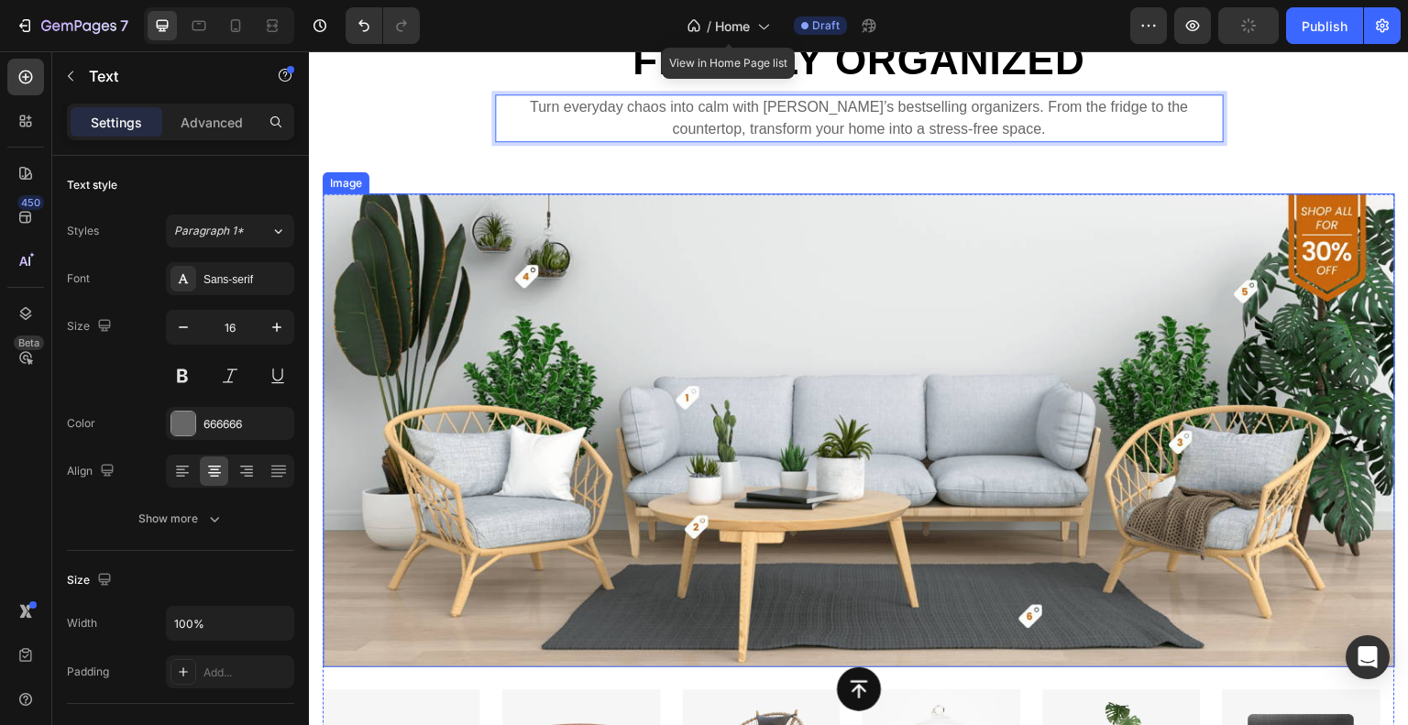
scroll to position [3581, 0]
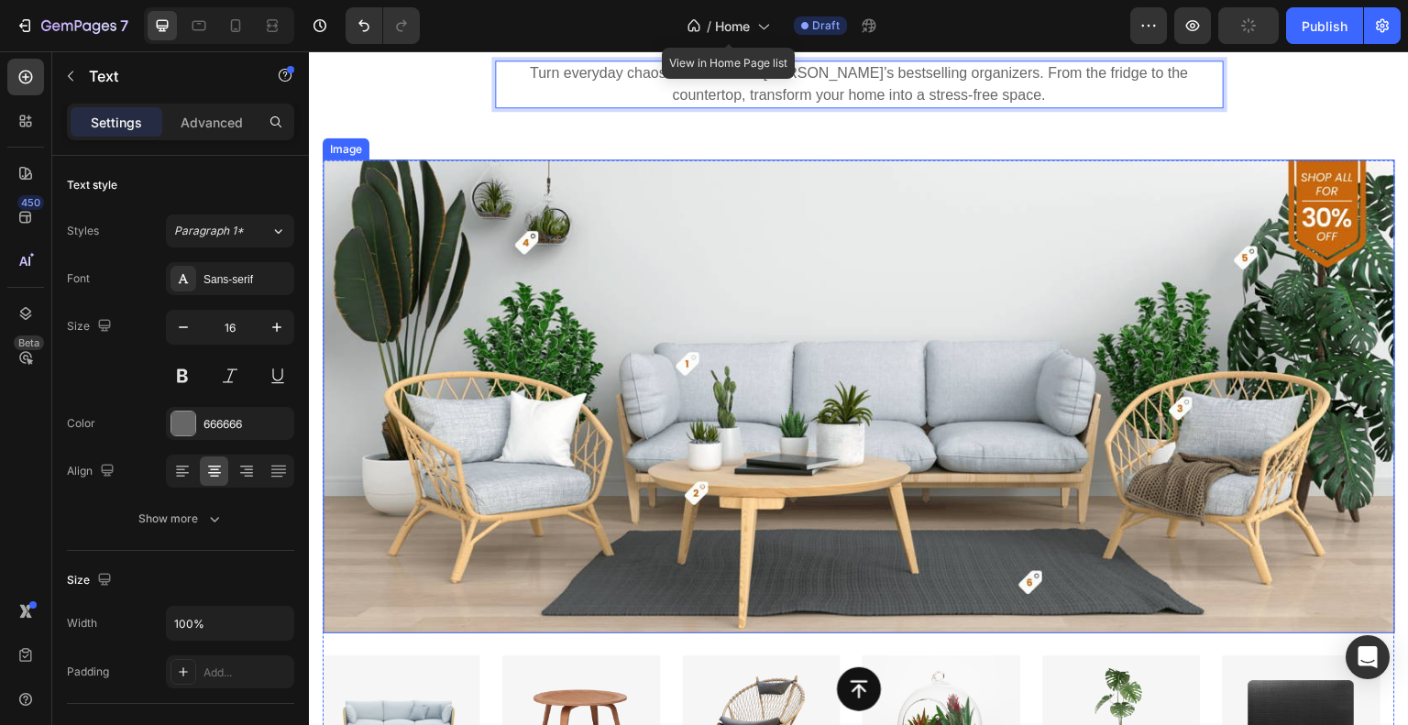
click at [854, 345] on img at bounding box center [859, 397] width 1073 height 474
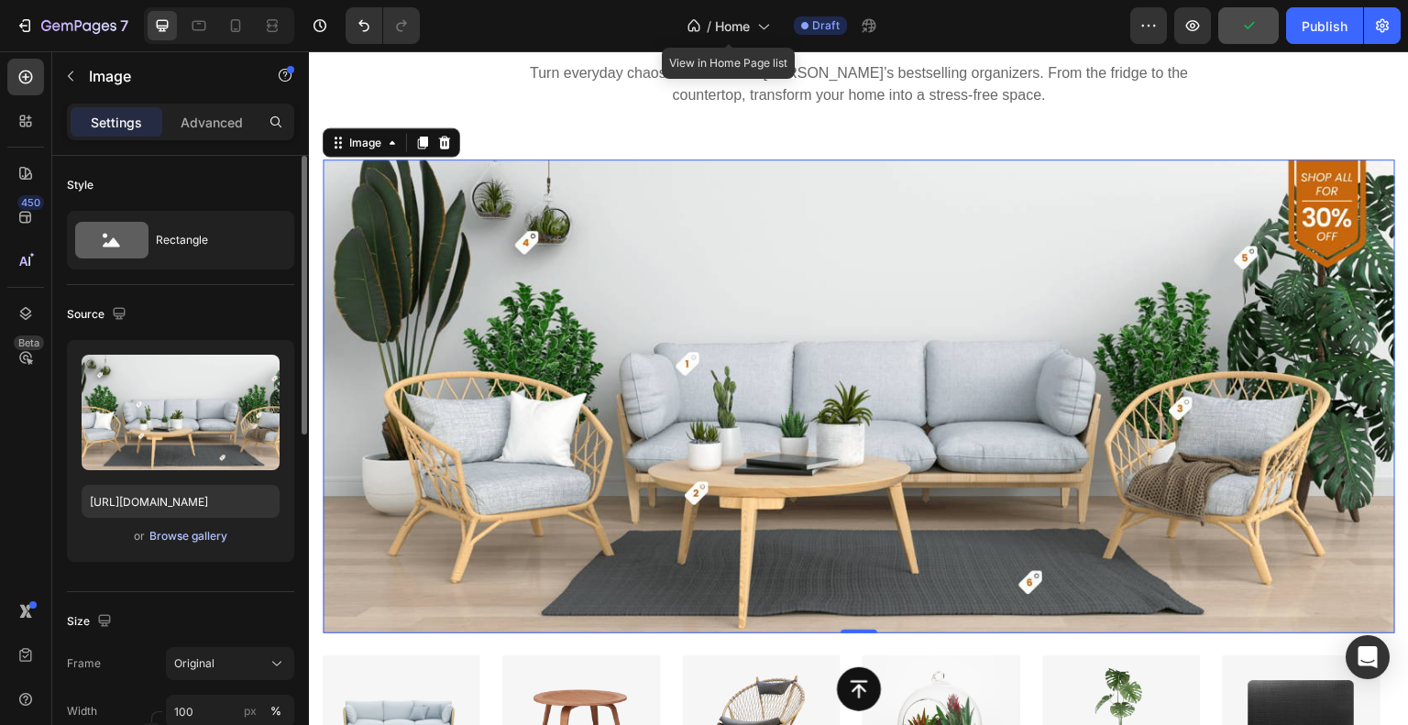
click at [194, 537] on div "Browse gallery" at bounding box center [188, 536] width 78 height 17
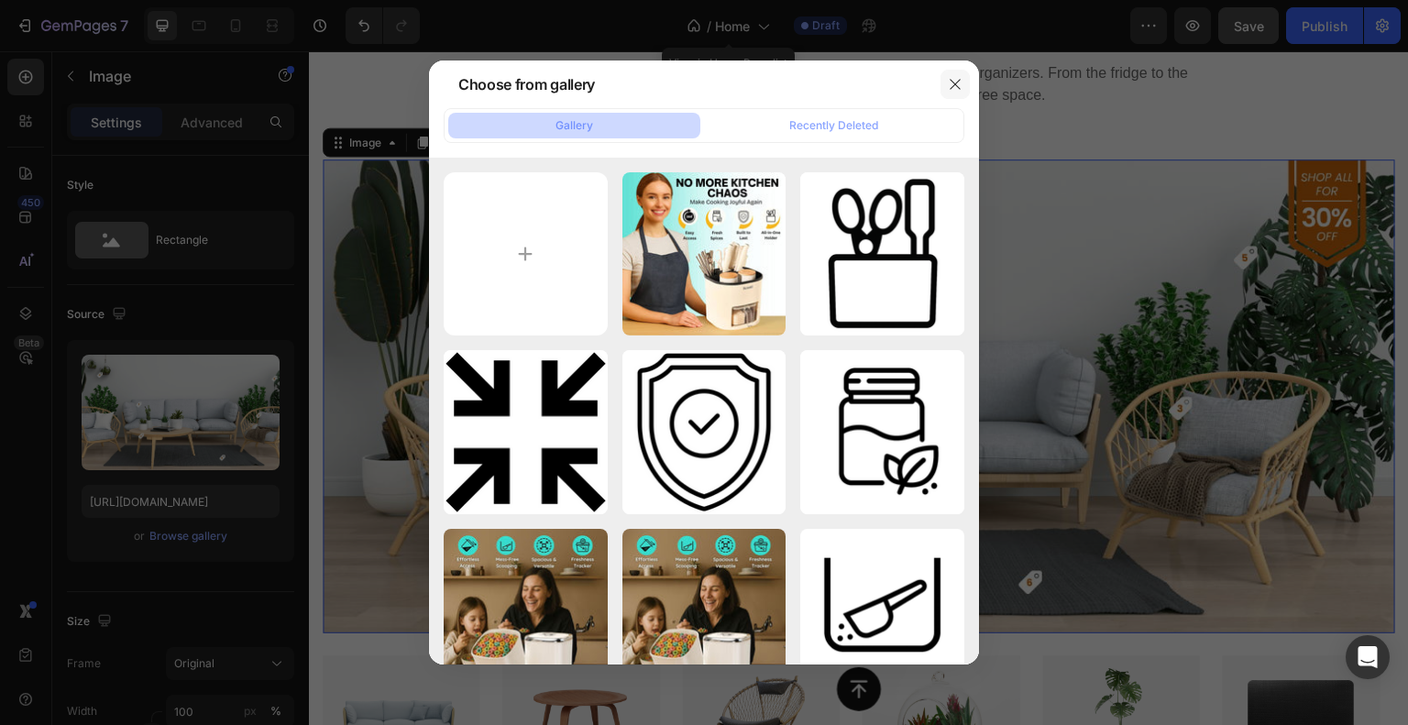
click at [959, 83] on icon "button" at bounding box center [955, 84] width 15 height 15
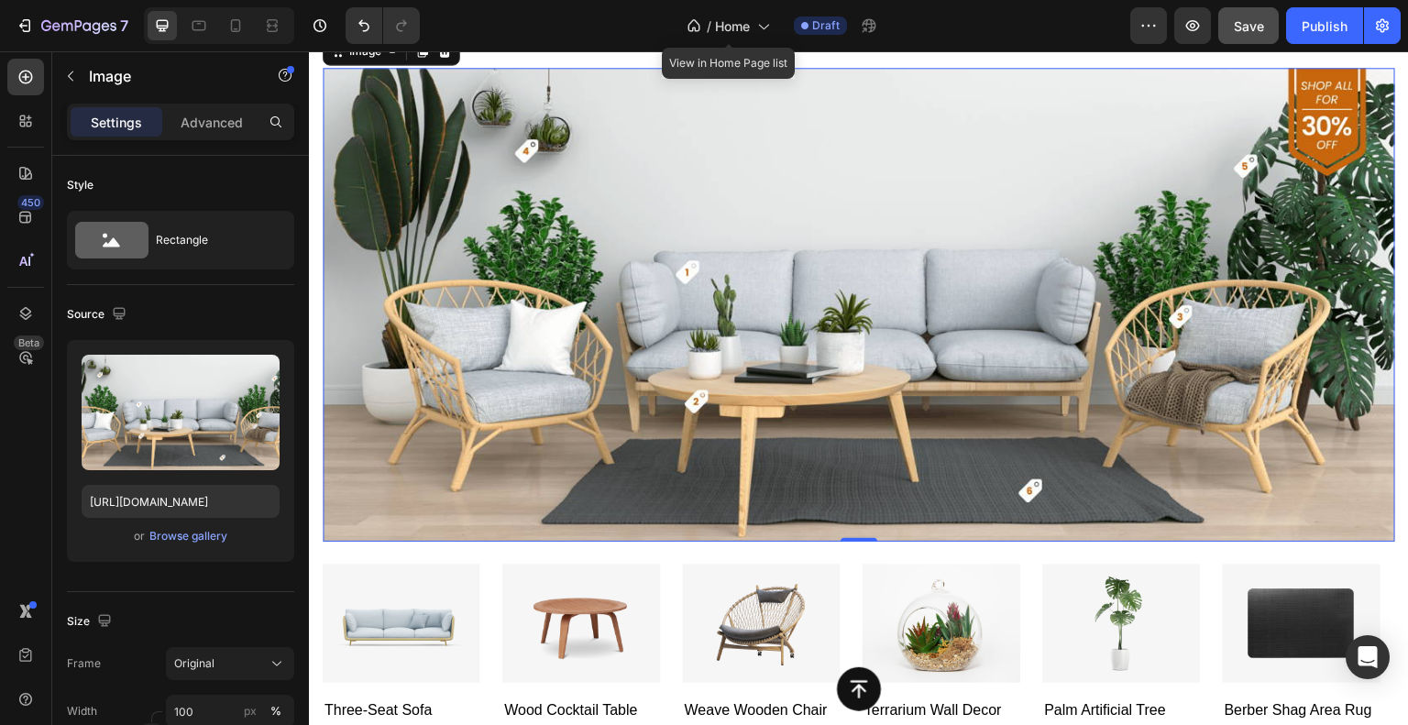
scroll to position [3765, 0]
